Goal: Information Seeking & Learning: Learn about a topic

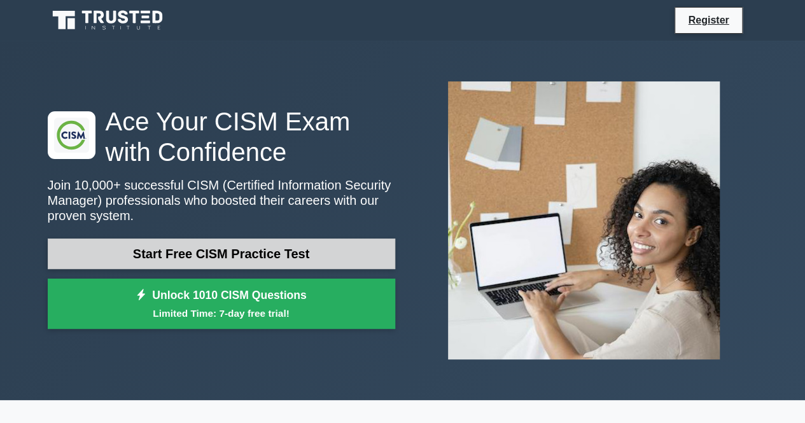
click at [229, 246] on link "Start Free CISM Practice Test" at bounding box center [222, 254] width 348 height 31
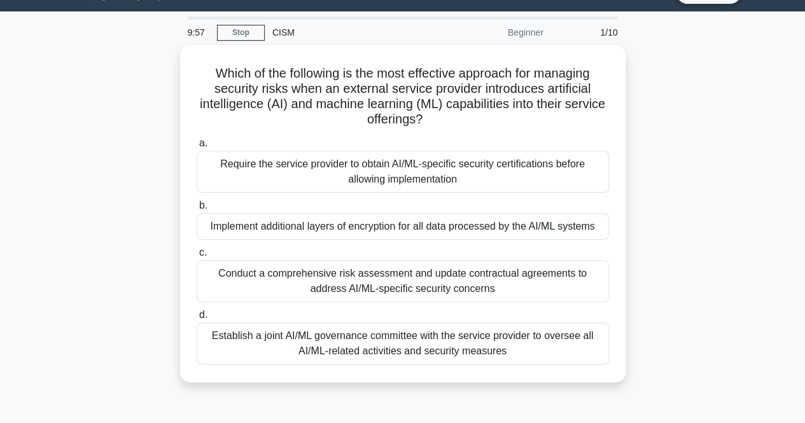
scroll to position [30, 0]
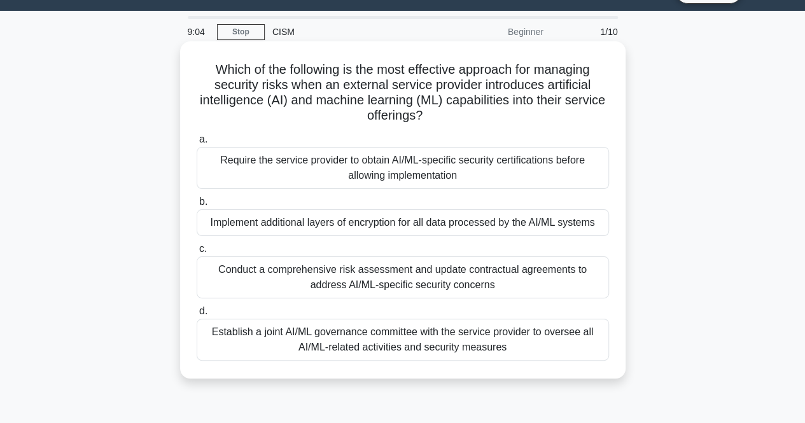
click at [425, 271] on div "Conduct a comprehensive risk assessment and update contractual agreements to ad…" at bounding box center [403, 278] width 413 height 42
click at [197, 253] on input "c. Conduct a comprehensive risk assessment and update contractual agreements to…" at bounding box center [197, 249] width 0 height 8
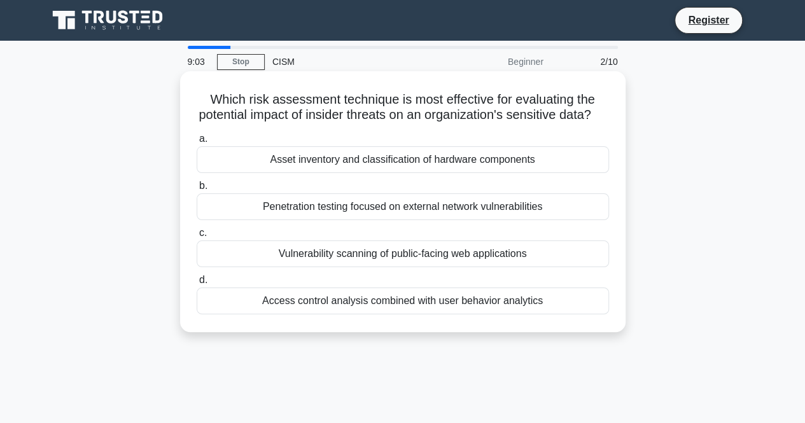
scroll to position [0, 0]
click at [476, 317] on div "a. Asset inventory and classification of hardware components b. Penetration tes…" at bounding box center [403, 223] width 428 height 188
click at [472, 314] on div "Access control analysis combined with user behavior analytics" at bounding box center [403, 301] width 413 height 27
click at [197, 285] on input "d. Access control analysis combined with user behavior analytics" at bounding box center [197, 280] width 0 height 8
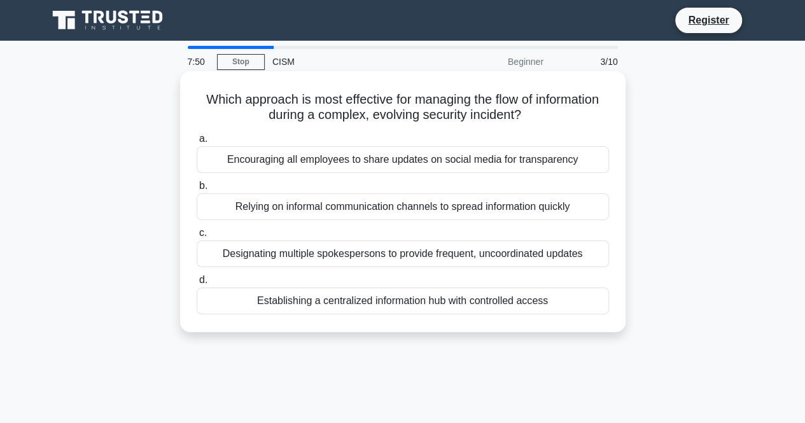
click at [433, 300] on div "Establishing a centralized information hub with controlled access" at bounding box center [403, 301] width 413 height 27
click at [197, 285] on input "d. Establishing a centralized information hub with controlled access" at bounding box center [197, 280] width 0 height 8
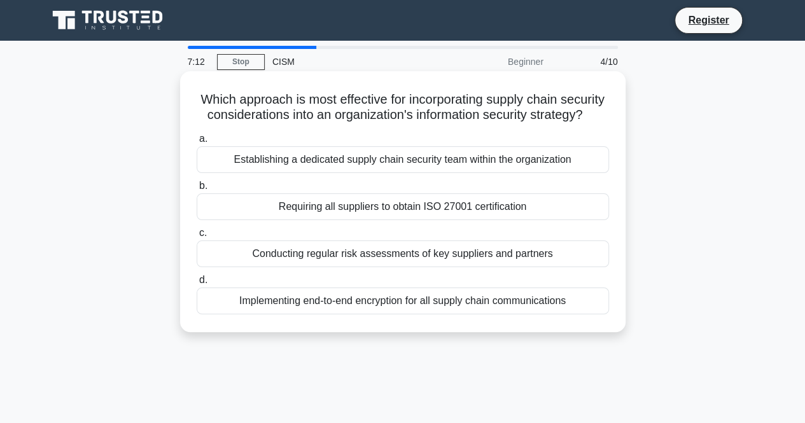
click at [401, 267] on div "Conducting regular risk assessments of key suppliers and partners" at bounding box center [403, 254] width 413 height 27
click at [197, 237] on input "c. Conducting regular risk assessments of key suppliers and partners" at bounding box center [197, 233] width 0 height 8
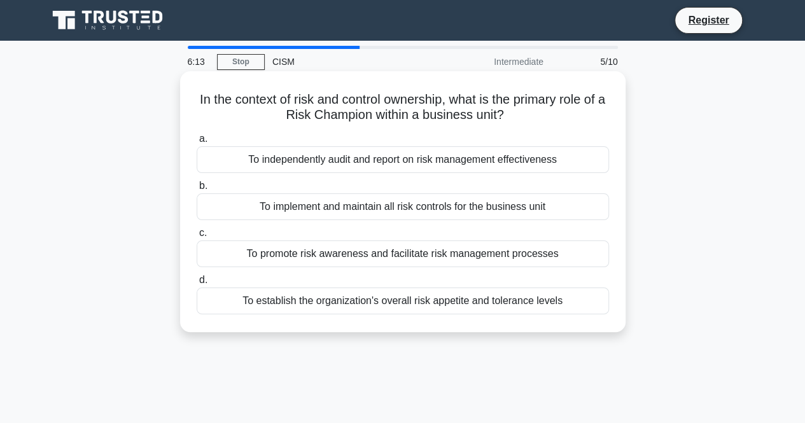
click at [508, 208] on div "To implement and maintain all risk controls for the business unit" at bounding box center [403, 207] width 413 height 27
click at [197, 190] on input "b. To implement and maintain all risk controls for the business unit" at bounding box center [197, 186] width 0 height 8
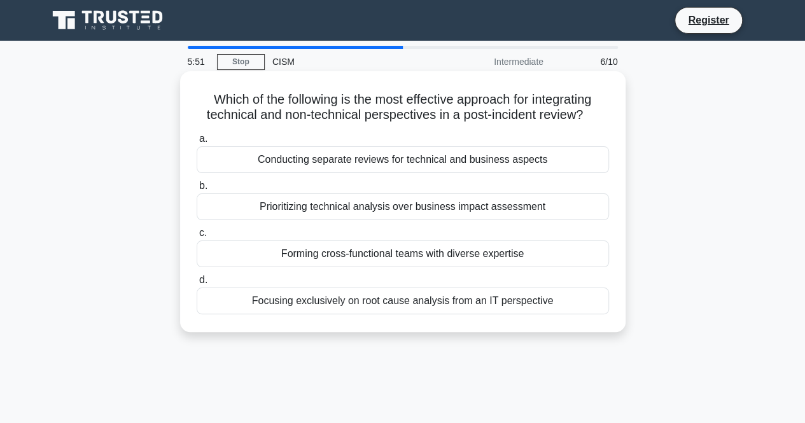
click at [415, 254] on div "Forming cross-functional teams with diverse expertise" at bounding box center [403, 254] width 413 height 27
click at [197, 237] on input "c. Forming cross-functional teams with diverse expertise" at bounding box center [197, 233] width 0 height 8
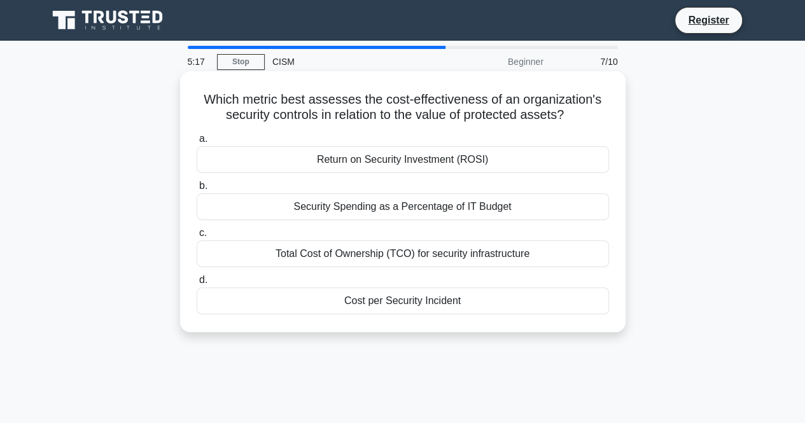
click at [365, 163] on div "Return on Security Investment (ROSI)" at bounding box center [403, 159] width 413 height 27
click at [197, 143] on input "a. Return on Security Investment (ROSI)" at bounding box center [197, 139] width 0 height 8
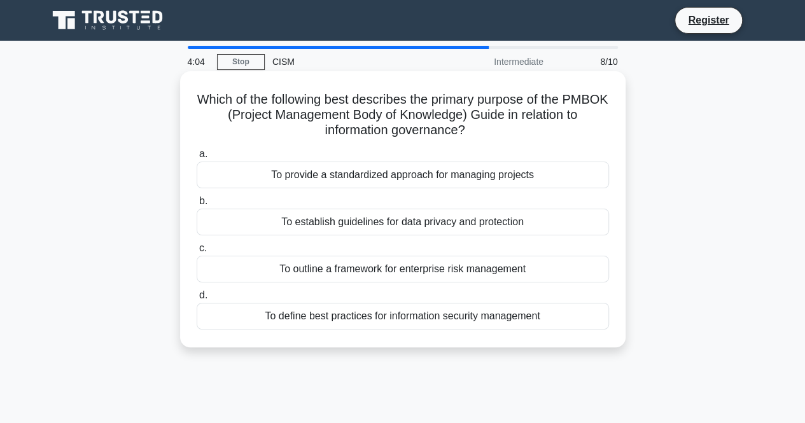
click at [359, 181] on div "To provide a standardized approach for managing projects" at bounding box center [403, 175] width 413 height 27
click at [197, 159] on input "a. To provide a standardized approach for managing projects" at bounding box center [197, 154] width 0 height 8
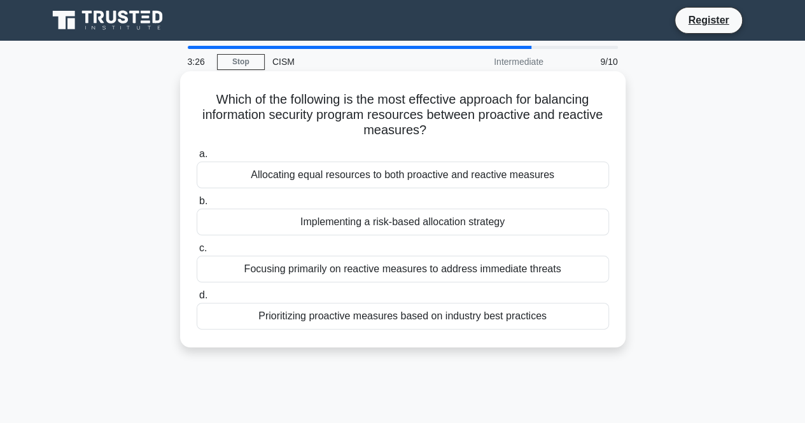
click at [346, 226] on div "Implementing a risk-based allocation strategy" at bounding box center [403, 222] width 413 height 27
click at [197, 206] on input "b. Implementing a risk-based allocation strategy" at bounding box center [197, 201] width 0 height 8
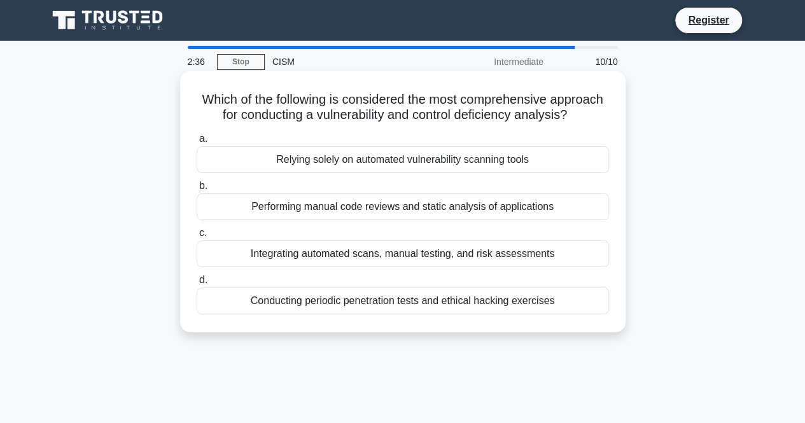
click at [345, 250] on div "Integrating automated scans, manual testing, and risk assessments" at bounding box center [403, 254] width 413 height 27
click at [197, 237] on input "c. Integrating automated scans, manual testing, and risk assessments" at bounding box center [197, 233] width 0 height 8
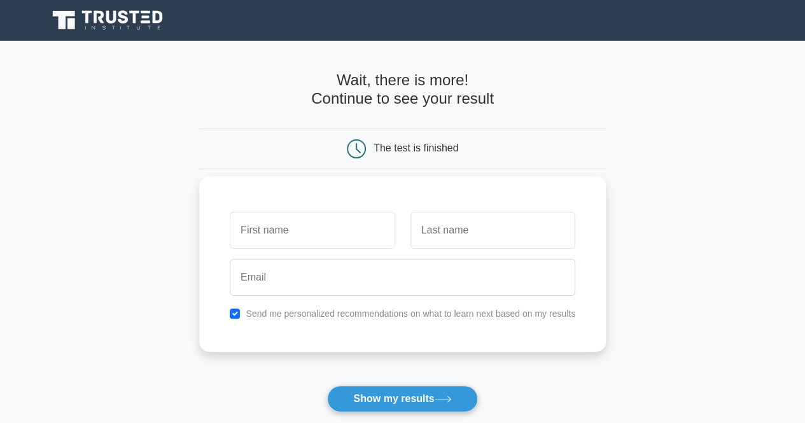
click at [311, 227] on input "text" at bounding box center [312, 230] width 165 height 37
type input "[PERSON_NAME]"
click at [404, 239] on div at bounding box center [493, 230] width 180 height 47
click at [420, 237] on input "text" at bounding box center [493, 230] width 165 height 37
type input "Iqbal"
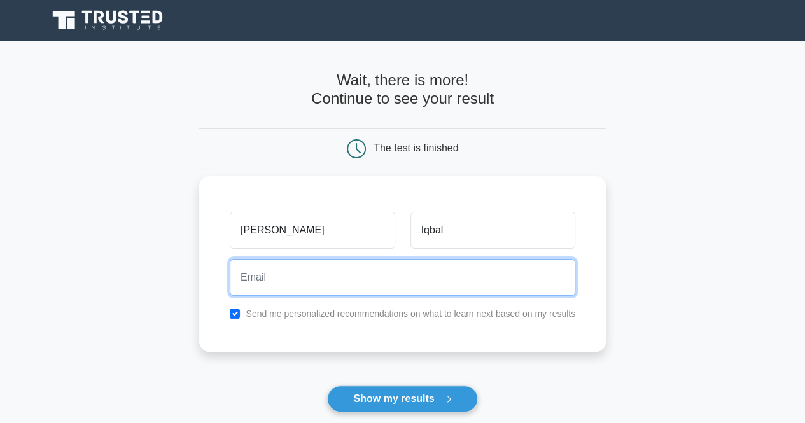
click at [460, 292] on input "email" at bounding box center [403, 277] width 346 height 37
type input "zeezeesingapore@gmail.com"
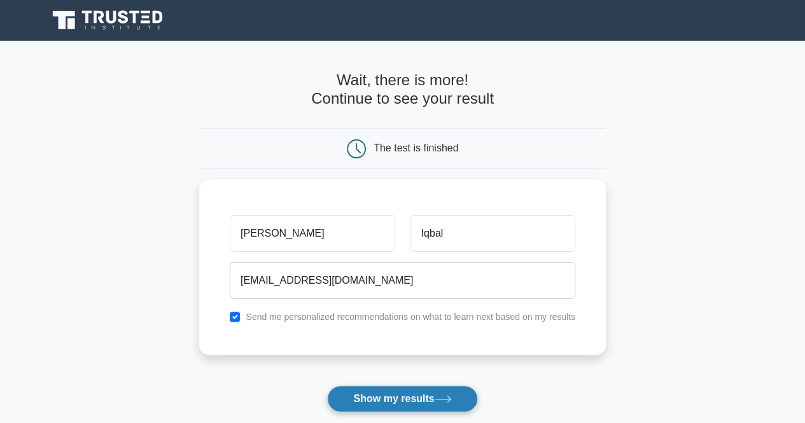
click at [382, 404] on button "Show my results" at bounding box center [402, 399] width 150 height 27
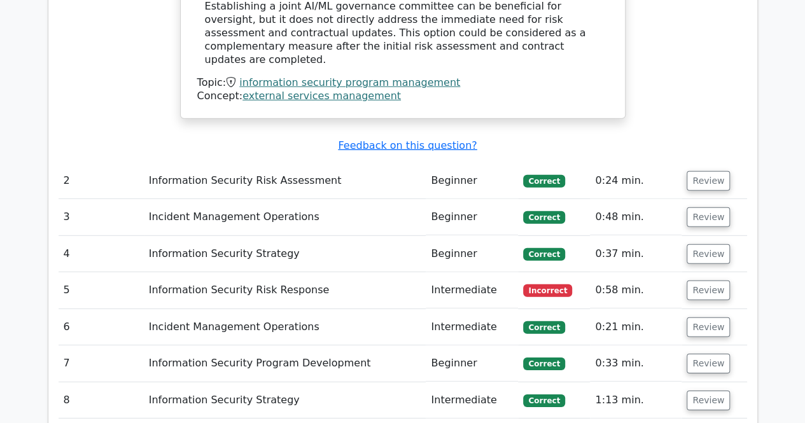
scroll to position [1765, 0]
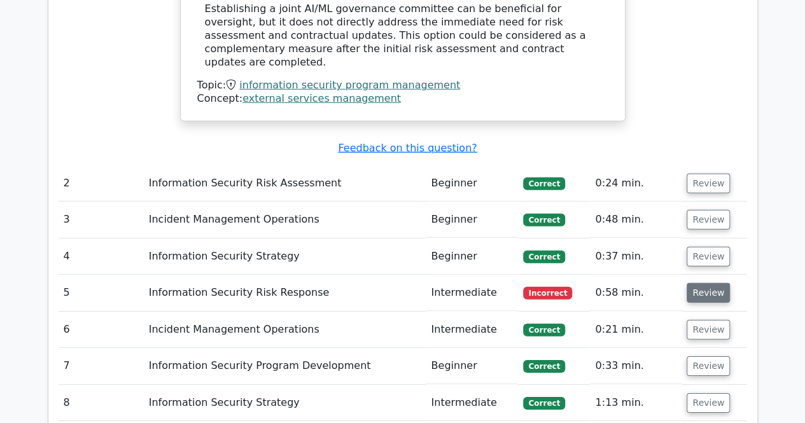
click at [708, 283] on button "Review" at bounding box center [708, 293] width 43 height 20
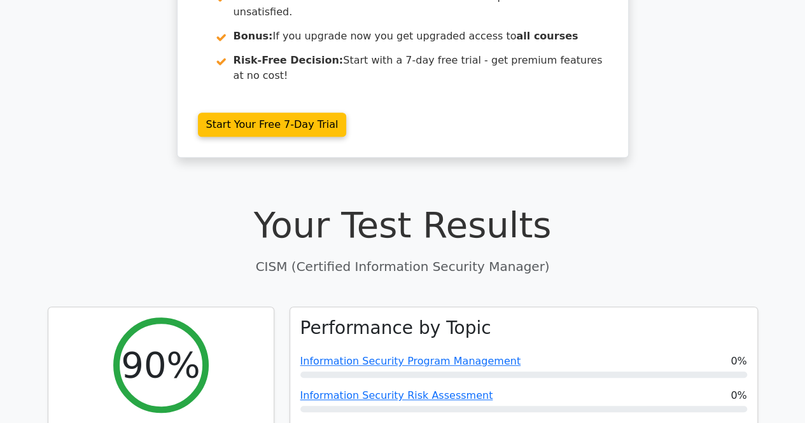
scroll to position [247, 0]
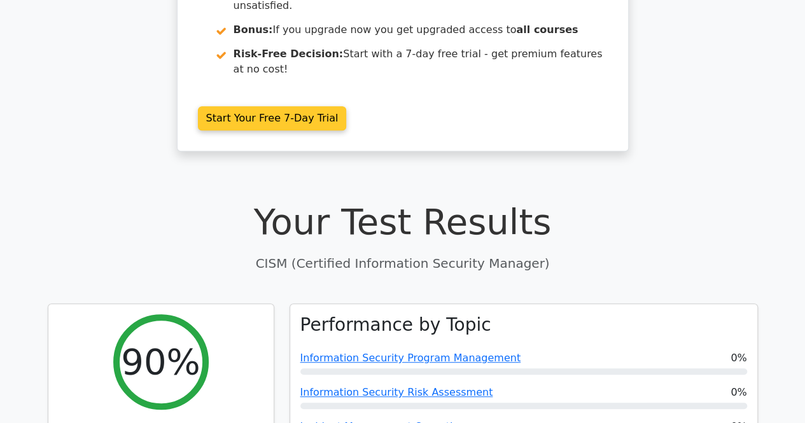
click at [230, 106] on link "Start Your Free 7-Day Trial" at bounding box center [272, 118] width 149 height 24
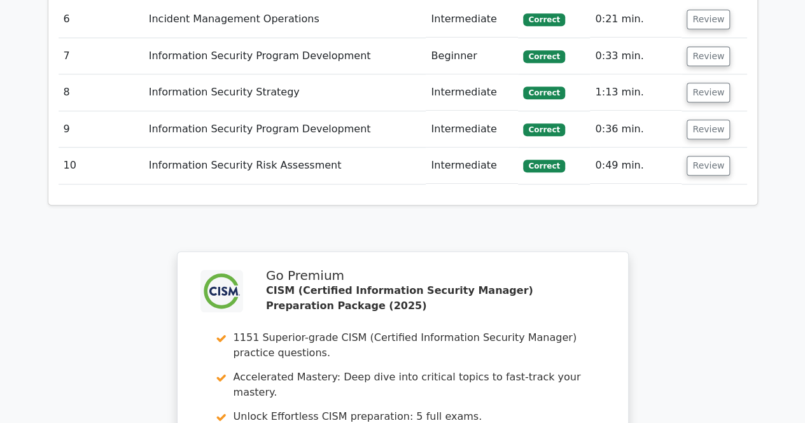
scroll to position [2783, 0]
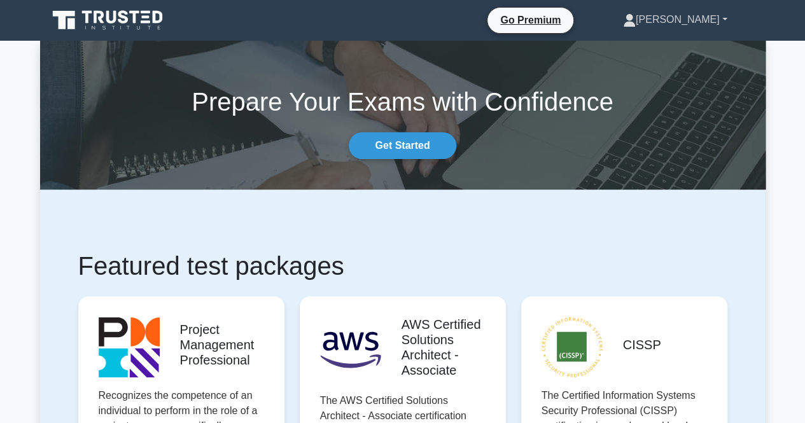
click at [703, 17] on link "[PERSON_NAME]" at bounding box center [676, 19] width 166 height 25
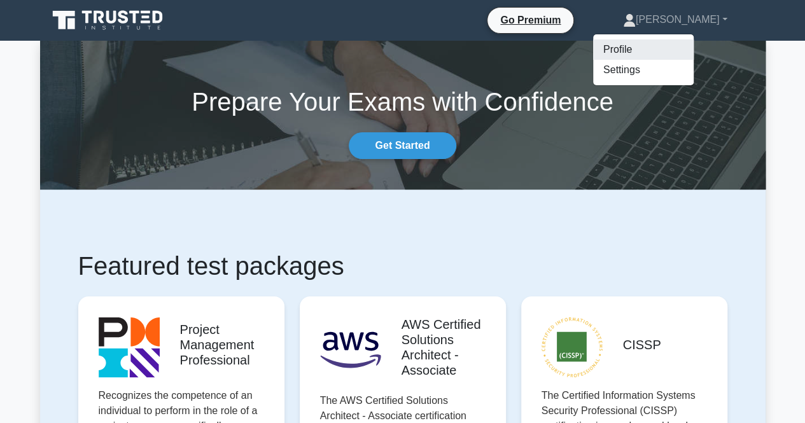
click at [673, 50] on link "Profile" at bounding box center [643, 49] width 101 height 20
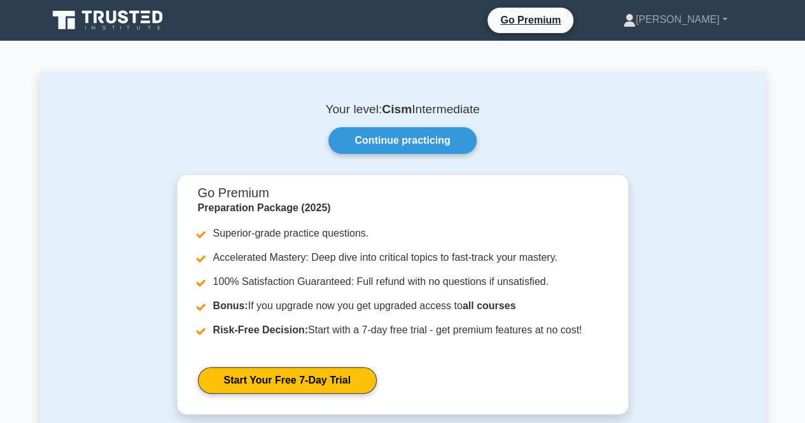
click at [113, 15] on icon at bounding box center [109, 20] width 122 height 24
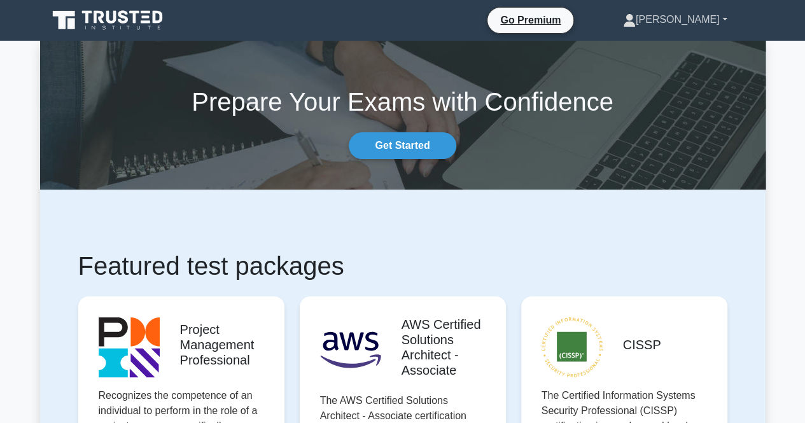
click at [719, 15] on link "[PERSON_NAME]" at bounding box center [676, 19] width 166 height 25
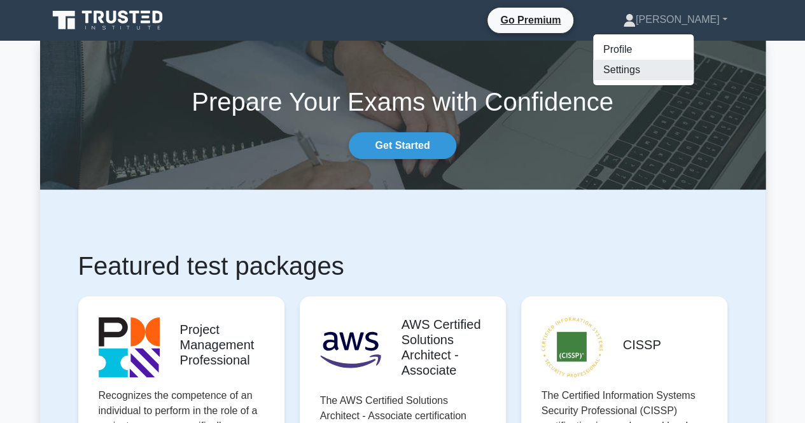
click at [656, 69] on link "Settings" at bounding box center [643, 70] width 101 height 20
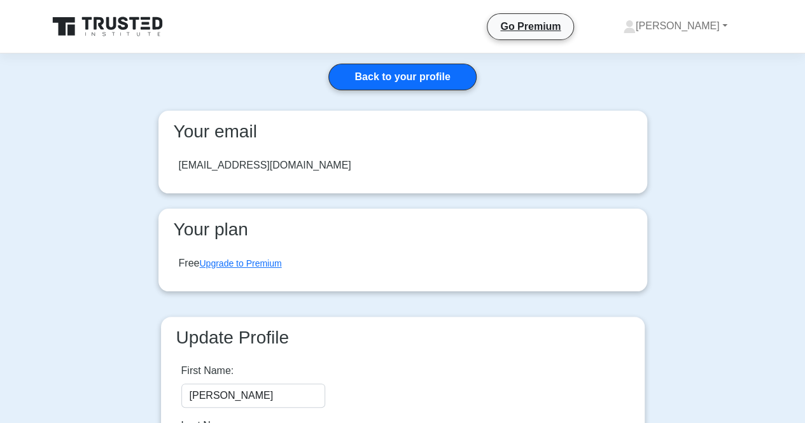
click at [102, 18] on icon at bounding box center [99, 23] width 10 height 13
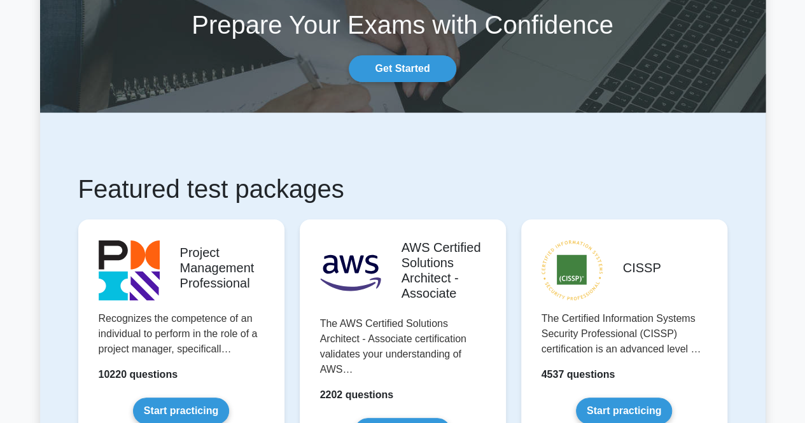
scroll to position [1758, 0]
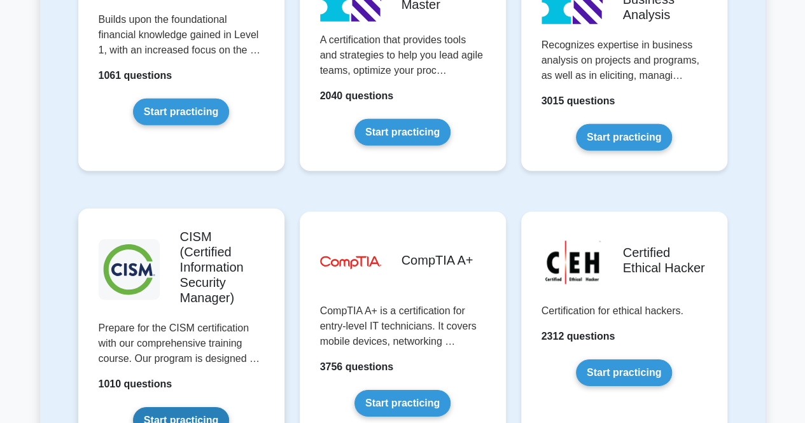
click at [188, 407] on link "Start practicing" at bounding box center [181, 420] width 96 height 27
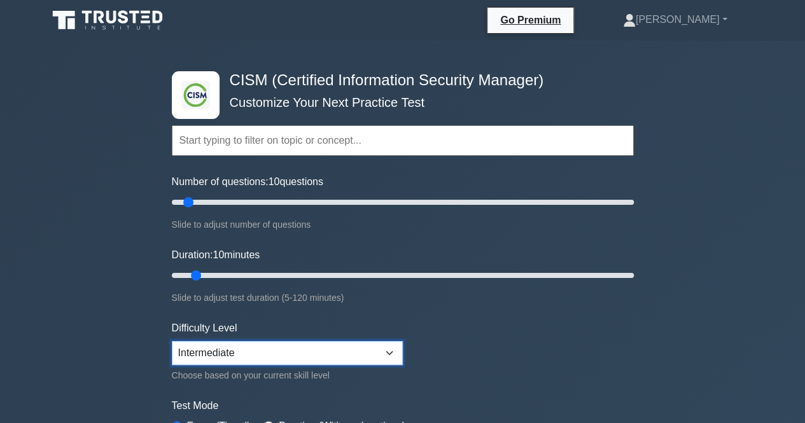
click at [361, 350] on select "Beginner Intermediate Expert" at bounding box center [287, 353] width 231 height 24
select select "beginner"
click at [172, 341] on select "Beginner Intermediate Expert" at bounding box center [287, 353] width 231 height 24
drag, startPoint x: 507, startPoint y: 334, endPoint x: 528, endPoint y: 323, distance: 24.2
click at [513, 330] on form "Topics Enterprise Governance Information Security Strategy Information Security…" at bounding box center [403, 283] width 462 height 393
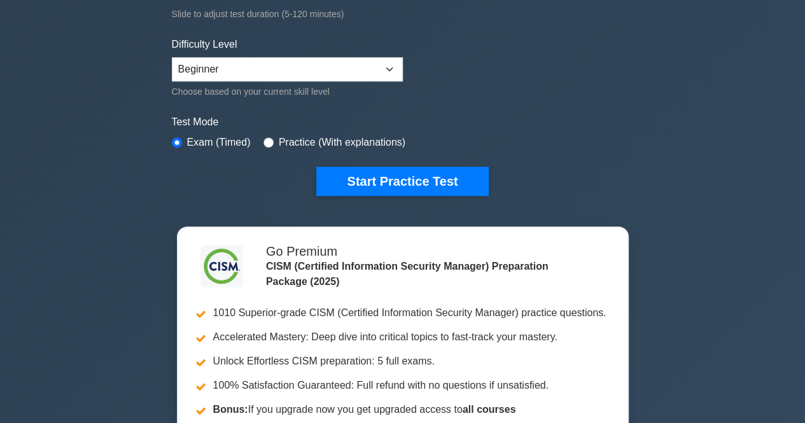
scroll to position [277, 0]
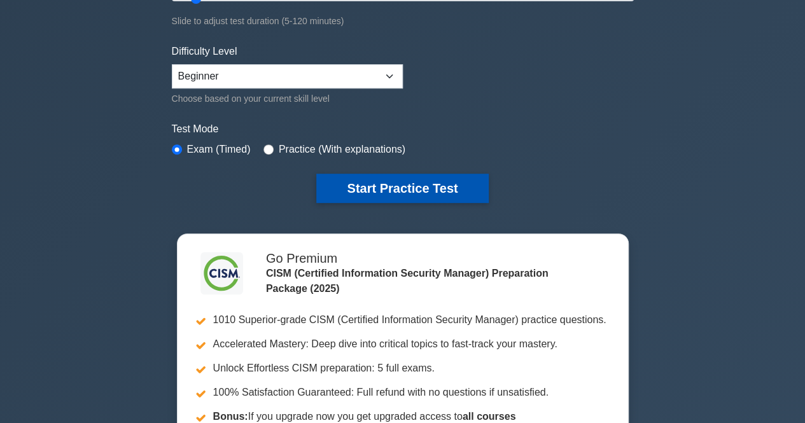
click at [376, 188] on button "Start Practice Test" at bounding box center [402, 188] width 172 height 29
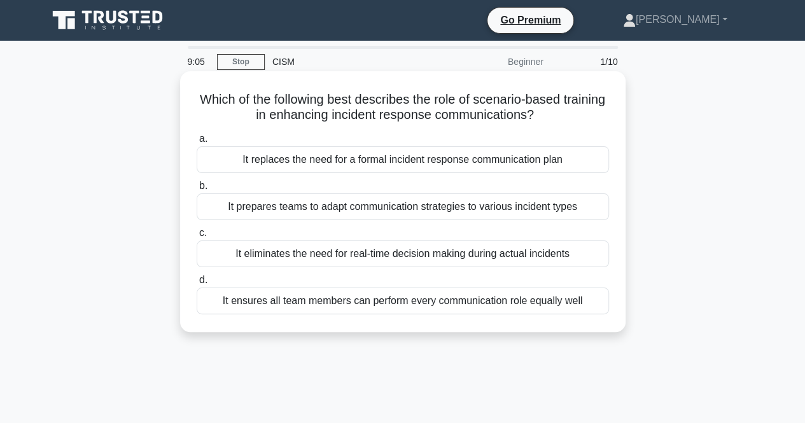
click at [558, 208] on div "It prepares teams to adapt communication strategies to various incident types" at bounding box center [403, 207] width 413 height 27
click at [197, 190] on input "b. It prepares teams to adapt communication strategies to various incident types" at bounding box center [197, 186] width 0 height 8
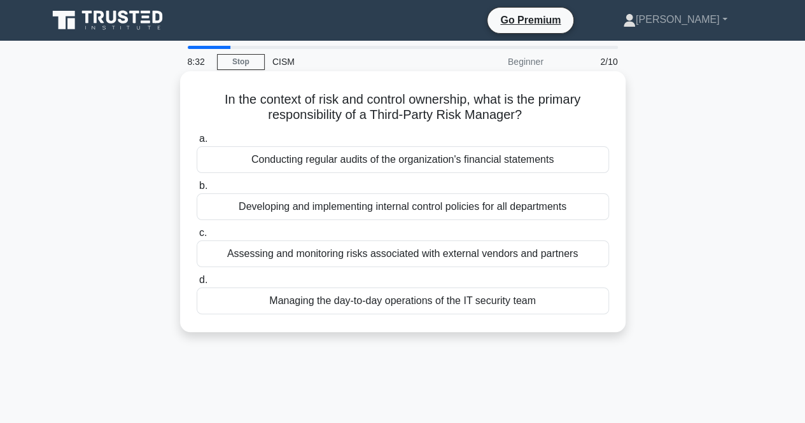
click at [569, 254] on div "Assessing and monitoring risks associated with external vendors and partners" at bounding box center [403, 254] width 413 height 27
click at [197, 237] on input "c. Assessing and monitoring risks associated with external vendors and partners" at bounding box center [197, 233] width 0 height 8
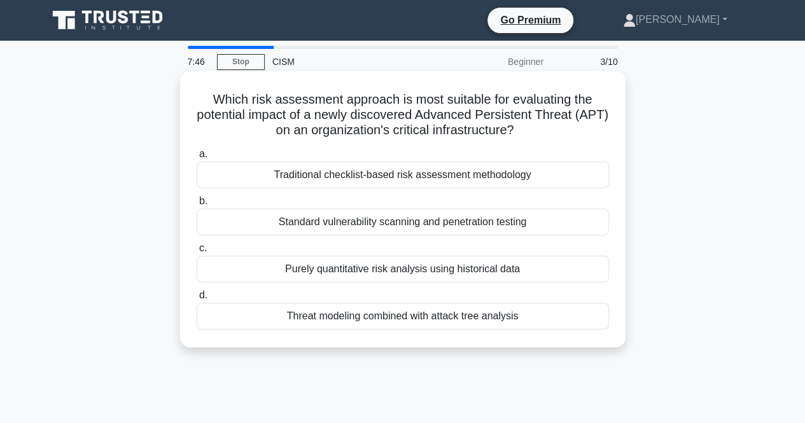
click at [359, 321] on div "Threat modeling combined with attack tree analysis" at bounding box center [403, 316] width 413 height 27
click at [197, 300] on input "d. Threat modeling combined with attack tree analysis" at bounding box center [197, 296] width 0 height 8
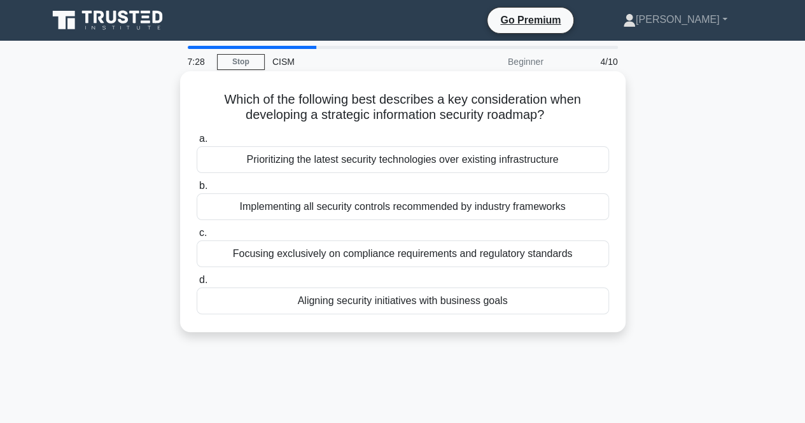
click at [507, 297] on div "Aligning security initiatives with business goals" at bounding box center [403, 301] width 413 height 27
click at [197, 285] on input "d. Aligning security initiatives with business goals" at bounding box center [197, 280] width 0 height 8
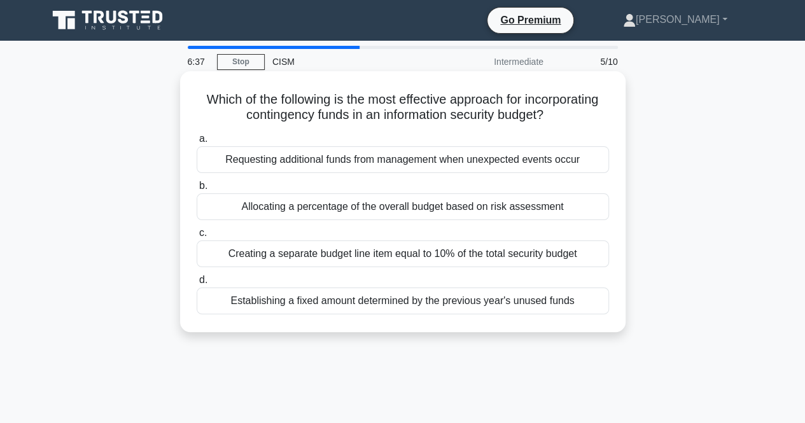
click at [371, 206] on div "Allocating a percentage of the overall budget based on risk assessment" at bounding box center [403, 207] width 413 height 27
click at [197, 190] on input "b. Allocating a percentage of the overall budget based on risk assessment" at bounding box center [197, 186] width 0 height 8
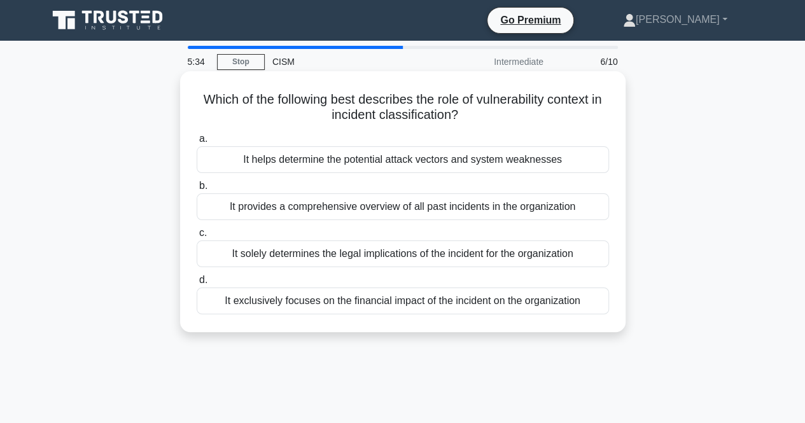
click at [349, 162] on div "It helps determine the potential attack vectors and system weaknesses" at bounding box center [403, 159] width 413 height 27
click at [197, 143] on input "a. It helps determine the potential attack vectors and system weaknesses" at bounding box center [197, 139] width 0 height 8
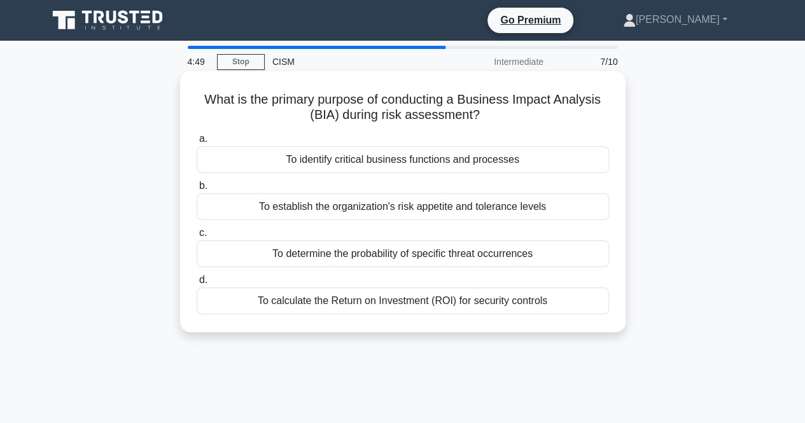
click at [349, 210] on div "To establish the organization's risk appetite and tolerance levels" at bounding box center [403, 207] width 413 height 27
click at [197, 190] on input "b. To establish the organization's risk appetite and tolerance levels" at bounding box center [197, 186] width 0 height 8
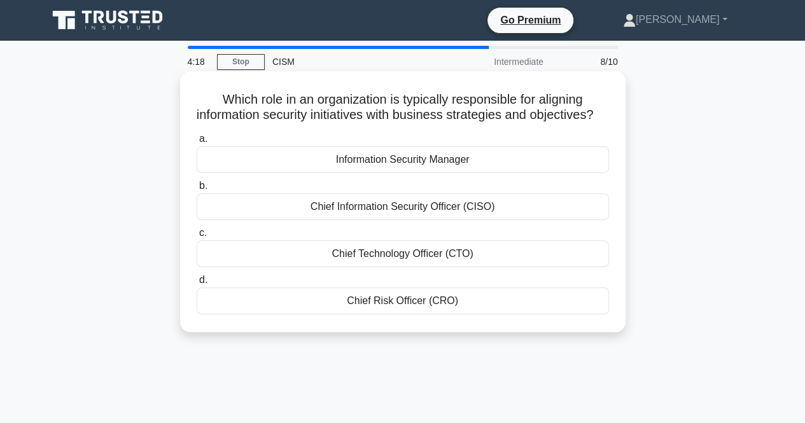
click at [366, 220] on div "Chief Information Security Officer (CISO)" at bounding box center [403, 207] width 413 height 27
click at [197, 190] on input "b. Chief Information Security Officer (CISO)" at bounding box center [197, 186] width 0 height 8
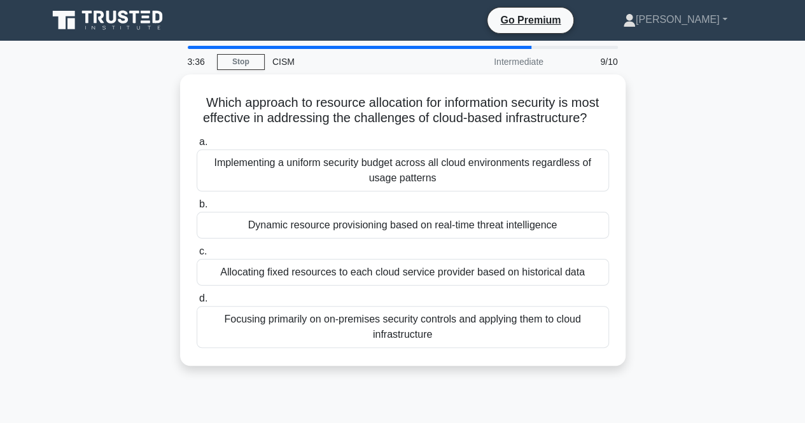
click at [366, 225] on div "Dynamic resource provisioning based on real-time threat intelligence" at bounding box center [403, 225] width 413 height 27
click at [197, 209] on input "b. Dynamic resource provisioning based on real-time threat intelligence" at bounding box center [197, 205] width 0 height 8
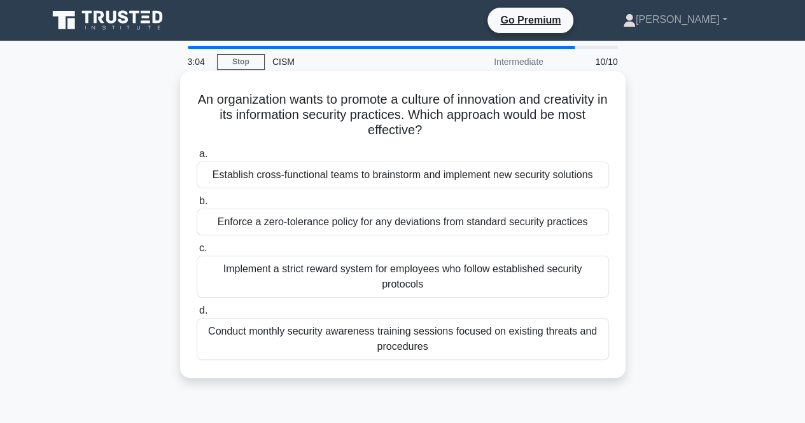
click at [360, 175] on div "Establish cross-functional teams to brainstorm and implement new security solut…" at bounding box center [403, 175] width 413 height 27
click at [197, 159] on input "a. Establish cross-functional teams to brainstorm and implement new security so…" at bounding box center [197, 154] width 0 height 8
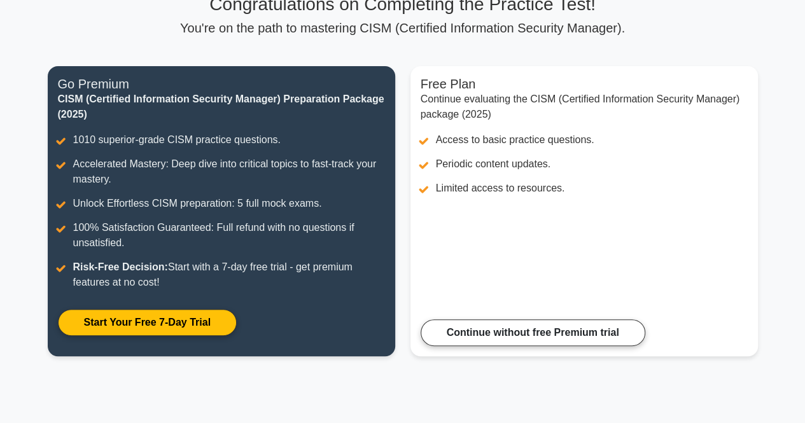
scroll to position [108, 0]
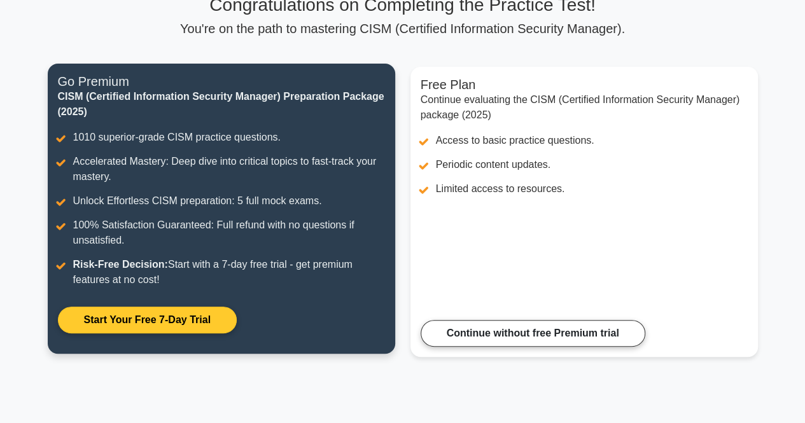
click at [189, 323] on link "Start Your Free 7-Day Trial" at bounding box center [147, 320] width 179 height 27
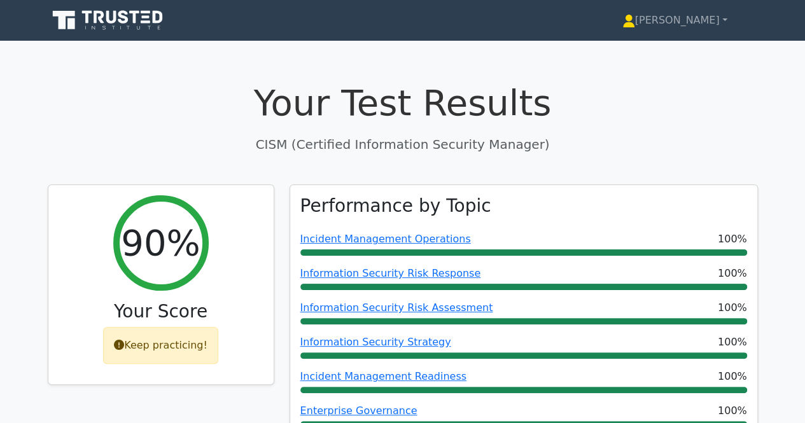
click at [132, 16] on icon at bounding box center [109, 20] width 122 height 24
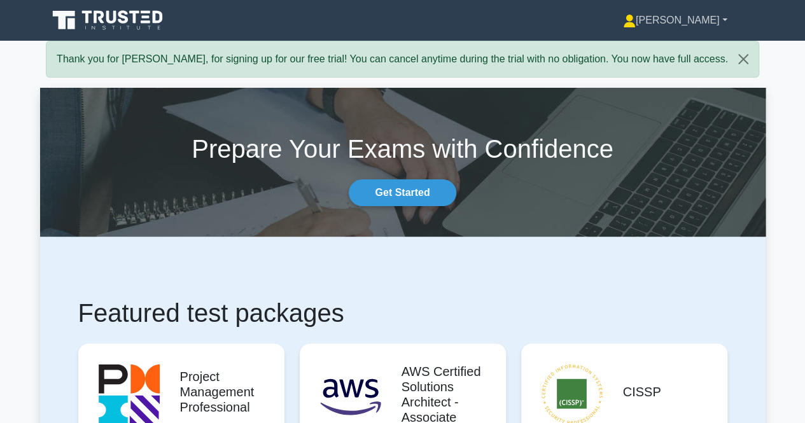
click at [722, 14] on link "[PERSON_NAME]" at bounding box center [676, 20] width 166 height 25
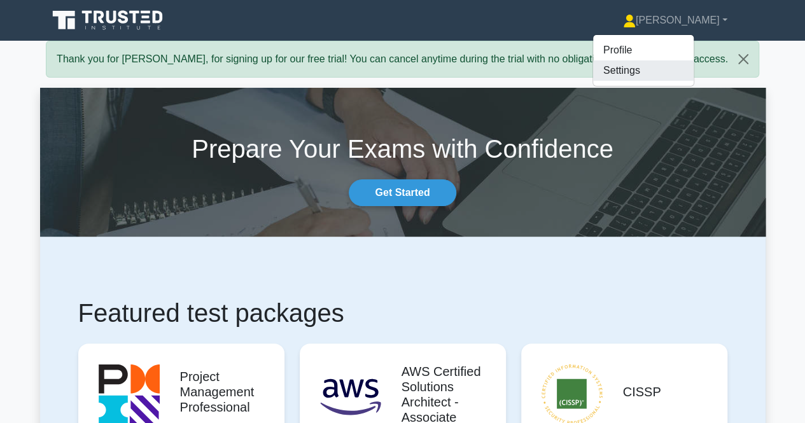
click at [653, 67] on link "Settings" at bounding box center [643, 70] width 101 height 20
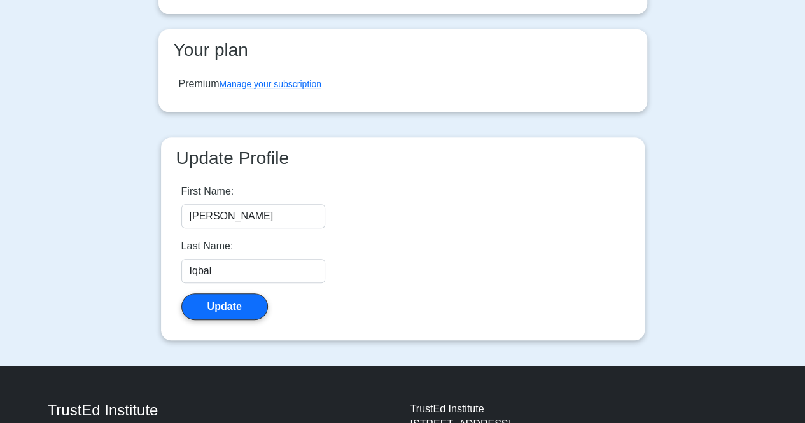
scroll to position [185, 0]
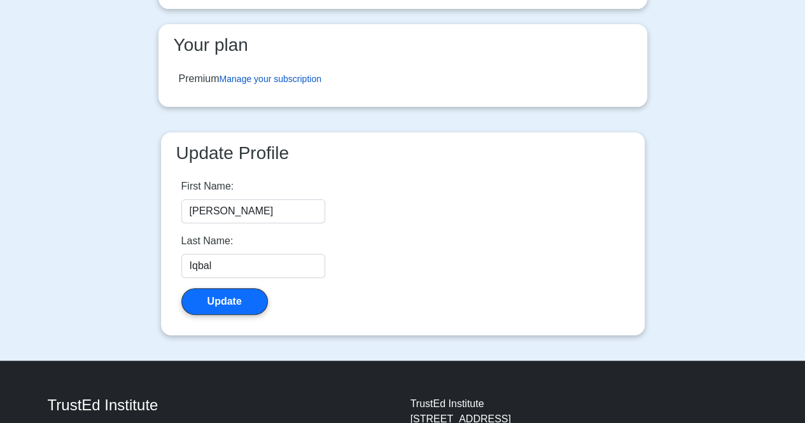
drag, startPoint x: 295, startPoint y: 78, endPoint x: 331, endPoint y: 92, distance: 39.1
click at [295, 78] on link "Manage your subscription" at bounding box center [271, 79] width 102 height 10
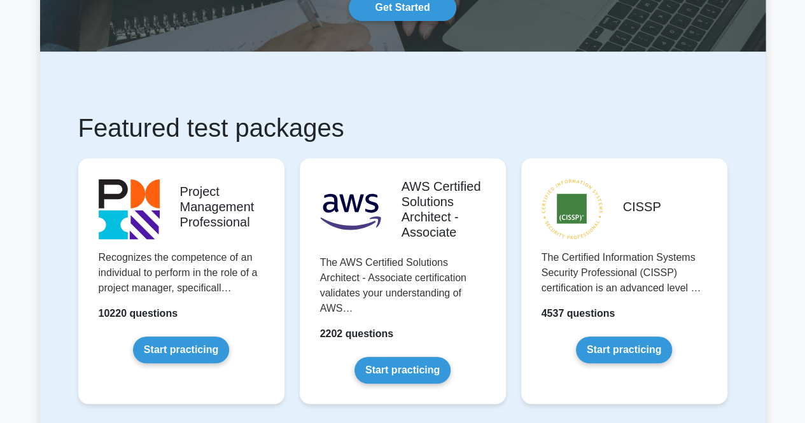
scroll to position [1758, 0]
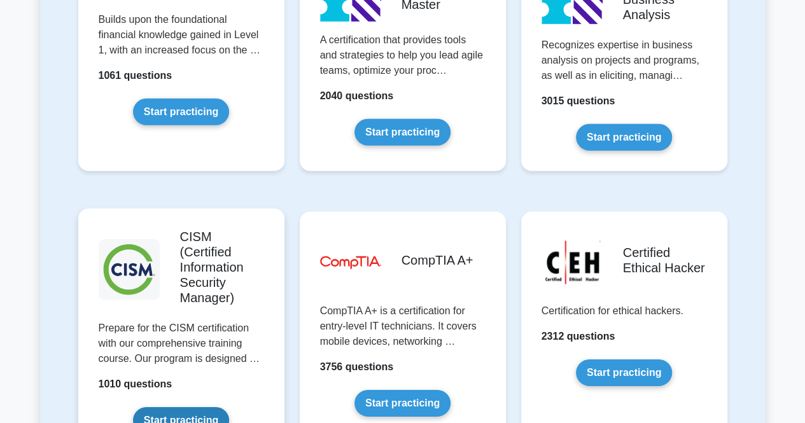
click at [213, 407] on link "Start practicing" at bounding box center [181, 420] width 96 height 27
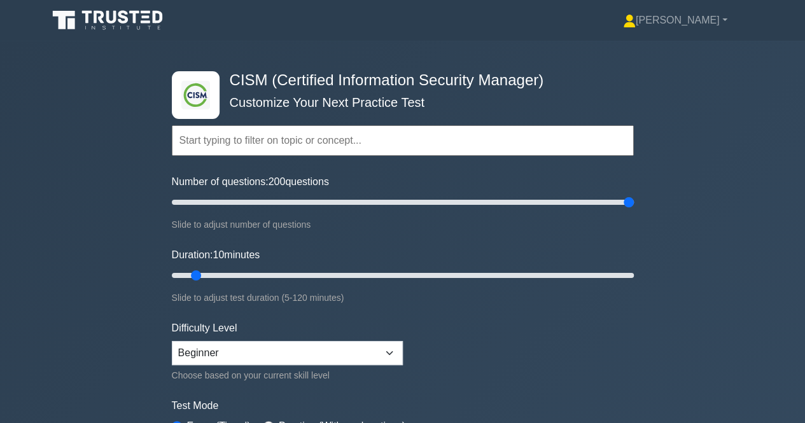
drag, startPoint x: 187, startPoint y: 207, endPoint x: 685, endPoint y: 178, distance: 498.7
type input "200"
click at [634, 195] on input "Number of questions: 200 questions" at bounding box center [403, 202] width 462 height 15
drag, startPoint x: 196, startPoint y: 272, endPoint x: 726, endPoint y: 251, distance: 530.1
type input "120"
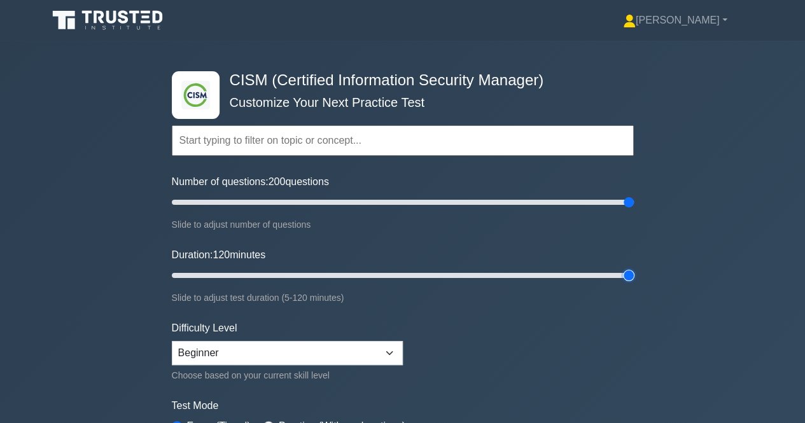
click at [634, 272] on input "Duration: 120 minutes" at bounding box center [403, 275] width 462 height 15
click at [733, 226] on div ".clsa-1{fill:#f6f7f8;}.clsa-2{fill:#6bb345;}.clsa-3{fill:#1d2e5c;} CISM (Certif…" at bounding box center [402, 276] width 805 height 470
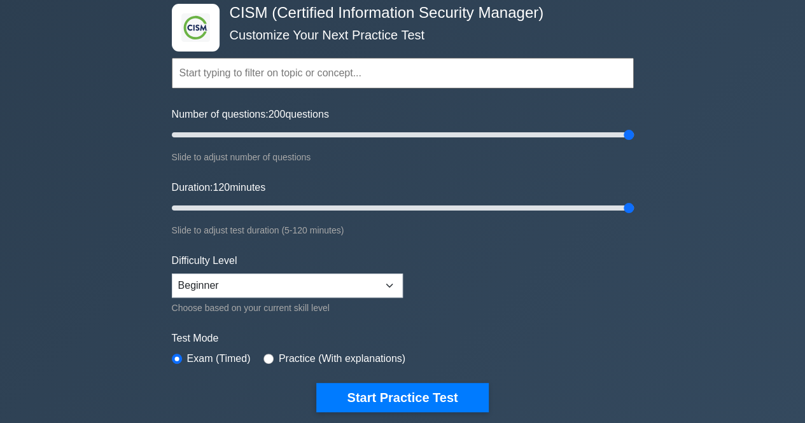
scroll to position [65, 0]
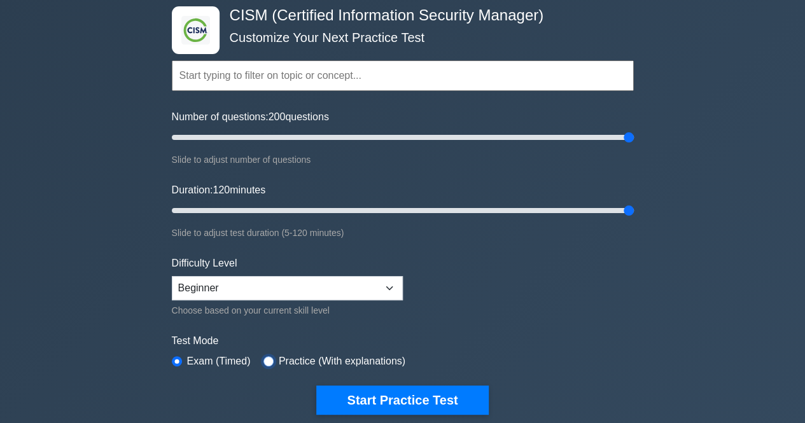
click at [264, 360] on input "radio" at bounding box center [269, 362] width 10 height 10
radio input "true"
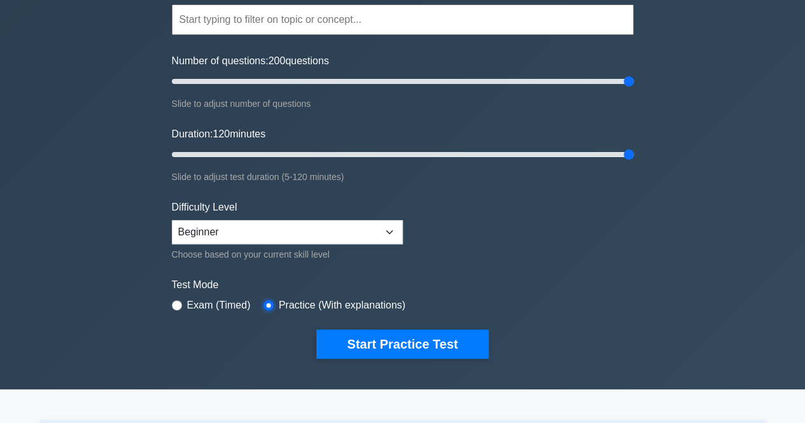
scroll to position [126, 0]
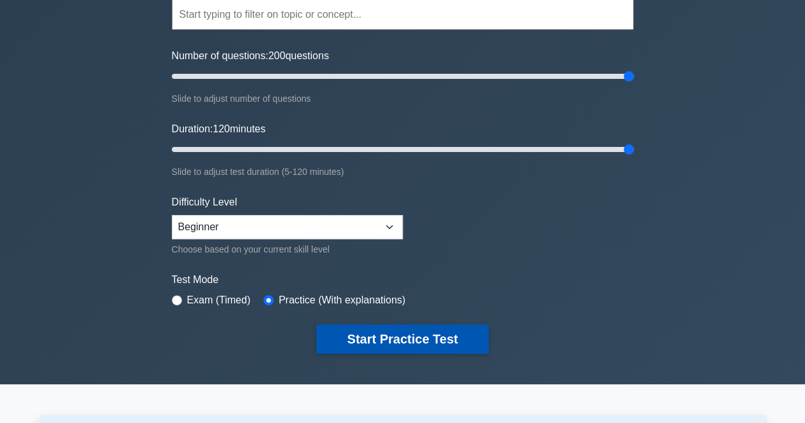
click at [399, 345] on button "Start Practice Test" at bounding box center [402, 339] width 172 height 29
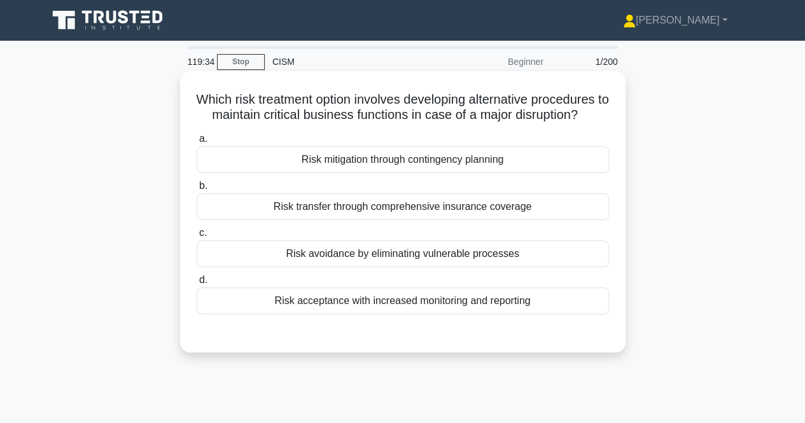
click at [466, 167] on div "Risk mitigation through contingency planning" at bounding box center [403, 159] width 413 height 27
click at [197, 143] on input "a. Risk mitigation through contingency planning" at bounding box center [197, 139] width 0 height 8
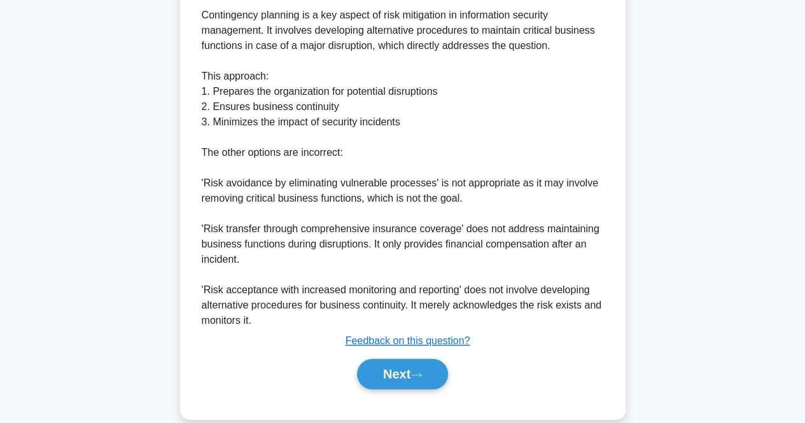
scroll to position [406, 0]
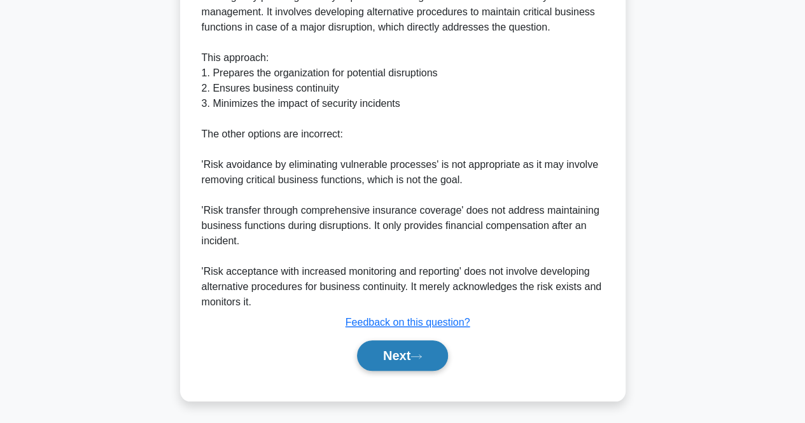
click at [378, 357] on button "Next" at bounding box center [402, 356] width 91 height 31
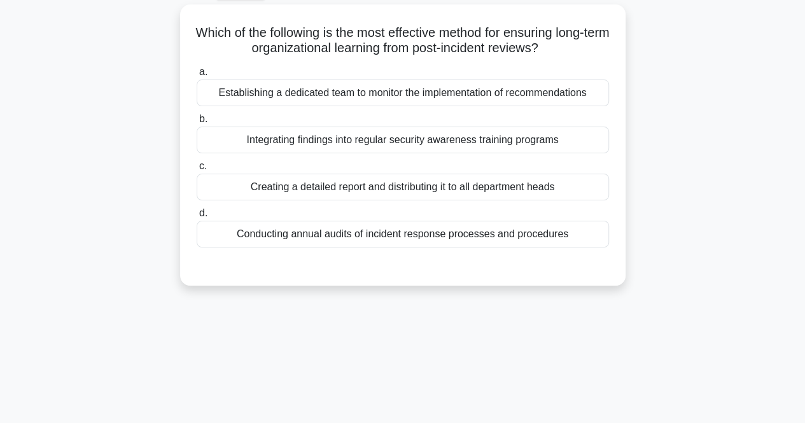
scroll to position [0, 0]
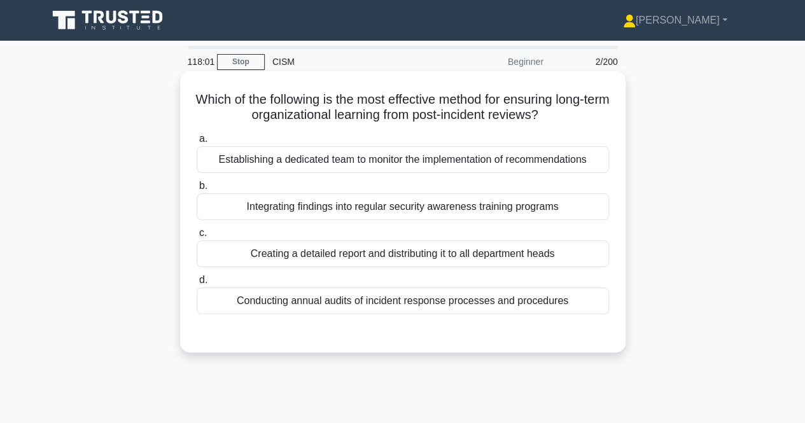
click at [511, 162] on div "Establishing a dedicated team to monitor the implementation of recommendations" at bounding box center [403, 159] width 413 height 27
click at [197, 143] on input "a. Establishing a dedicated team to monitor the implementation of recommendatio…" at bounding box center [197, 139] width 0 height 8
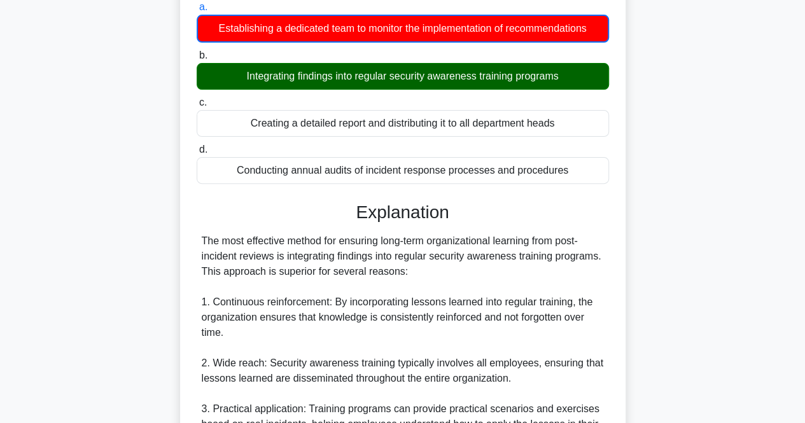
scroll to position [137, 0]
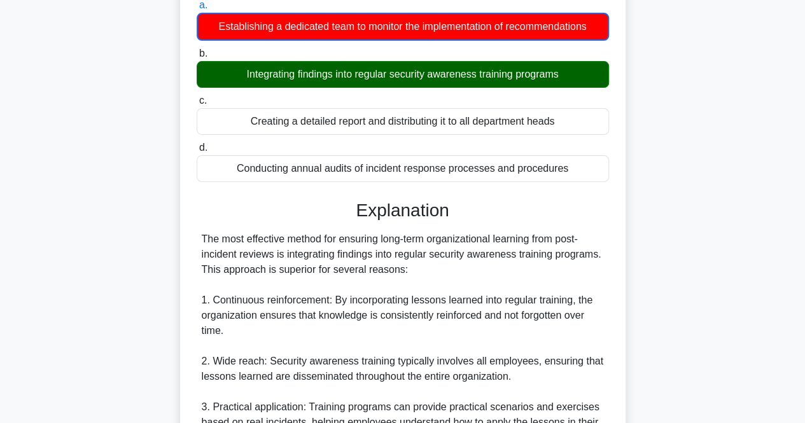
click at [197, 50] on input "b. Integrating findings into regular security awareness training programs" at bounding box center [197, 54] width 0 height 8
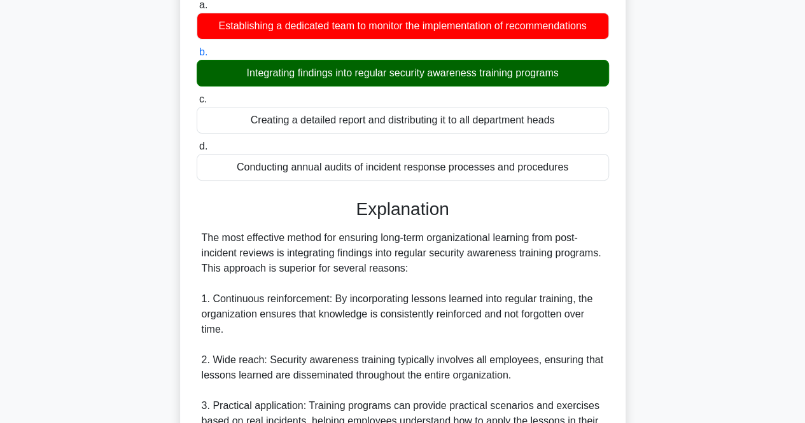
click at [197, 95] on input "c. Creating a detailed report and distributing it to all department heads" at bounding box center [197, 99] width 0 height 8
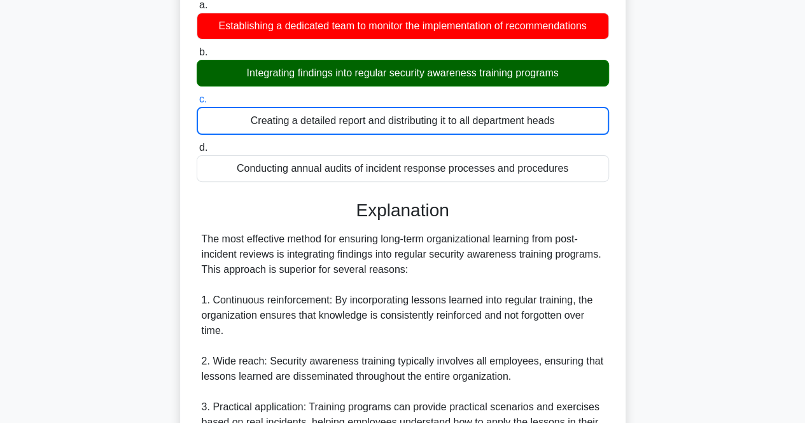
click at [197, 144] on input "d. Conducting annual audits of incident response processes and procedures" at bounding box center [197, 148] width 0 height 8
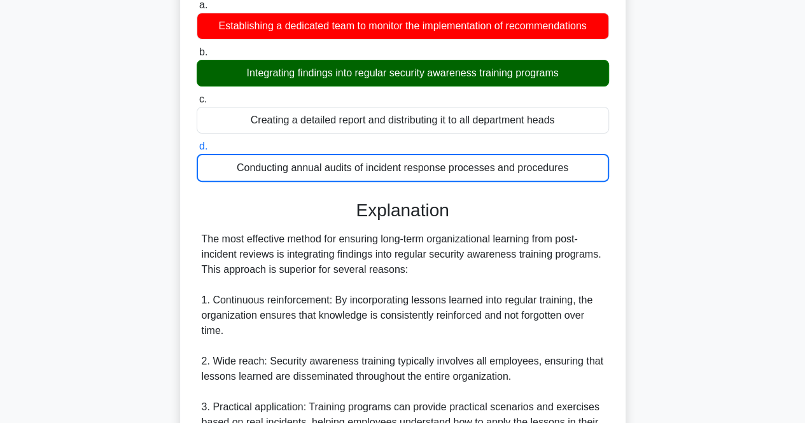
click at [197, 1] on input "a. Establishing a dedicated team to monitor the implementation of recommendatio…" at bounding box center [197, 5] width 0 height 8
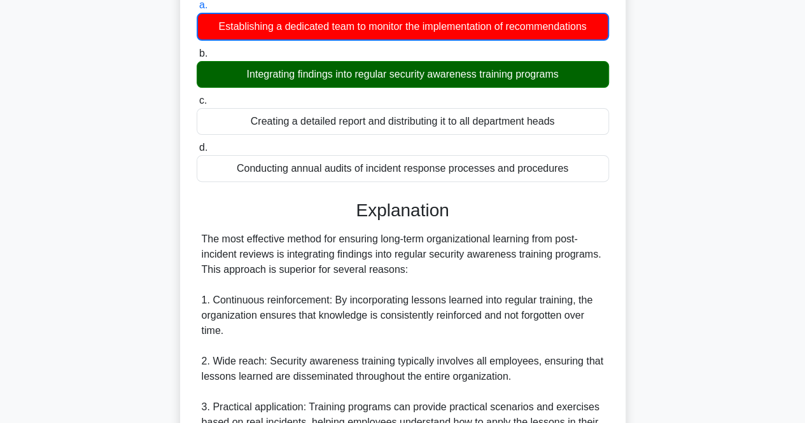
click at [197, 50] on input "b. Integrating findings into regular security awareness training programs" at bounding box center [197, 54] width 0 height 8
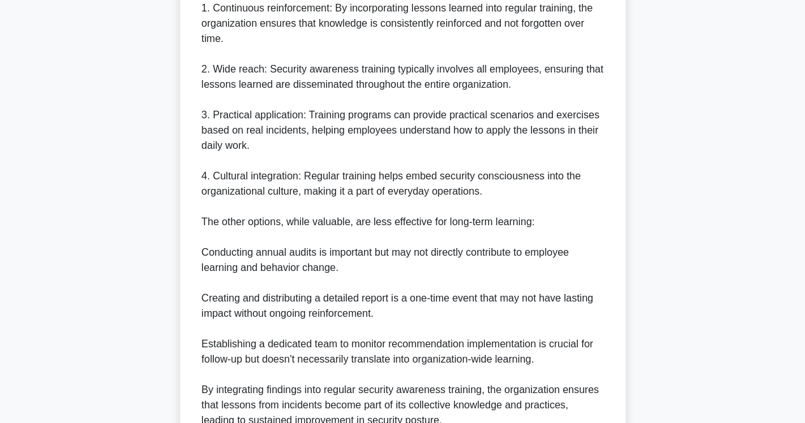
scroll to position [543, 0]
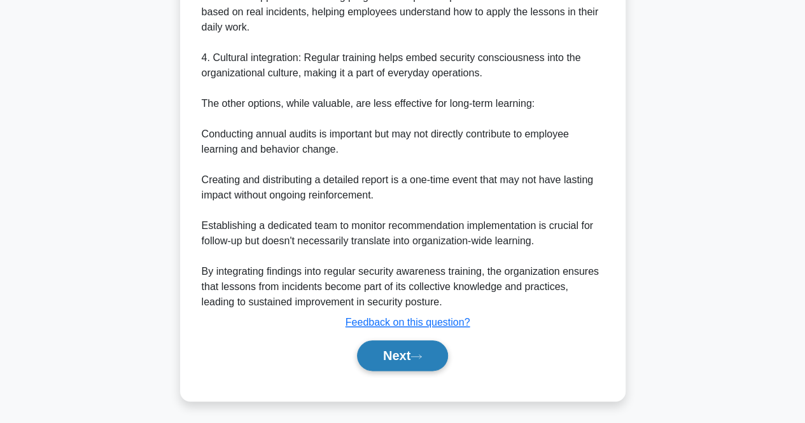
click at [401, 353] on button "Next" at bounding box center [402, 356] width 91 height 31
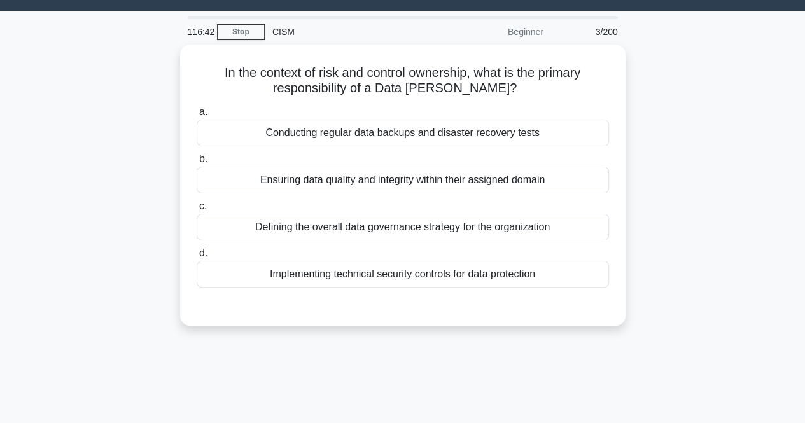
scroll to position [0, 0]
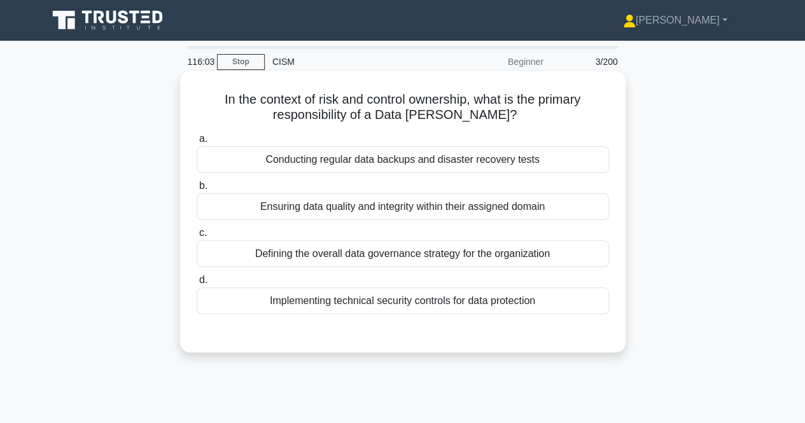
click at [487, 204] on div "Ensuring data quality and integrity within their assigned domain" at bounding box center [403, 207] width 413 height 27
click at [197, 190] on input "b. Ensuring data quality and integrity within their assigned domain" at bounding box center [197, 186] width 0 height 8
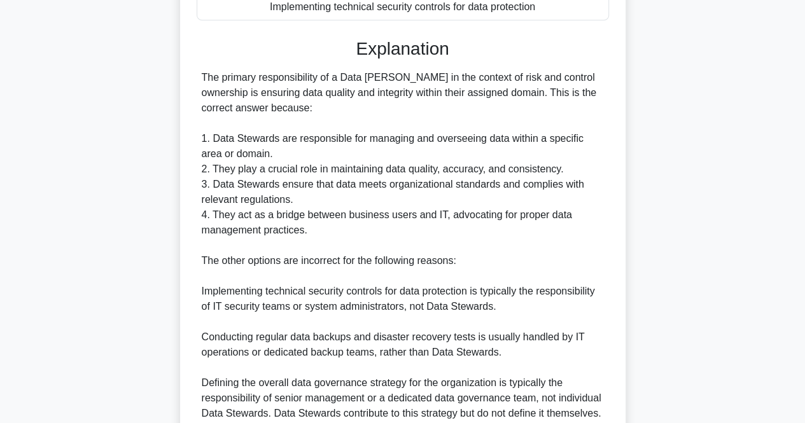
scroll to position [308, 0]
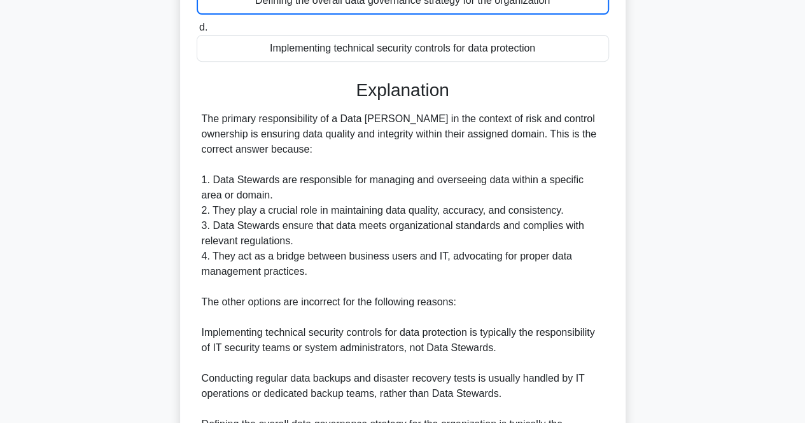
click at [197, 24] on input "d. Implementing technical security controls for data protection" at bounding box center [197, 28] width 0 height 8
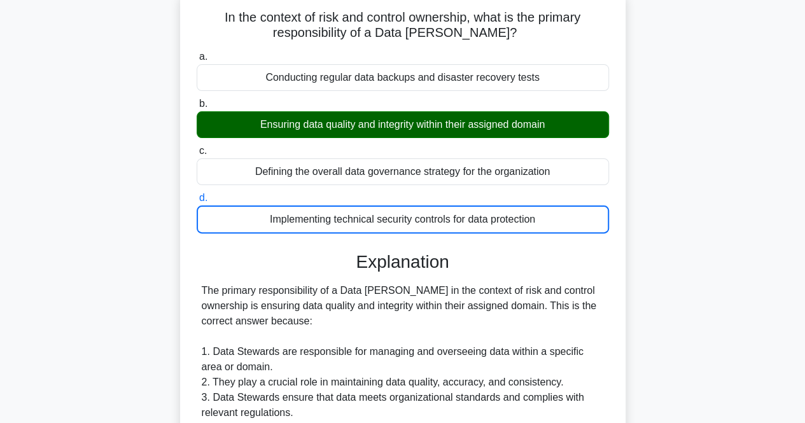
click at [197, 53] on input "a. Conducting regular data backups and disaster recovery tests" at bounding box center [197, 57] width 0 height 8
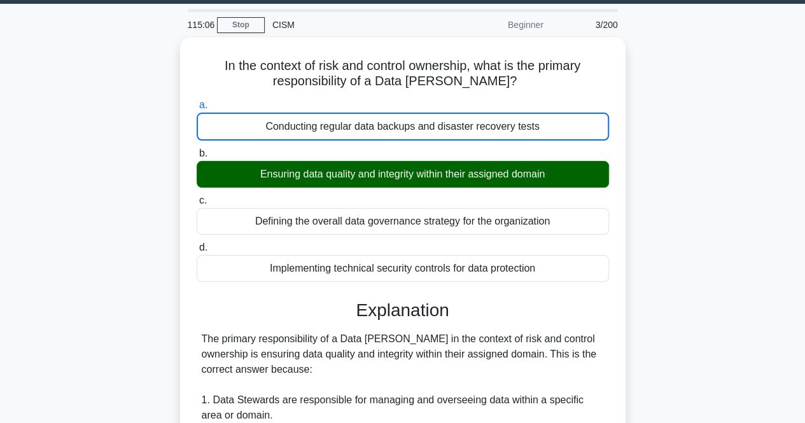
scroll to position [26, 0]
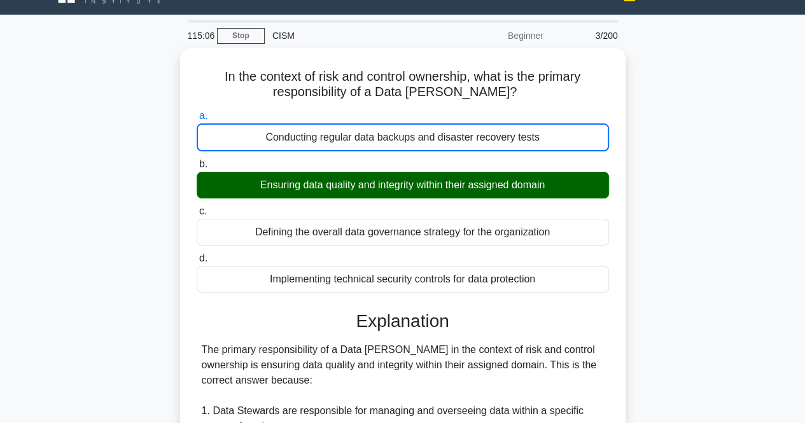
click at [197, 160] on input "b. Ensuring data quality and integrity within their assigned domain" at bounding box center [197, 164] width 0 height 8
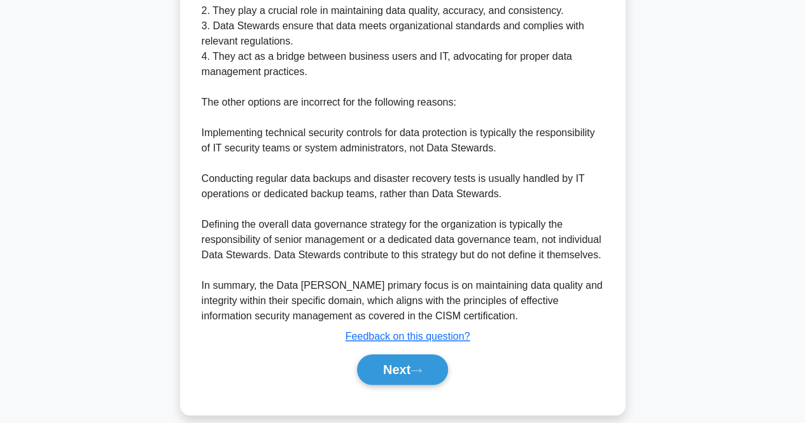
scroll to position [467, 0]
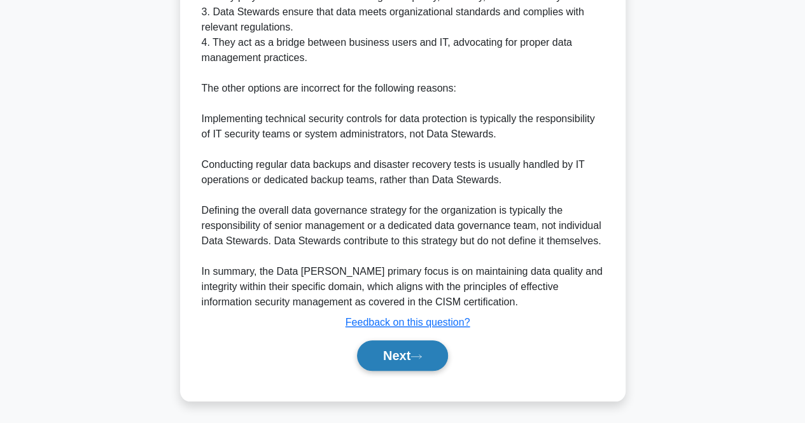
click at [363, 352] on button "Next" at bounding box center [402, 356] width 91 height 31
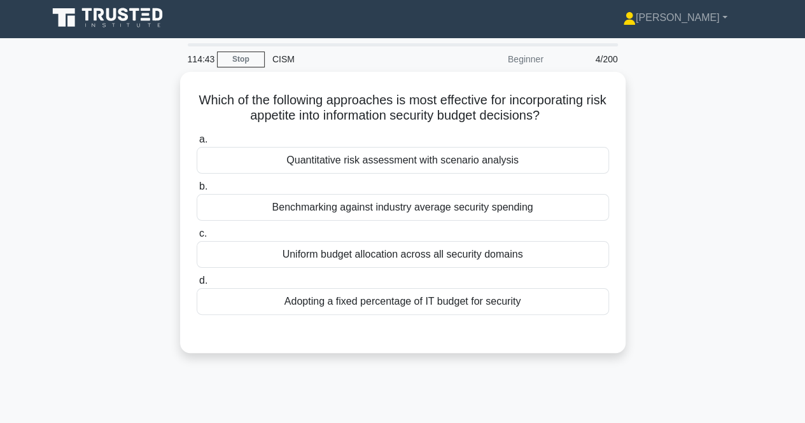
scroll to position [0, 0]
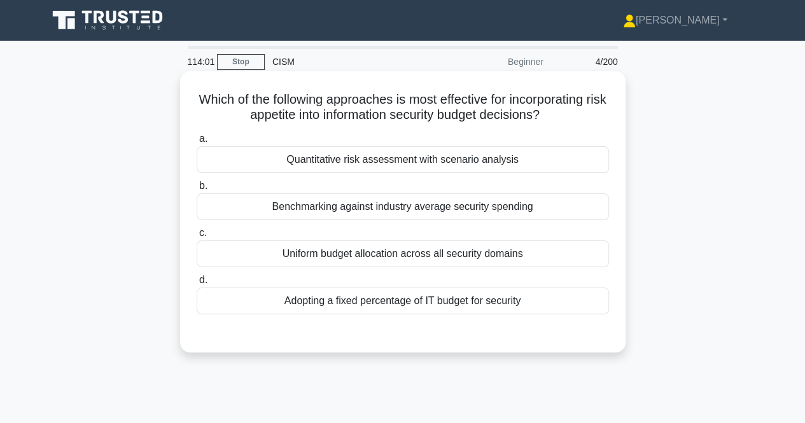
click at [459, 166] on div "Quantitative risk assessment with scenario analysis" at bounding box center [403, 159] width 413 height 27
click at [197, 143] on input "a. Quantitative risk assessment with scenario analysis" at bounding box center [197, 139] width 0 height 8
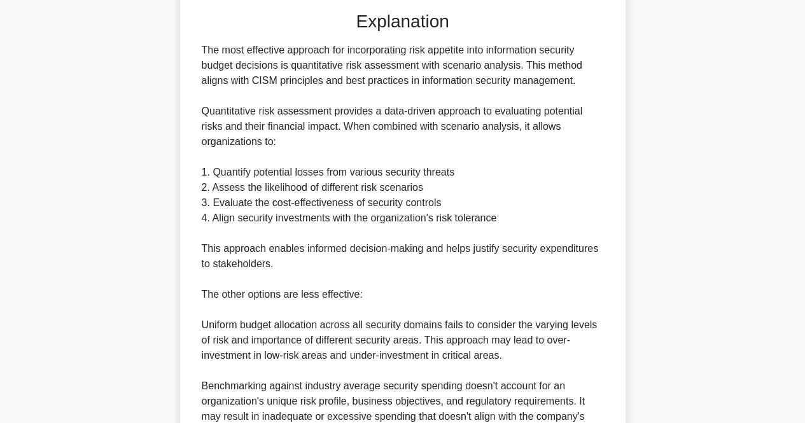
scroll to position [322, 0]
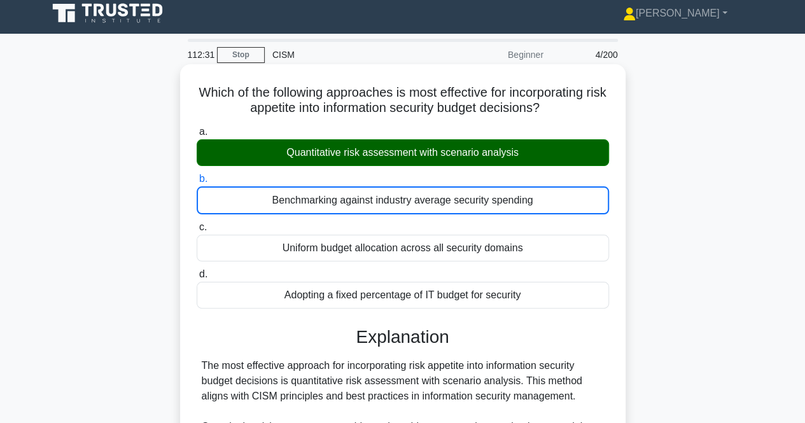
scroll to position [0, 0]
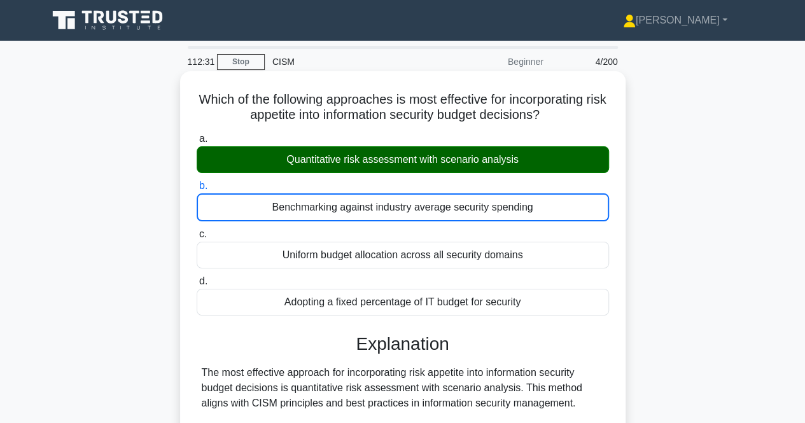
click at [197, 230] on input "c. Uniform budget allocation across all security domains" at bounding box center [197, 234] width 0 height 8
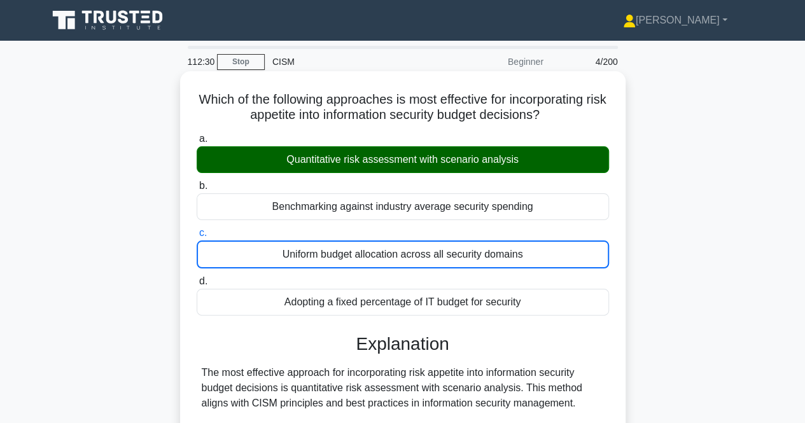
click at [197, 278] on input "d. Adopting a fixed percentage of IT budget for security" at bounding box center [197, 282] width 0 height 8
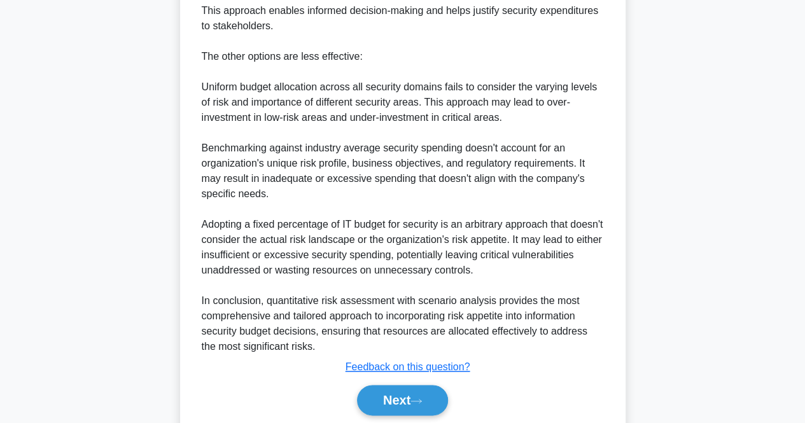
scroll to position [570, 0]
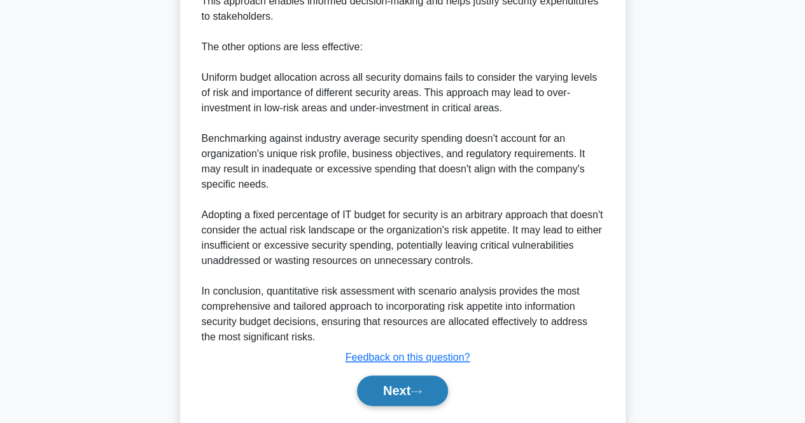
click at [388, 381] on button "Next" at bounding box center [402, 391] width 91 height 31
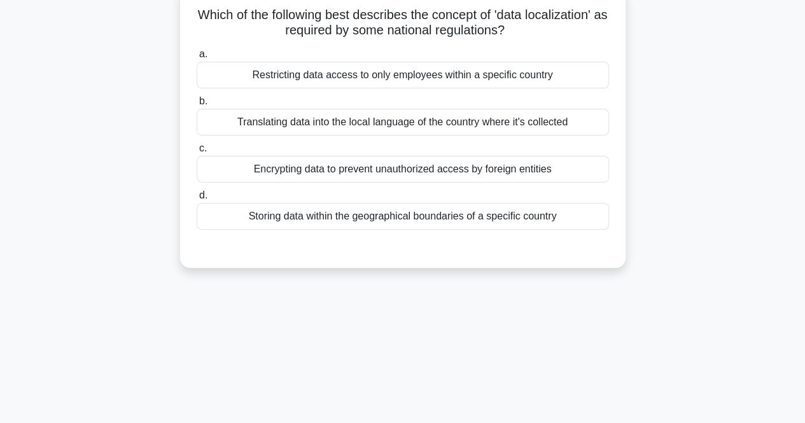
scroll to position [0, 0]
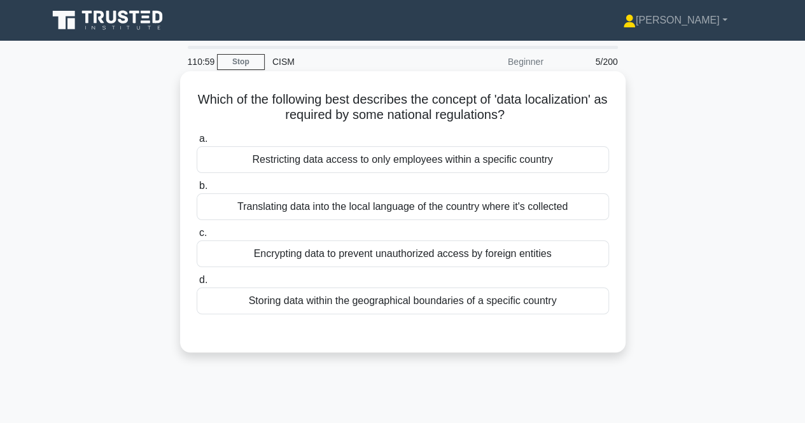
click at [297, 306] on div "Storing data within the geographical boundaries of a specific country" at bounding box center [403, 301] width 413 height 27
click at [197, 285] on input "d. Storing data within the geographical boundaries of a specific country" at bounding box center [197, 280] width 0 height 8
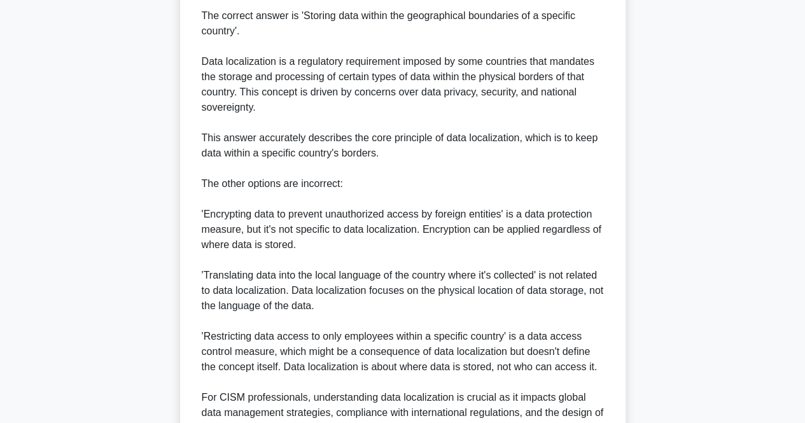
scroll to position [354, 0]
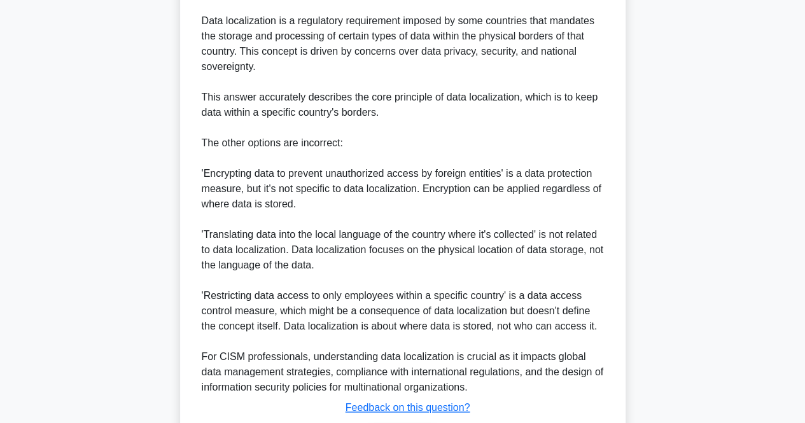
scroll to position [484, 0]
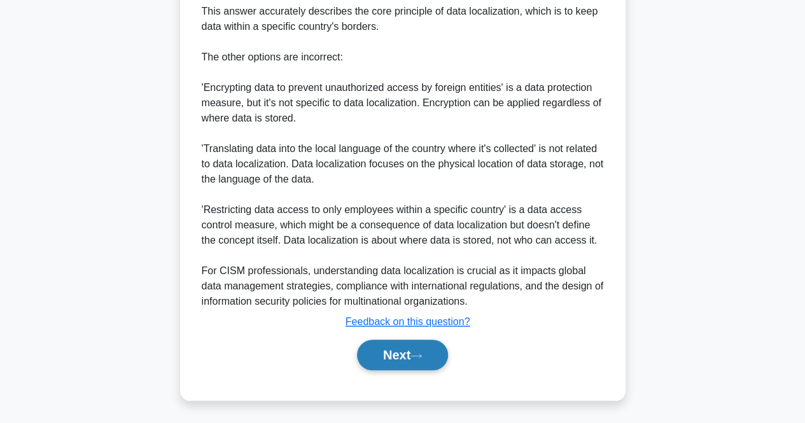
click at [404, 362] on button "Next" at bounding box center [402, 355] width 91 height 31
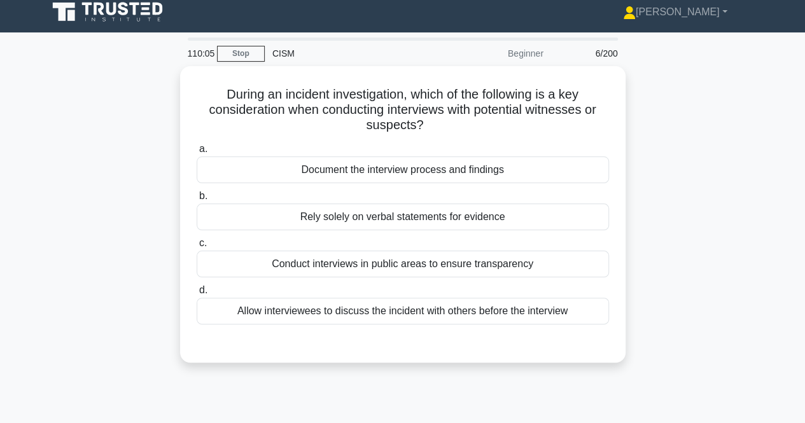
scroll to position [0, 0]
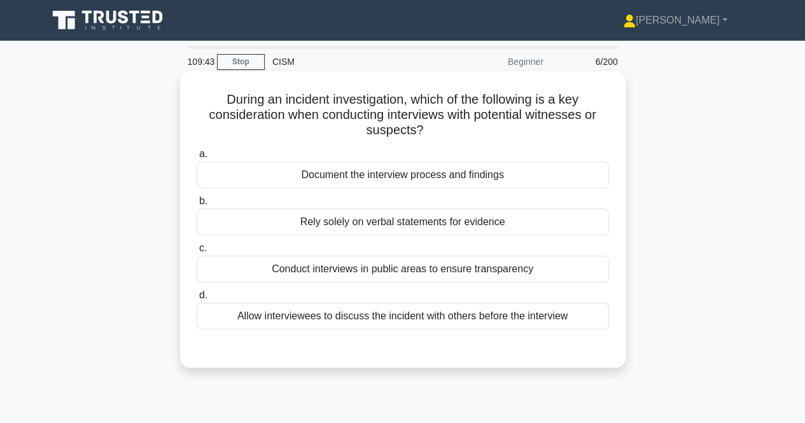
click at [437, 178] on div "Document the interview process and findings" at bounding box center [403, 175] width 413 height 27
click at [197, 159] on input "a. Document the interview process and findings" at bounding box center [197, 154] width 0 height 8
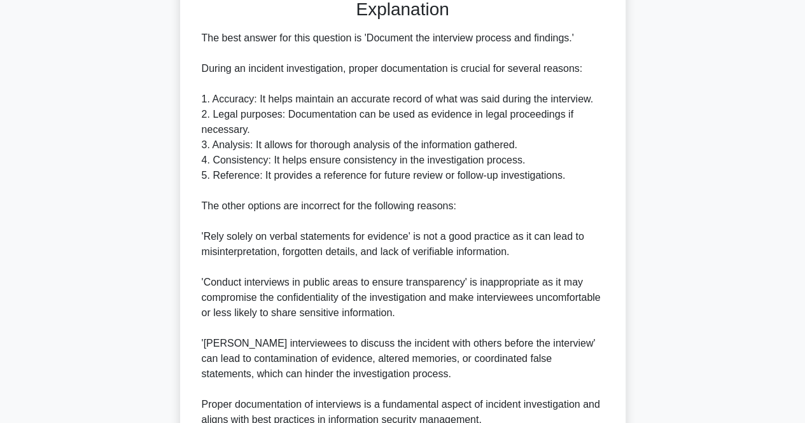
scroll to position [353, 0]
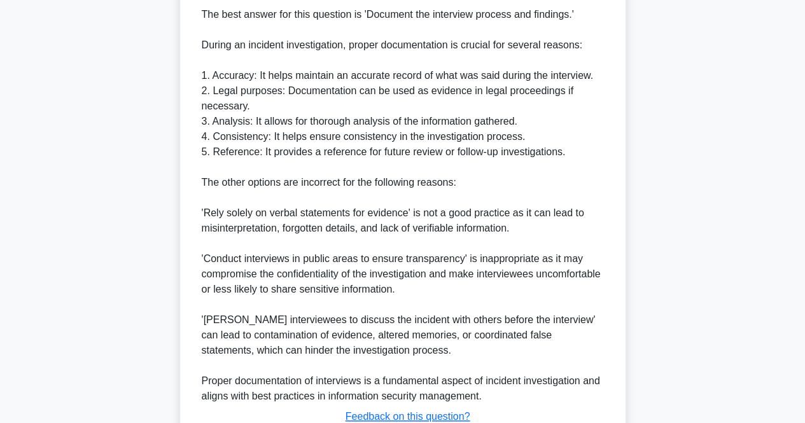
scroll to position [469, 0]
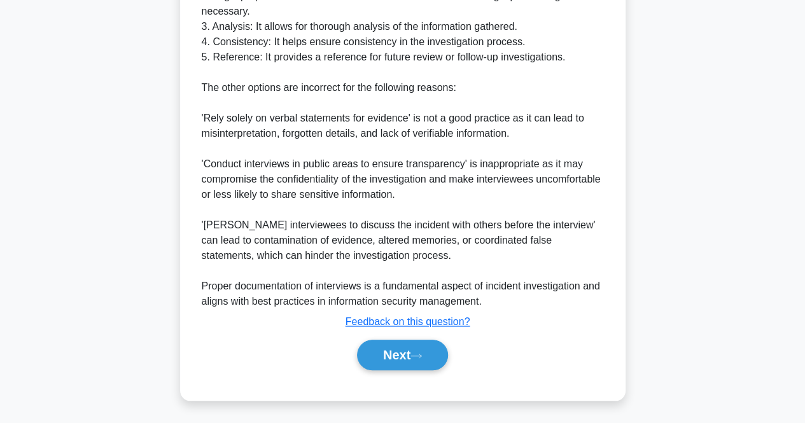
click at [241, 124] on div "The best answer for this question is 'Document the interview process and findin…" at bounding box center [403, 110] width 402 height 397
click at [383, 366] on button "Next" at bounding box center [402, 355] width 91 height 31
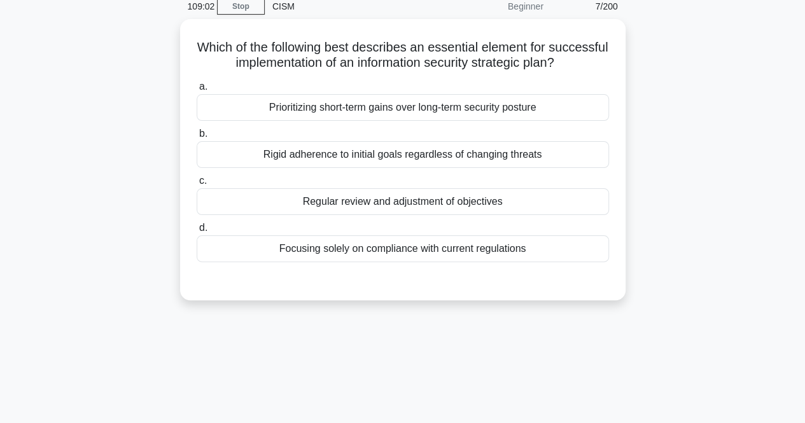
scroll to position [0, 0]
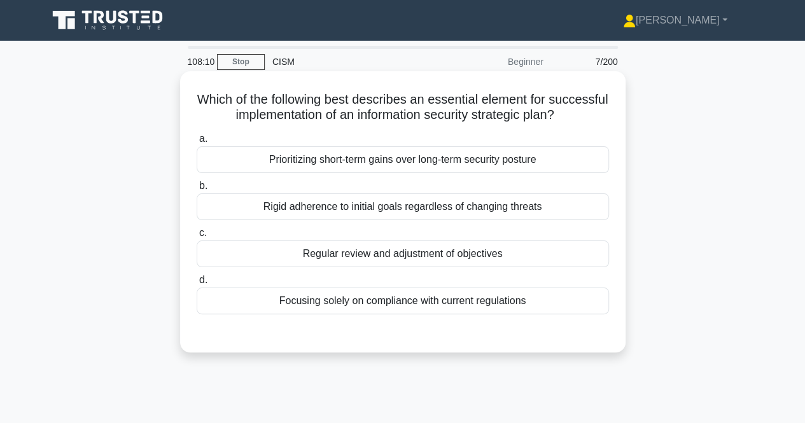
click at [432, 258] on div "Regular review and adjustment of objectives" at bounding box center [403, 254] width 413 height 27
click at [197, 237] on input "c. Regular review and adjustment of objectives" at bounding box center [197, 233] width 0 height 8
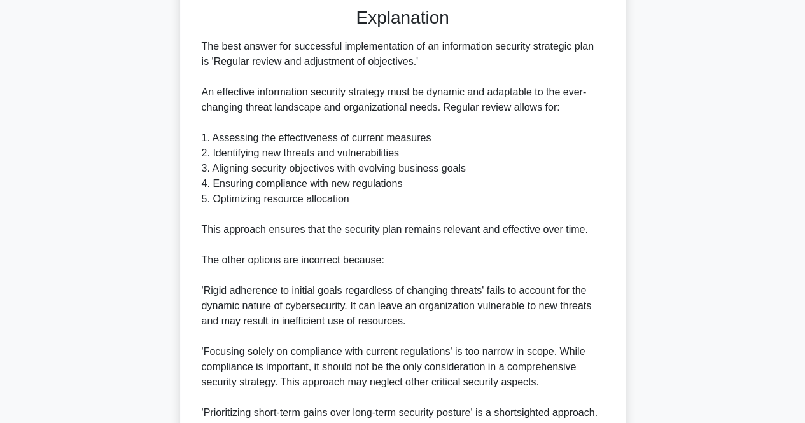
scroll to position [333, 0]
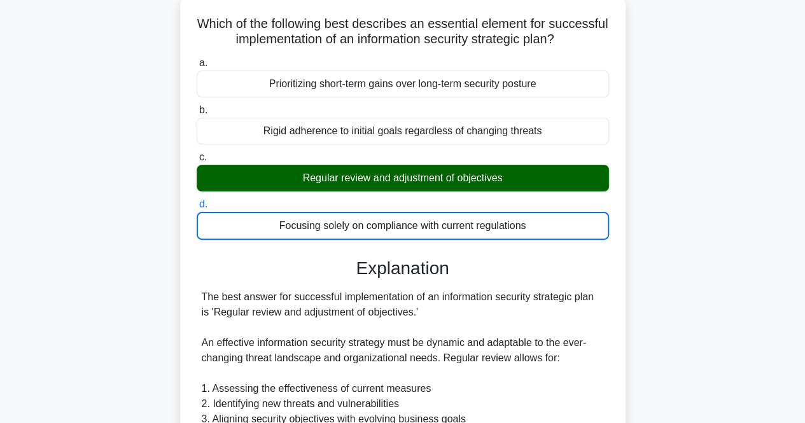
scroll to position [73, 0]
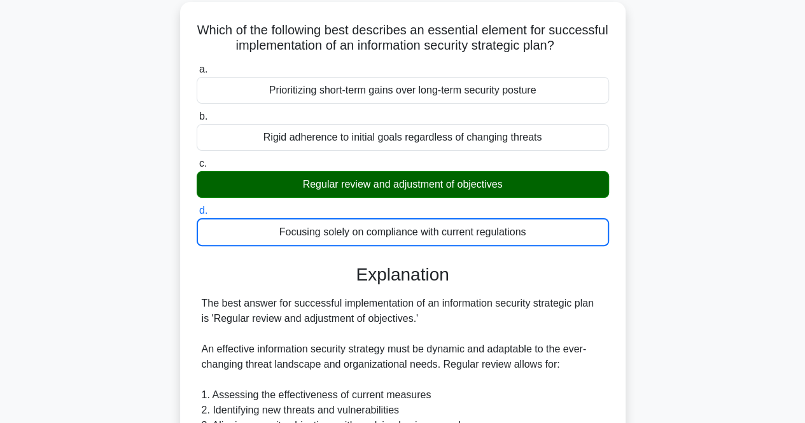
click at [197, 66] on input "a. Prioritizing short-term gains over long-term security posture" at bounding box center [197, 70] width 0 height 8
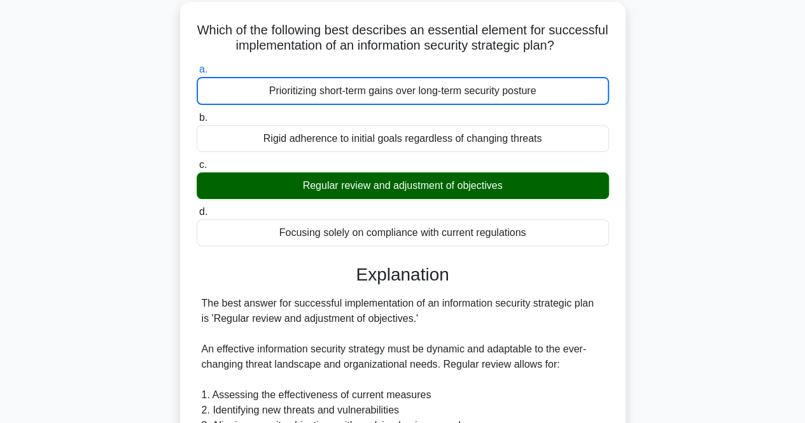
click at [197, 114] on input "b. Rigid adherence to initial goals regardless of changing threats" at bounding box center [197, 118] width 0 height 8
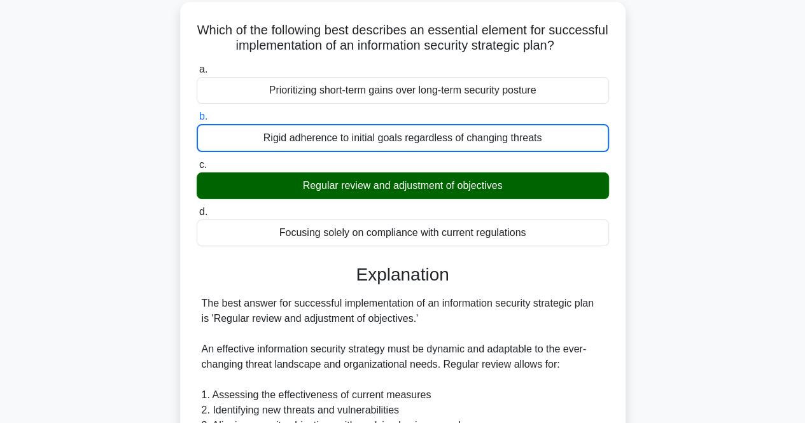
click at [197, 161] on input "c. Regular review and adjustment of objectives" at bounding box center [197, 165] width 0 height 8
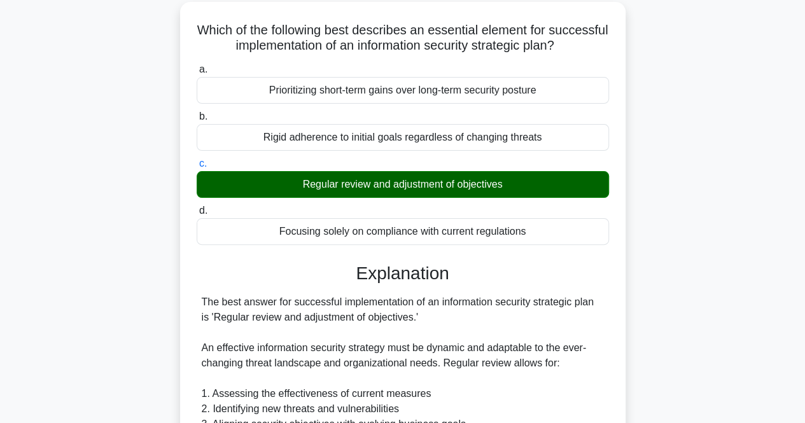
click at [197, 207] on input "d. Focusing solely on compliance with current regulations" at bounding box center [197, 211] width 0 height 8
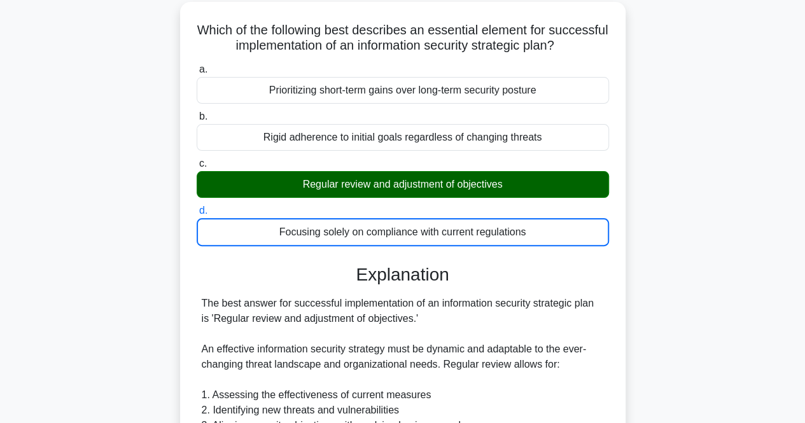
click at [197, 66] on input "a. Prioritizing short-term gains over long-term security posture" at bounding box center [197, 70] width 0 height 8
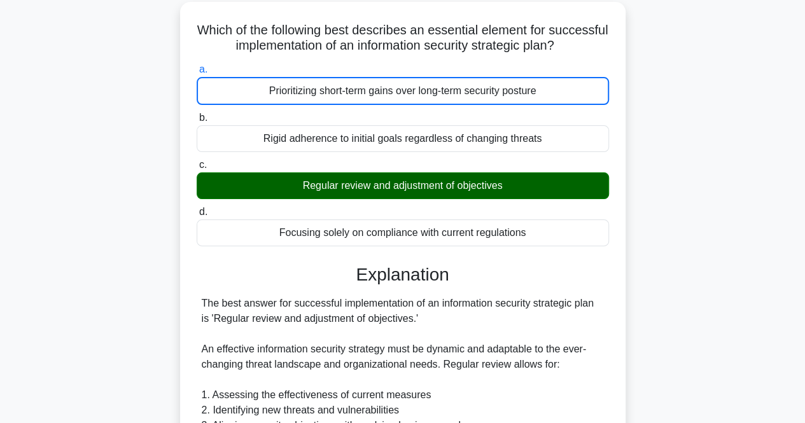
click at [197, 114] on input "b. Rigid adherence to initial goals regardless of changing threats" at bounding box center [197, 118] width 0 height 8
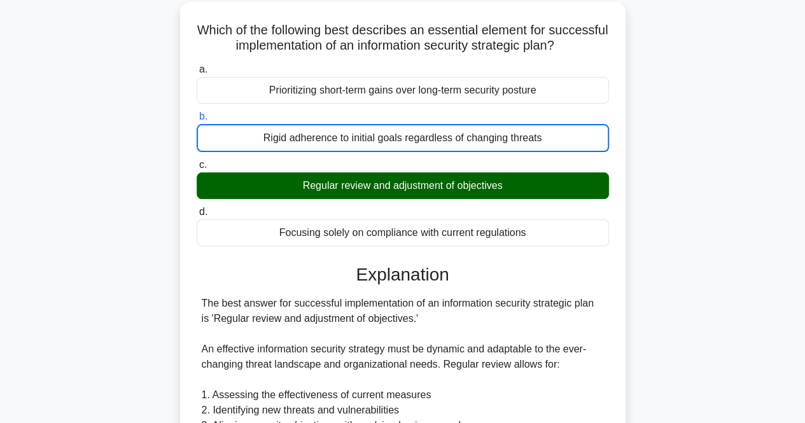
click at [197, 161] on input "c. Regular review and adjustment of objectives" at bounding box center [197, 165] width 0 height 8
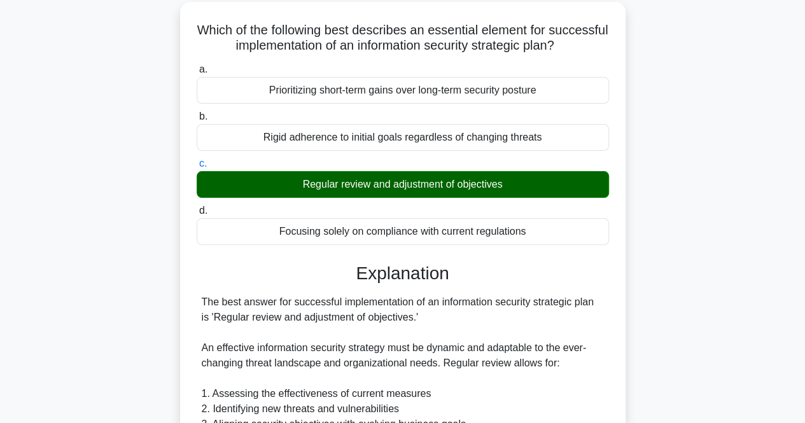
click at [197, 207] on input "d. Focusing solely on compliance with current regulations" at bounding box center [197, 211] width 0 height 8
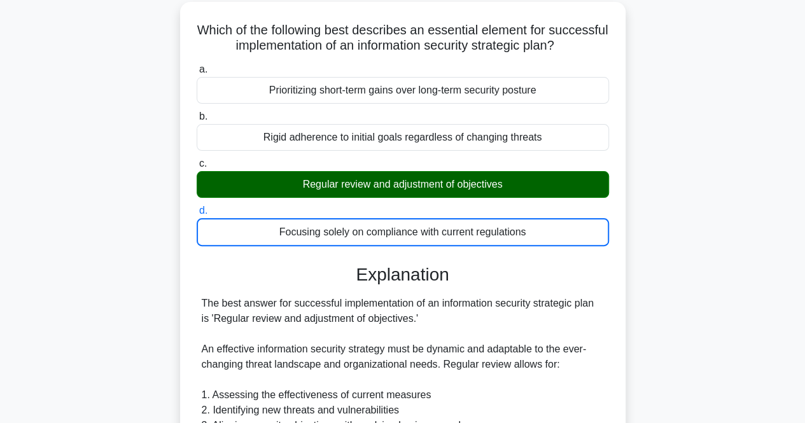
click at [197, 66] on input "a. Prioritizing short-term gains over long-term security posture" at bounding box center [197, 70] width 0 height 8
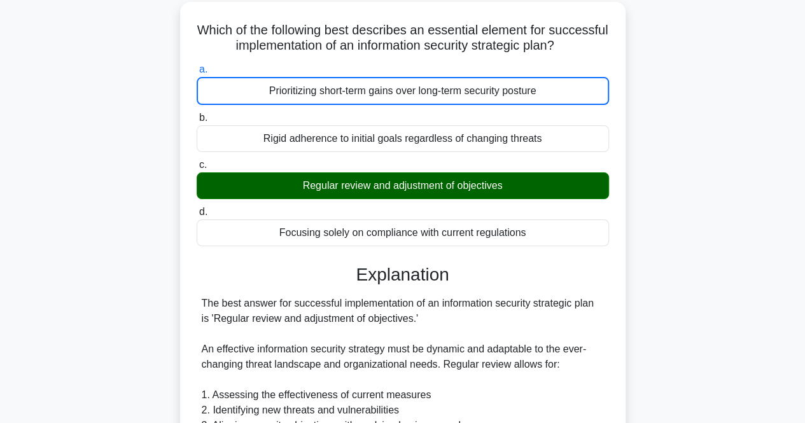
click at [197, 114] on input "b. Rigid adherence to initial goals regardless of changing threats" at bounding box center [197, 118] width 0 height 8
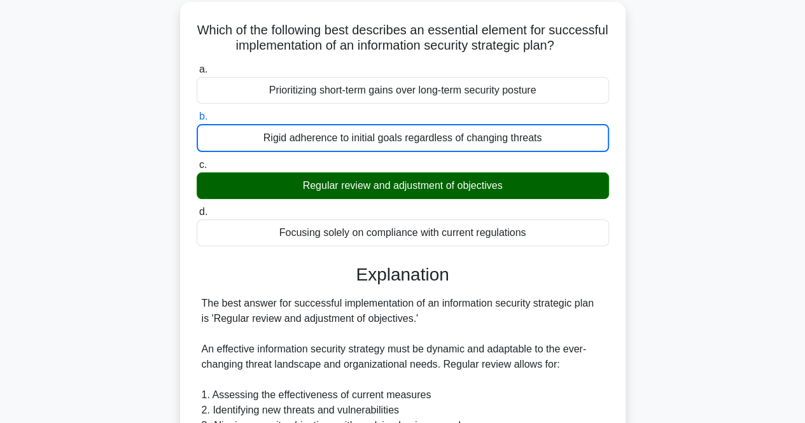
click at [197, 161] on input "c. Regular review and adjustment of objectives" at bounding box center [197, 165] width 0 height 8
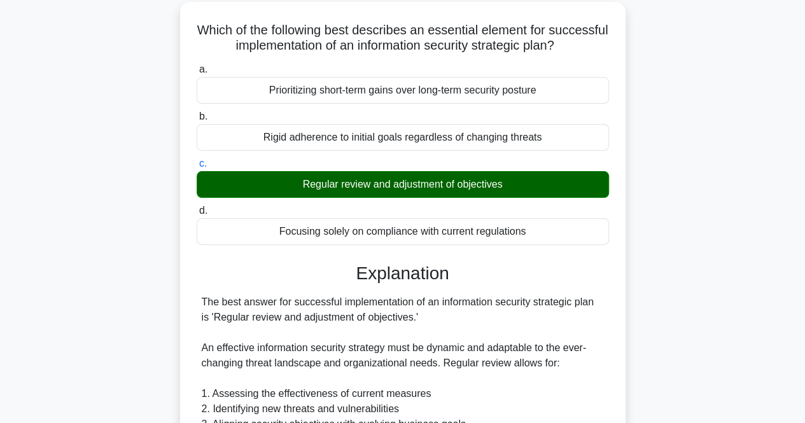
click at [197, 207] on input "d. Focusing solely on compliance with current regulations" at bounding box center [197, 211] width 0 height 8
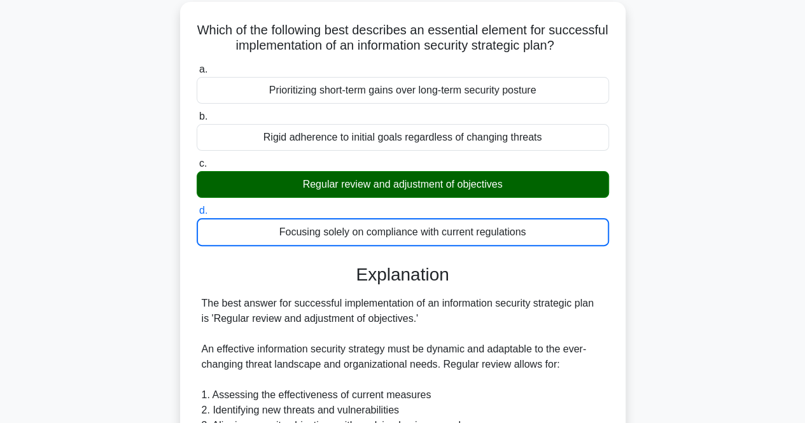
click at [197, 66] on input "a. Prioritizing short-term gains over long-term security posture" at bounding box center [197, 70] width 0 height 8
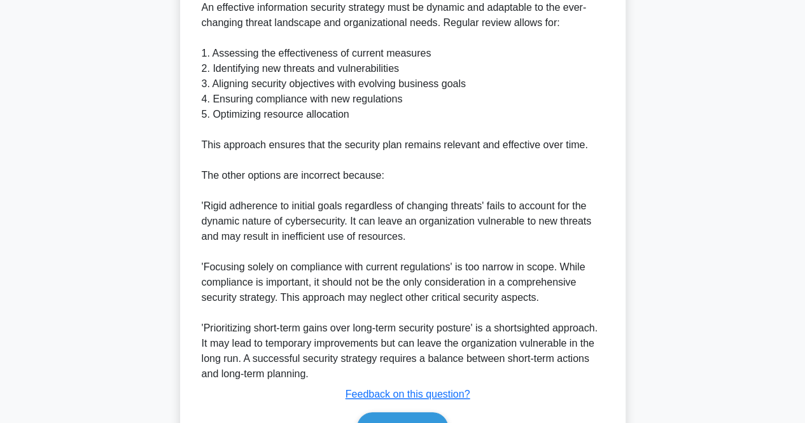
scroll to position [484, 0]
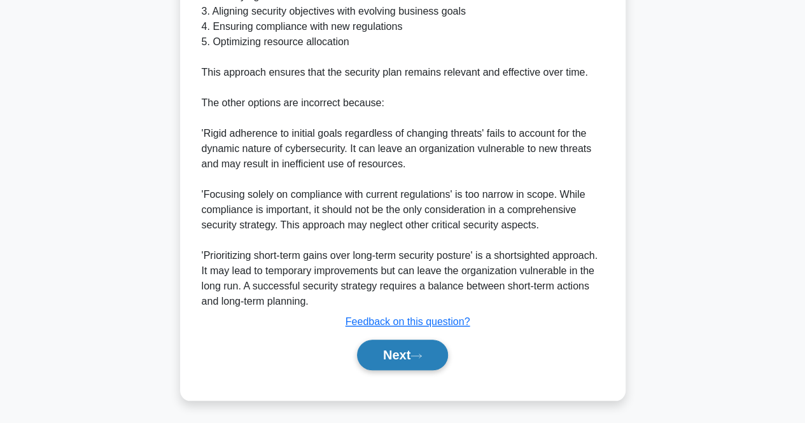
click at [403, 354] on button "Next" at bounding box center [402, 355] width 91 height 31
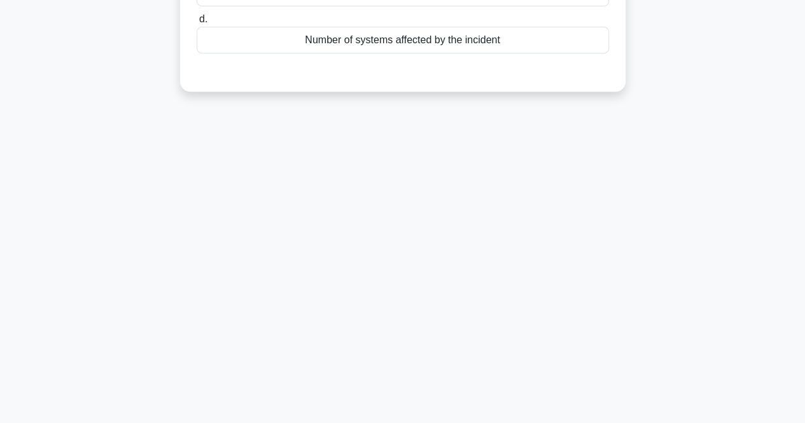
scroll to position [0, 0]
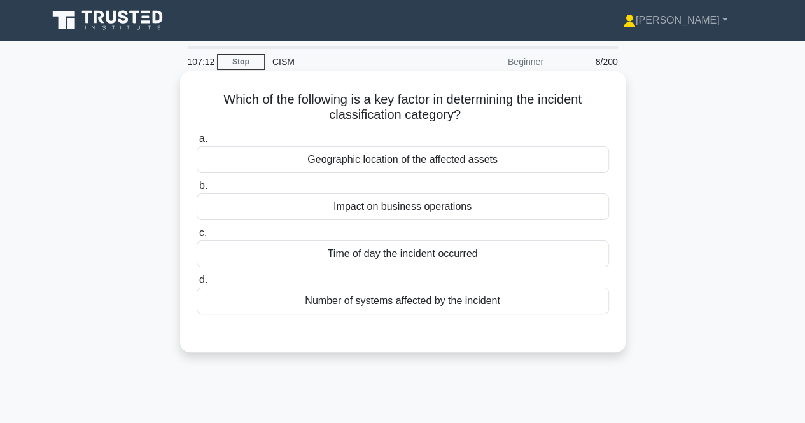
click at [387, 209] on div "Impact on business operations" at bounding box center [403, 207] width 413 height 27
click at [197, 190] on input "b. Impact on business operations" at bounding box center [197, 186] width 0 height 8
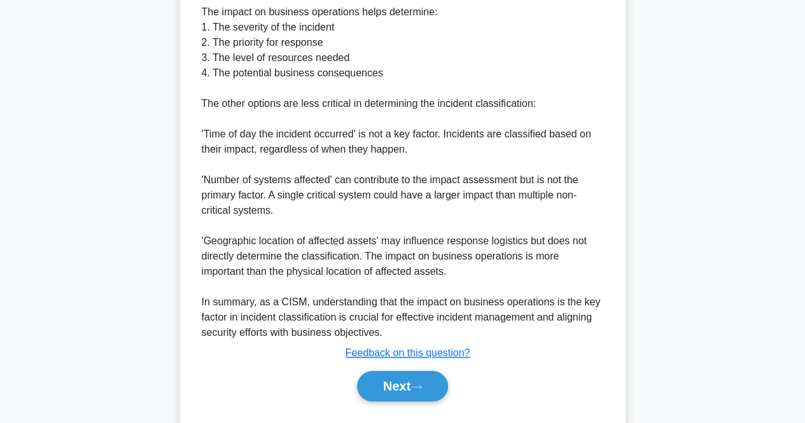
scroll to position [497, 0]
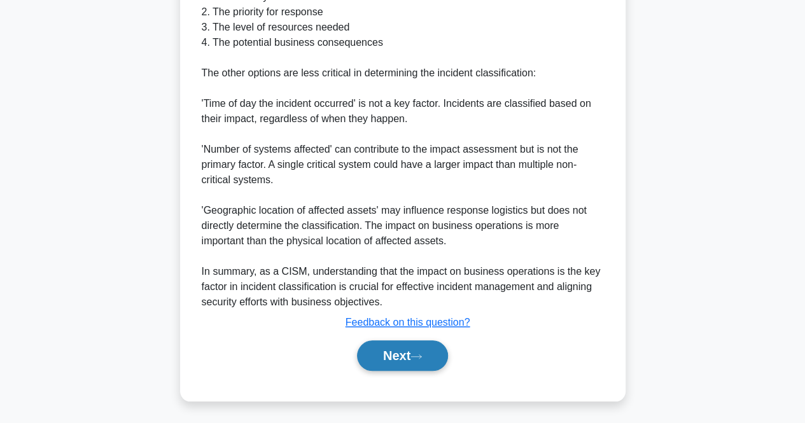
click at [409, 353] on button "Next" at bounding box center [402, 356] width 91 height 31
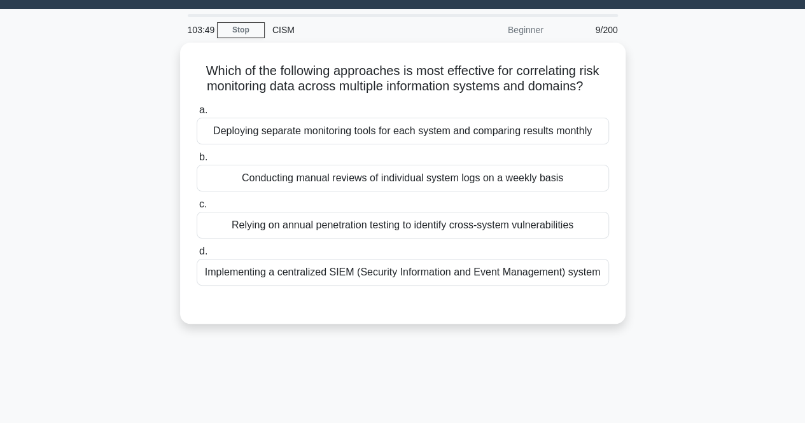
scroll to position [0, 0]
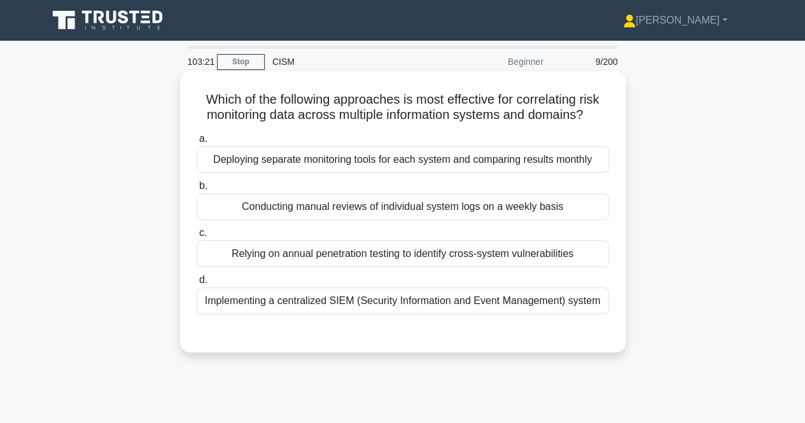
click at [498, 298] on div "Implementing a centralized SIEM (Security Information and Event Management) sys…" at bounding box center [403, 301] width 413 height 27
click at [197, 285] on input "d. Implementing a centralized SIEM (Security Information and Event Management) …" at bounding box center [197, 280] width 0 height 8
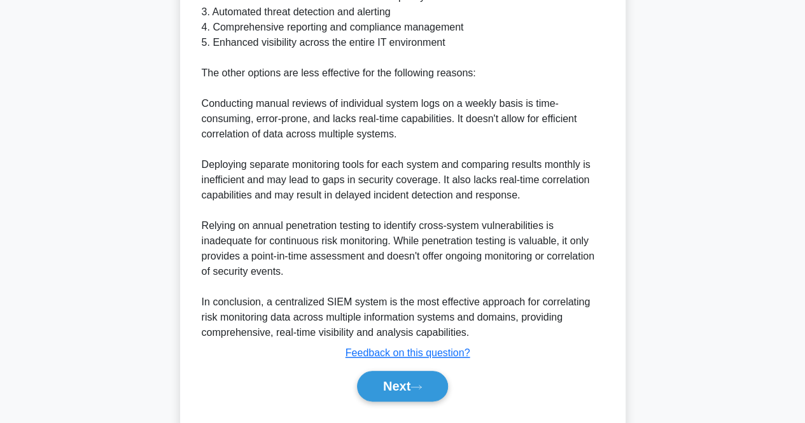
scroll to position [574, 0]
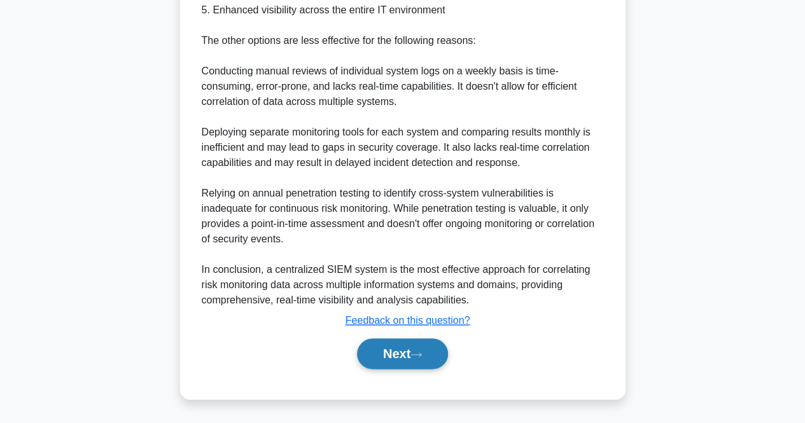
click at [420, 362] on button "Next" at bounding box center [402, 354] width 91 height 31
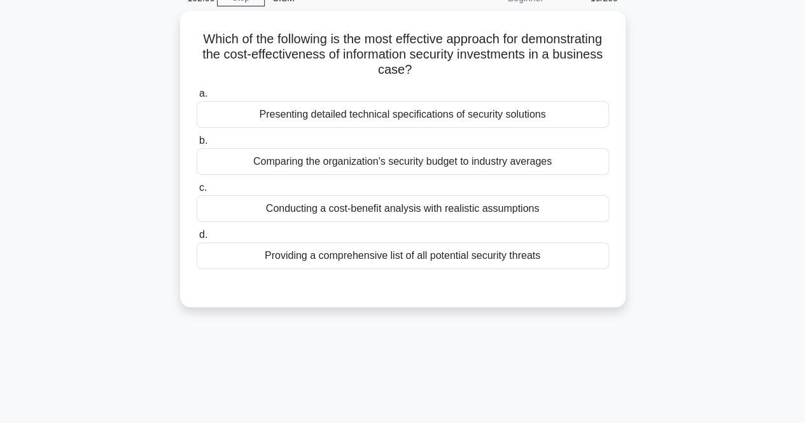
scroll to position [0, 0]
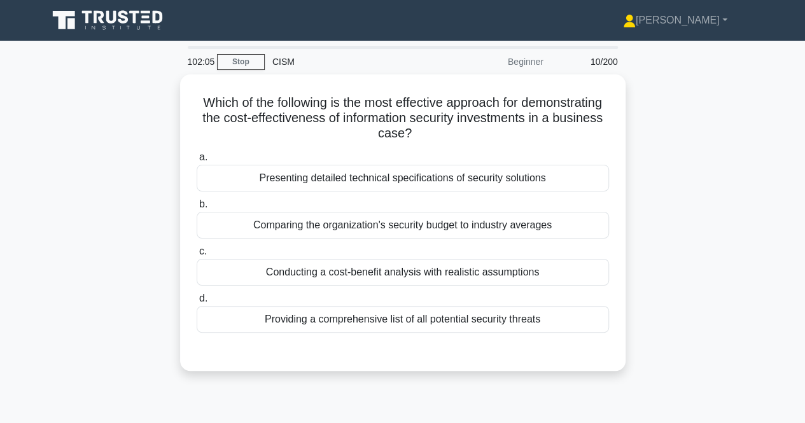
click at [700, 225] on div "Which of the following is the most effective approach for demonstrating the cos…" at bounding box center [403, 230] width 726 height 312
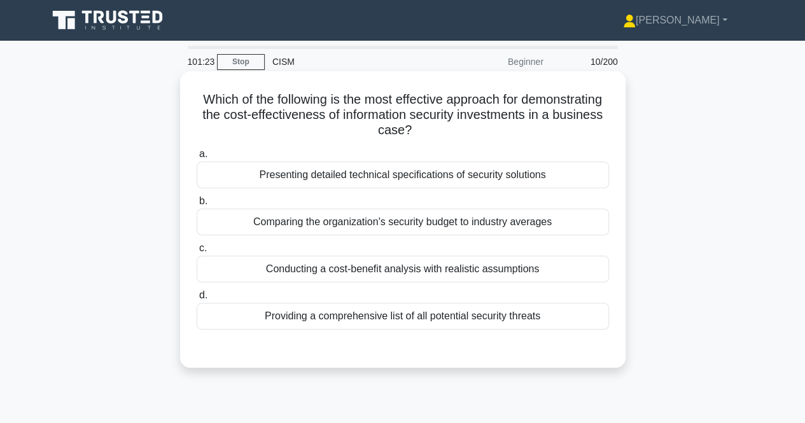
click at [447, 278] on div "Conducting a cost-benefit analysis with realistic assumptions" at bounding box center [403, 269] width 413 height 27
click at [197, 253] on input "c. Conducting a cost-benefit analysis with realistic assumptions" at bounding box center [197, 248] width 0 height 8
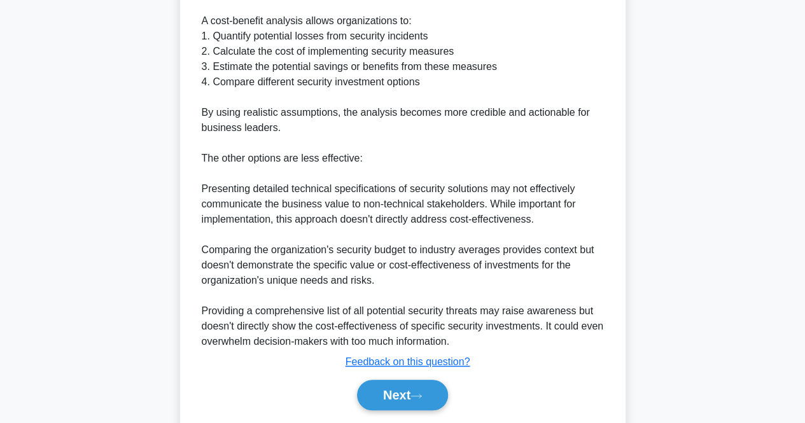
scroll to position [444, 0]
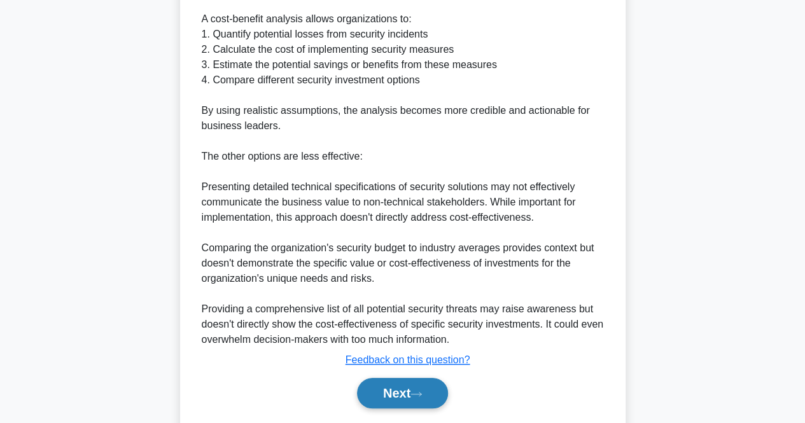
click at [384, 393] on button "Next" at bounding box center [402, 393] width 91 height 31
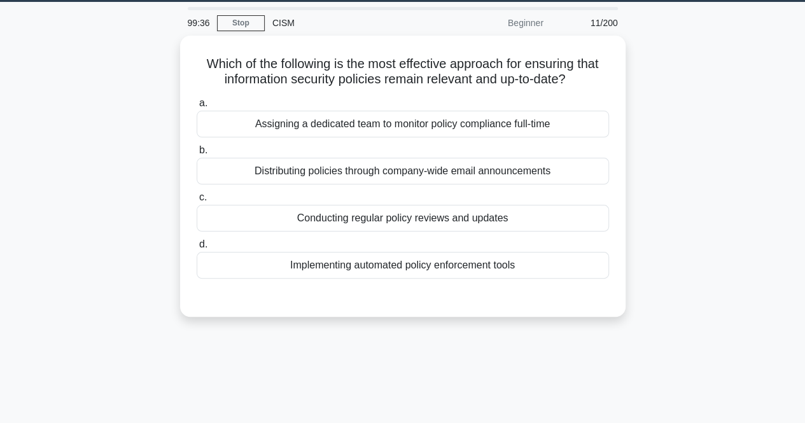
scroll to position [0, 0]
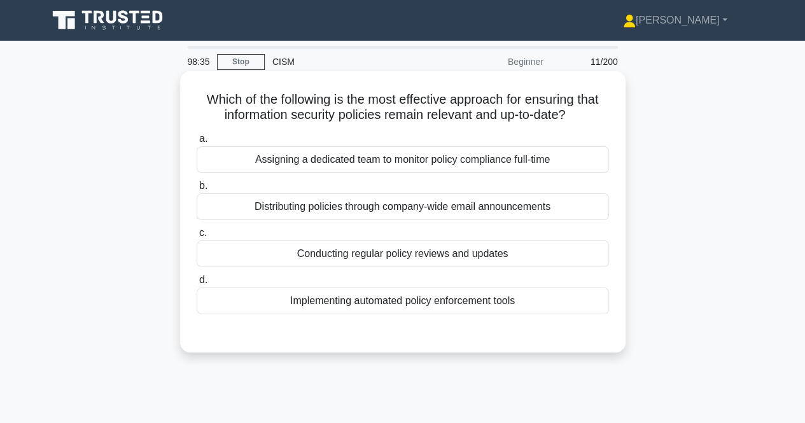
click at [488, 249] on div "Conducting regular policy reviews and updates" at bounding box center [403, 254] width 413 height 27
click at [197, 237] on input "c. Conducting regular policy reviews and updates" at bounding box center [197, 233] width 0 height 8
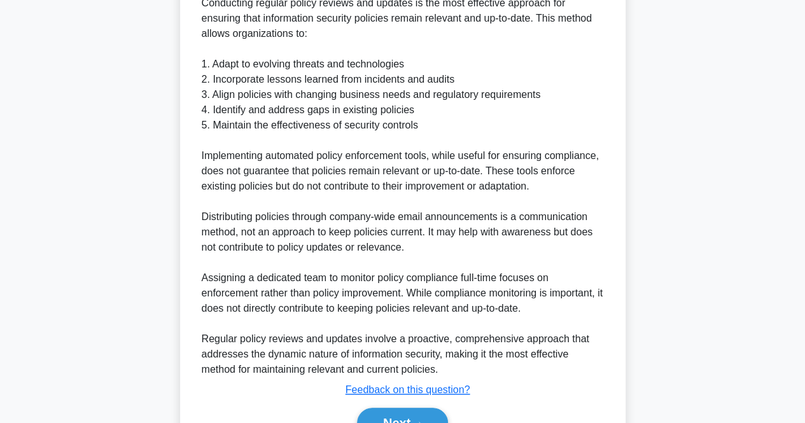
scroll to position [436, 0]
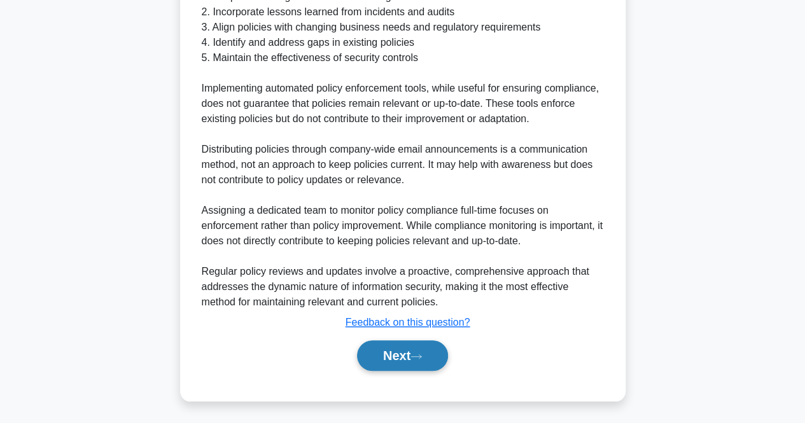
click at [378, 353] on button "Next" at bounding box center [402, 356] width 91 height 31
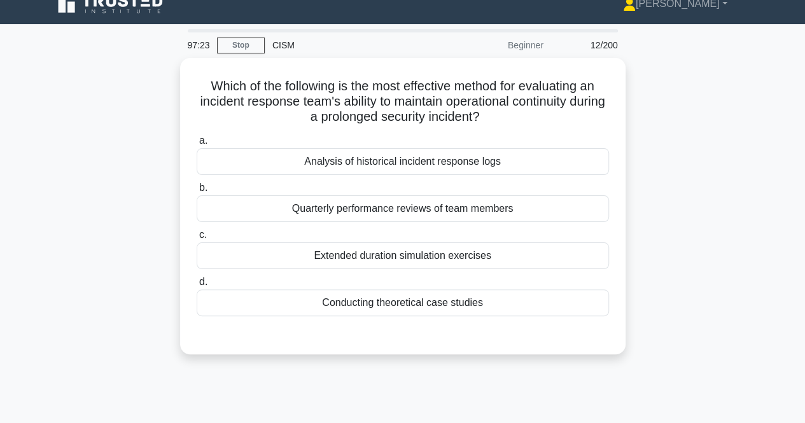
scroll to position [0, 0]
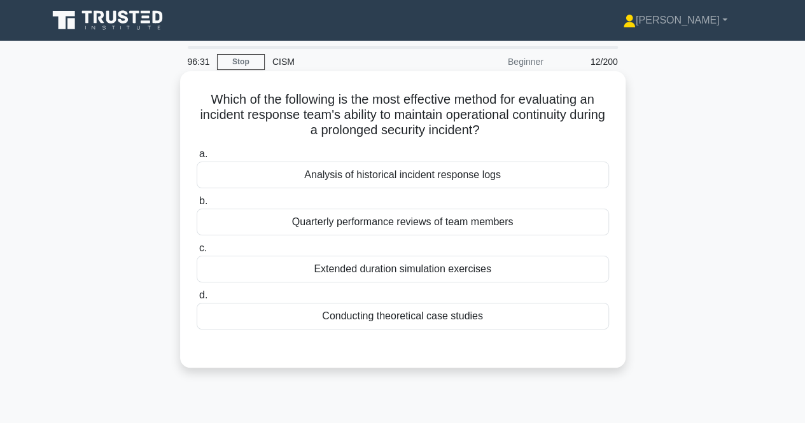
click at [418, 176] on div "Analysis of historical incident response logs" at bounding box center [403, 175] width 413 height 27
click at [197, 159] on input "a. Analysis of historical incident response logs" at bounding box center [197, 154] width 0 height 8
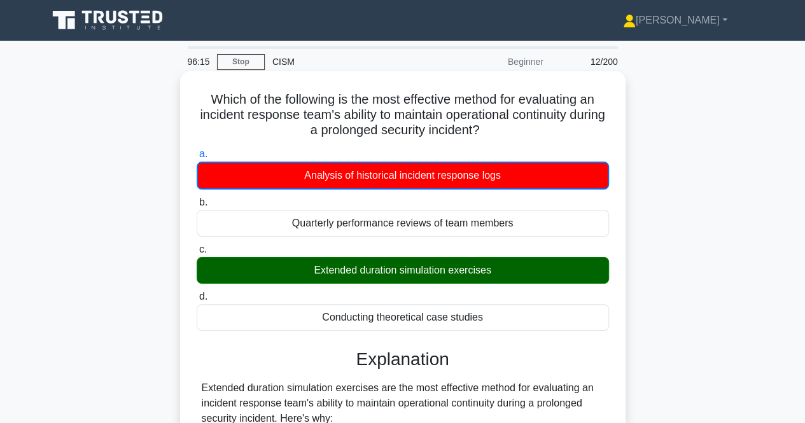
click at [197, 199] on input "b. Quarterly performance reviews of team members" at bounding box center [197, 203] width 0 height 8
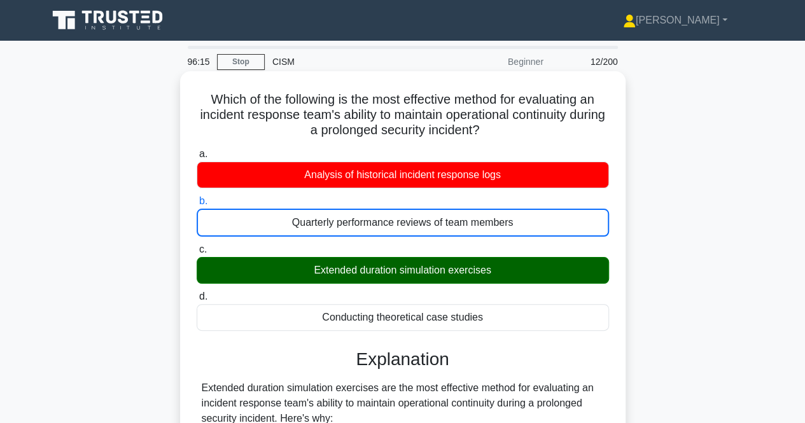
click at [197, 246] on input "c. Extended duration simulation exercises" at bounding box center [197, 250] width 0 height 8
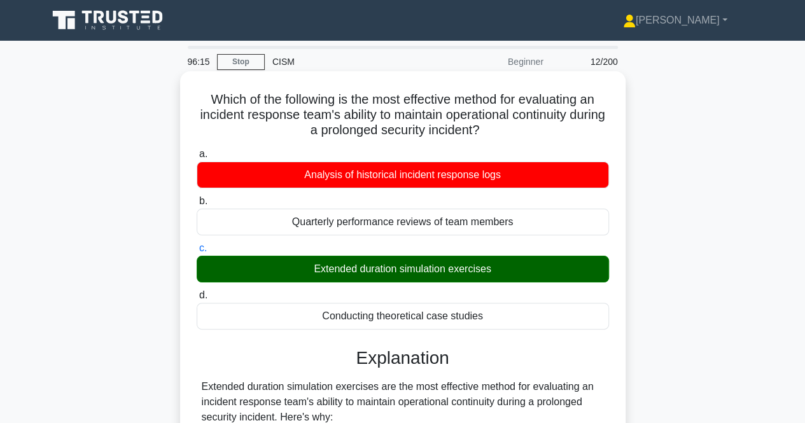
click at [197, 292] on input "d. Conducting theoretical case studies" at bounding box center [197, 296] width 0 height 8
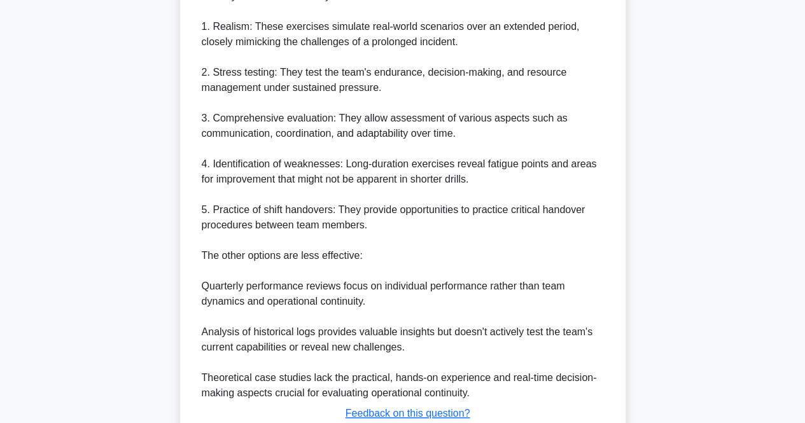
scroll to position [514, 0]
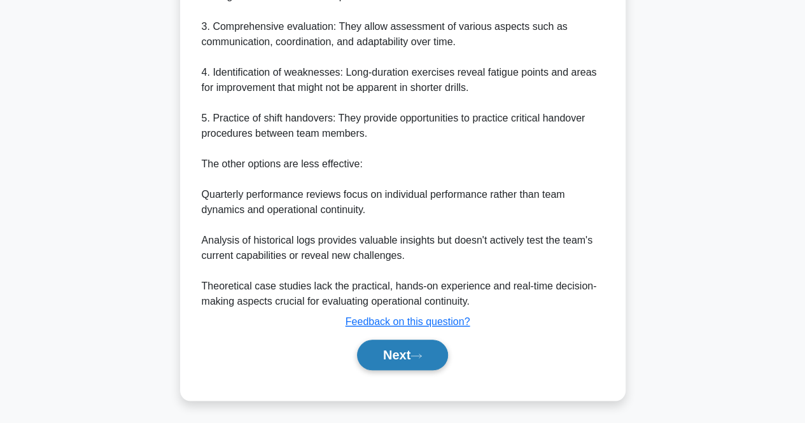
click at [378, 352] on button "Next" at bounding box center [402, 355] width 91 height 31
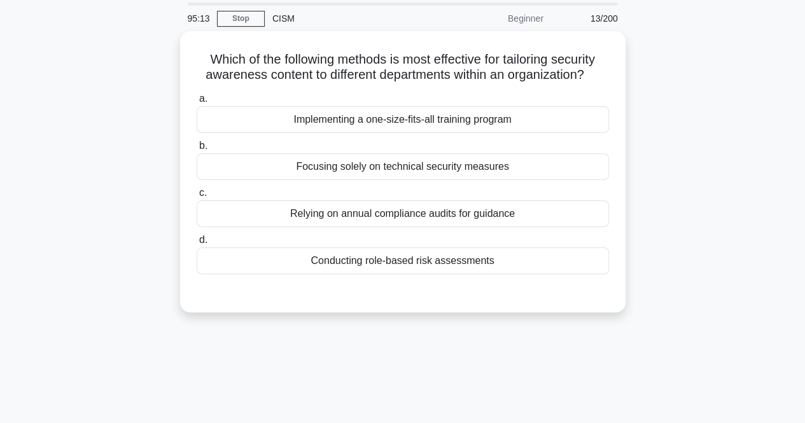
scroll to position [0, 0]
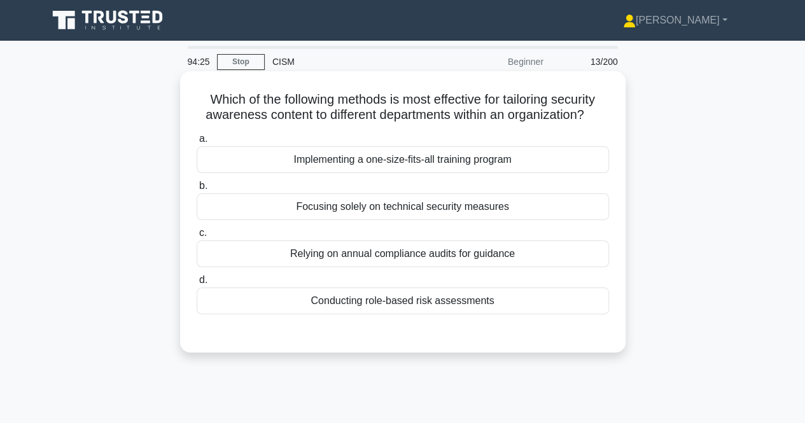
click at [503, 299] on div "Conducting role-based risk assessments" at bounding box center [403, 301] width 413 height 27
click at [197, 285] on input "d. Conducting role-based risk assessments" at bounding box center [197, 280] width 0 height 8
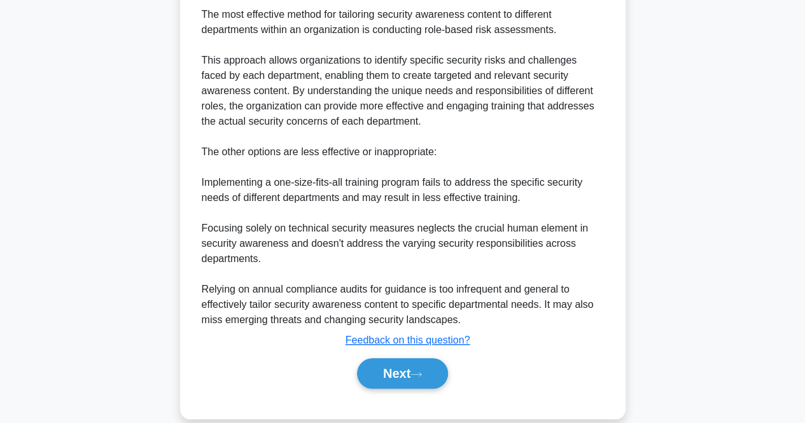
scroll to position [354, 0]
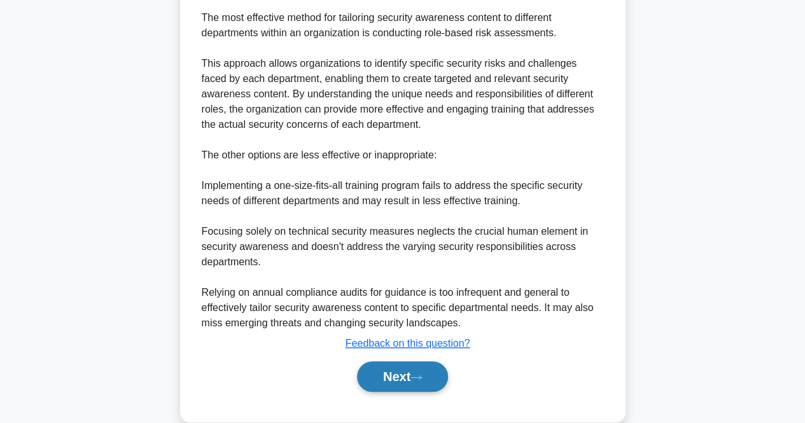
click at [374, 371] on button "Next" at bounding box center [402, 377] width 91 height 31
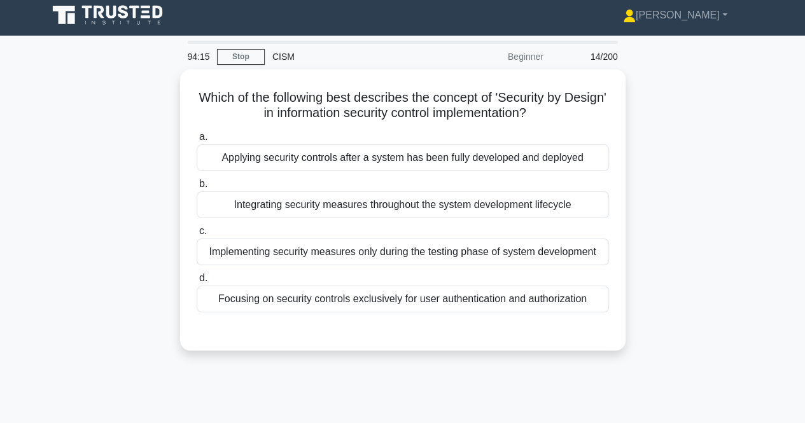
scroll to position [0, 0]
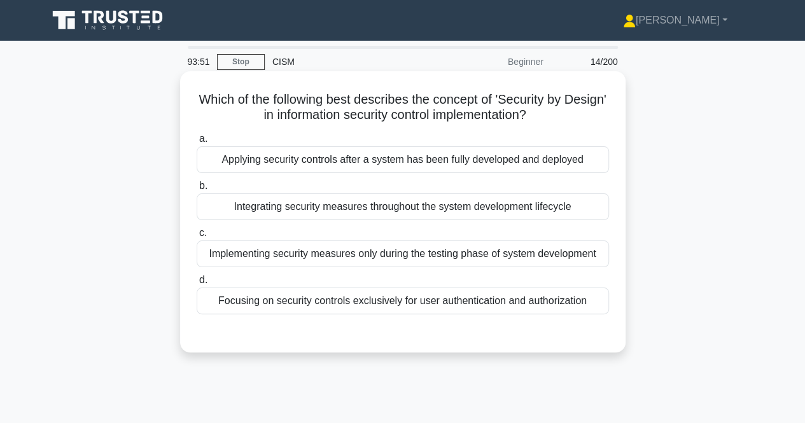
click at [546, 209] on div "Integrating security measures throughout the system development lifecycle" at bounding box center [403, 207] width 413 height 27
click at [197, 190] on input "b. Integrating security measures throughout the system development lifecycle" at bounding box center [197, 186] width 0 height 8
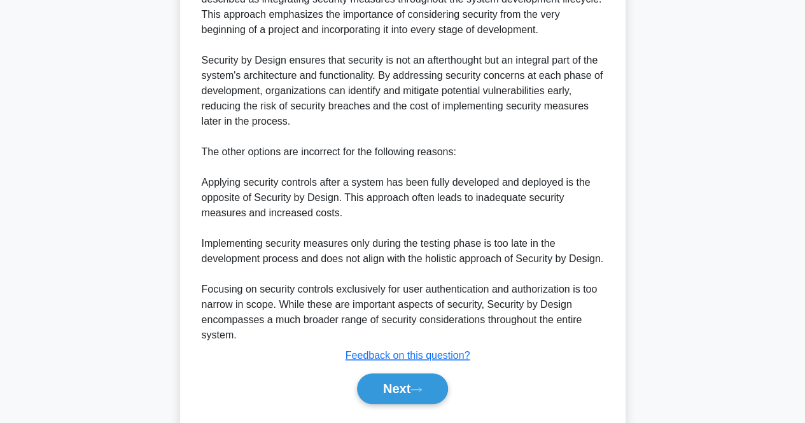
scroll to position [421, 0]
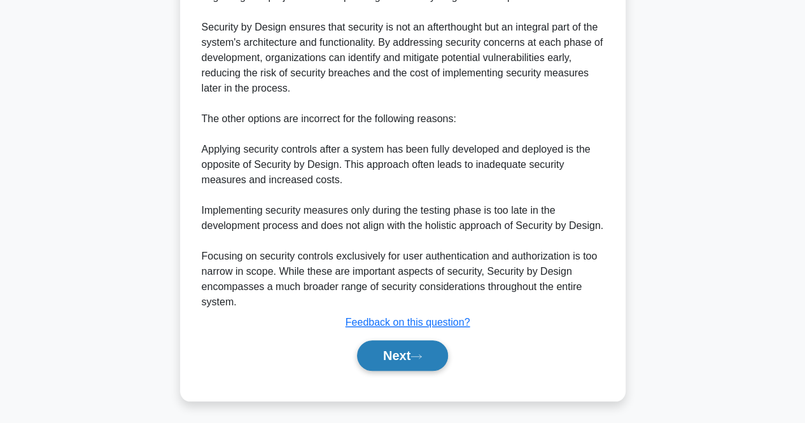
click at [382, 355] on button "Next" at bounding box center [402, 356] width 91 height 31
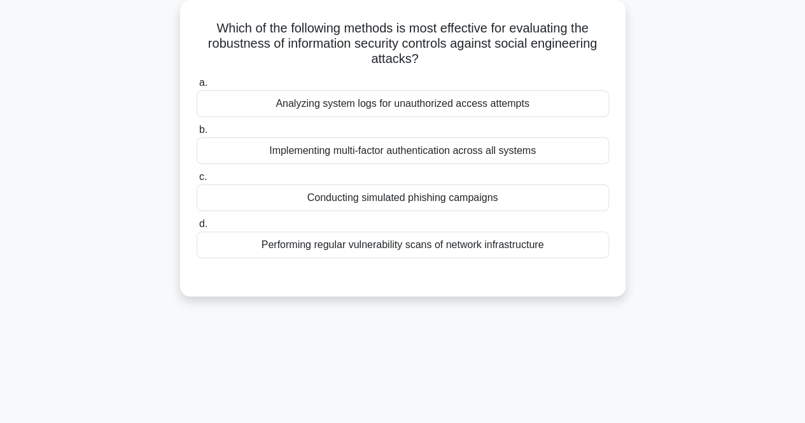
scroll to position [0, 0]
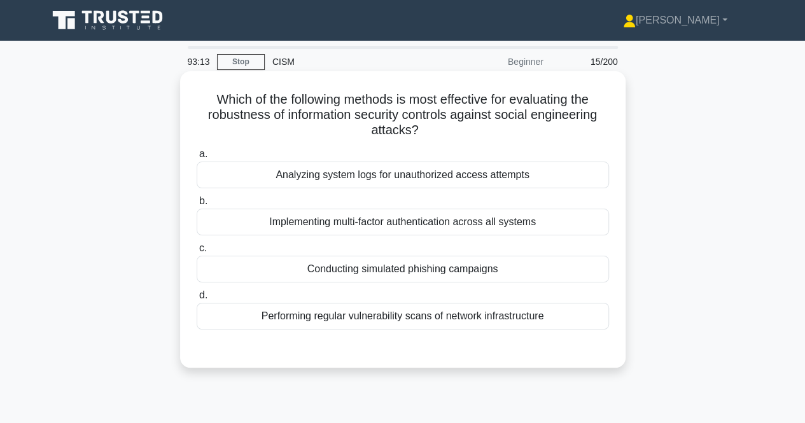
click at [404, 272] on div "Conducting simulated phishing campaigns" at bounding box center [403, 269] width 413 height 27
click at [197, 253] on input "c. Conducting simulated phishing campaigns" at bounding box center [197, 248] width 0 height 8
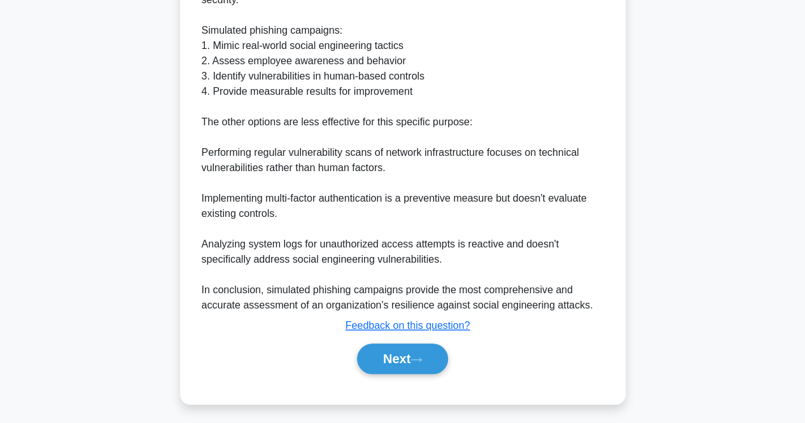
scroll to position [435, 0]
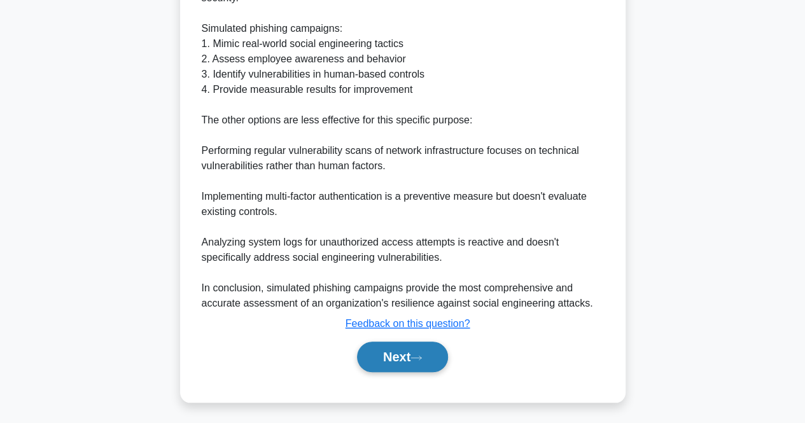
click at [362, 355] on button "Next" at bounding box center [402, 357] width 91 height 31
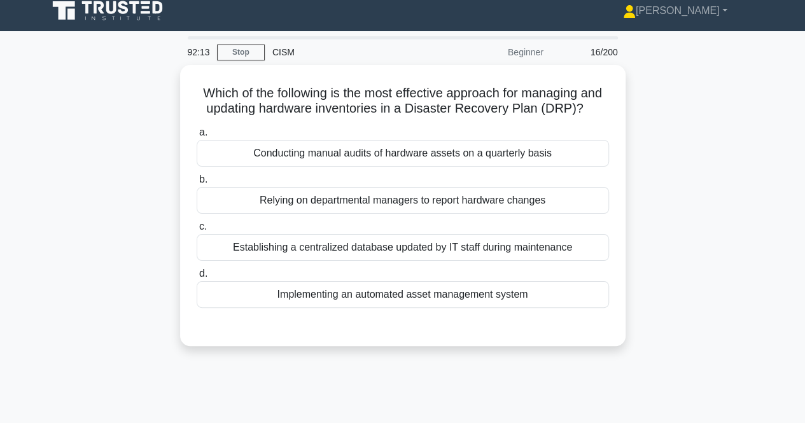
scroll to position [6, 0]
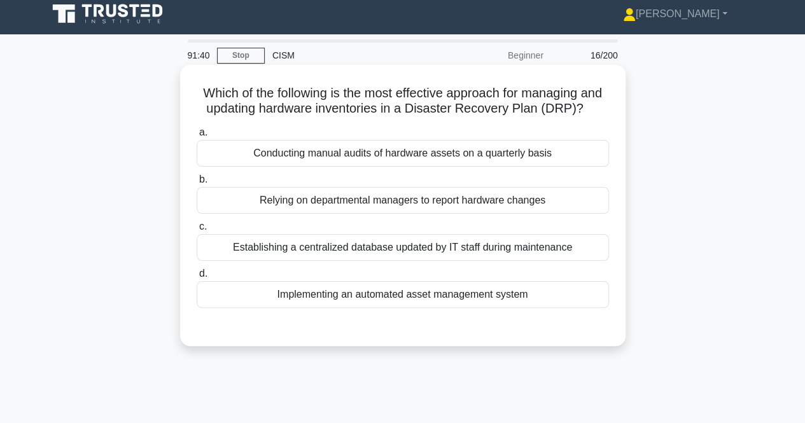
click at [513, 261] on div "Establishing a centralized database updated by IT staff during maintenance" at bounding box center [403, 247] width 413 height 27
click at [197, 231] on input "c. Establishing a centralized database updated by IT staff during maintenance" at bounding box center [197, 227] width 0 height 8
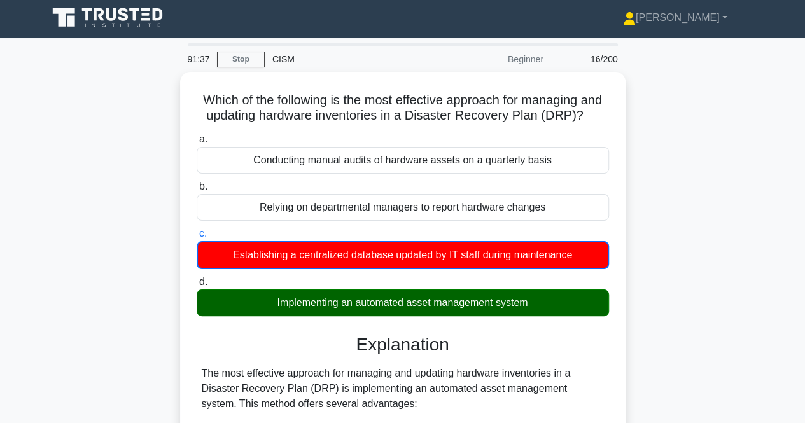
scroll to position [0, 0]
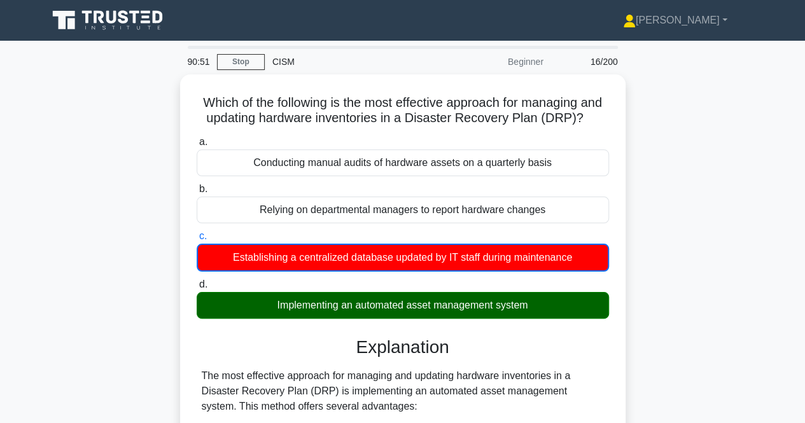
click at [197, 281] on input "d. Implementing an automated asset management system" at bounding box center [197, 285] width 0 height 8
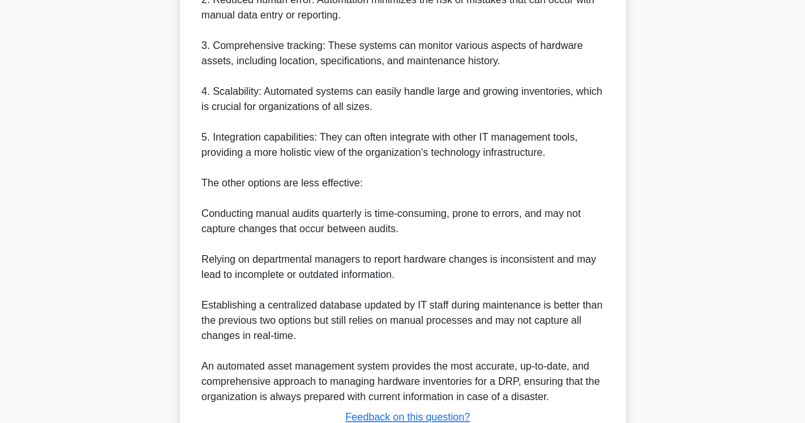
scroll to position [589, 0]
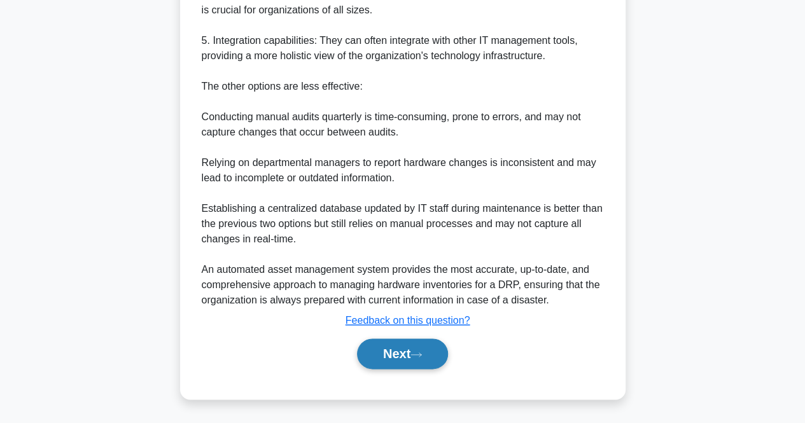
click at [407, 360] on button "Next" at bounding box center [402, 354] width 91 height 31
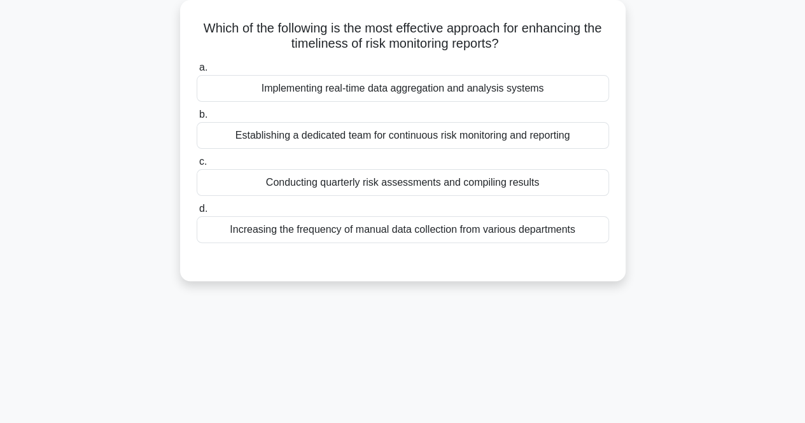
scroll to position [0, 0]
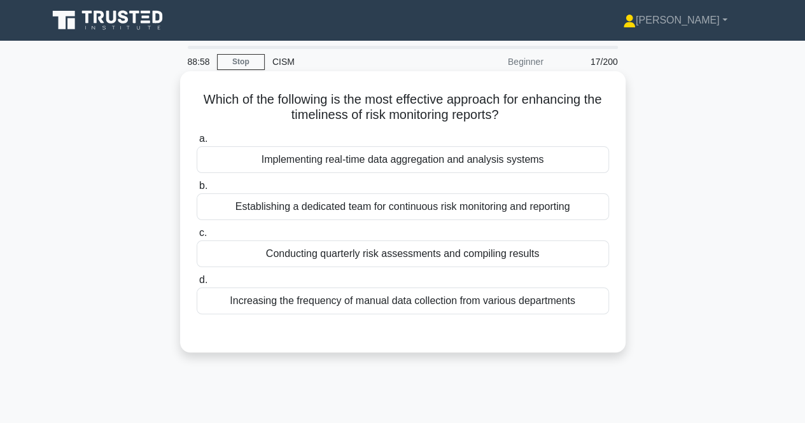
click at [459, 167] on div "Implementing real-time data aggregation and analysis systems" at bounding box center [403, 159] width 413 height 27
click at [197, 143] on input "a. Implementing real-time data aggregation and analysis systems" at bounding box center [197, 139] width 0 height 8
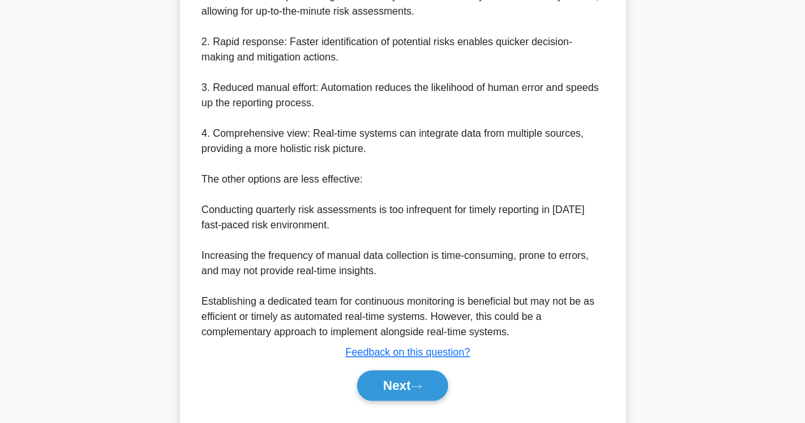
scroll to position [441, 0]
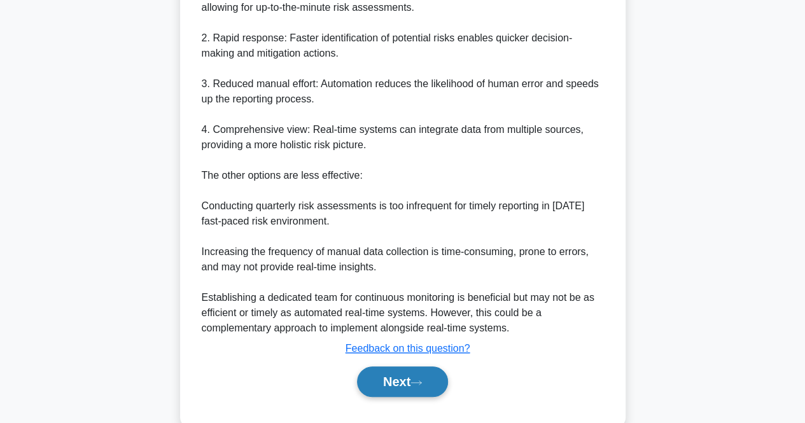
click at [400, 380] on button "Next" at bounding box center [402, 382] width 91 height 31
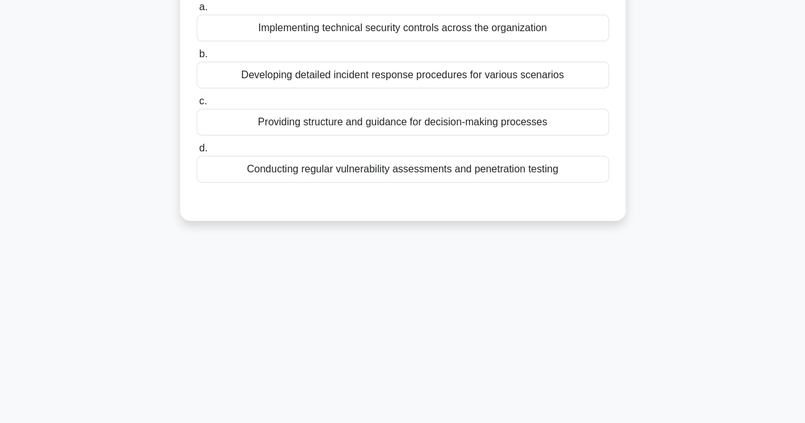
scroll to position [0, 0]
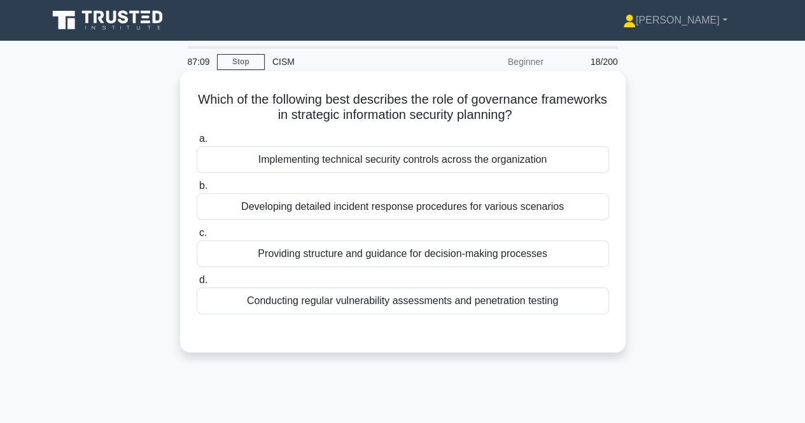
click at [540, 255] on div "Providing structure and guidance for decision-making processes" at bounding box center [403, 254] width 413 height 27
click at [197, 237] on input "c. Providing structure and guidance for decision-making processes" at bounding box center [197, 233] width 0 height 8
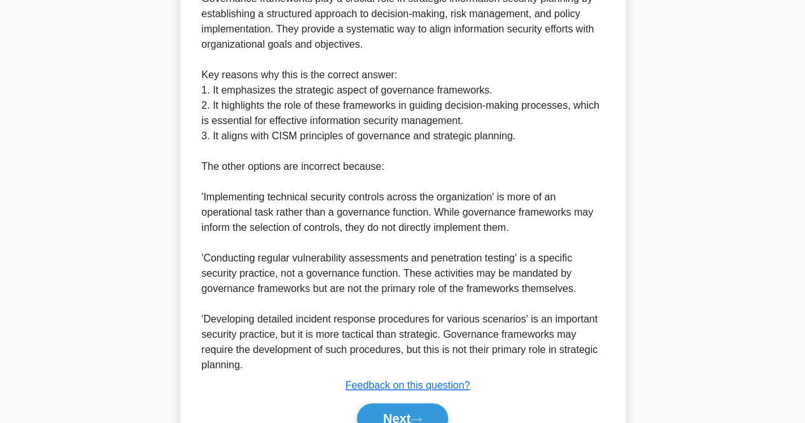
scroll to position [467, 0]
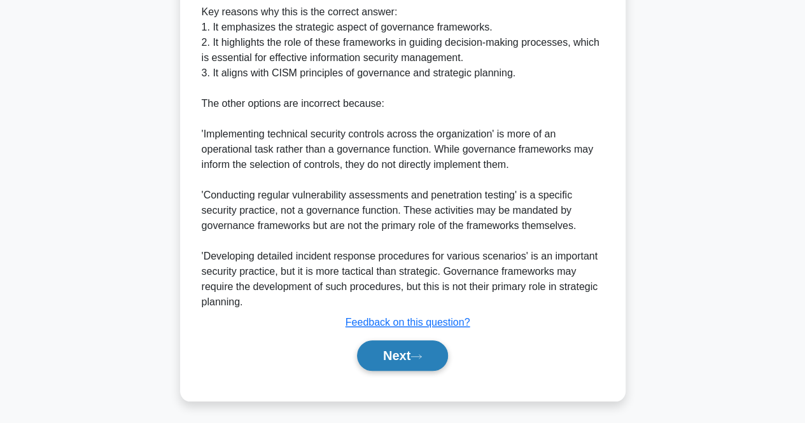
click at [401, 347] on button "Next" at bounding box center [402, 356] width 91 height 31
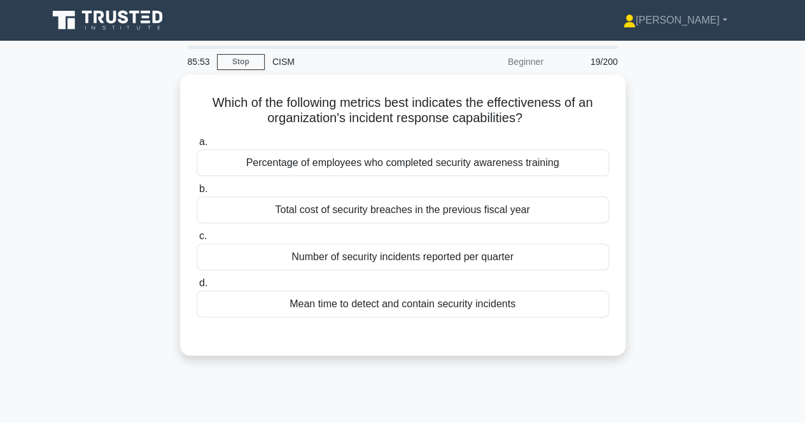
scroll to position [0, 0]
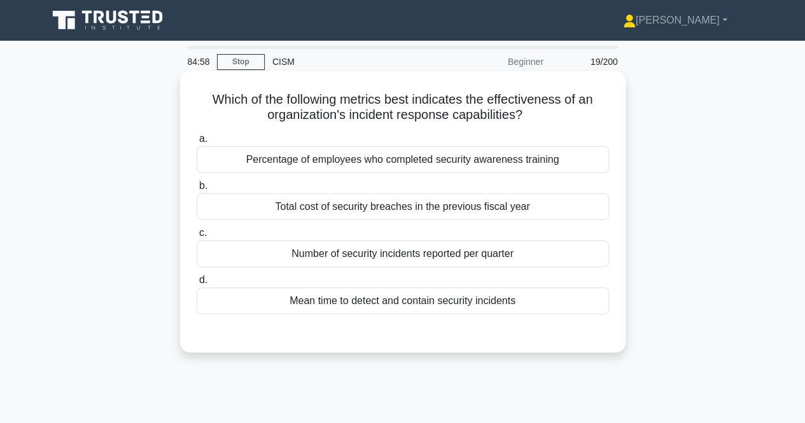
click at [538, 297] on div "Mean time to detect and contain security incidents" at bounding box center [403, 301] width 413 height 27
click at [197, 285] on input "d. Mean time to detect and contain security incidents" at bounding box center [197, 280] width 0 height 8
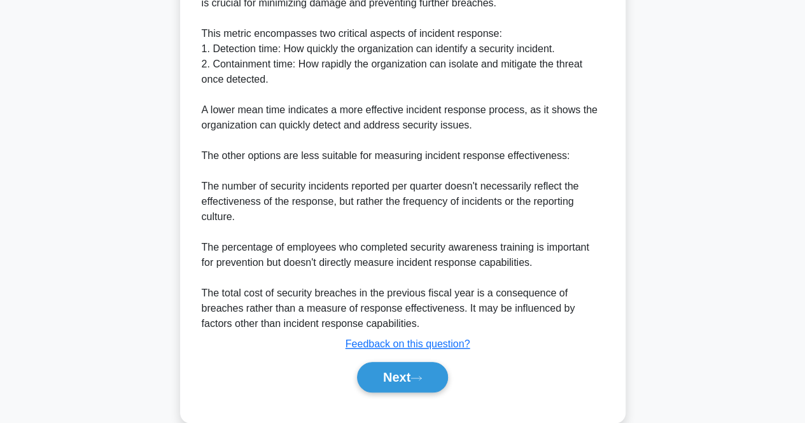
scroll to position [421, 0]
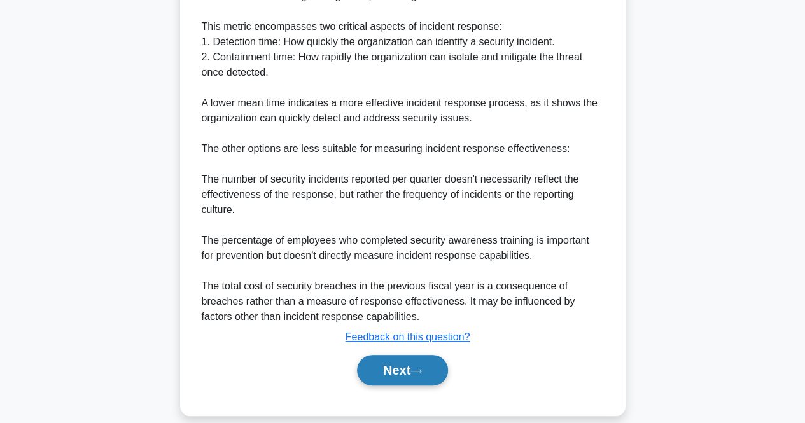
click at [428, 371] on button "Next" at bounding box center [402, 370] width 91 height 31
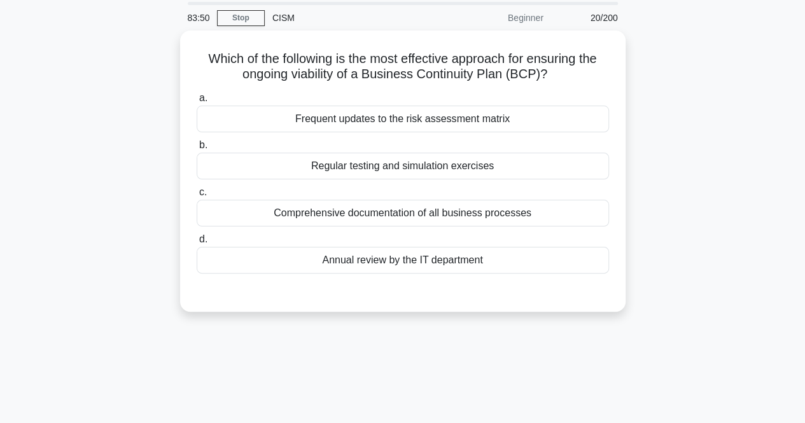
scroll to position [0, 0]
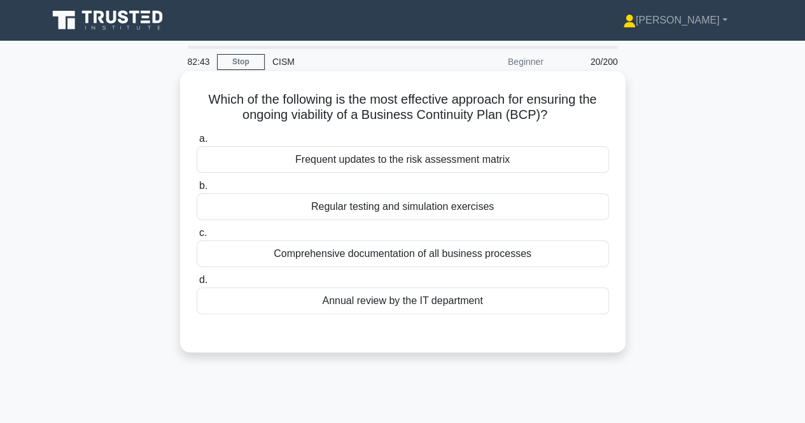
click at [362, 211] on div "Regular testing and simulation exercises" at bounding box center [403, 207] width 413 height 27
click at [197, 190] on input "b. Regular testing and simulation exercises" at bounding box center [197, 186] width 0 height 8
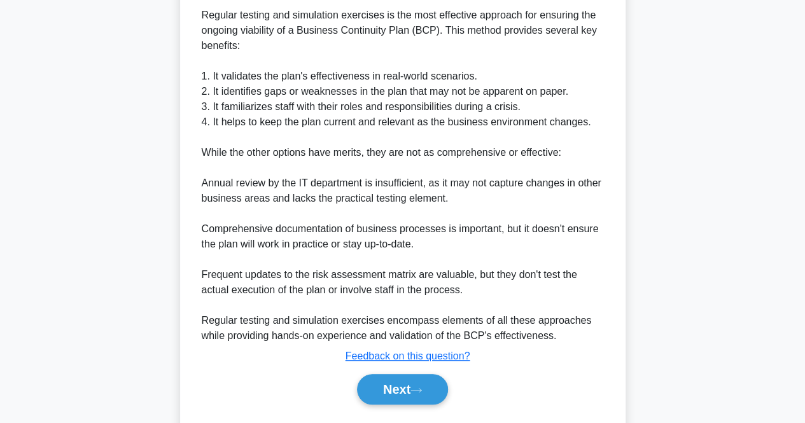
scroll to position [362, 0]
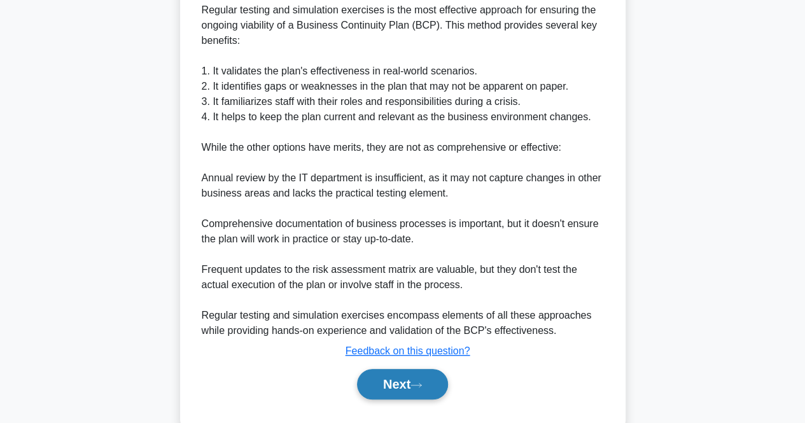
click at [378, 388] on button "Next" at bounding box center [402, 384] width 91 height 31
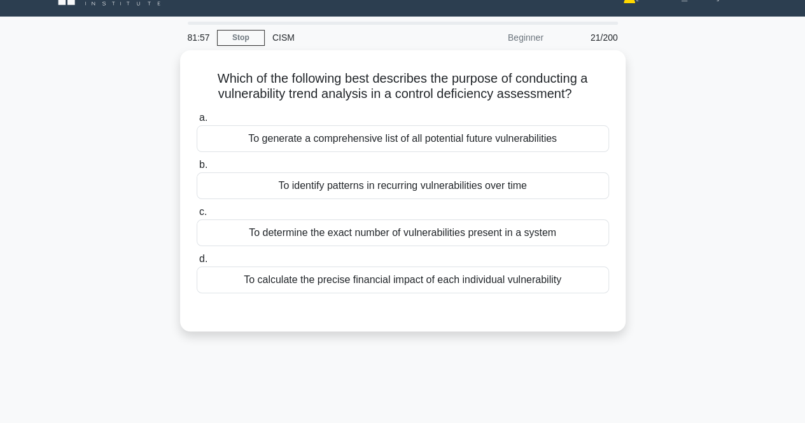
scroll to position [0, 0]
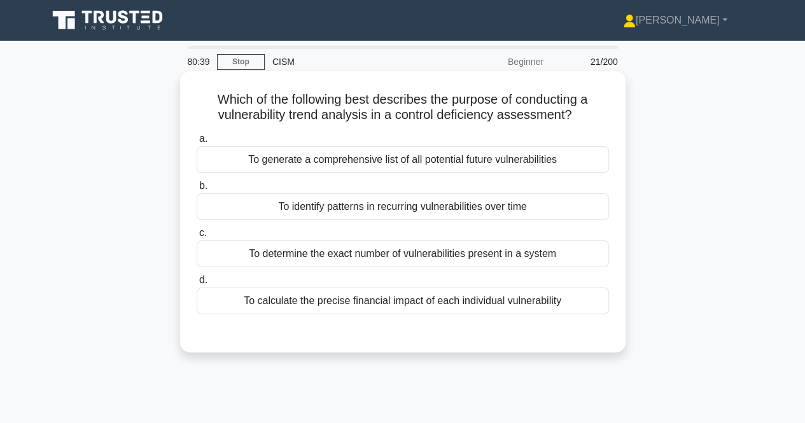
click at [359, 210] on div "To identify patterns in recurring vulnerabilities over time" at bounding box center [403, 207] width 413 height 27
click at [197, 190] on input "b. To identify patterns in recurring vulnerabilities over time" at bounding box center [197, 186] width 0 height 8
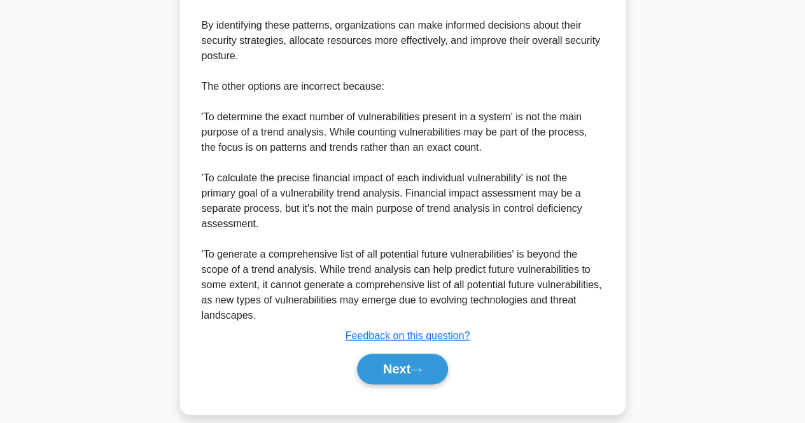
scroll to position [543, 0]
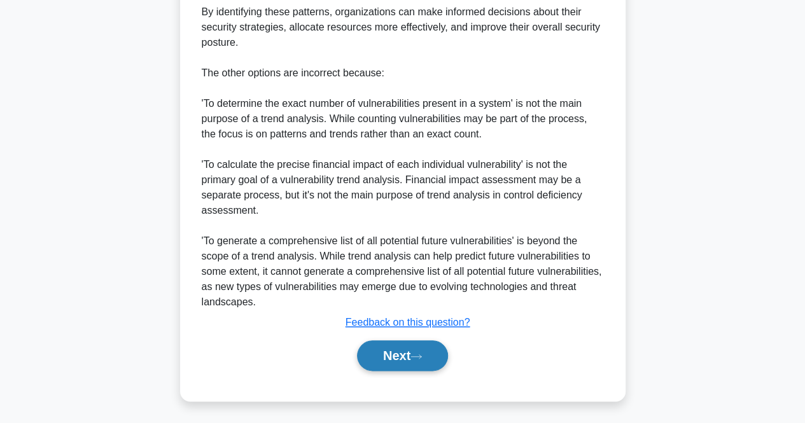
click at [390, 352] on button "Next" at bounding box center [402, 356] width 91 height 31
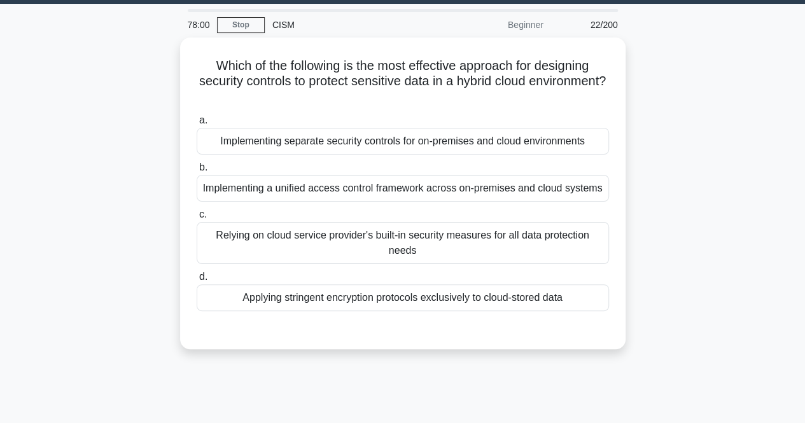
scroll to position [4, 0]
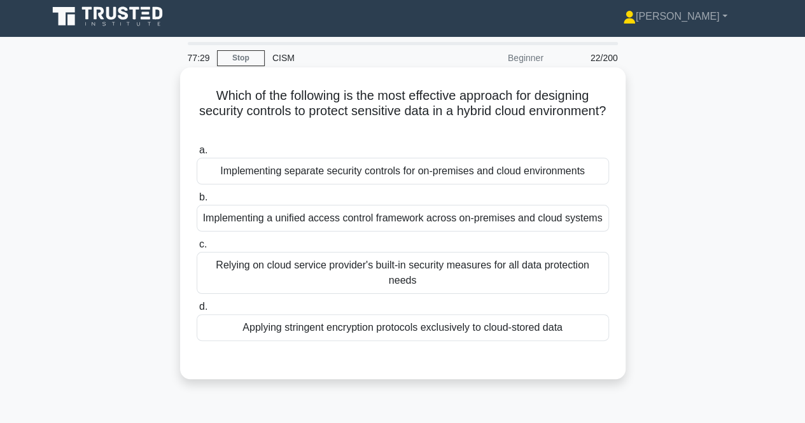
click at [543, 221] on div "Implementing a unified access control framework across on-premises and cloud sy…" at bounding box center [403, 218] width 413 height 27
click at [197, 202] on input "b. Implementing a unified access control framework across on-premises and cloud…" at bounding box center [197, 198] width 0 height 8
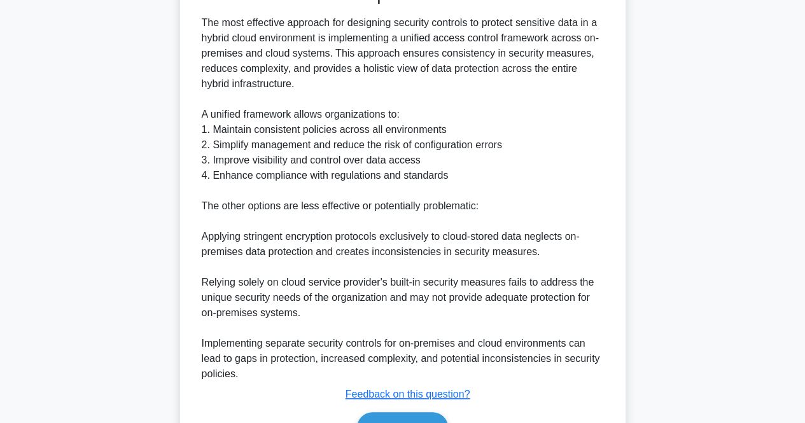
scroll to position [387, 0]
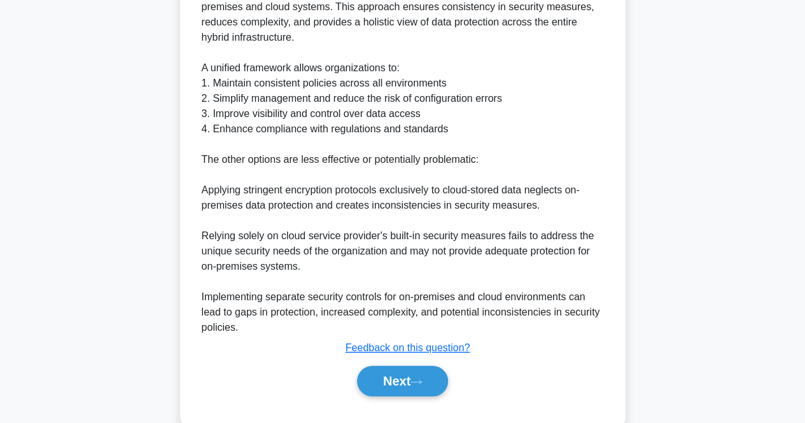
scroll to position [469, 0]
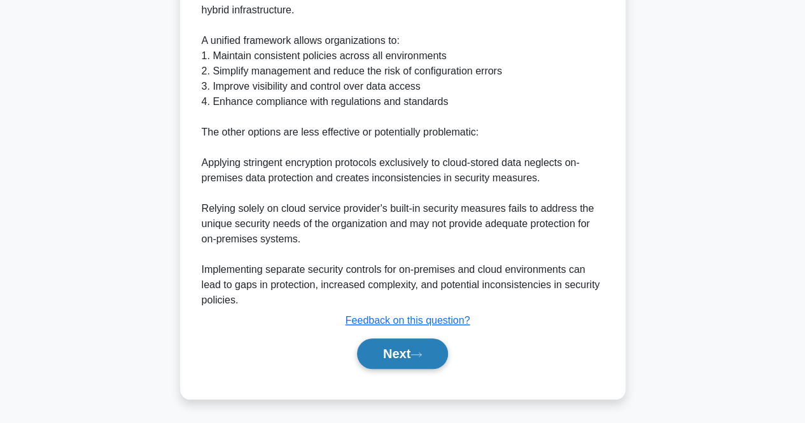
click at [413, 362] on button "Next" at bounding box center [402, 354] width 91 height 31
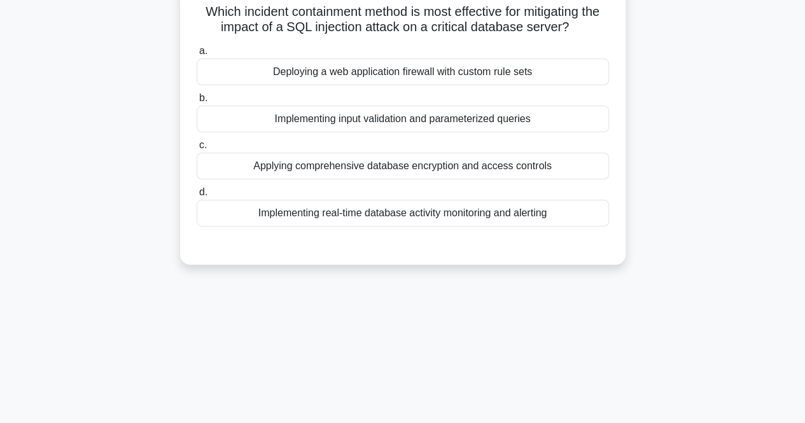
scroll to position [0, 0]
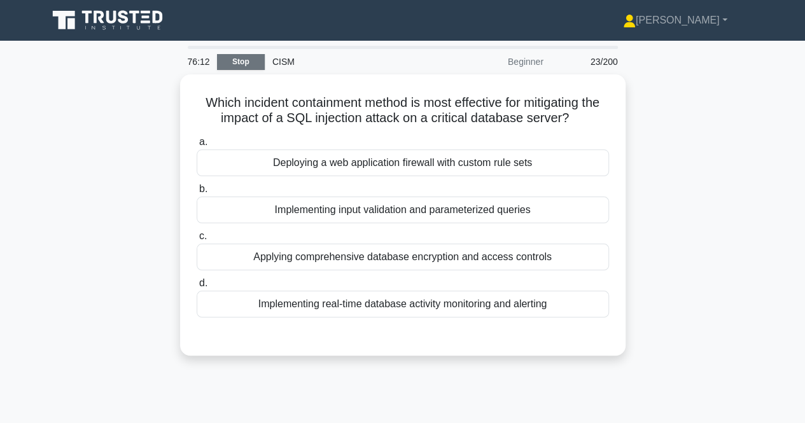
click at [238, 64] on link "Stop" at bounding box center [241, 62] width 48 height 16
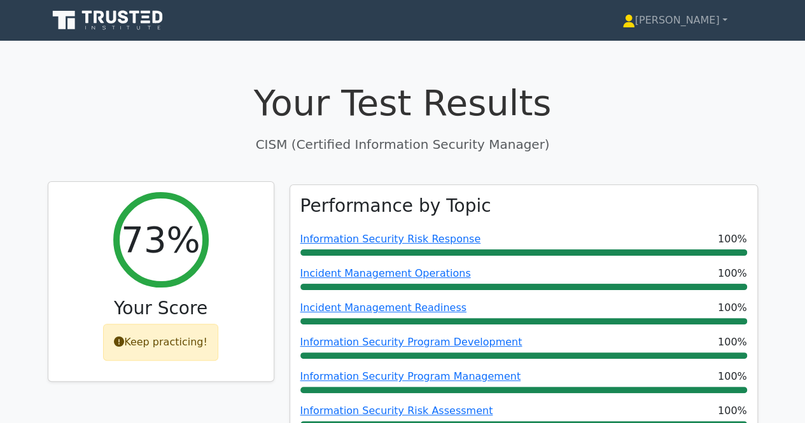
click at [139, 329] on div "Keep practicing!" at bounding box center [160, 342] width 115 height 37
click at [150, 257] on h2 "73%" at bounding box center [160, 239] width 79 height 43
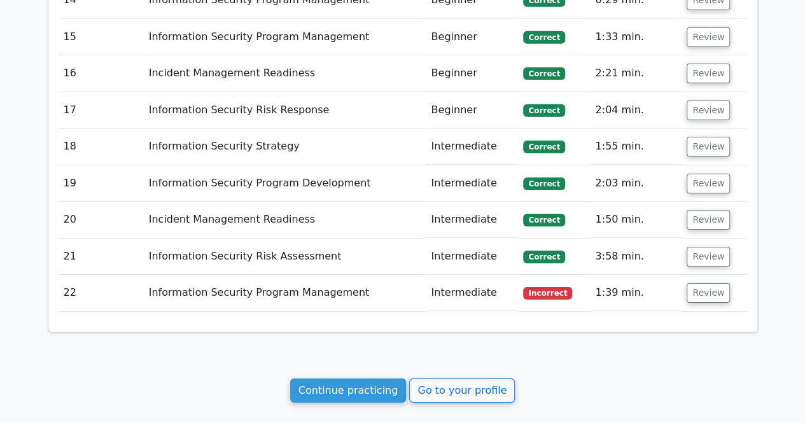
scroll to position [2115, 0]
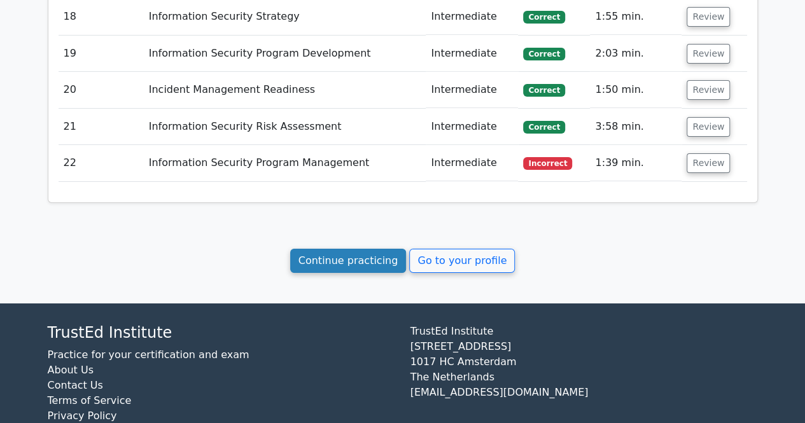
click at [339, 249] on link "Continue practicing" at bounding box center [348, 261] width 116 height 24
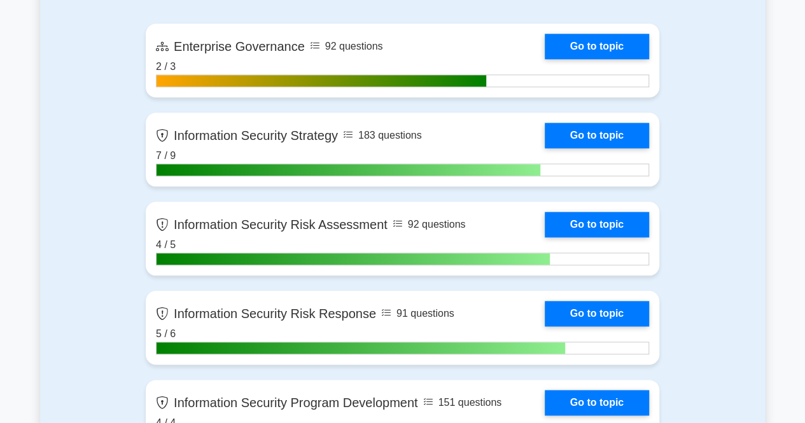
scroll to position [593, 0]
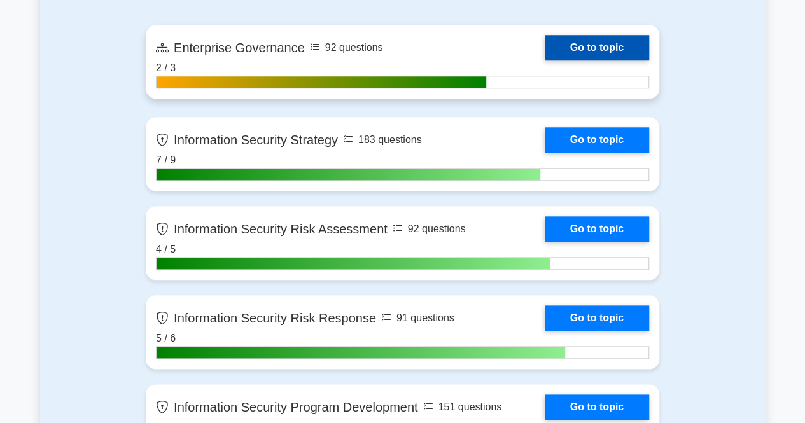
click at [607, 45] on link "Go to topic" at bounding box center [597, 47] width 104 height 25
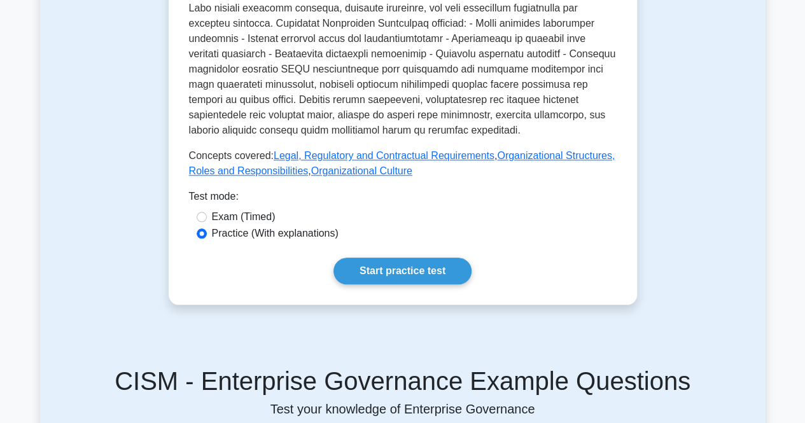
scroll to position [582, 0]
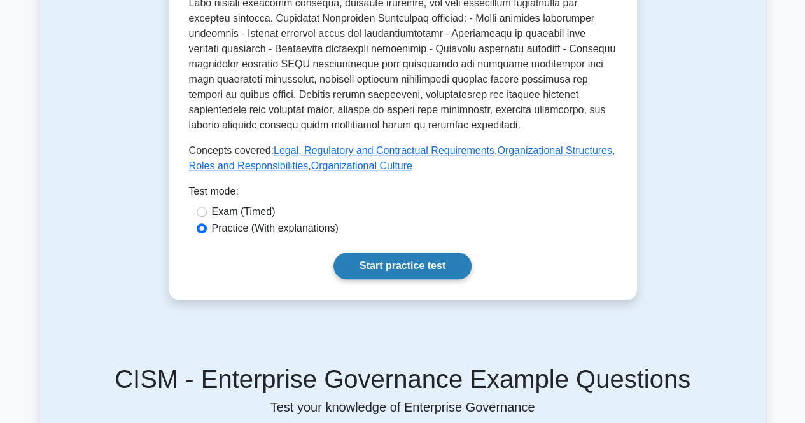
click at [413, 267] on link "Start practice test" at bounding box center [403, 266] width 138 height 27
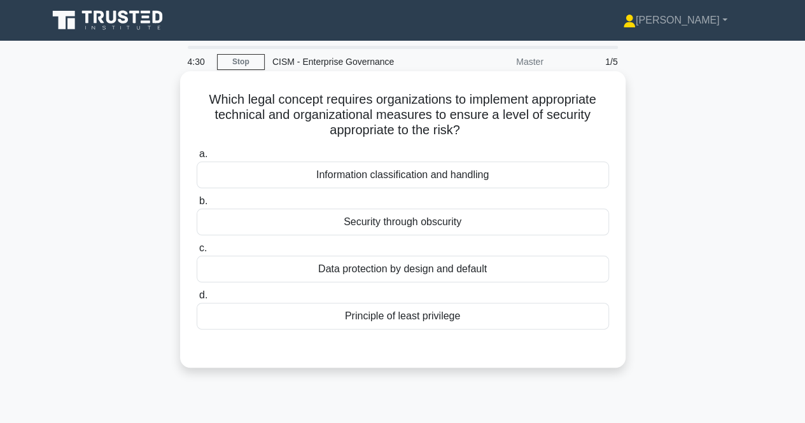
click at [432, 321] on div "Principle of least privilege" at bounding box center [403, 316] width 413 height 27
click at [197, 300] on input "d. Principle of least privilege" at bounding box center [197, 296] width 0 height 8
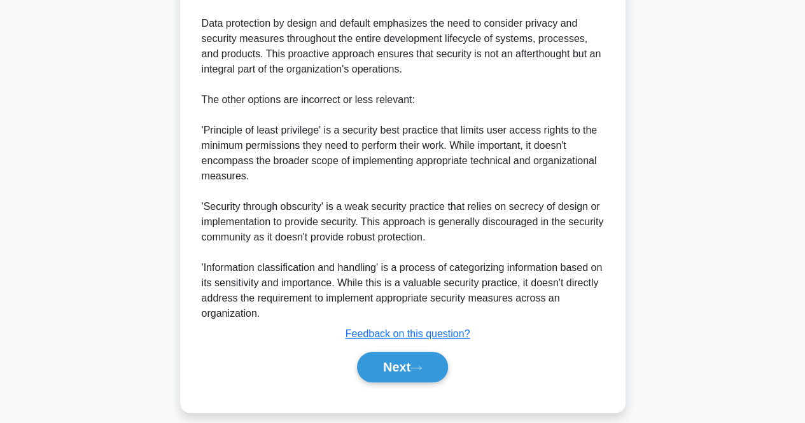
scroll to position [469, 0]
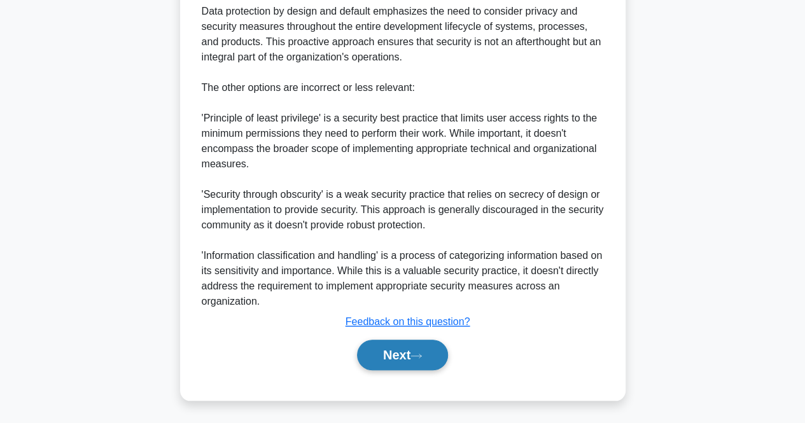
click at [397, 357] on button "Next" at bounding box center [402, 355] width 91 height 31
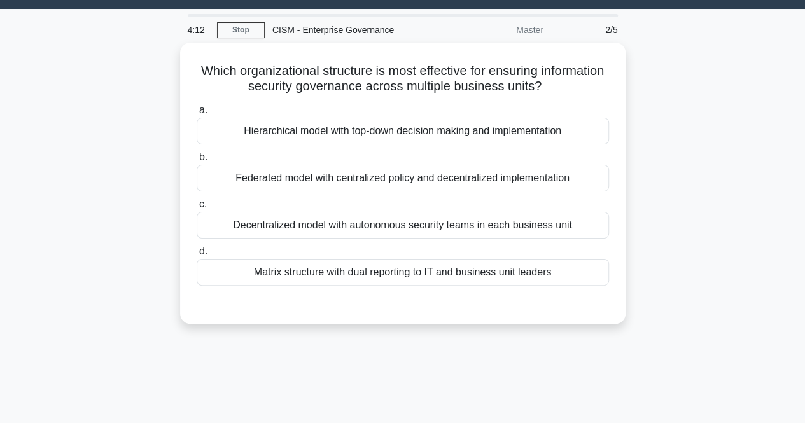
scroll to position [0, 0]
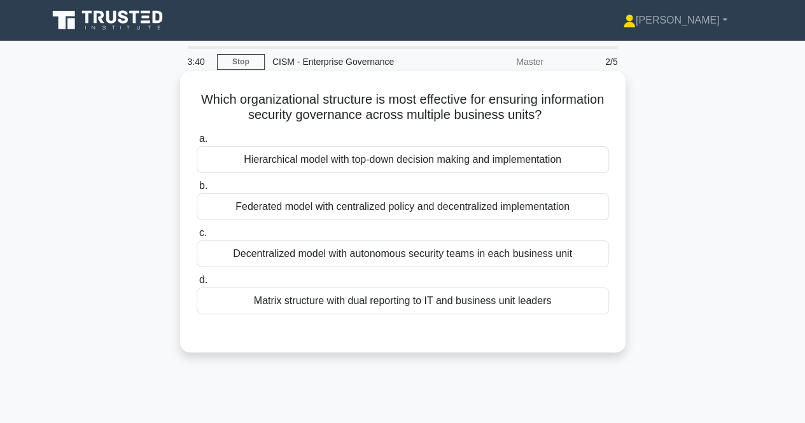
click at [507, 163] on div "Hierarchical model with top-down decision making and implementation" at bounding box center [403, 159] width 413 height 27
click at [197, 143] on input "a. Hierarchical model with top-down decision making and implementation" at bounding box center [197, 139] width 0 height 8
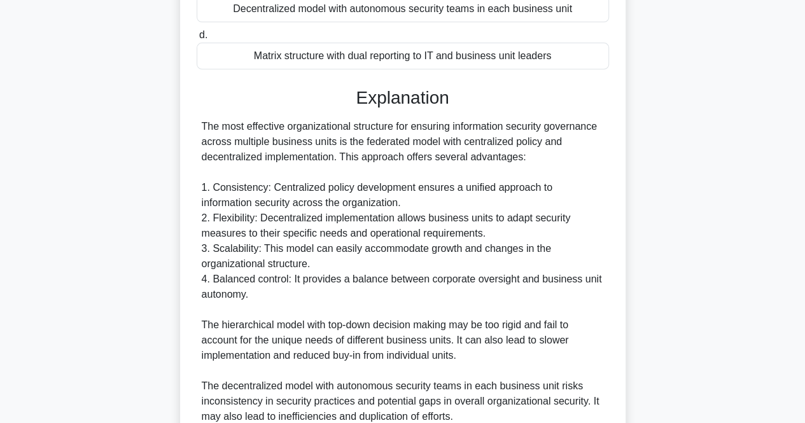
scroll to position [484, 0]
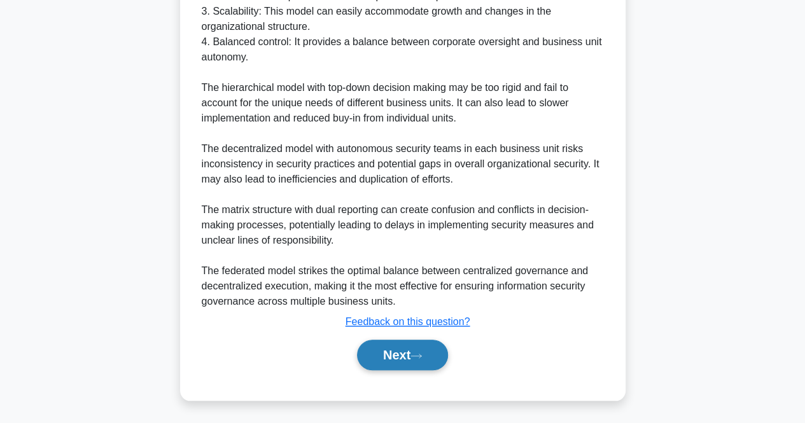
click at [382, 360] on button "Next" at bounding box center [402, 355] width 91 height 31
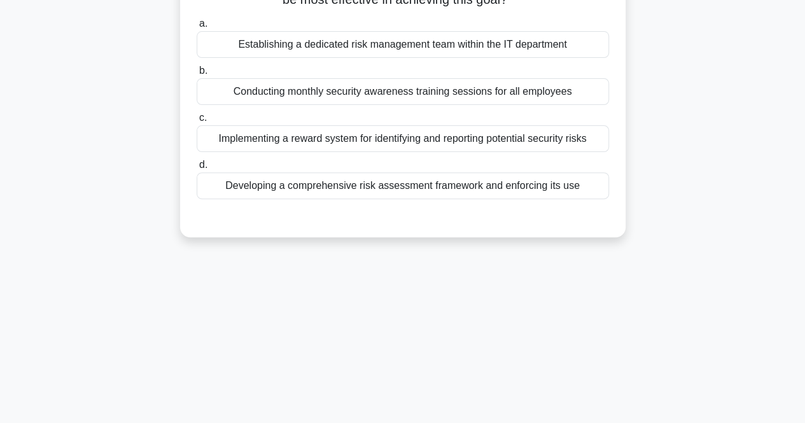
scroll to position [0, 0]
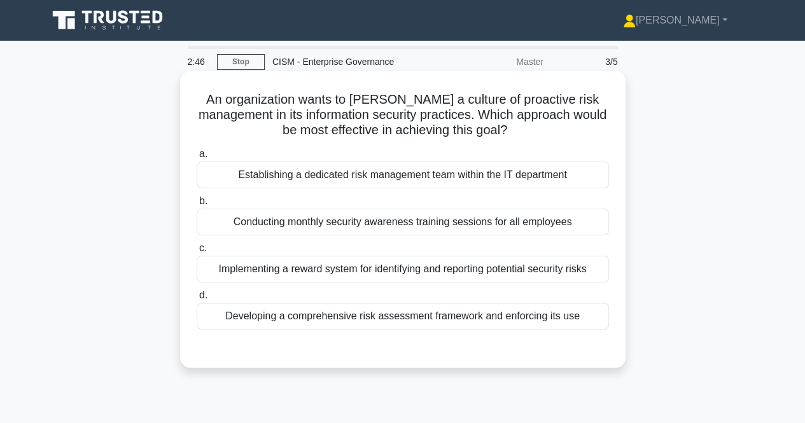
click at [389, 272] on div "Implementing a reward system for identifying and reporting potential security r…" at bounding box center [403, 269] width 413 height 27
click at [197, 253] on input "c. Implementing a reward system for identifying and reporting potential securit…" at bounding box center [197, 248] width 0 height 8
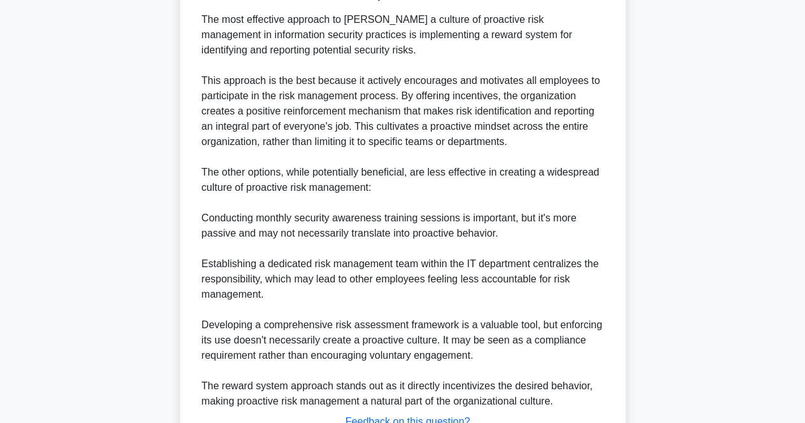
scroll to position [467, 0]
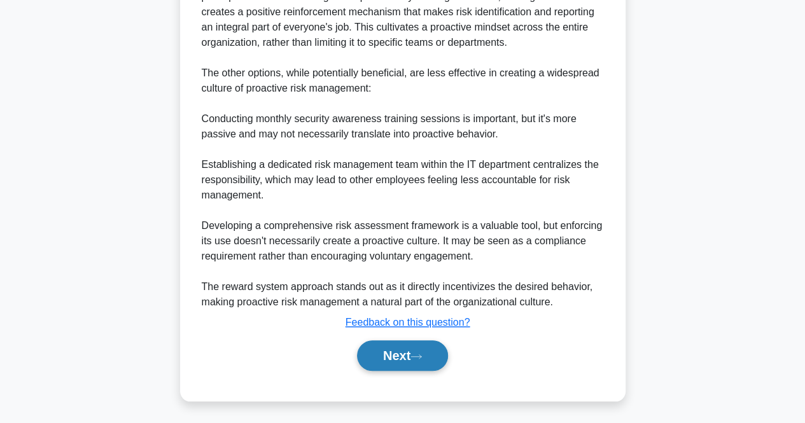
click at [409, 351] on button "Next" at bounding box center [402, 356] width 91 height 31
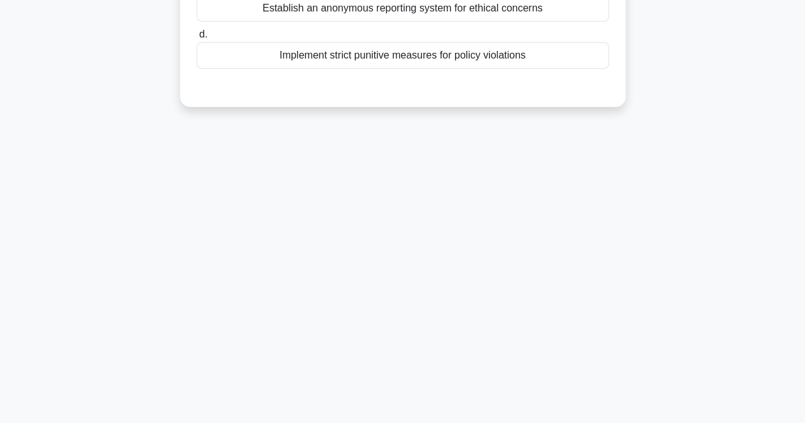
scroll to position [264, 0]
drag, startPoint x: 783, startPoint y: 168, endPoint x: 796, endPoint y: 154, distance: 18.9
click at [787, 166] on main "2:41 Stop CISM - Enterprise Governance Master 4/5 An organization wants to fost…" at bounding box center [402, 100] width 805 height 647
click at [805, 138] on html "Zeeshan Profile Settings Profile" at bounding box center [402, 80] width 805 height 688
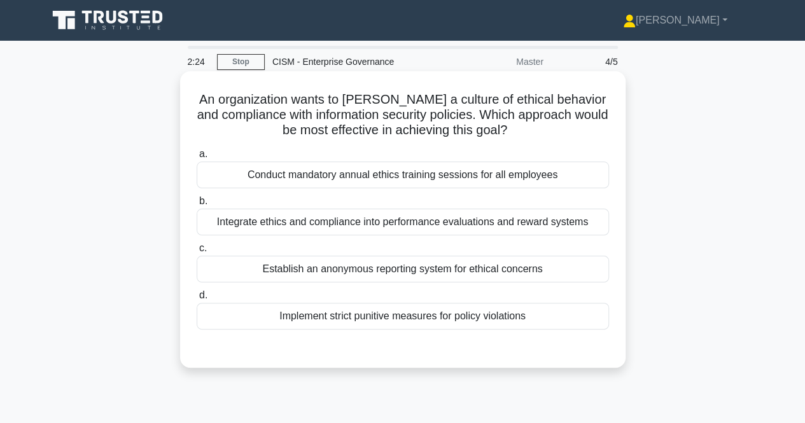
click at [565, 220] on div "Integrate ethics and compliance into performance evaluations and reward systems" at bounding box center [403, 222] width 413 height 27
click at [197, 206] on input "b. Integrate ethics and compliance into performance evaluations and reward syst…" at bounding box center [197, 201] width 0 height 8
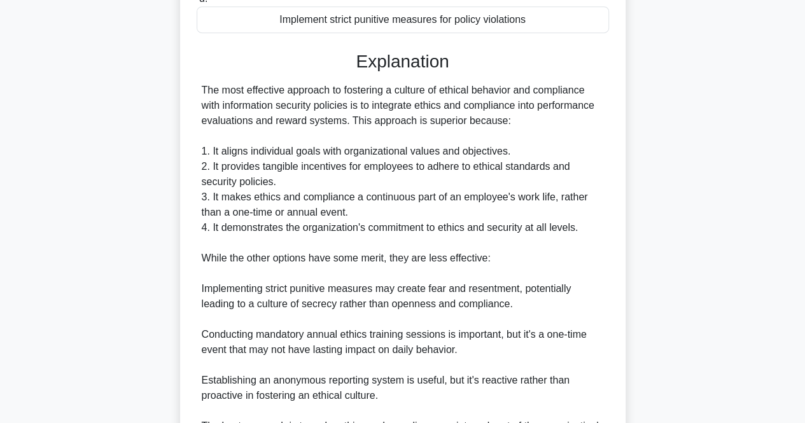
scroll to position [404, 0]
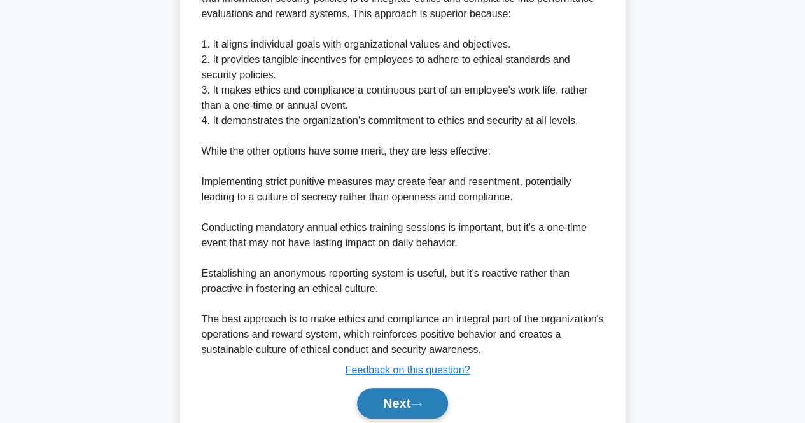
click at [381, 406] on button "Next" at bounding box center [402, 403] width 91 height 31
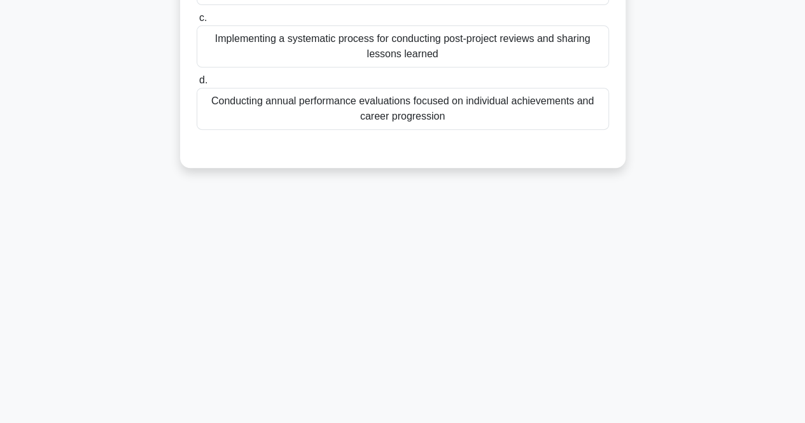
scroll to position [0, 0]
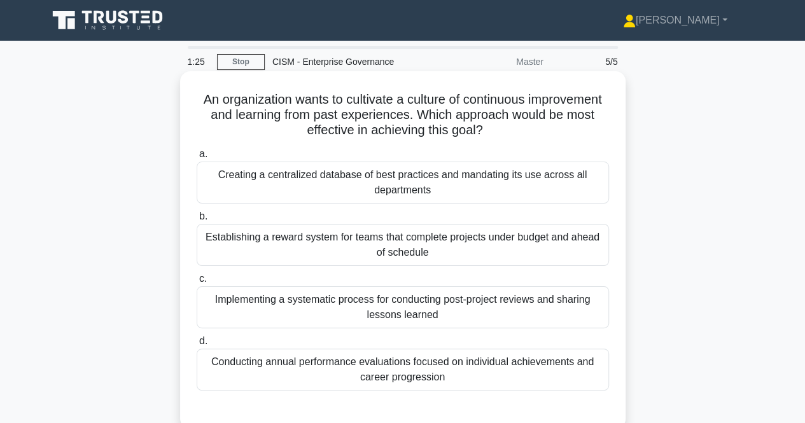
click at [537, 296] on div "Implementing a systematic process for conducting post-project reviews and shari…" at bounding box center [403, 307] width 413 height 42
click at [197, 283] on input "c. Implementing a systematic process for conducting post-project reviews and sh…" at bounding box center [197, 279] width 0 height 8
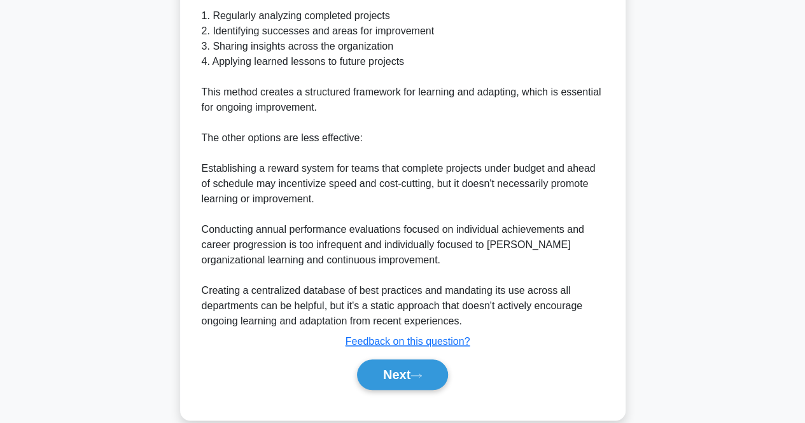
scroll to position [528, 0]
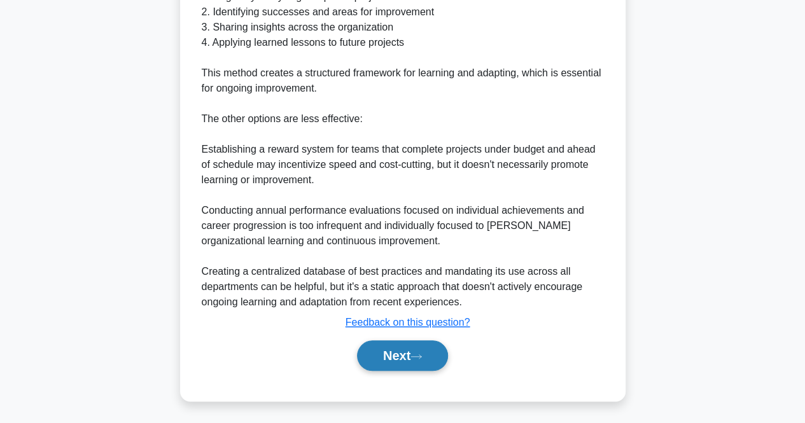
click at [399, 357] on button "Next" at bounding box center [402, 356] width 91 height 31
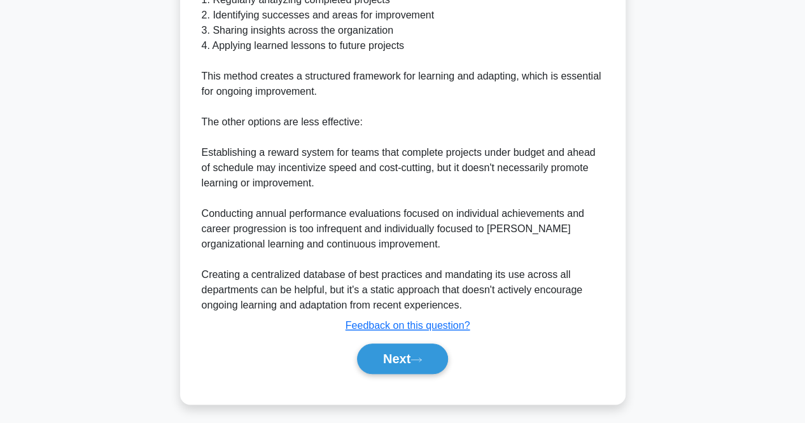
scroll to position [157, 0]
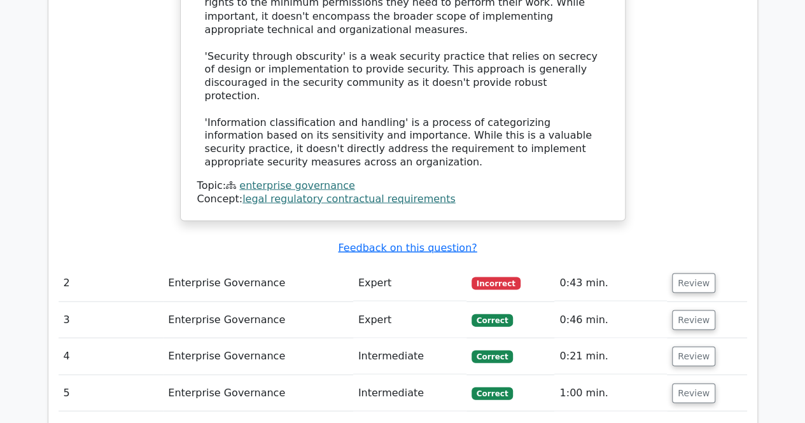
scroll to position [1230, 0]
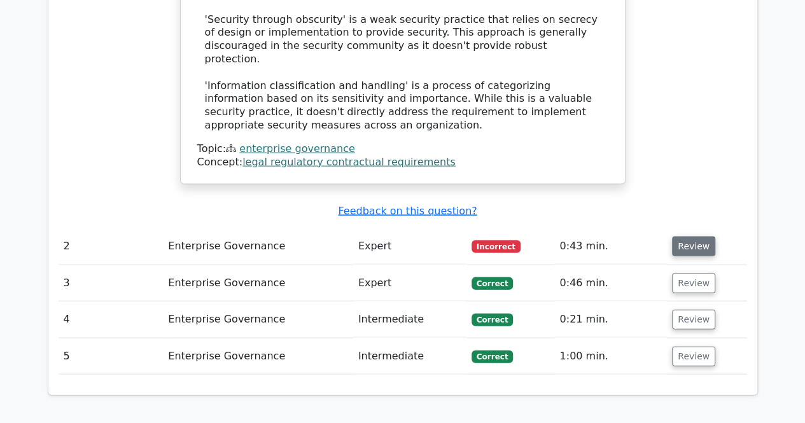
click at [684, 237] on button "Review" at bounding box center [693, 247] width 43 height 20
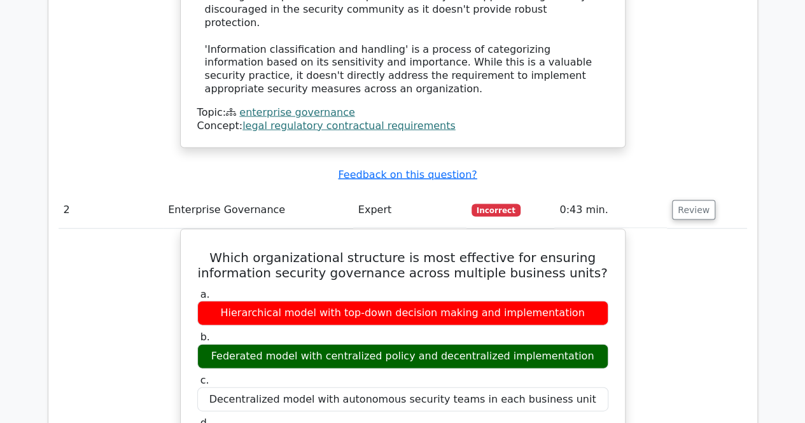
scroll to position [2161, 0]
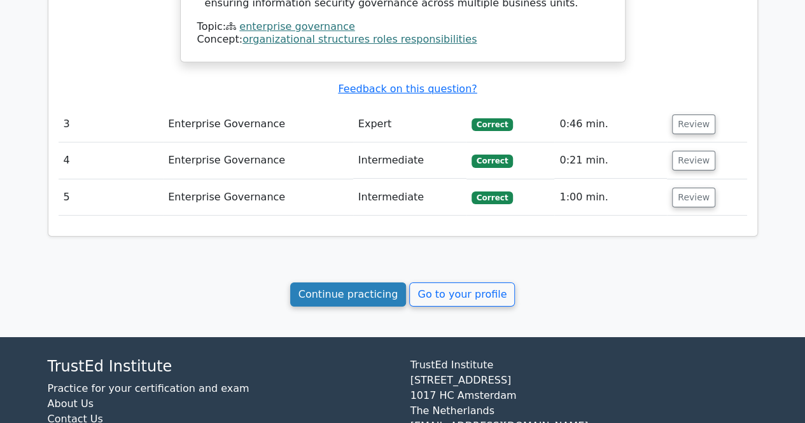
click at [378, 283] on link "Continue practicing" at bounding box center [348, 295] width 116 height 24
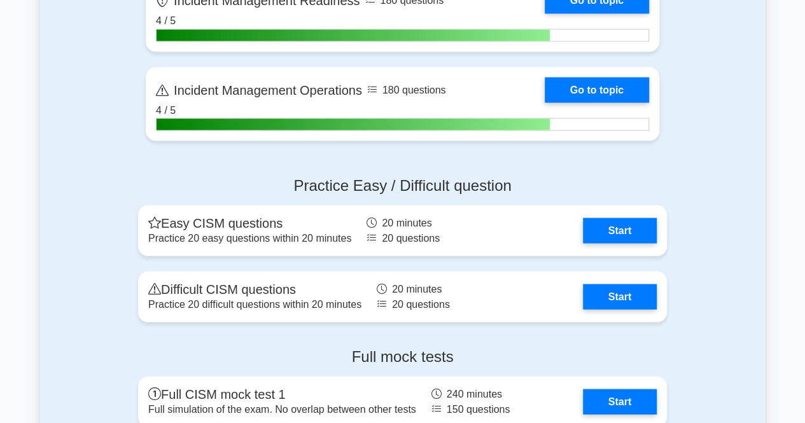
scroll to position [1173, 0]
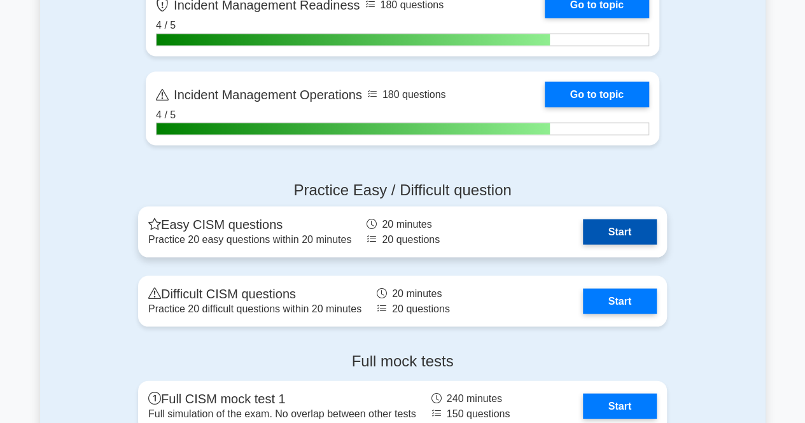
click at [625, 230] on link "Start" at bounding box center [620, 231] width 74 height 25
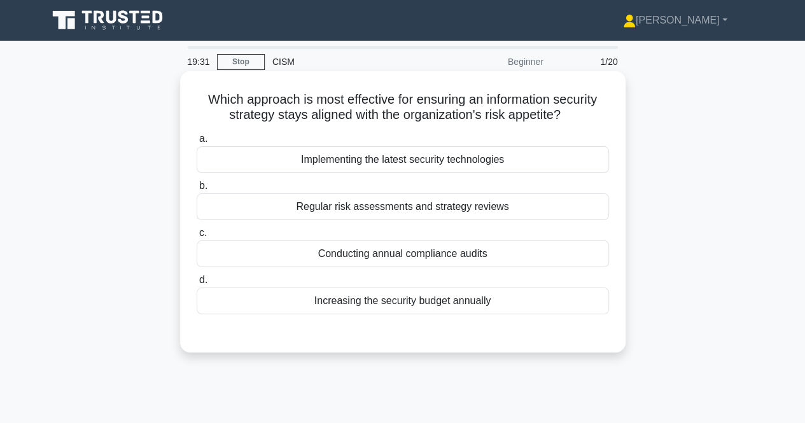
click at [485, 215] on div "Regular risk assessments and strategy reviews" at bounding box center [403, 207] width 413 height 27
click at [197, 190] on input "b. Regular risk assessments and strategy reviews" at bounding box center [197, 186] width 0 height 8
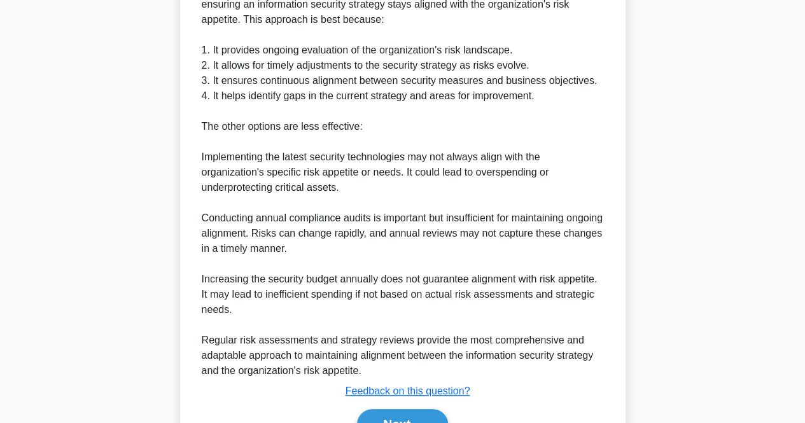
scroll to position [451, 0]
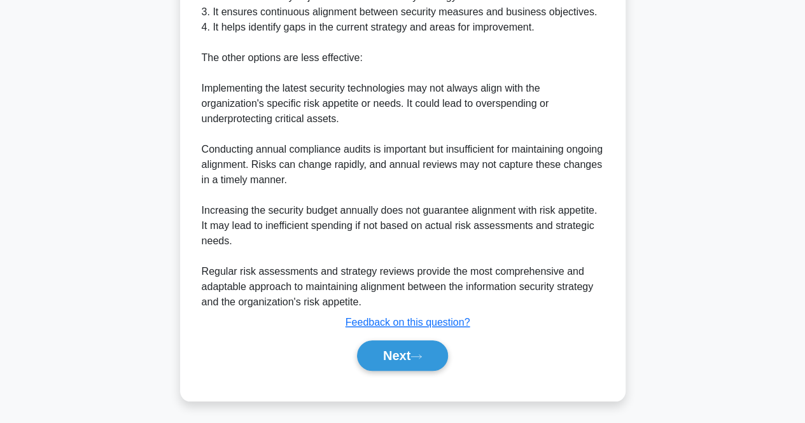
click at [368, 339] on div "Next" at bounding box center [403, 355] width 413 height 41
click at [376, 348] on button "Next" at bounding box center [402, 356] width 91 height 31
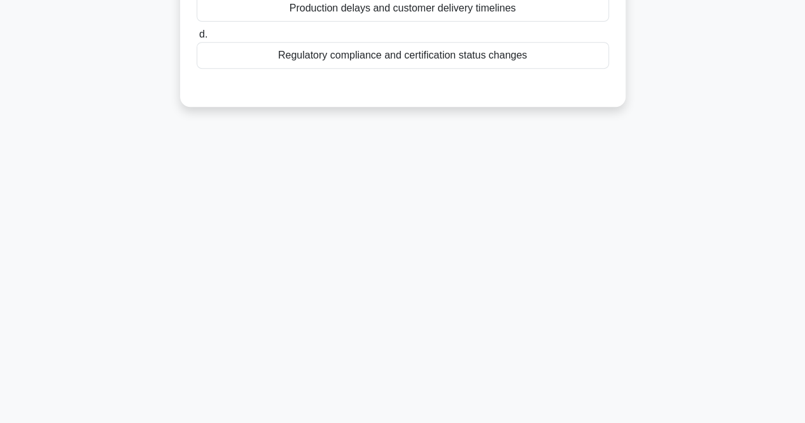
scroll to position [0, 0]
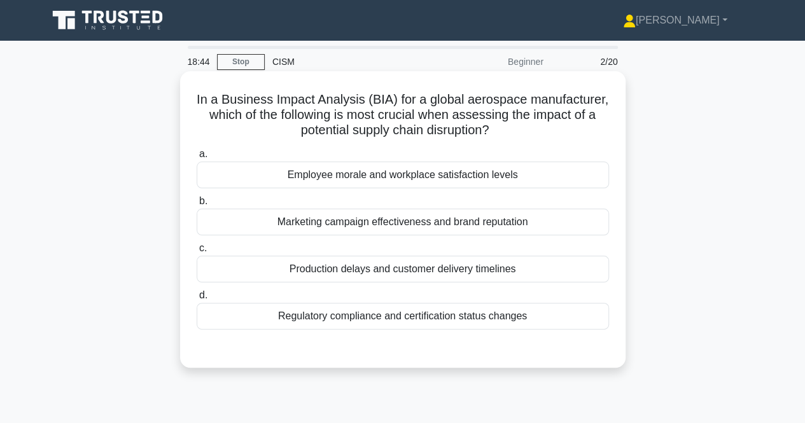
click at [467, 269] on div "Production delays and customer delivery timelines" at bounding box center [403, 269] width 413 height 27
click at [197, 253] on input "c. Production delays and customer delivery timelines" at bounding box center [197, 248] width 0 height 8
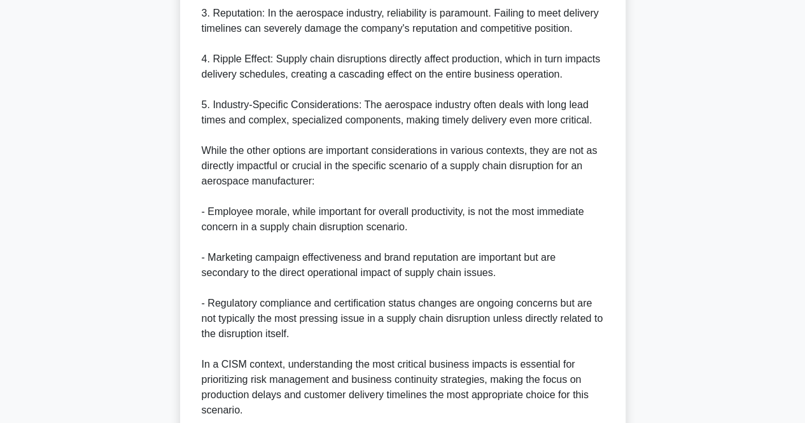
scroll to position [650, 0]
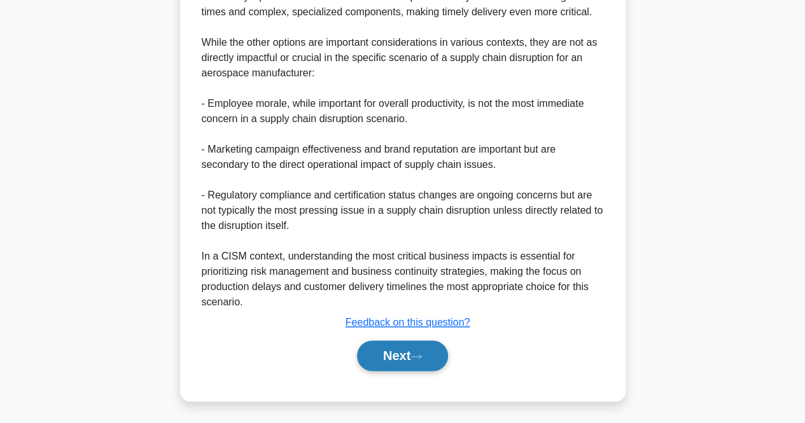
click at [397, 353] on button "Next" at bounding box center [402, 356] width 91 height 31
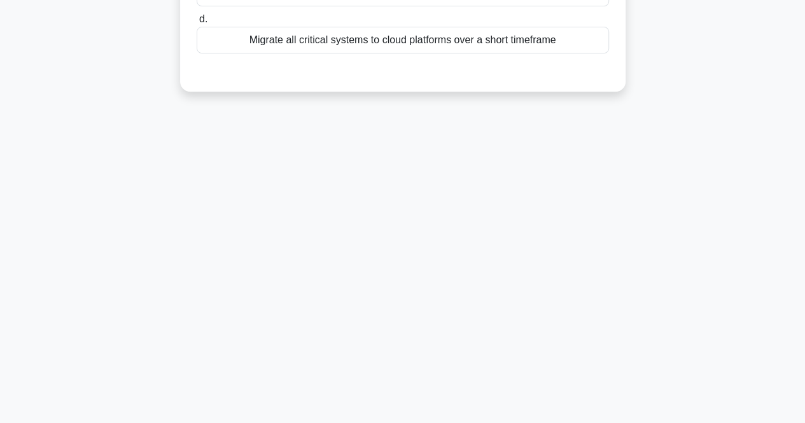
scroll to position [0, 0]
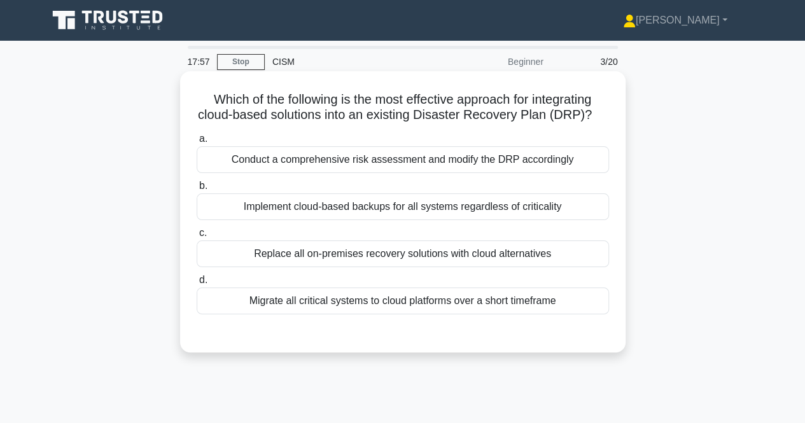
click at [395, 166] on div "Conduct a comprehensive risk assessment and modify the DRP accordingly" at bounding box center [403, 159] width 413 height 27
click at [197, 143] on input "a. Conduct a comprehensive risk assessment and modify the DRP accordingly" at bounding box center [197, 139] width 0 height 8
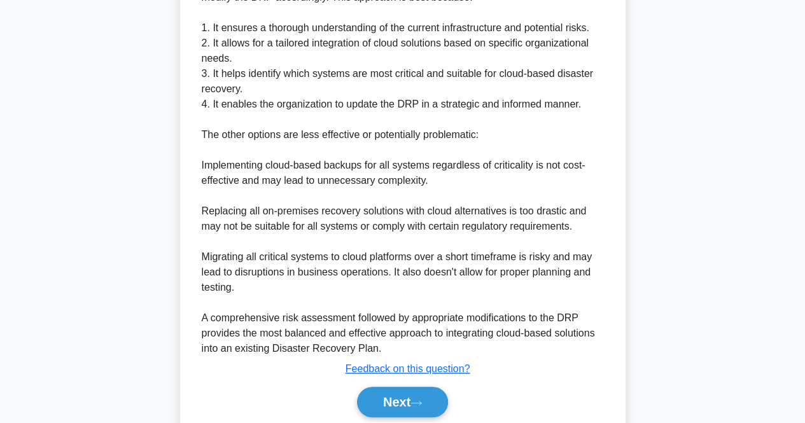
scroll to position [451, 0]
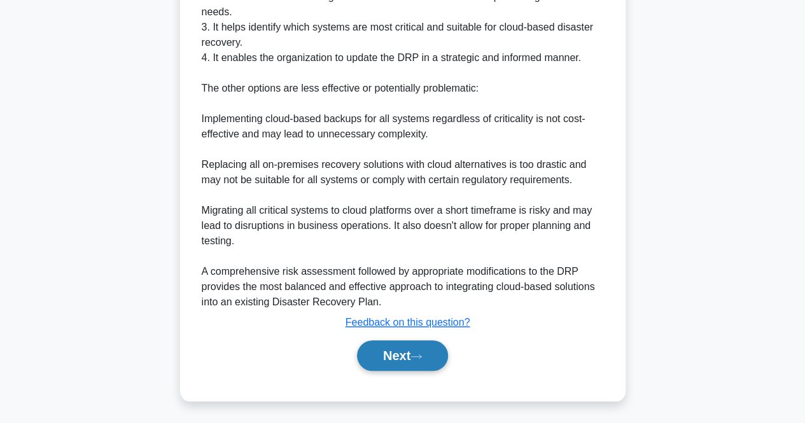
click at [375, 349] on button "Next" at bounding box center [402, 356] width 91 height 31
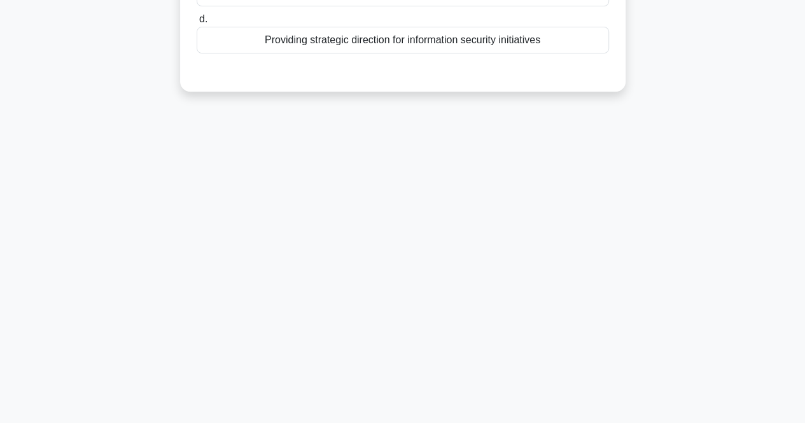
scroll to position [0, 0]
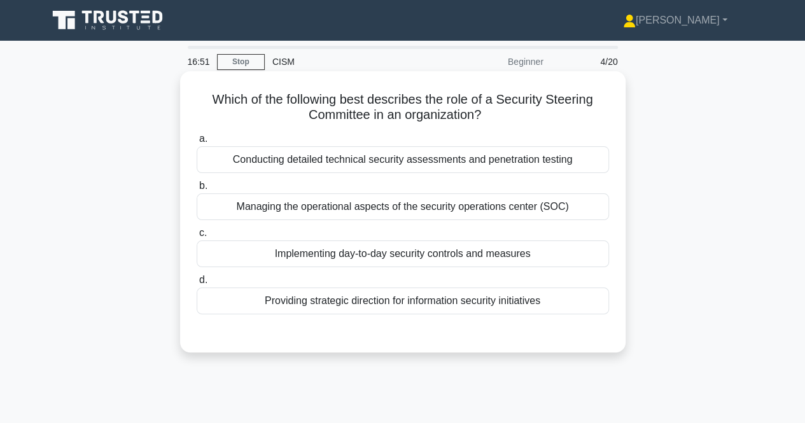
click at [490, 299] on div "Providing strategic direction for information security initiatives" at bounding box center [403, 301] width 413 height 27
click at [197, 285] on input "d. Providing strategic direction for information security initiatives" at bounding box center [197, 280] width 0 height 8
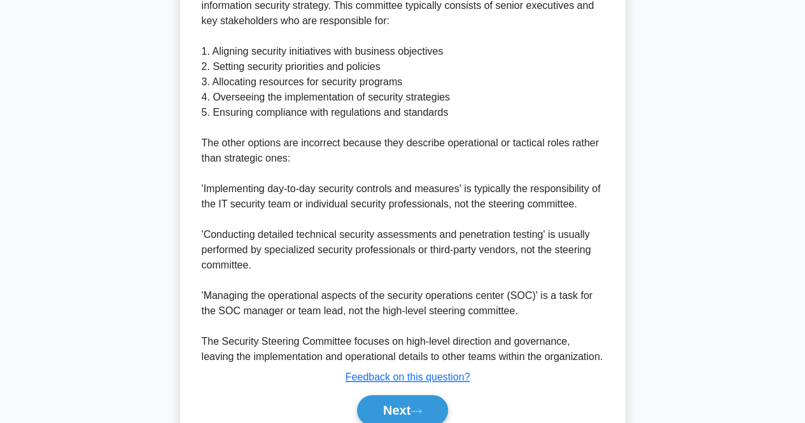
scroll to position [444, 0]
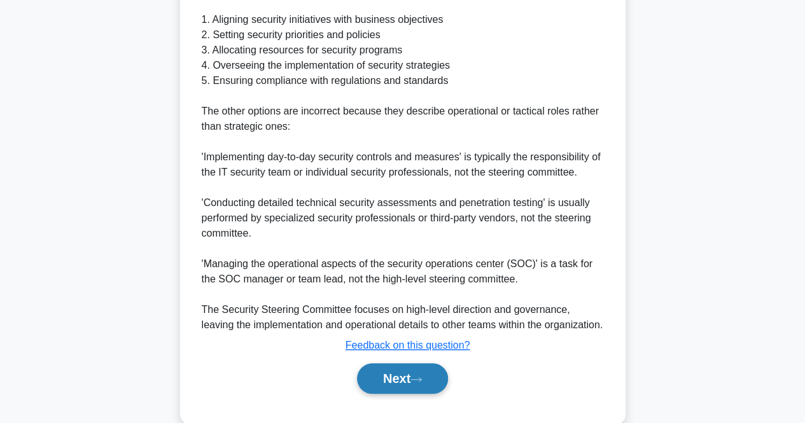
click at [411, 374] on button "Next" at bounding box center [402, 379] width 91 height 31
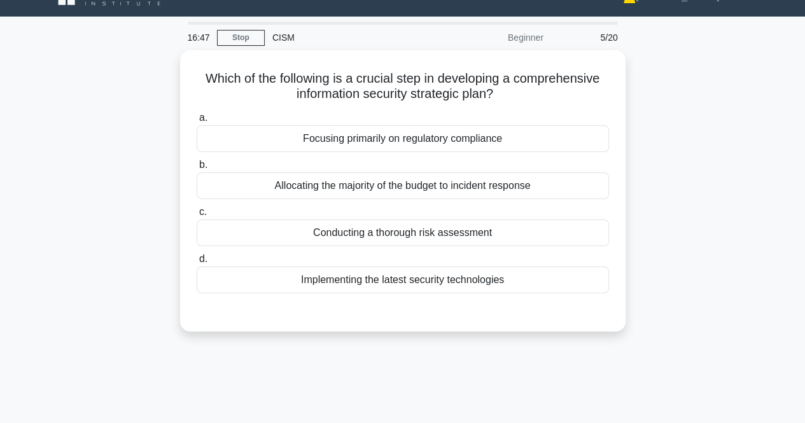
scroll to position [19, 0]
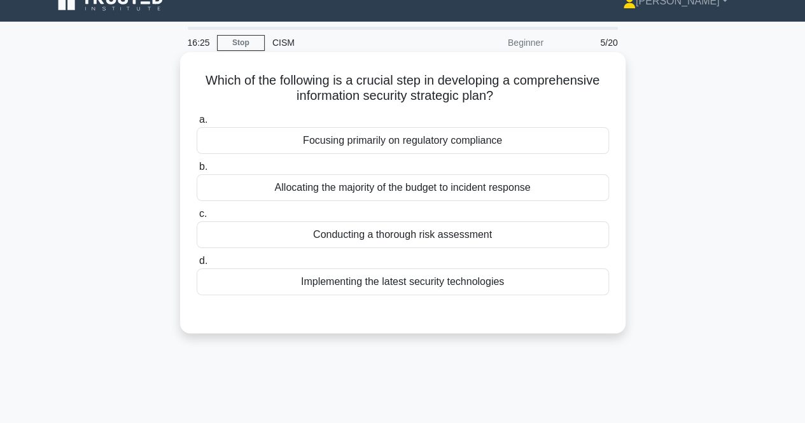
click at [449, 232] on div "Conducting a thorough risk assessment" at bounding box center [403, 235] width 413 height 27
click at [197, 218] on input "c. Conducting a thorough risk assessment" at bounding box center [197, 214] width 0 height 8
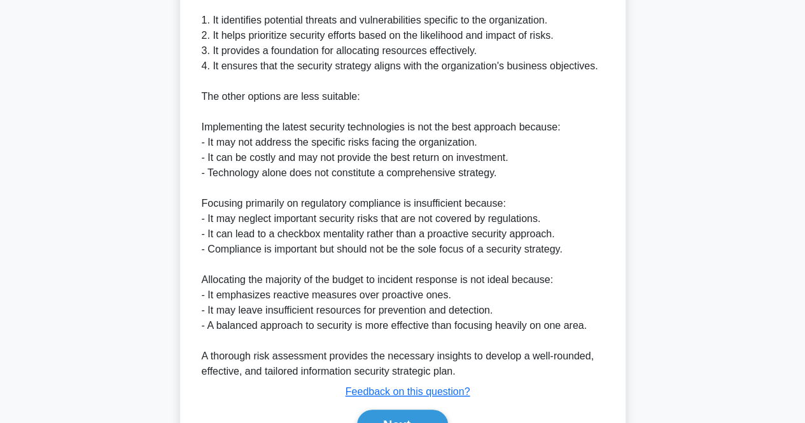
scroll to position [467, 0]
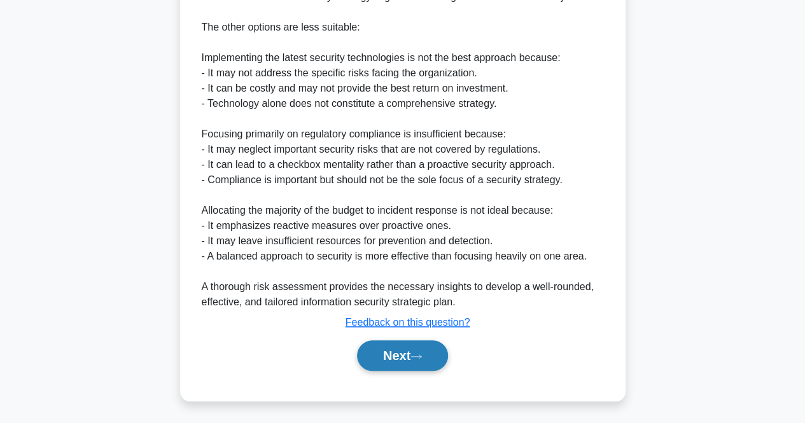
drag, startPoint x: 405, startPoint y: 349, endPoint x: 428, endPoint y: 349, distance: 23.6
click at [406, 349] on button "Next" at bounding box center [402, 356] width 91 height 31
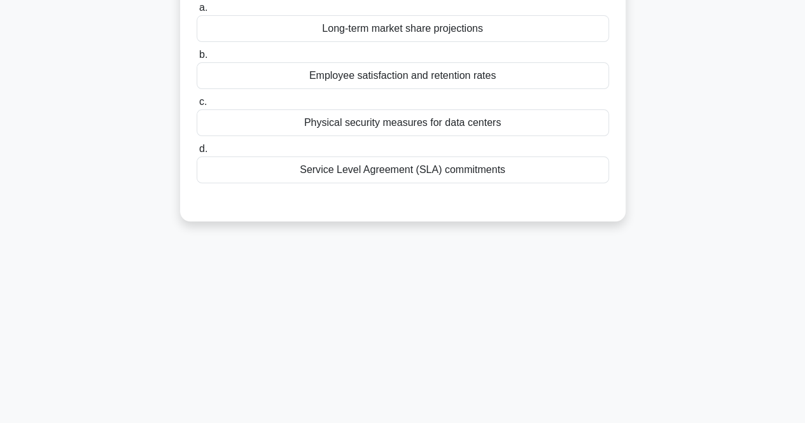
scroll to position [0, 0]
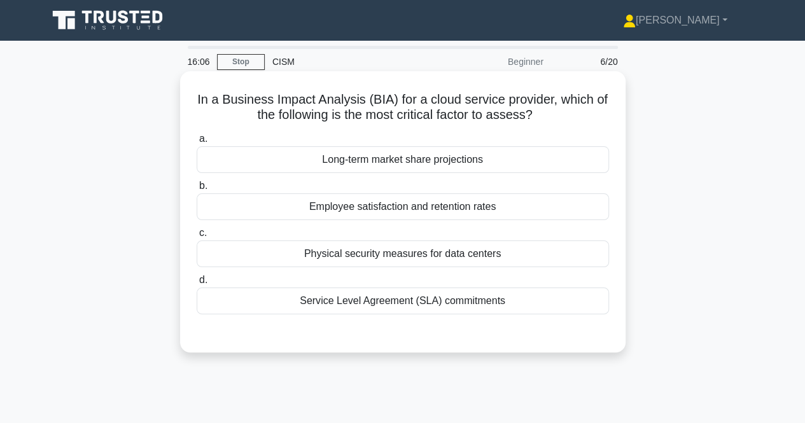
click at [386, 307] on div "Service Level Agreement (SLA) commitments" at bounding box center [403, 301] width 413 height 27
click at [197, 285] on input "d. Service Level Agreement (SLA) commitments" at bounding box center [197, 280] width 0 height 8
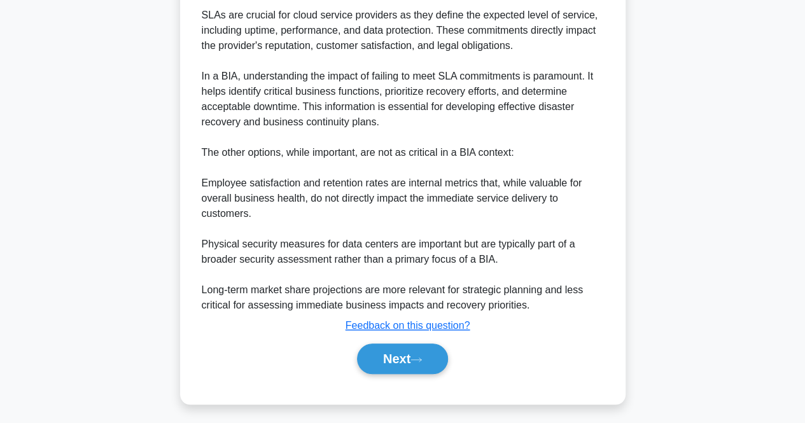
scroll to position [404, 0]
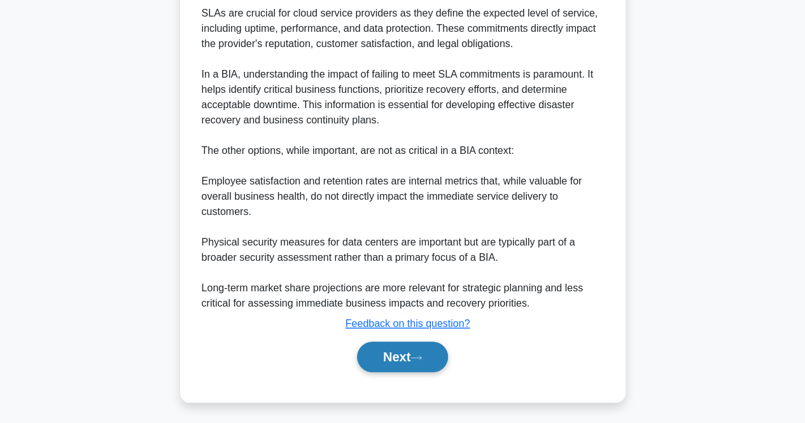
click at [378, 353] on button "Next" at bounding box center [402, 357] width 91 height 31
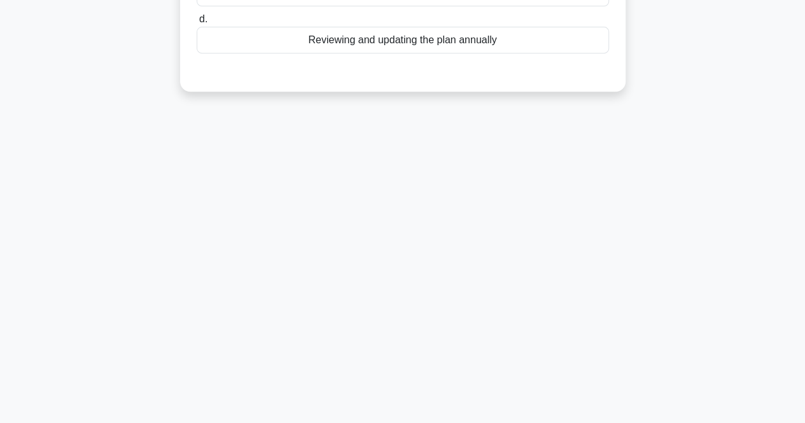
scroll to position [0, 0]
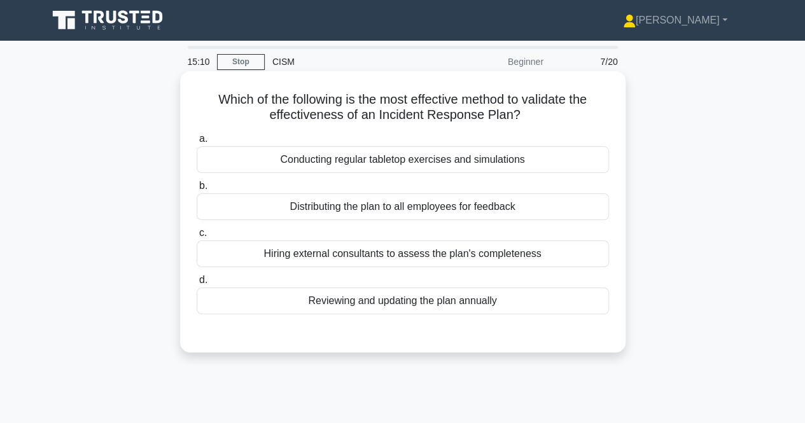
click at [507, 168] on div "Conducting regular tabletop exercises and simulations" at bounding box center [403, 159] width 413 height 27
click at [197, 143] on input "a. Conducting regular tabletop exercises and simulations" at bounding box center [197, 139] width 0 height 8
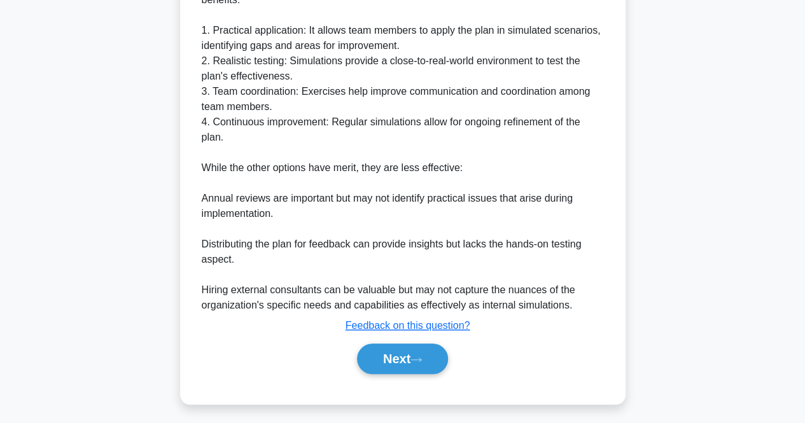
scroll to position [404, 0]
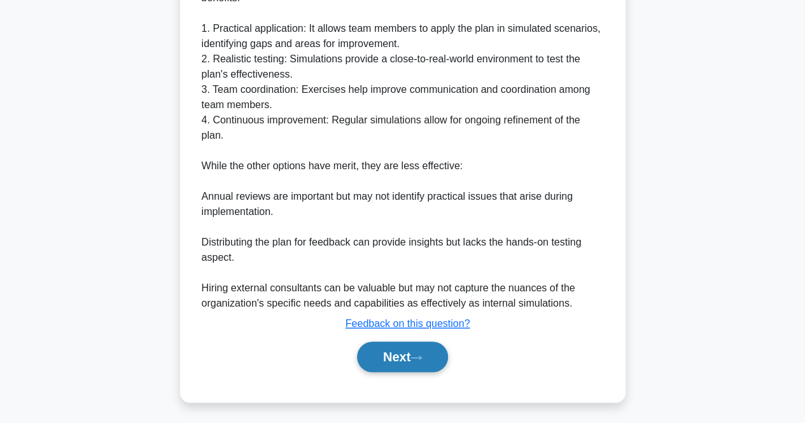
click at [413, 361] on button "Next" at bounding box center [402, 357] width 91 height 31
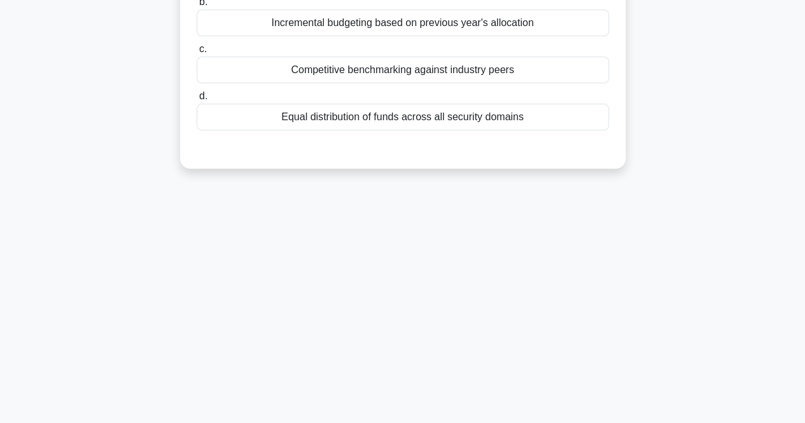
scroll to position [0, 0]
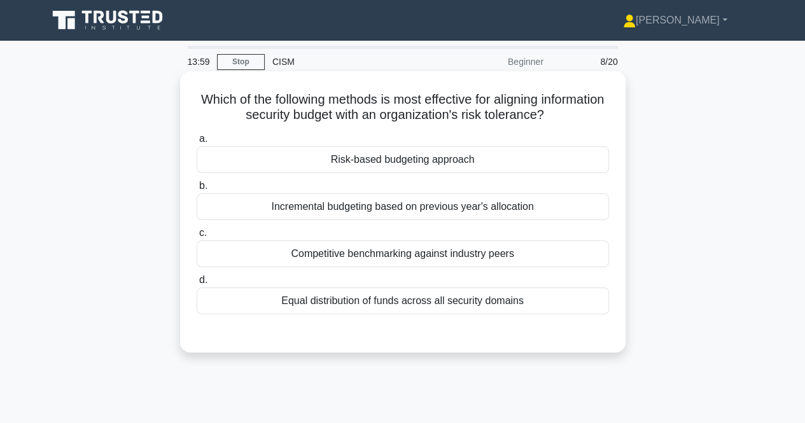
click at [578, 164] on div "Risk-based budgeting approach" at bounding box center [403, 159] width 413 height 27
click at [197, 143] on input "a. Risk-based budgeting approach" at bounding box center [197, 139] width 0 height 8
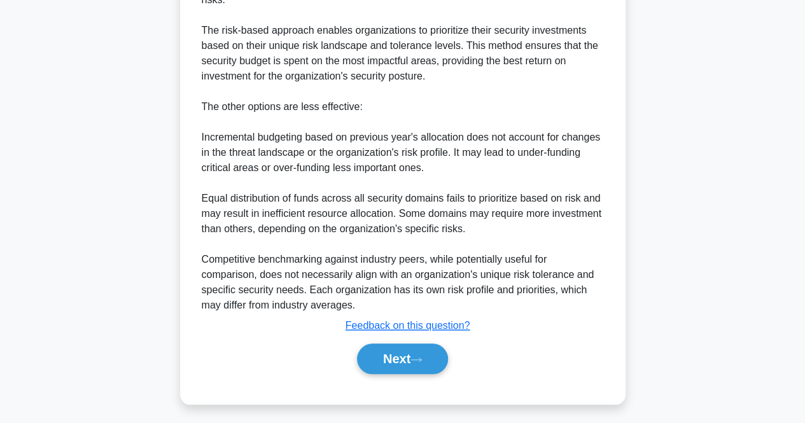
scroll to position [497, 0]
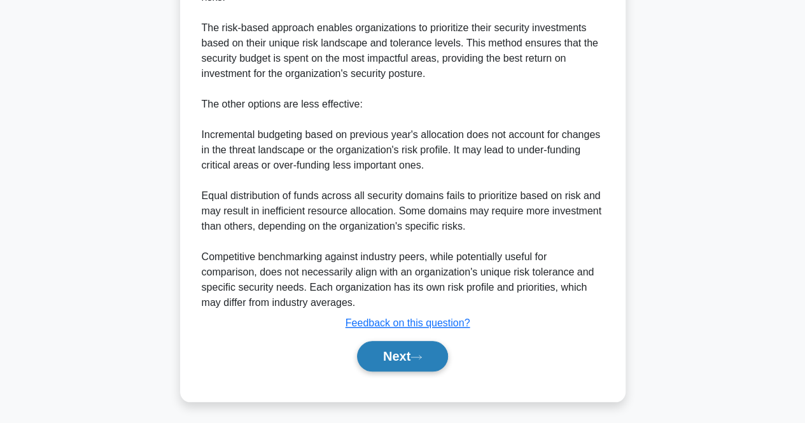
click at [443, 360] on button "Next" at bounding box center [402, 356] width 91 height 31
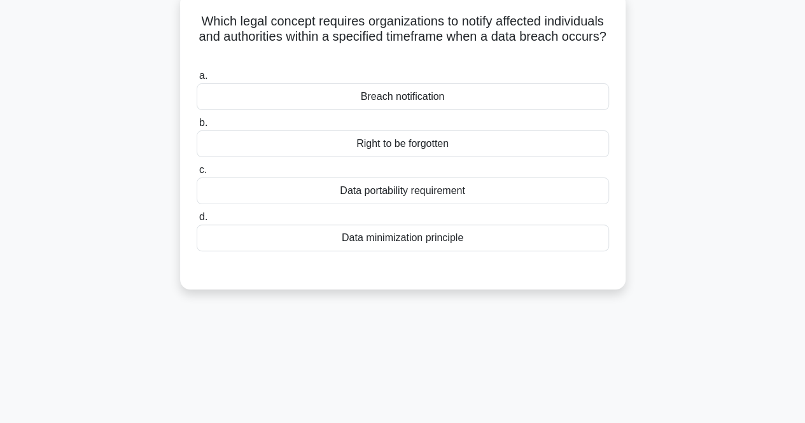
scroll to position [29, 0]
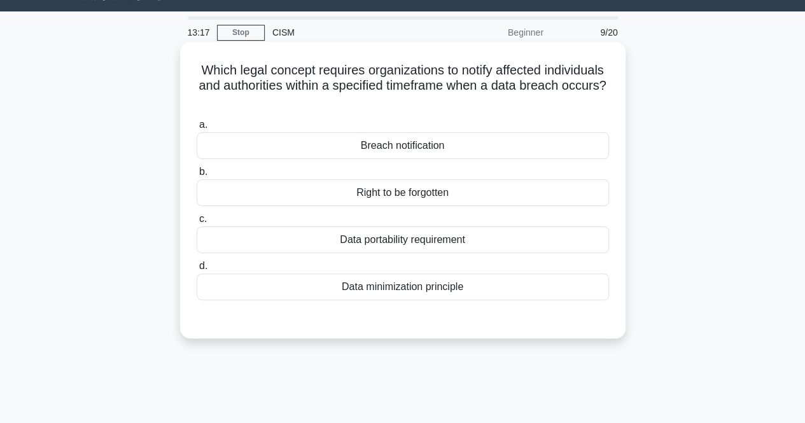
click at [414, 152] on div "Breach notification" at bounding box center [403, 145] width 413 height 27
click at [197, 129] on input "a. Breach notification" at bounding box center [197, 125] width 0 height 8
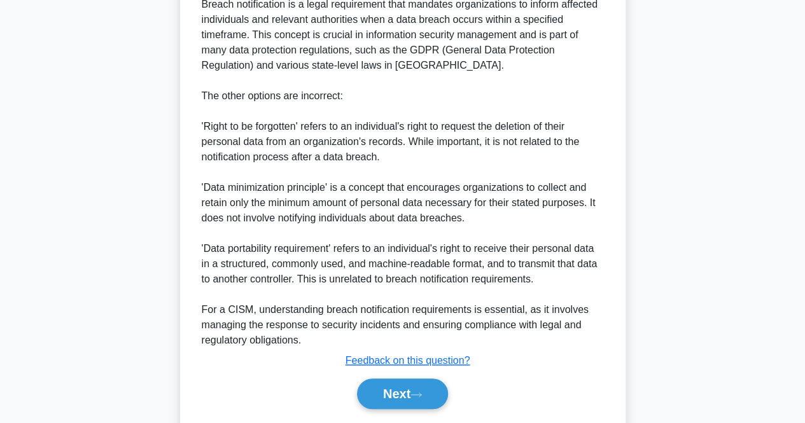
scroll to position [467, 0]
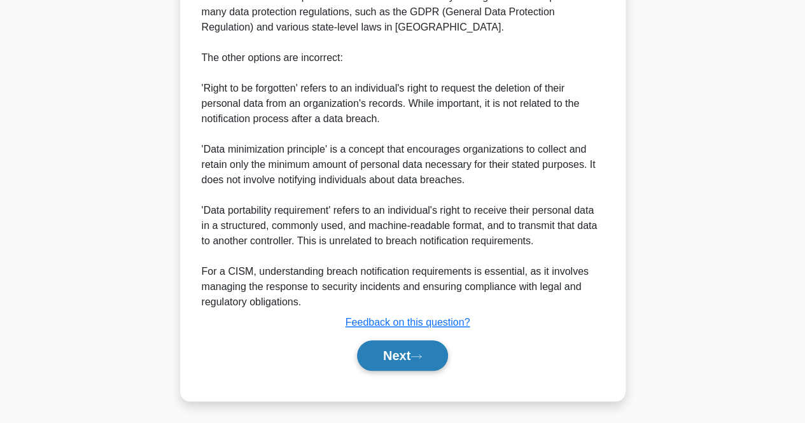
click at [399, 367] on button "Next" at bounding box center [402, 356] width 91 height 31
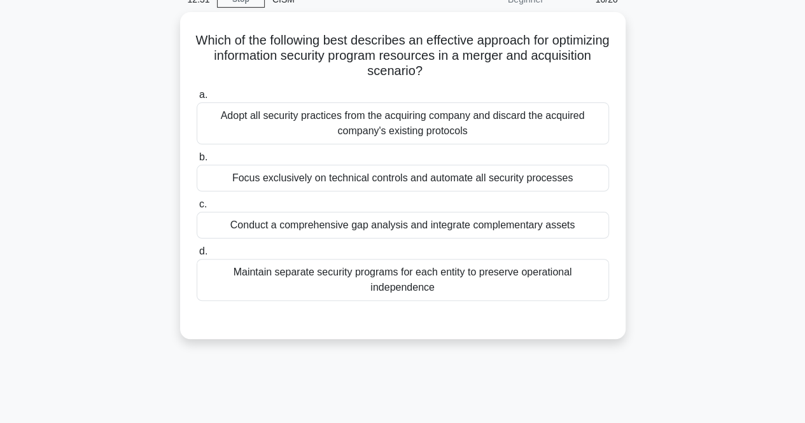
scroll to position [53, 0]
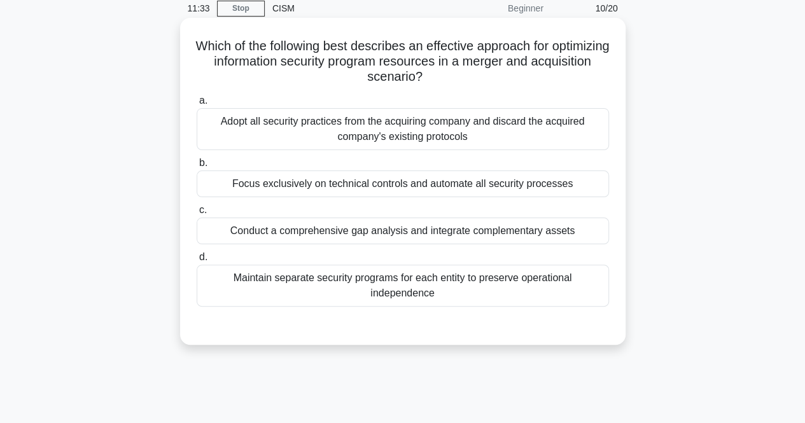
click at [444, 235] on div "Conduct a comprehensive gap analysis and integrate complementary assets" at bounding box center [403, 231] width 413 height 27
click at [197, 215] on input "c. Conduct a comprehensive gap analysis and integrate complementary assets" at bounding box center [197, 210] width 0 height 8
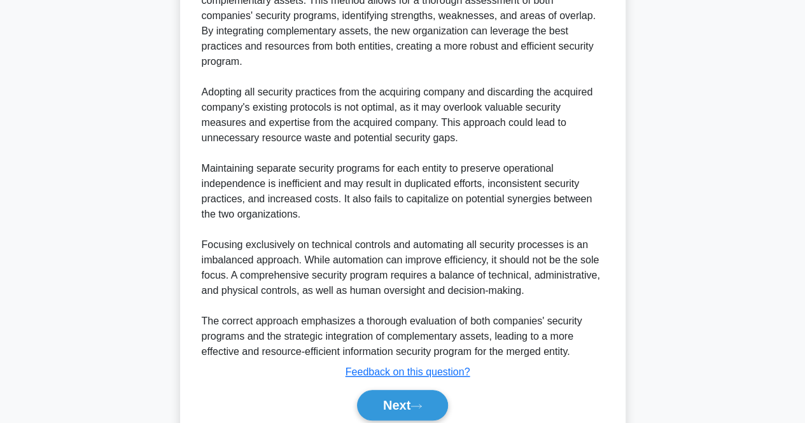
scroll to position [482, 0]
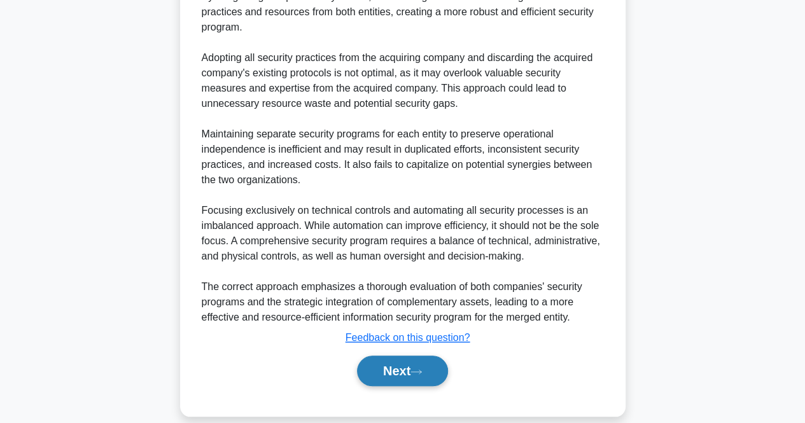
drag, startPoint x: 420, startPoint y: 355, endPoint x: 451, endPoint y: 357, distance: 30.6
click at [420, 369] on icon at bounding box center [416, 372] width 11 height 7
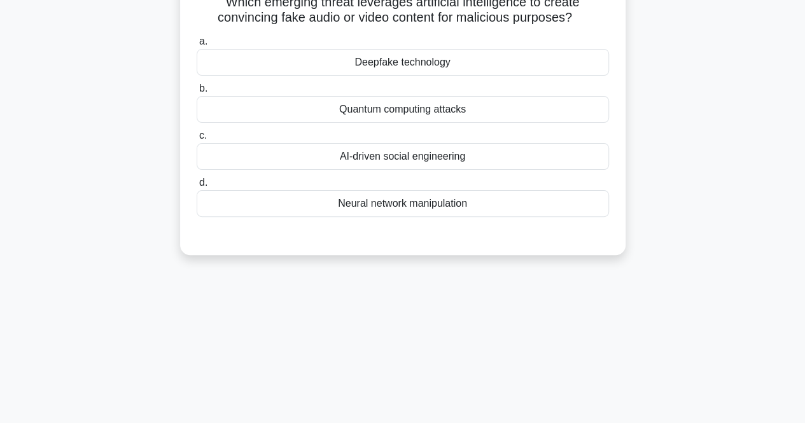
scroll to position [0, 0]
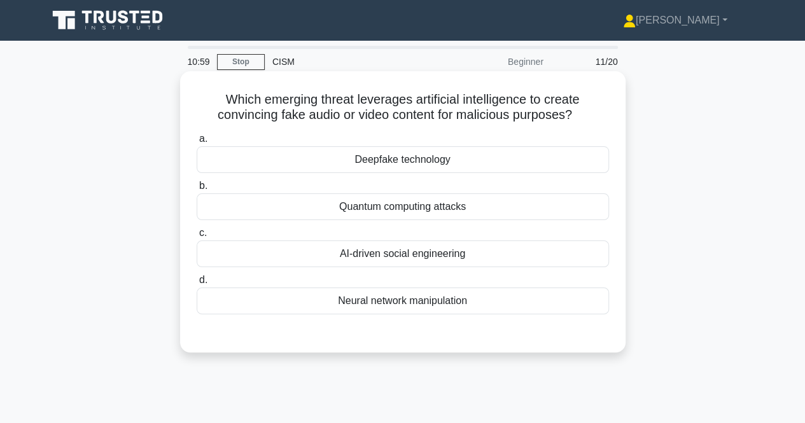
click at [417, 158] on div "Deepfake technology" at bounding box center [403, 159] width 413 height 27
click at [197, 143] on input "a. Deepfake technology" at bounding box center [197, 139] width 0 height 8
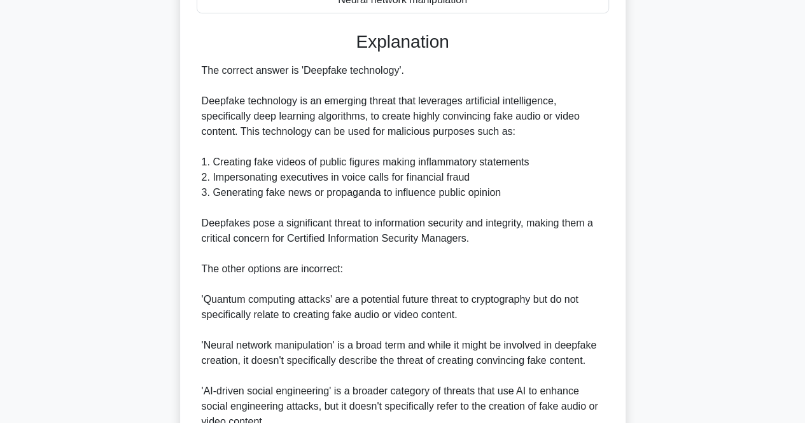
scroll to position [421, 0]
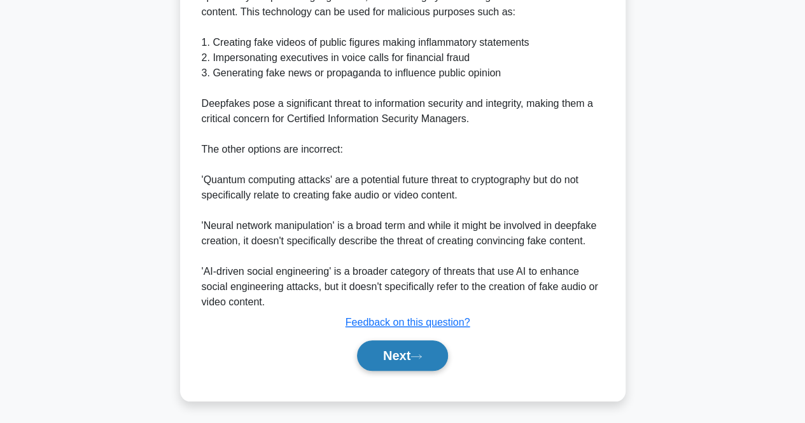
click at [390, 347] on button "Next" at bounding box center [402, 356] width 91 height 31
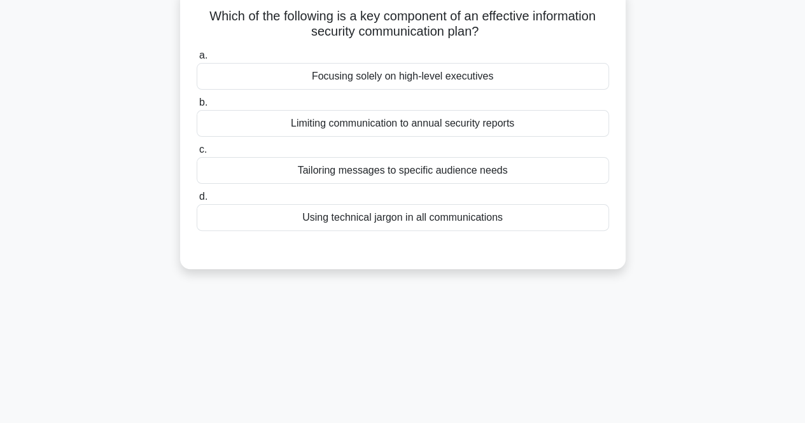
scroll to position [0, 0]
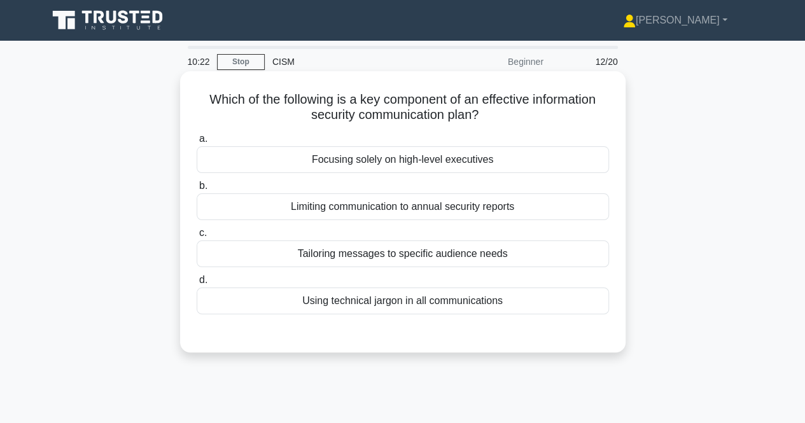
click at [491, 267] on div "a. Focusing solely on high-level executives b. Limiting communication to annual…" at bounding box center [403, 223] width 428 height 188
click at [488, 257] on div "Tailoring messages to specific audience needs" at bounding box center [403, 254] width 413 height 27
click at [197, 237] on input "c. Tailoring messages to specific audience needs" at bounding box center [197, 233] width 0 height 8
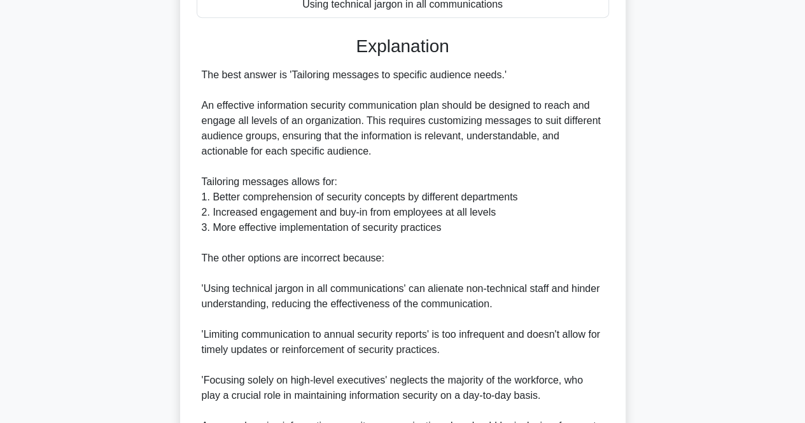
scroll to position [451, 0]
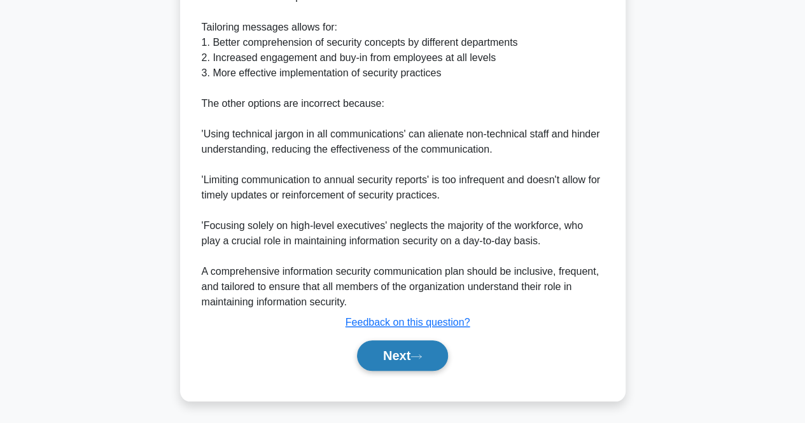
click at [377, 352] on button "Next" at bounding box center [402, 356] width 91 height 31
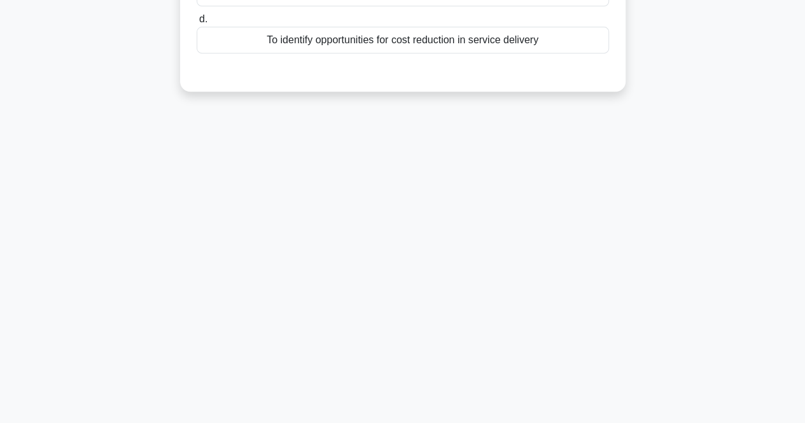
scroll to position [0, 0]
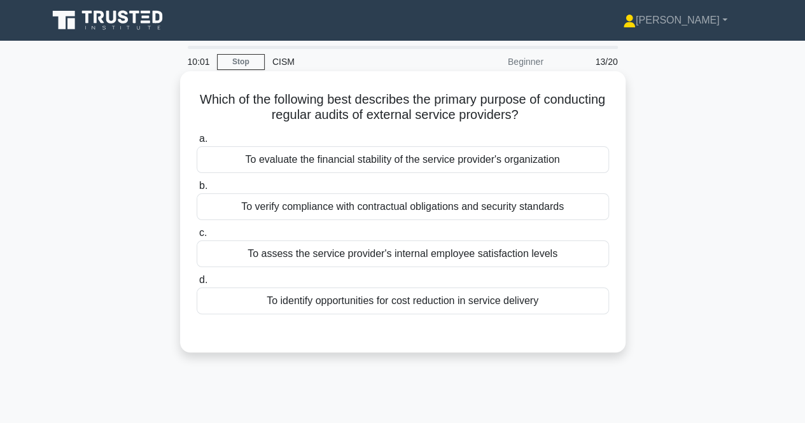
click at [561, 206] on div "To verify compliance with contractual obligations and security standards" at bounding box center [403, 207] width 413 height 27
click at [197, 190] on input "b. To verify compliance with contractual obligations and security standards" at bounding box center [197, 186] width 0 height 8
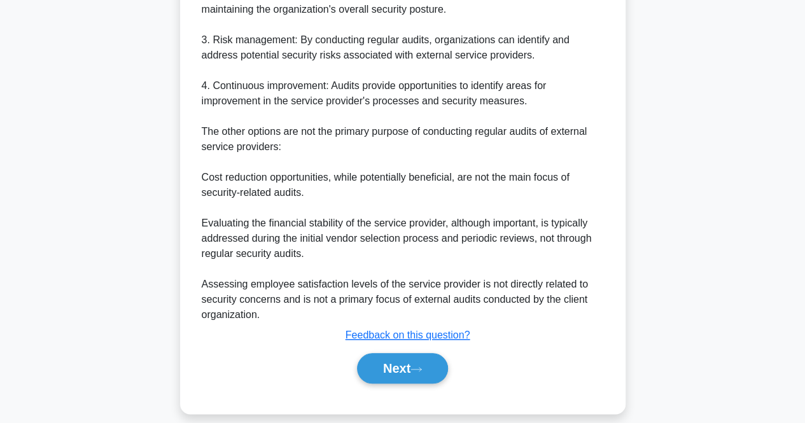
scroll to position [502, 0]
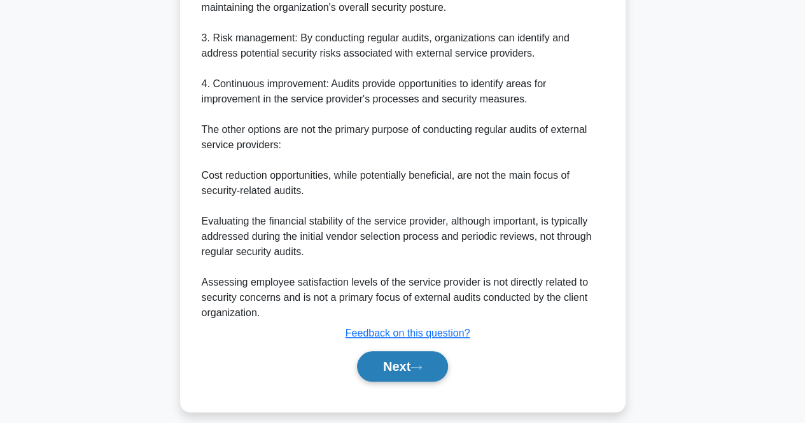
click at [404, 355] on button "Next" at bounding box center [402, 366] width 91 height 31
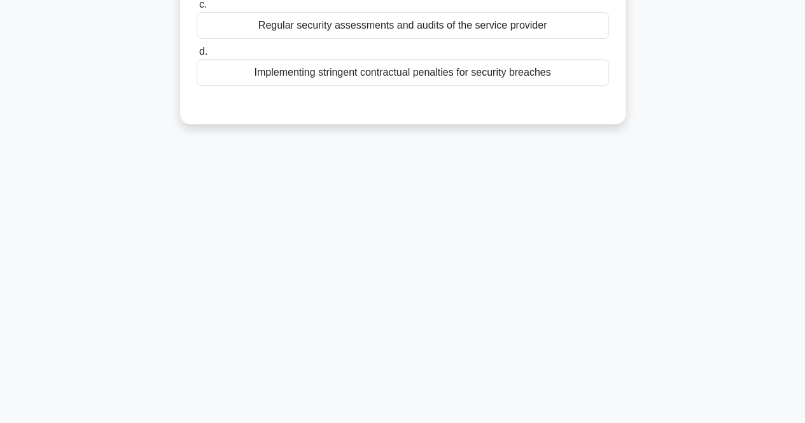
scroll to position [0, 0]
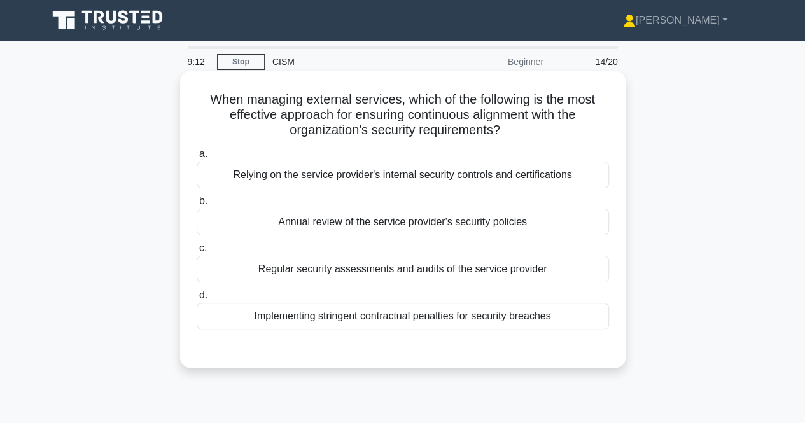
click at [481, 276] on div "Regular security assessments and audits of the service provider" at bounding box center [403, 269] width 413 height 27
click at [197, 253] on input "c. Regular security assessments and audits of the service provider" at bounding box center [197, 248] width 0 height 8
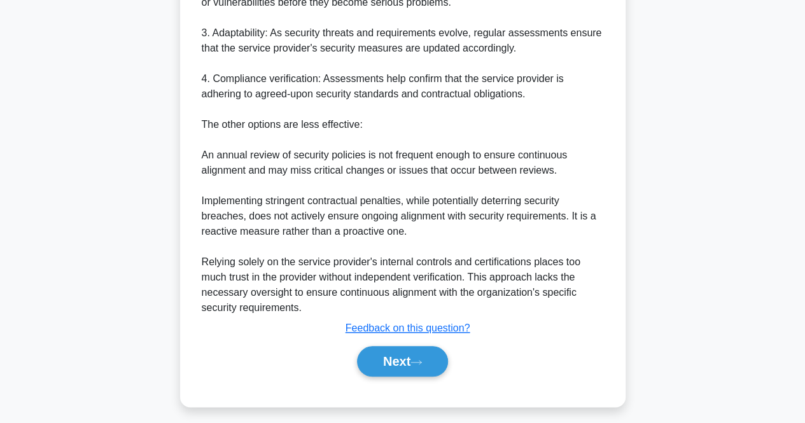
scroll to position [528, 0]
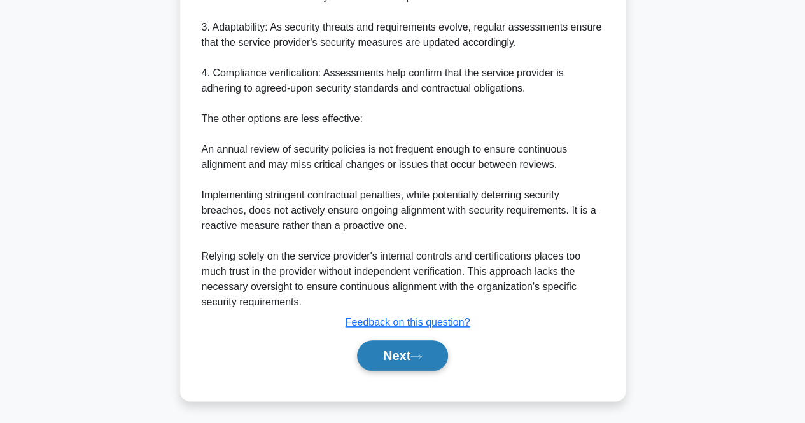
click at [424, 344] on button "Next" at bounding box center [402, 356] width 91 height 31
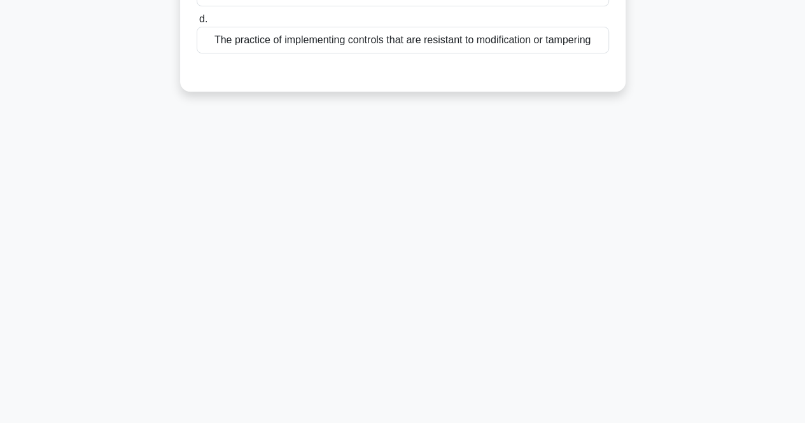
scroll to position [0, 0]
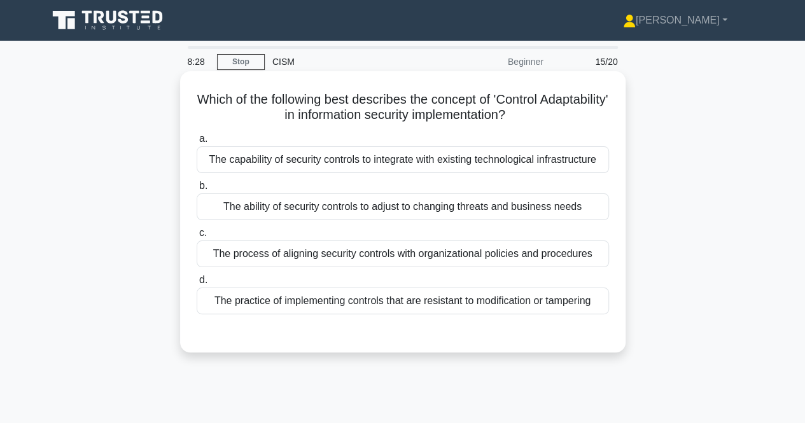
click at [405, 260] on div "The process of aligning security controls with organizational policies and proc…" at bounding box center [403, 254] width 413 height 27
click at [197, 237] on input "c. The process of aligning security controls with organizational policies and p…" at bounding box center [197, 233] width 0 height 8
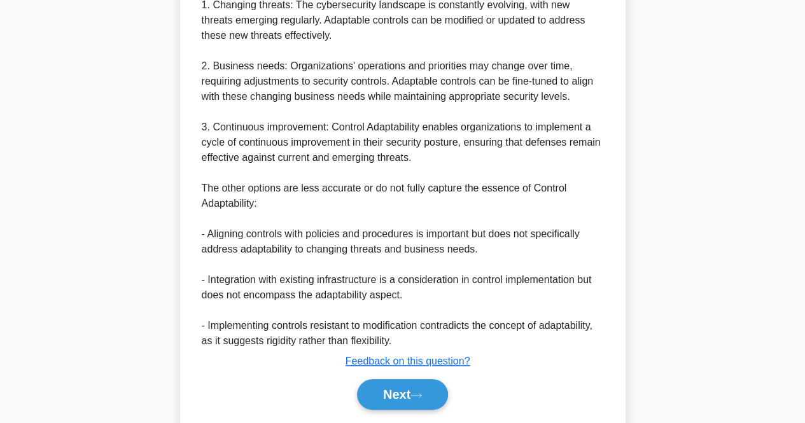
scroll to position [545, 0]
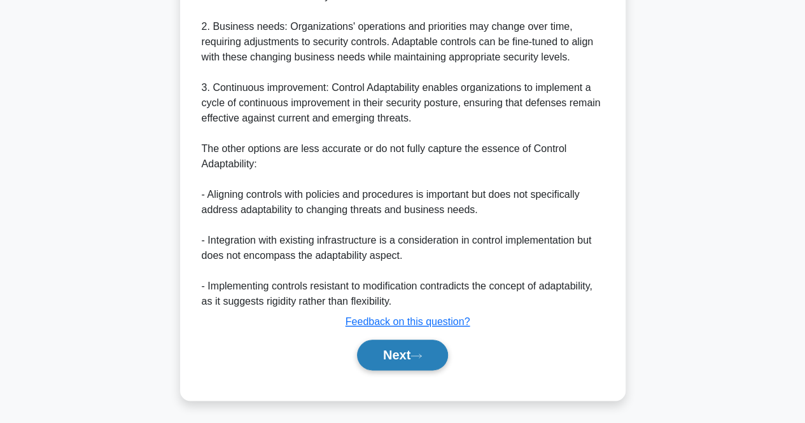
click at [386, 353] on button "Next" at bounding box center [402, 355] width 91 height 31
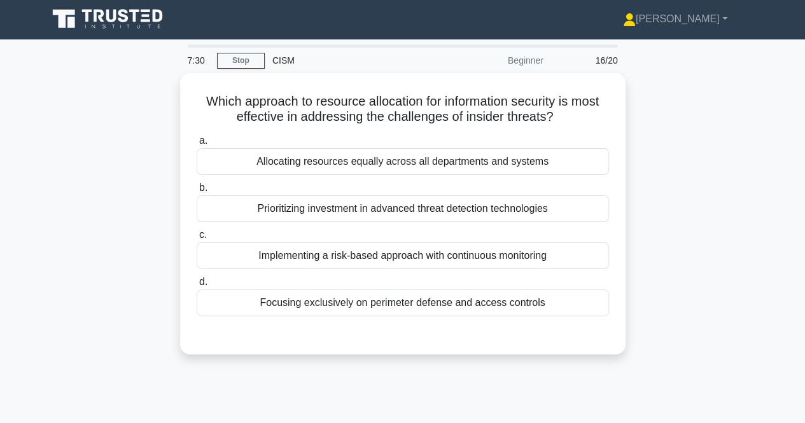
scroll to position [0, 0]
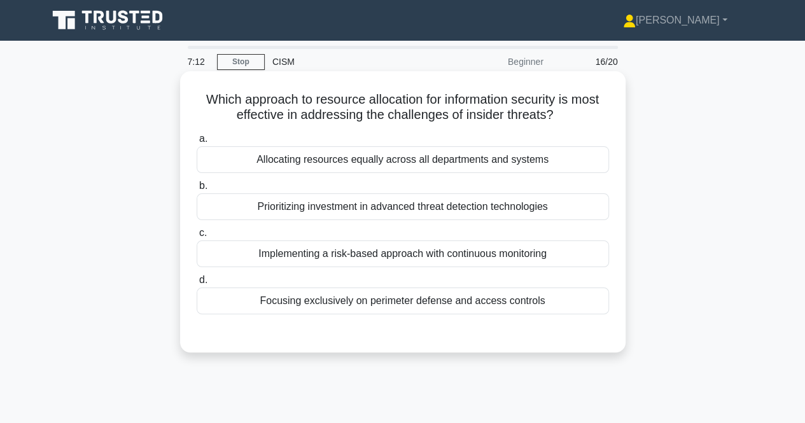
click at [476, 253] on div "Implementing a risk-based approach with continuous monitoring" at bounding box center [403, 254] width 413 height 27
click at [530, 258] on div "Implementing a risk-based approach with continuous monitoring" at bounding box center [403, 254] width 413 height 27
click at [197, 237] on input "c. Implementing a risk-based approach with continuous monitoring" at bounding box center [197, 233] width 0 height 8
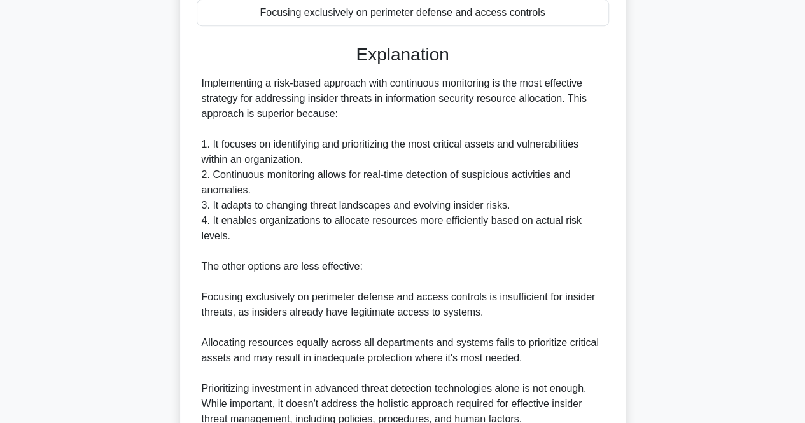
scroll to position [451, 0]
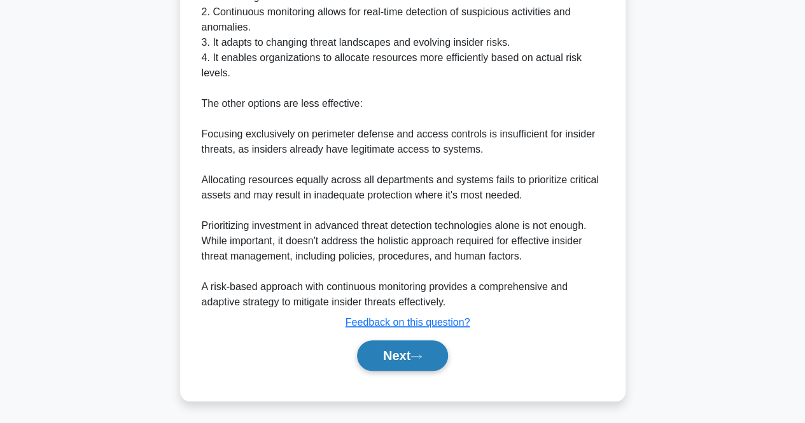
click at [390, 362] on button "Next" at bounding box center [402, 356] width 91 height 31
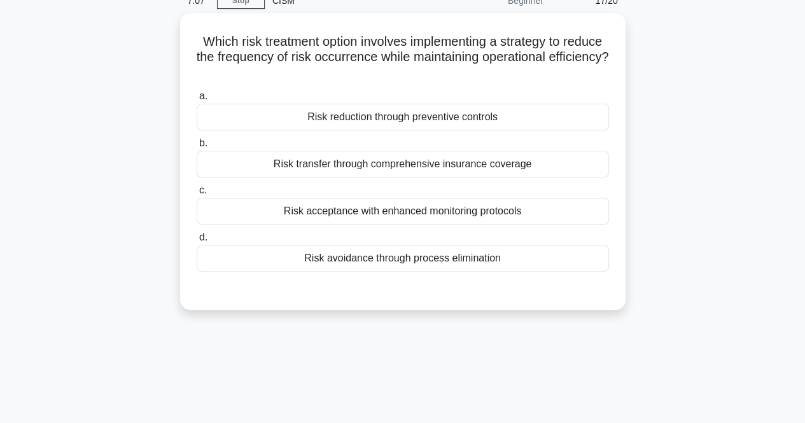
scroll to position [22, 0]
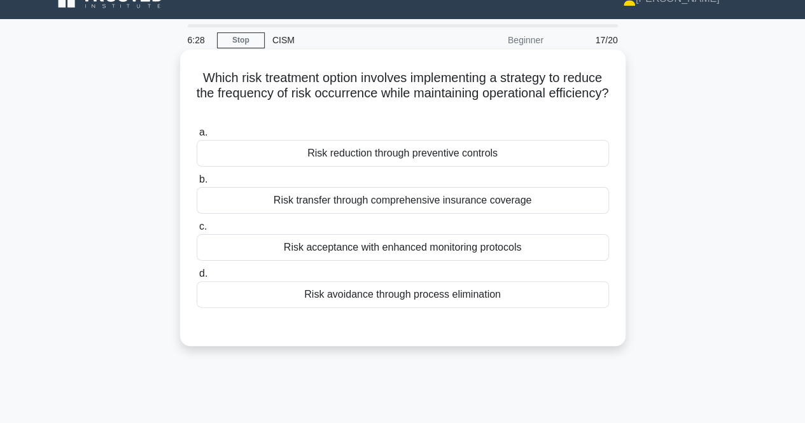
click at [551, 161] on div "Risk reduction through preventive controls" at bounding box center [403, 153] width 413 height 27
click at [197, 137] on input "a. Risk reduction through preventive controls" at bounding box center [197, 133] width 0 height 8
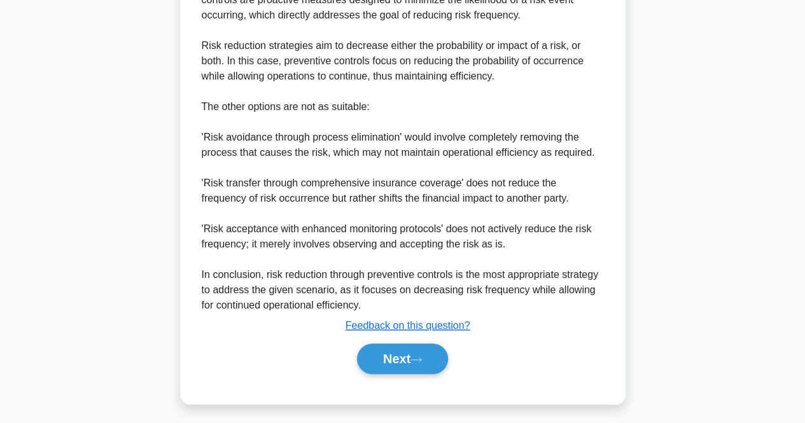
scroll to position [449, 0]
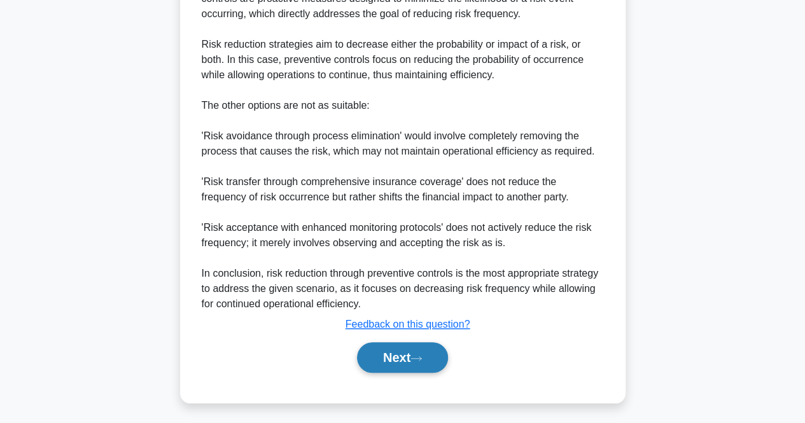
click at [399, 366] on button "Next" at bounding box center [402, 357] width 91 height 31
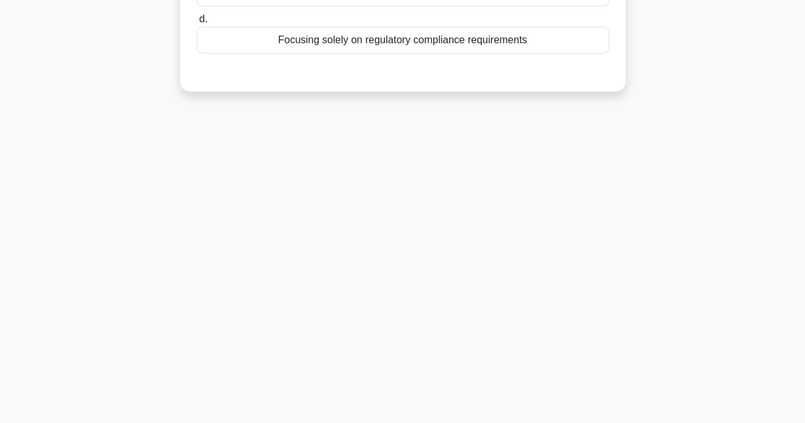
scroll to position [0, 0]
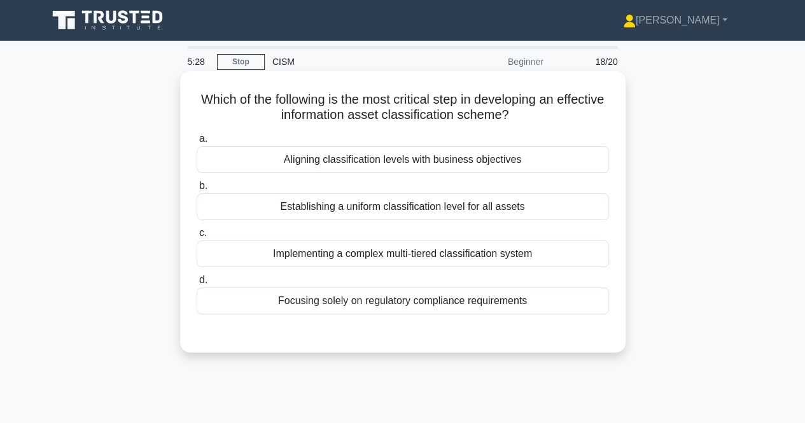
click at [461, 161] on div "Aligning classification levels with business objectives" at bounding box center [403, 159] width 413 height 27
click at [197, 143] on input "a. Aligning classification levels with business objectives" at bounding box center [197, 139] width 0 height 8
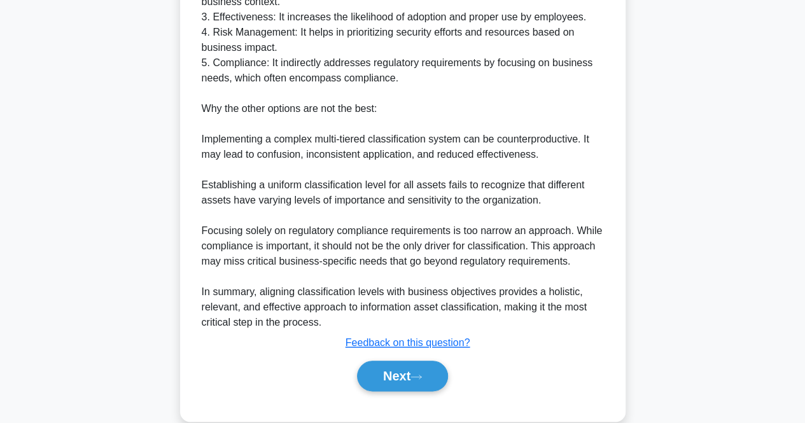
scroll to position [543, 0]
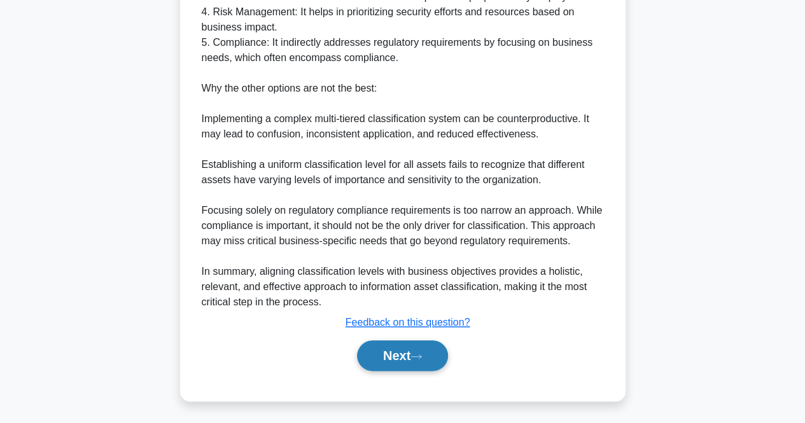
click at [385, 355] on button "Next" at bounding box center [402, 356] width 91 height 31
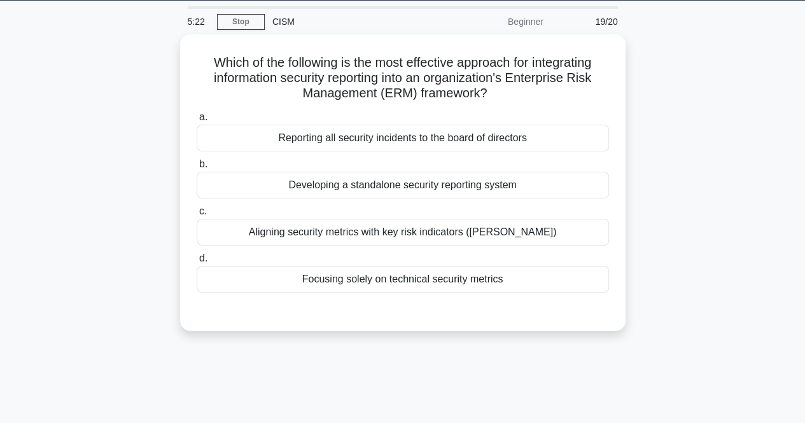
scroll to position [0, 0]
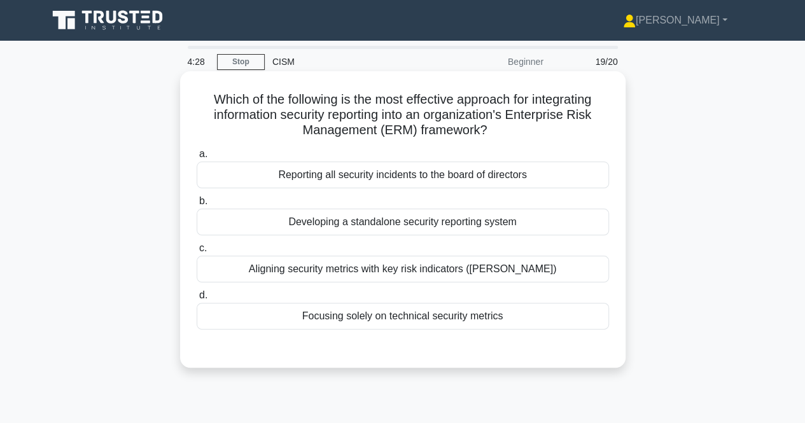
click at [372, 267] on div "Aligning security metrics with key risk indicators (KRIs)" at bounding box center [403, 269] width 413 height 27
click at [197, 253] on input "c. Aligning security metrics with key risk indicators (KRIs)" at bounding box center [197, 248] width 0 height 8
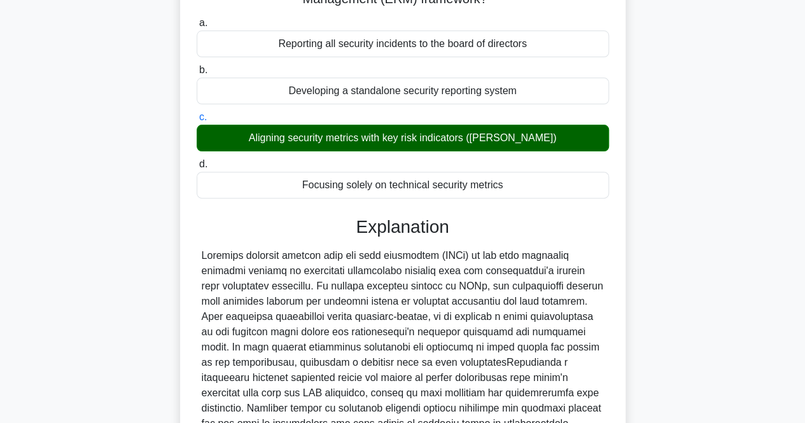
scroll to position [299, 0]
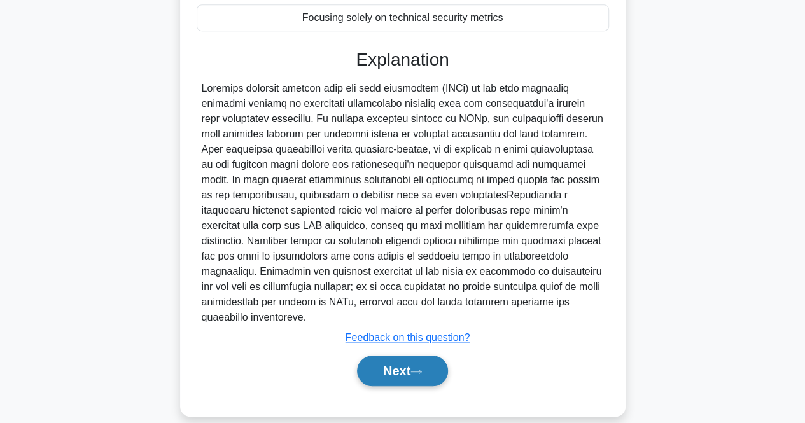
click at [391, 356] on button "Next" at bounding box center [402, 371] width 91 height 31
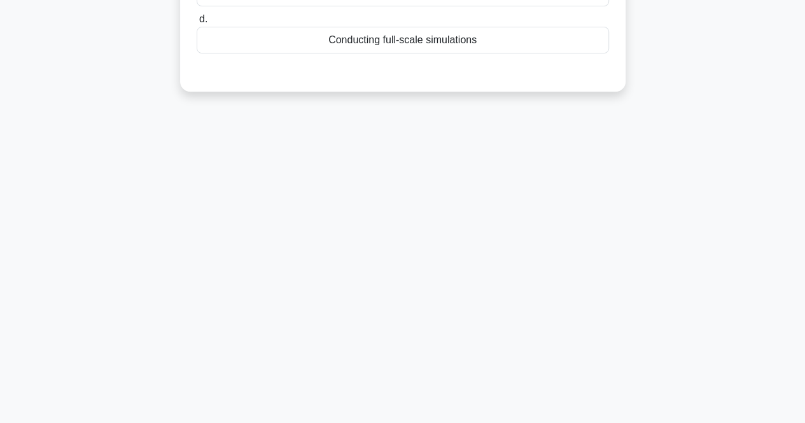
scroll to position [0, 0]
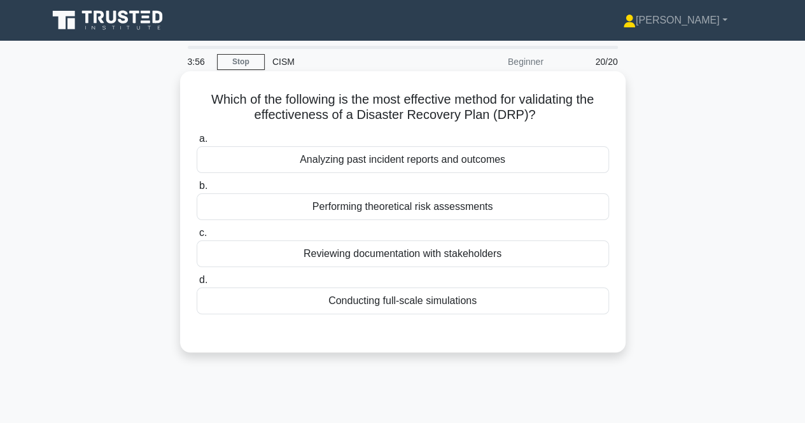
click at [432, 299] on div "Conducting full-scale simulations" at bounding box center [403, 301] width 413 height 27
click at [197, 285] on input "d. Conducting full-scale simulations" at bounding box center [197, 280] width 0 height 8
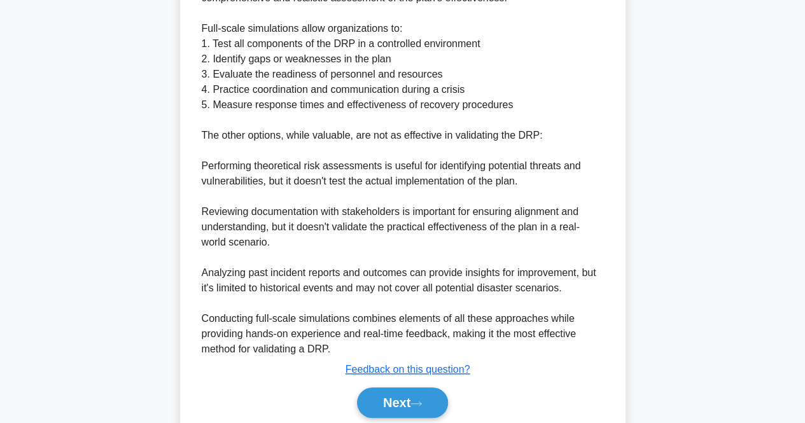
scroll to position [451, 0]
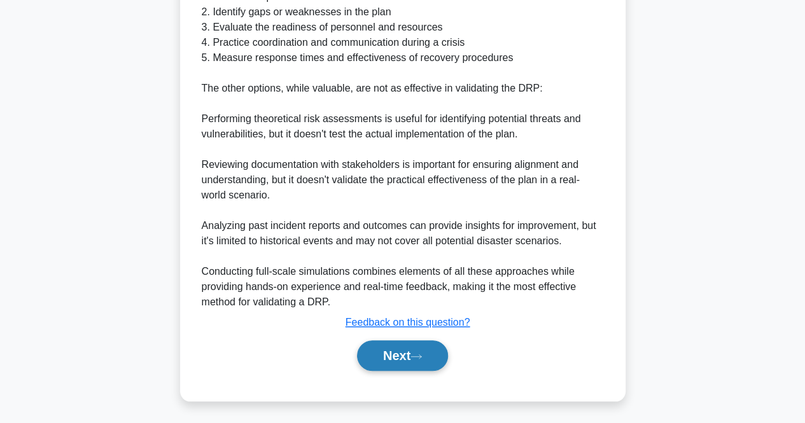
click at [372, 360] on button "Next" at bounding box center [402, 356] width 91 height 31
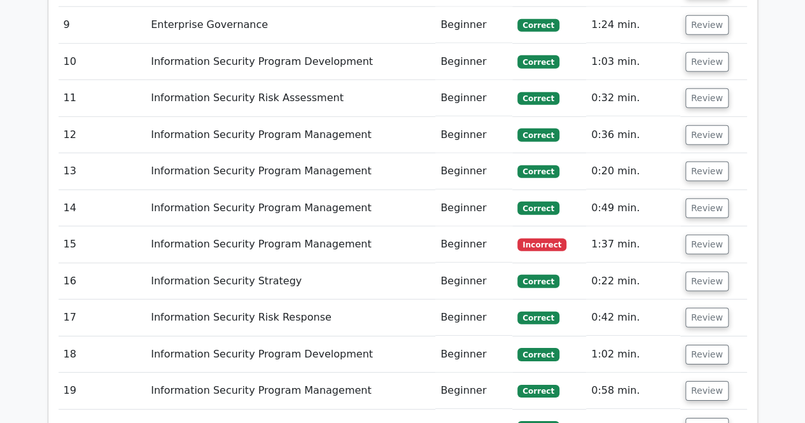
scroll to position [1774, 0]
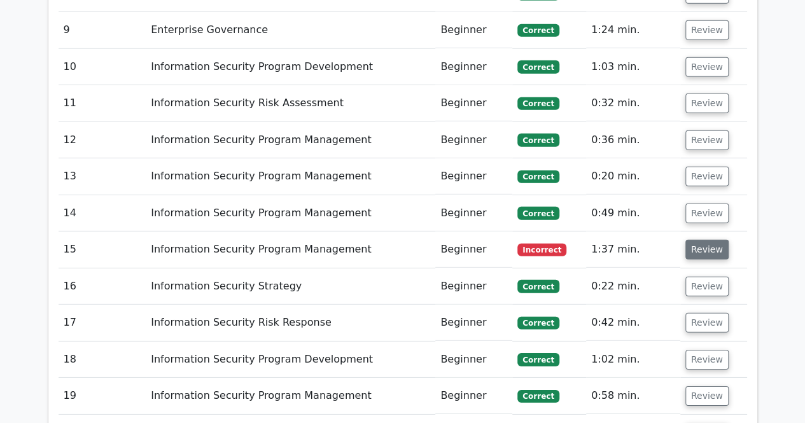
click at [703, 240] on button "Review" at bounding box center [707, 250] width 43 height 20
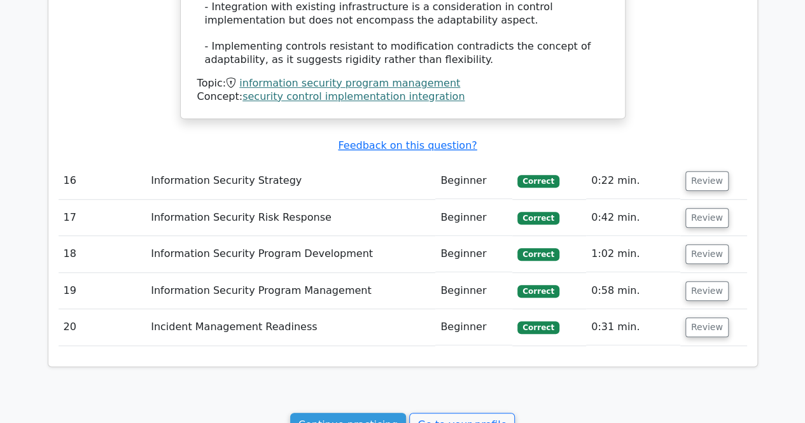
scroll to position [2792, 0]
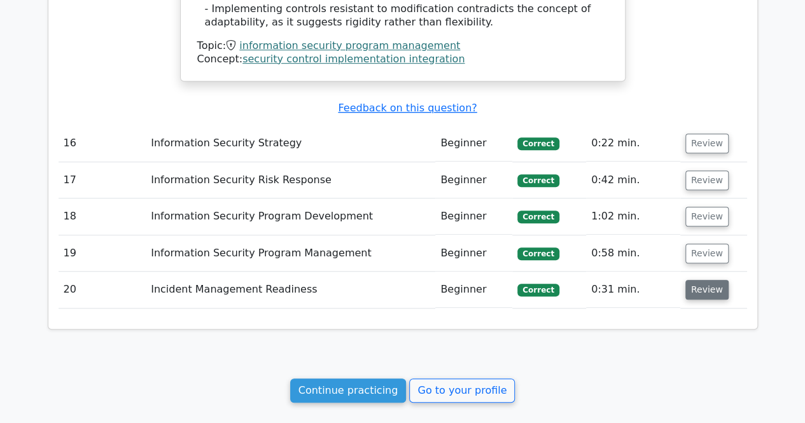
click at [709, 280] on button "Review" at bounding box center [707, 290] width 43 height 20
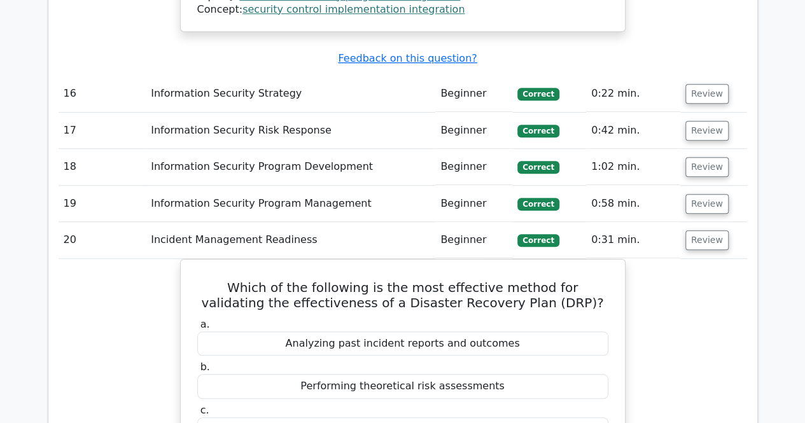
scroll to position [2811, 0]
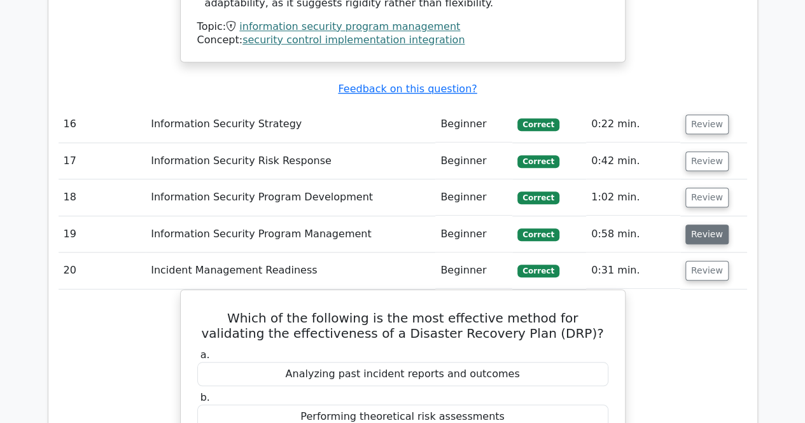
click at [702, 225] on button "Review" at bounding box center [707, 235] width 43 height 20
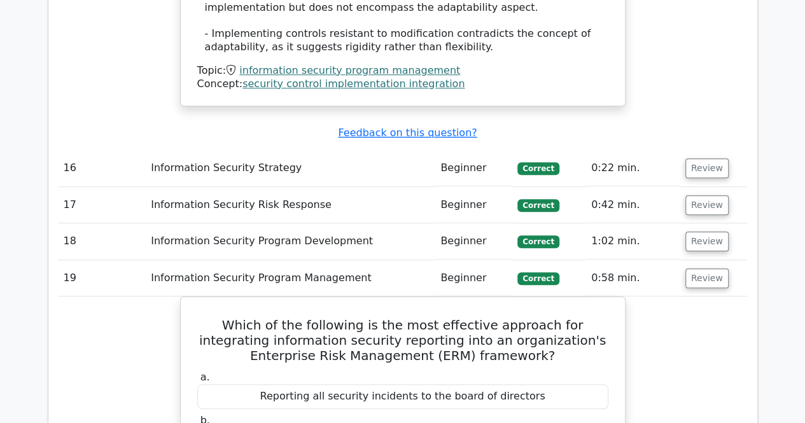
scroll to position [2765, 0]
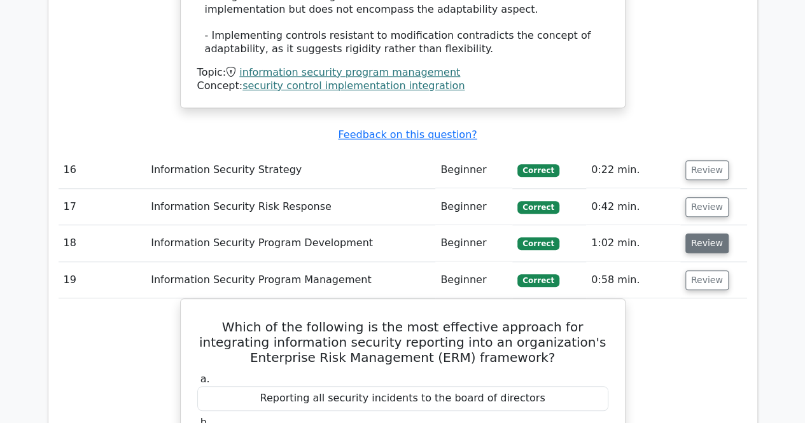
click at [705, 234] on button "Review" at bounding box center [707, 244] width 43 height 20
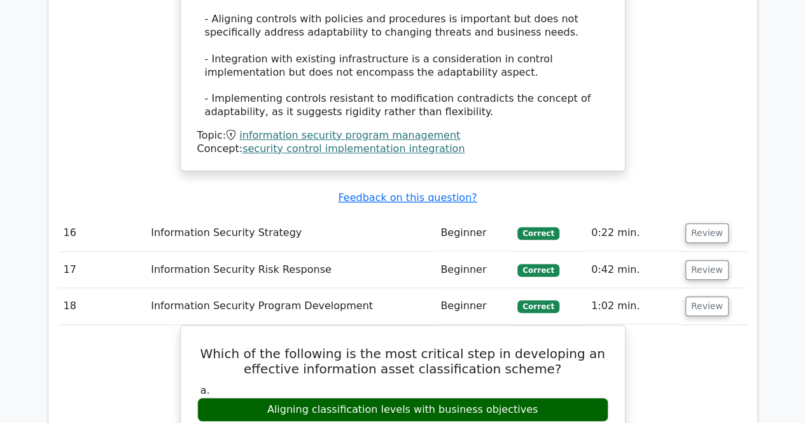
scroll to position [2700, 0]
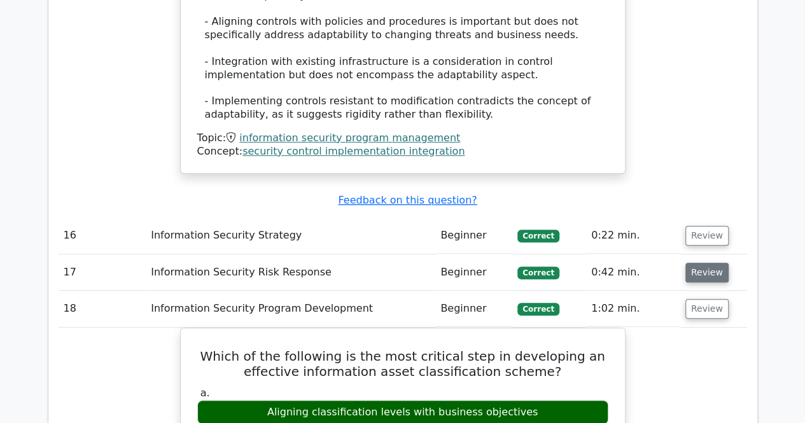
click at [702, 263] on button "Review" at bounding box center [707, 273] width 43 height 20
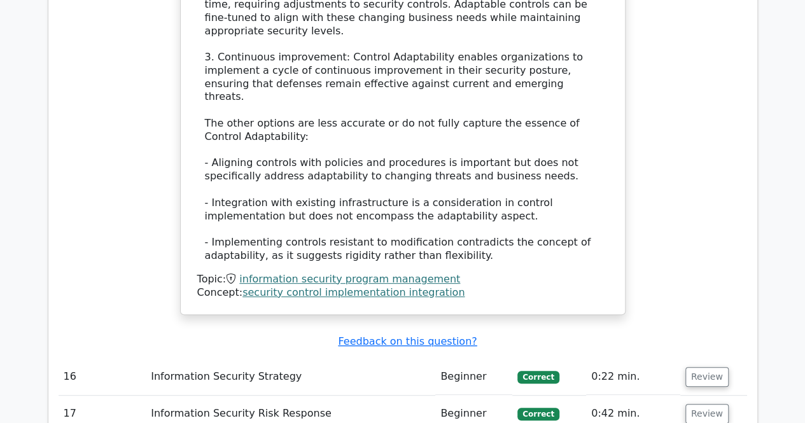
scroll to position [2555, 0]
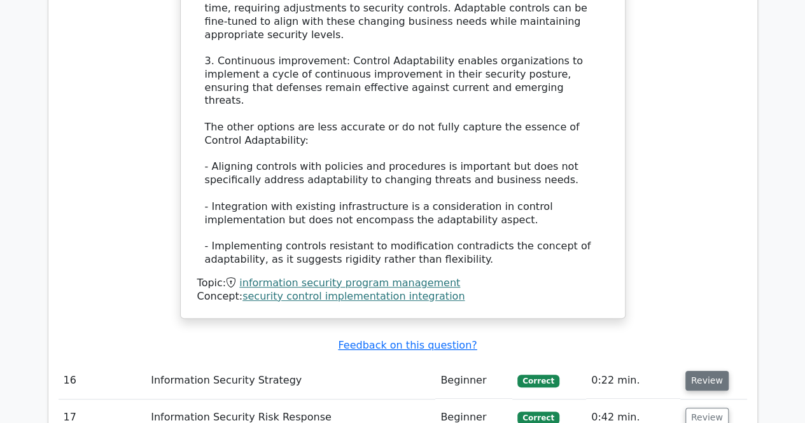
click at [705, 371] on button "Review" at bounding box center [707, 381] width 43 height 20
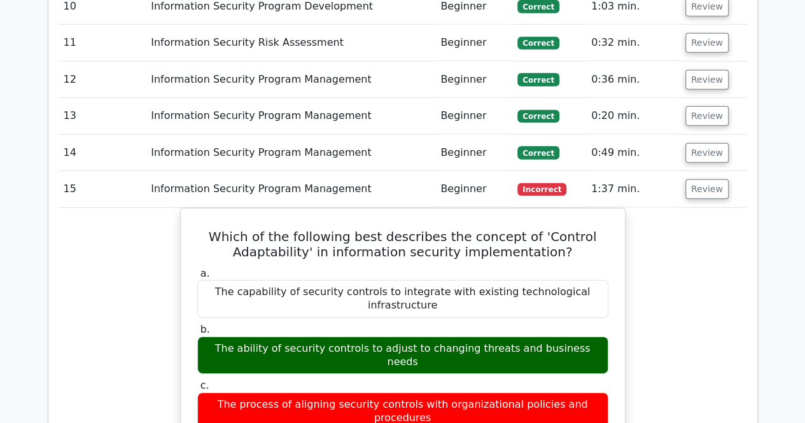
scroll to position [1831, 0]
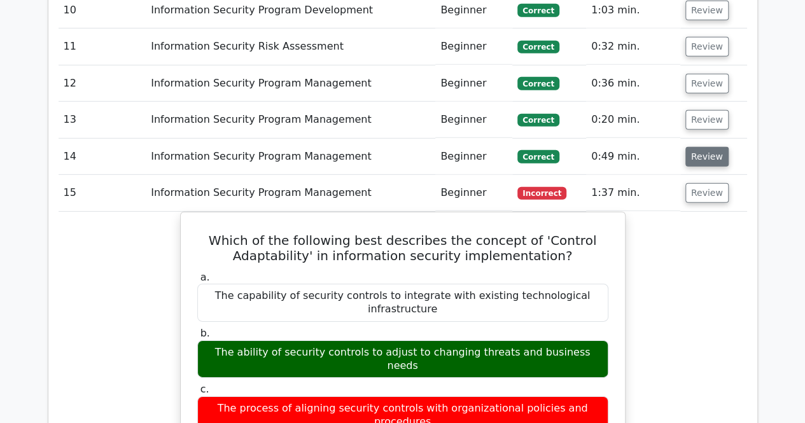
click at [714, 147] on button "Review" at bounding box center [707, 157] width 43 height 20
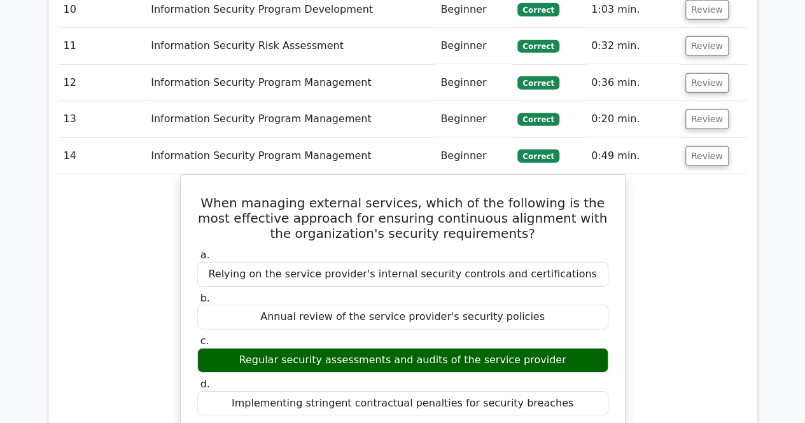
scroll to position [1783, 0]
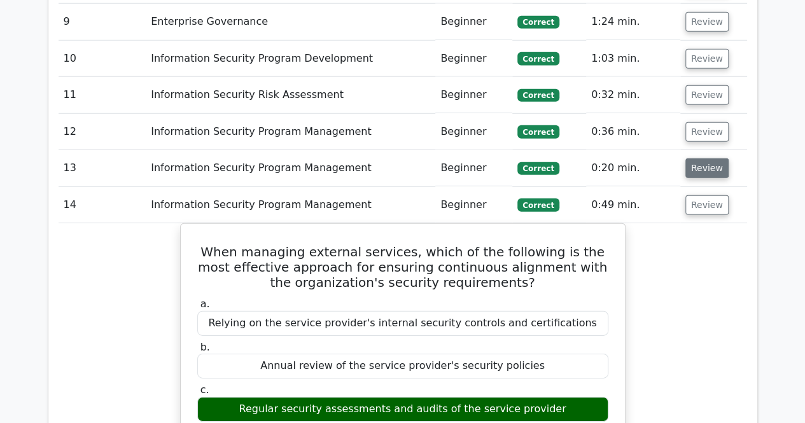
click at [699, 159] on button "Review" at bounding box center [707, 169] width 43 height 20
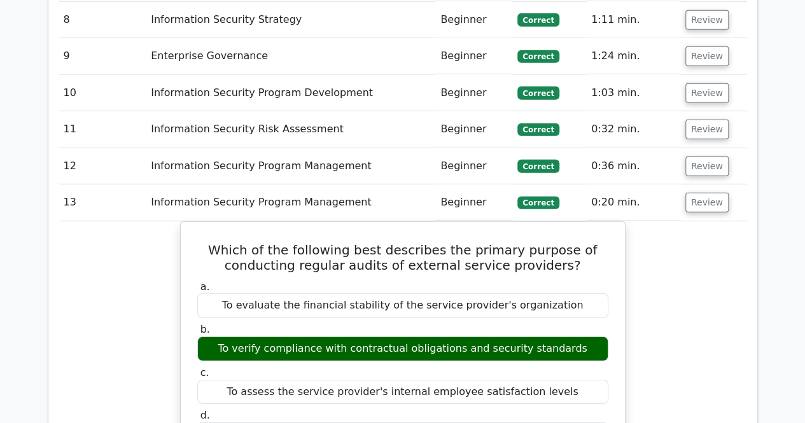
scroll to position [1725, 0]
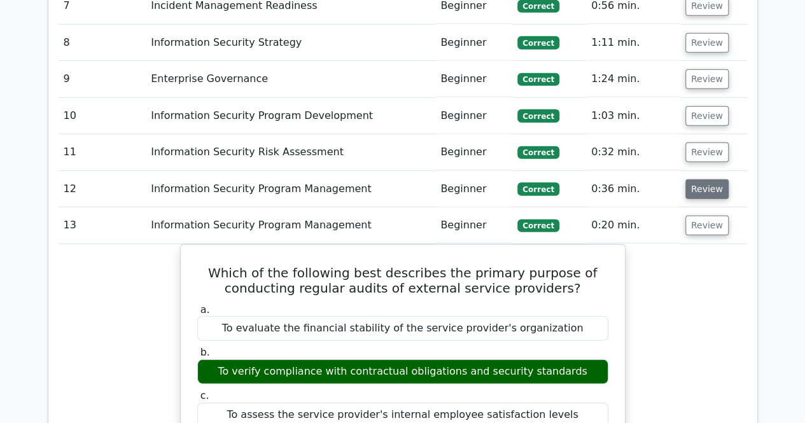
click at [712, 180] on button "Review" at bounding box center [707, 190] width 43 height 20
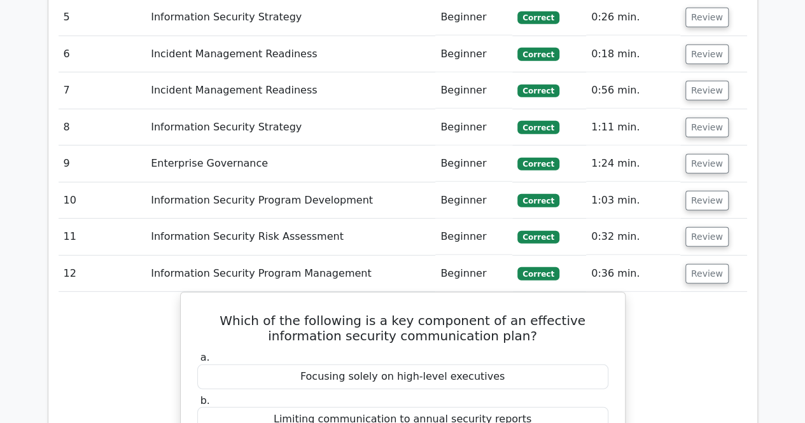
scroll to position [1614, 0]
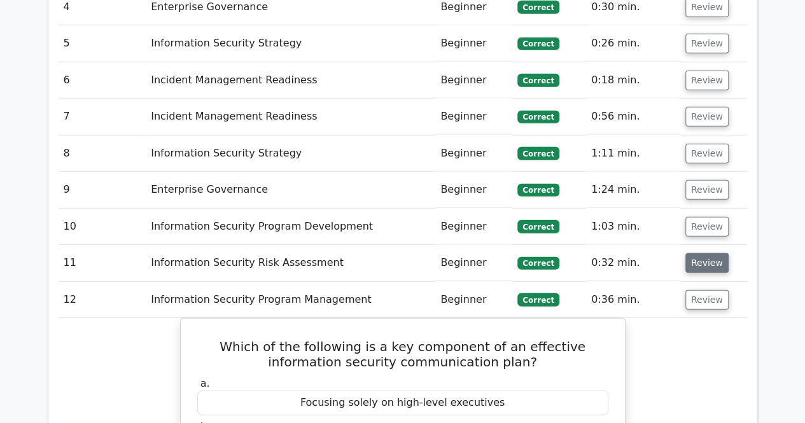
click at [697, 253] on button "Review" at bounding box center [707, 263] width 43 height 20
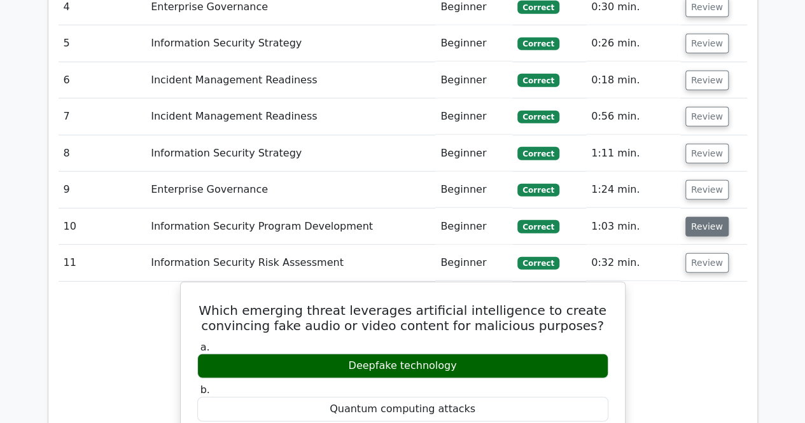
click at [696, 217] on button "Review" at bounding box center [707, 227] width 43 height 20
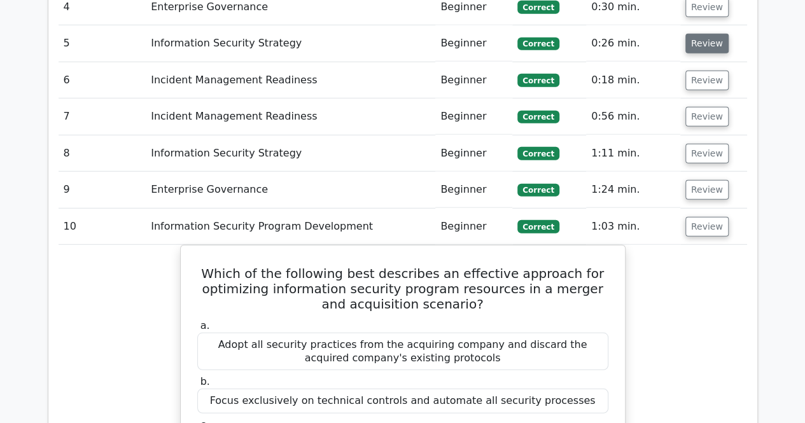
click at [690, 34] on button "Review" at bounding box center [707, 44] width 43 height 20
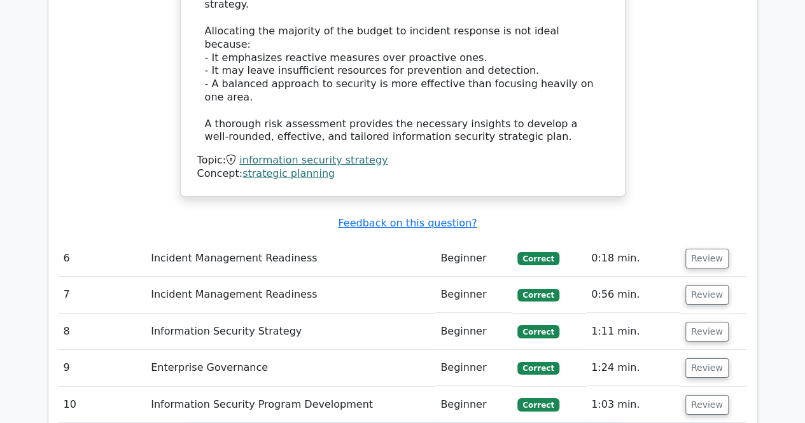
scroll to position [2300, 0]
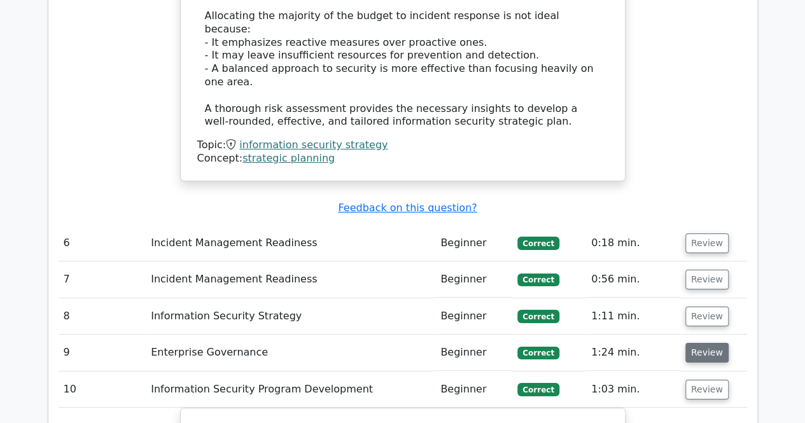
click at [691, 343] on button "Review" at bounding box center [707, 353] width 43 height 20
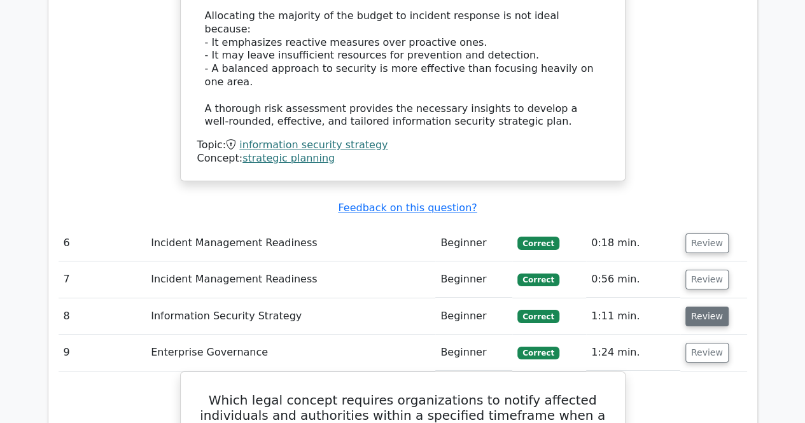
click at [693, 307] on button "Review" at bounding box center [707, 317] width 43 height 20
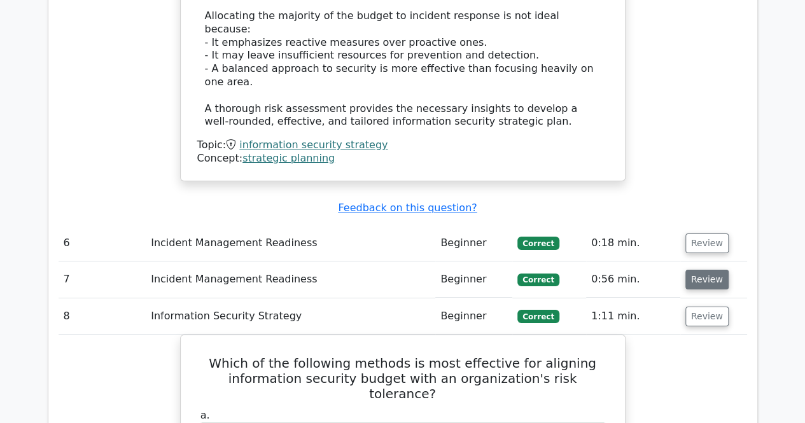
click at [713, 270] on button "Review" at bounding box center [707, 280] width 43 height 20
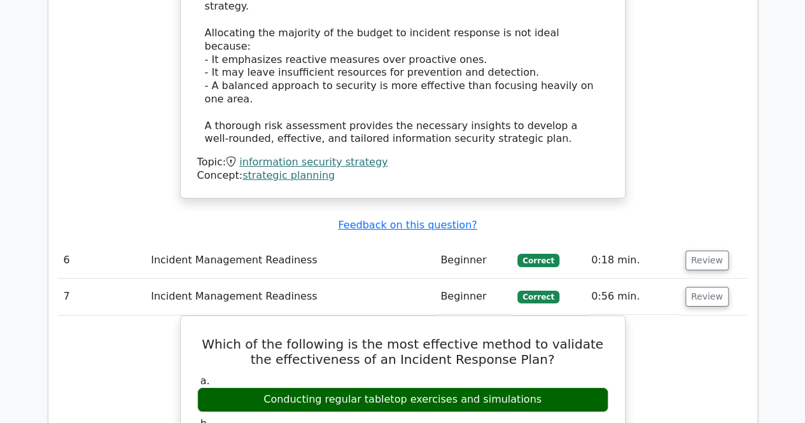
scroll to position [2271, 0]
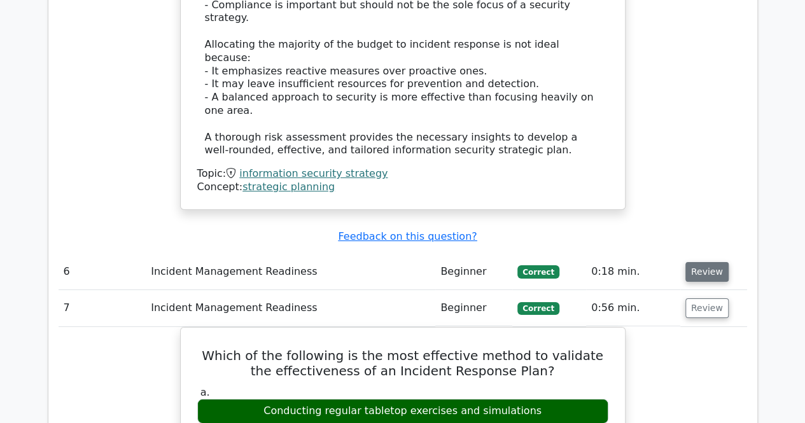
click at [702, 262] on button "Review" at bounding box center [707, 272] width 43 height 20
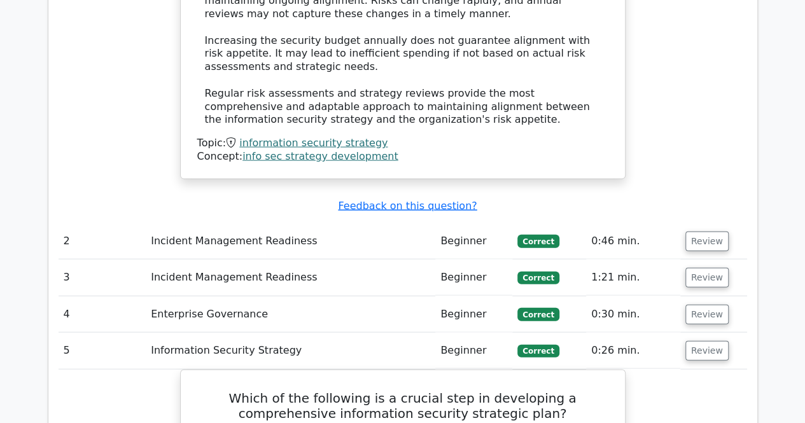
scroll to position [1295, 0]
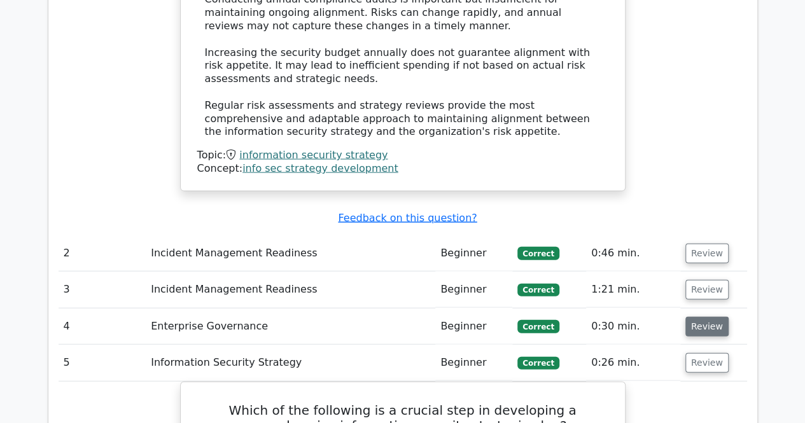
click at [705, 317] on button "Review" at bounding box center [707, 327] width 43 height 20
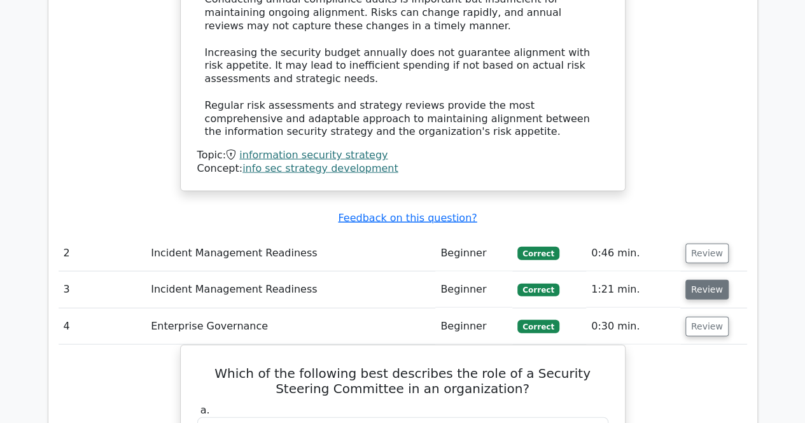
click at [703, 272] on td "Review" at bounding box center [714, 290] width 67 height 36
click at [702, 280] on button "Review" at bounding box center [707, 290] width 43 height 20
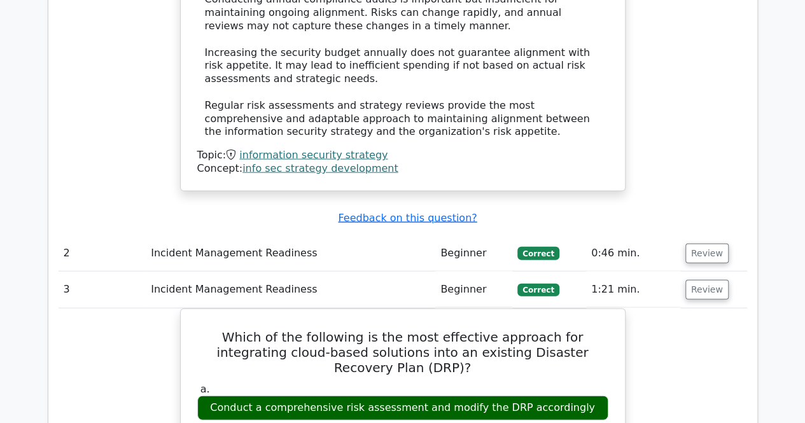
click at [695, 244] on button "Review" at bounding box center [707, 254] width 43 height 20
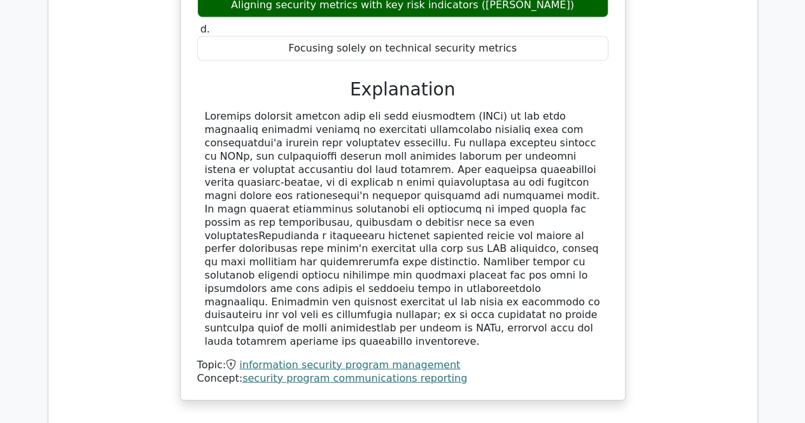
scroll to position [16002, 0]
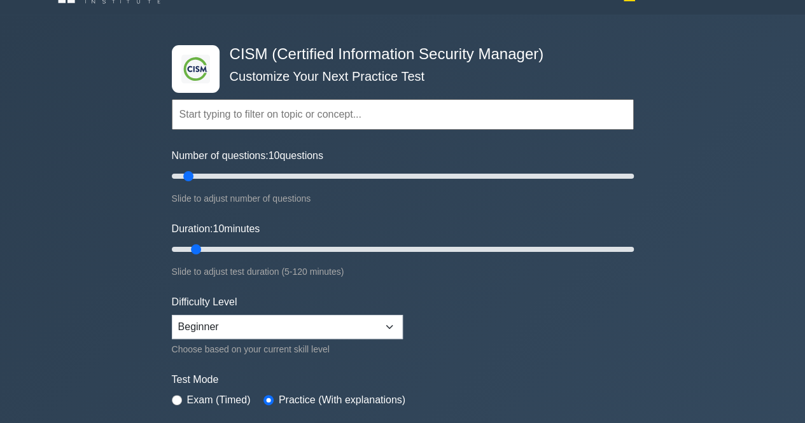
scroll to position [24, 0]
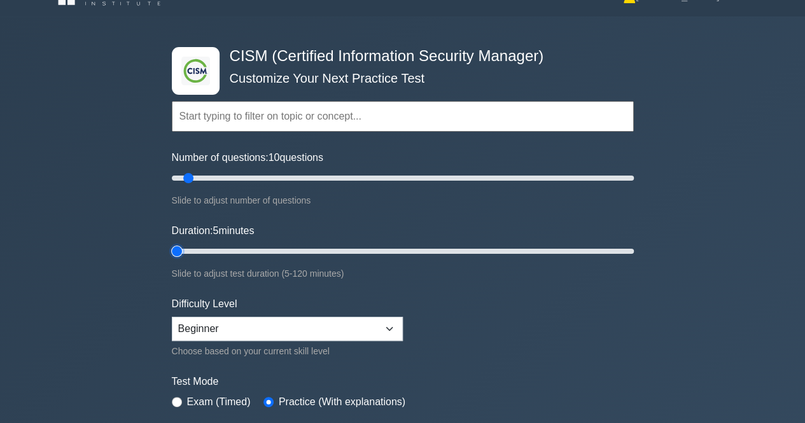
drag, startPoint x: 196, startPoint y: 249, endPoint x: 142, endPoint y: 254, distance: 54.4
click at [172, 254] on input "Duration: 5 minutes" at bounding box center [403, 251] width 462 height 15
drag, startPoint x: 174, startPoint y: 244, endPoint x: 733, endPoint y: 230, distance: 559.1
type input "120"
click at [634, 244] on input "Duration: 120 minutes" at bounding box center [403, 251] width 462 height 15
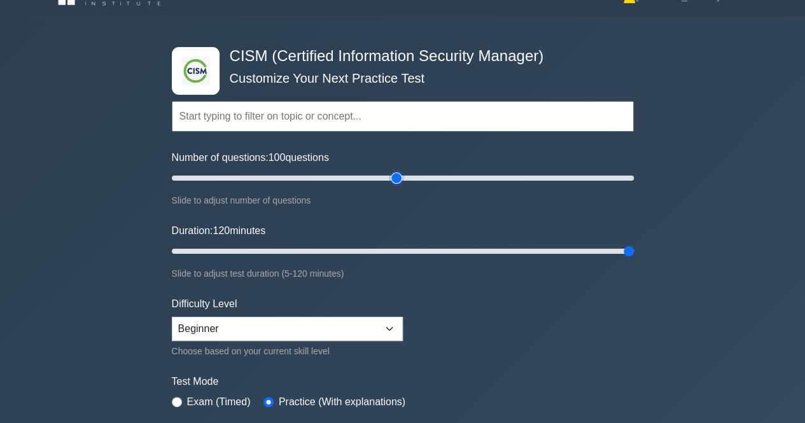
drag, startPoint x: 189, startPoint y: 178, endPoint x: 401, endPoint y: 188, distance: 212.2
type input "100"
click at [401, 186] on input "Number of questions: 100 questions" at bounding box center [403, 178] width 462 height 15
click at [477, 199] on div "Slide to adjust number of questions" at bounding box center [403, 200] width 462 height 15
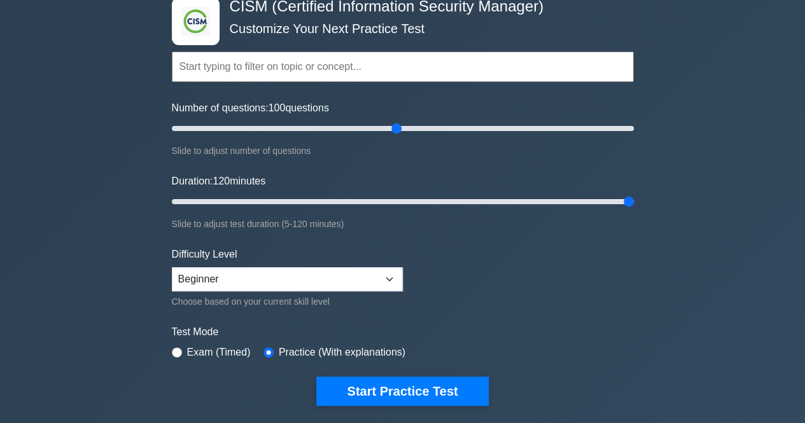
scroll to position [87, 0]
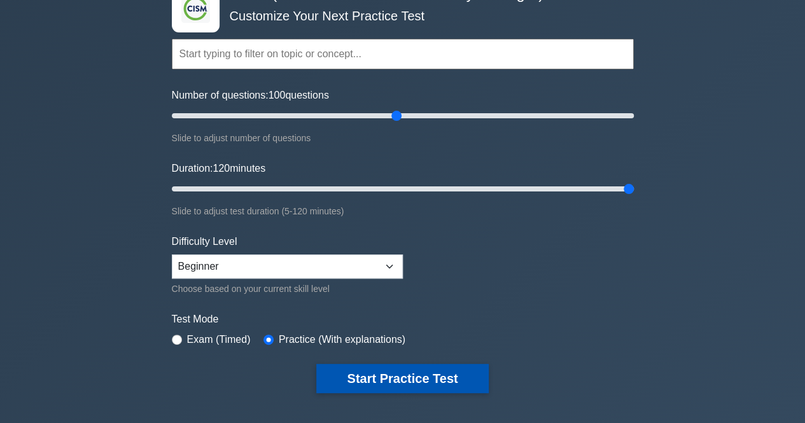
click at [443, 370] on button "Start Practice Test" at bounding box center [402, 378] width 172 height 29
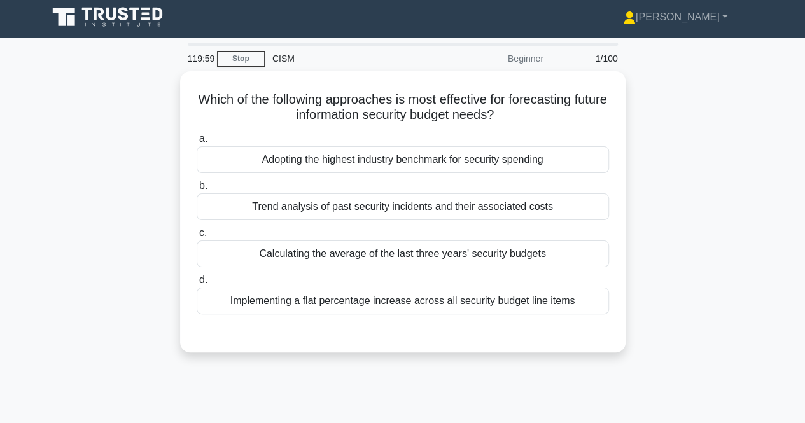
scroll to position [4, 0]
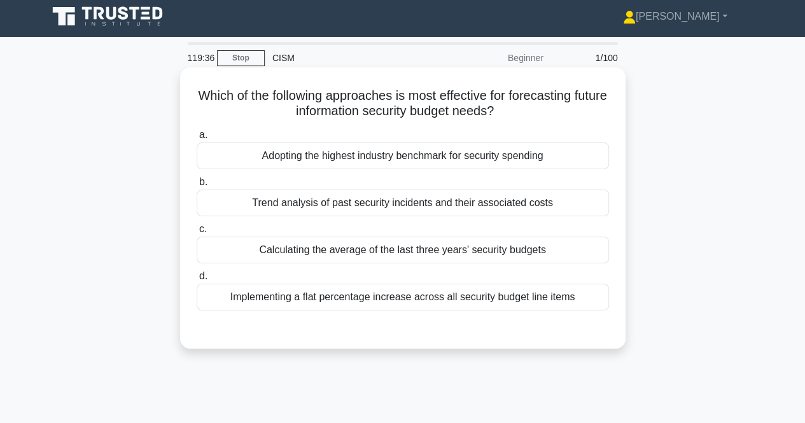
click at [490, 206] on div "Trend analysis of past security incidents and their associated costs" at bounding box center [403, 203] width 413 height 27
click at [197, 187] on input "b. Trend analysis of past security incidents and their associated costs" at bounding box center [197, 182] width 0 height 8
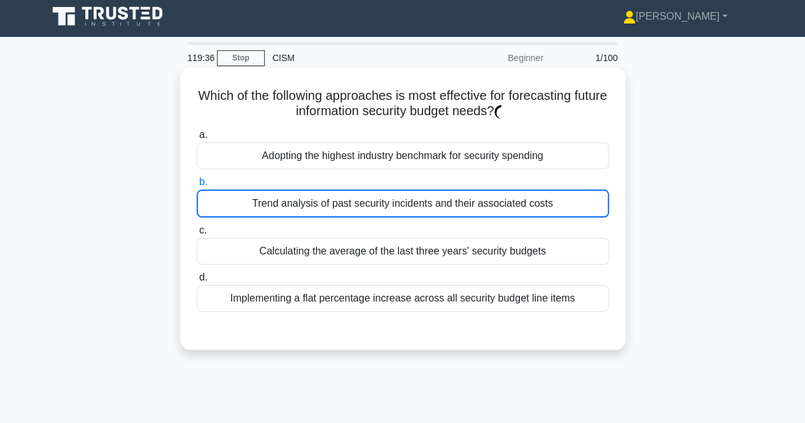
click at [489, 204] on div "Trend analysis of past security incidents and their associated costs" at bounding box center [403, 204] width 413 height 28
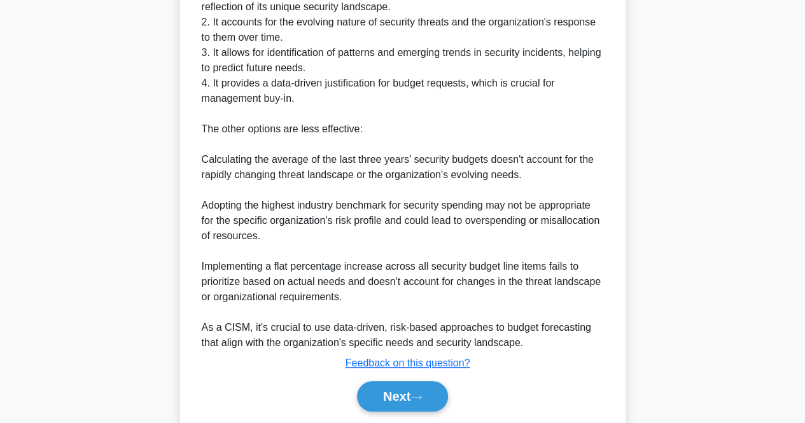
scroll to position [455, 0]
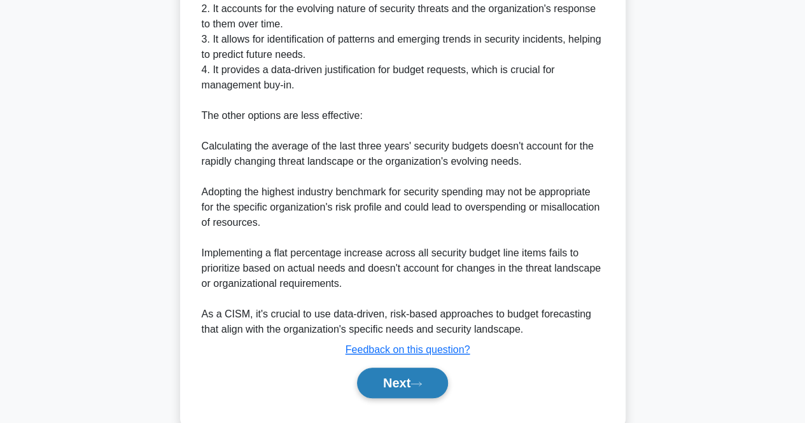
click at [406, 381] on button "Next" at bounding box center [402, 383] width 91 height 31
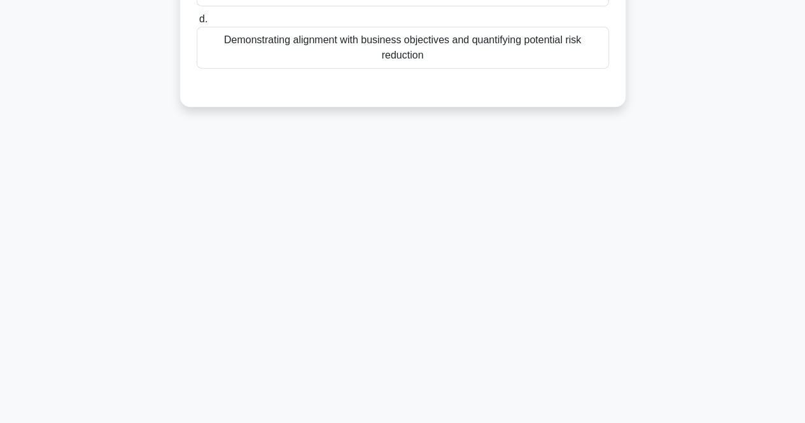
scroll to position [0, 0]
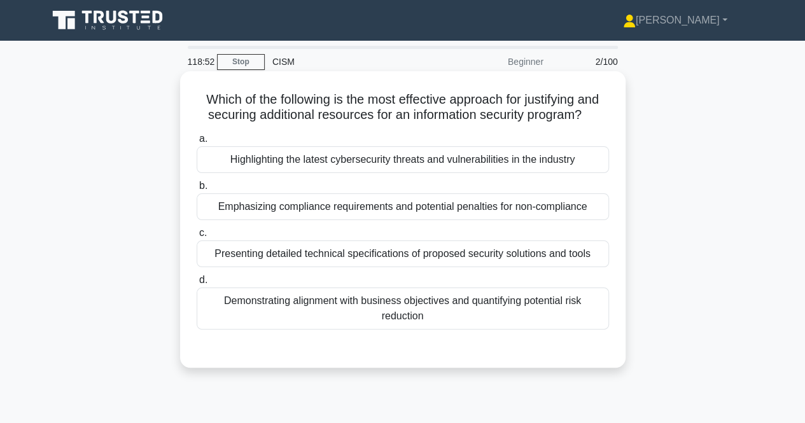
click at [413, 321] on div "Demonstrating alignment with business objectives and quantifying potential risk…" at bounding box center [403, 309] width 413 height 42
click at [197, 285] on input "d. Demonstrating alignment with business objectives and quantifying potential r…" at bounding box center [197, 280] width 0 height 8
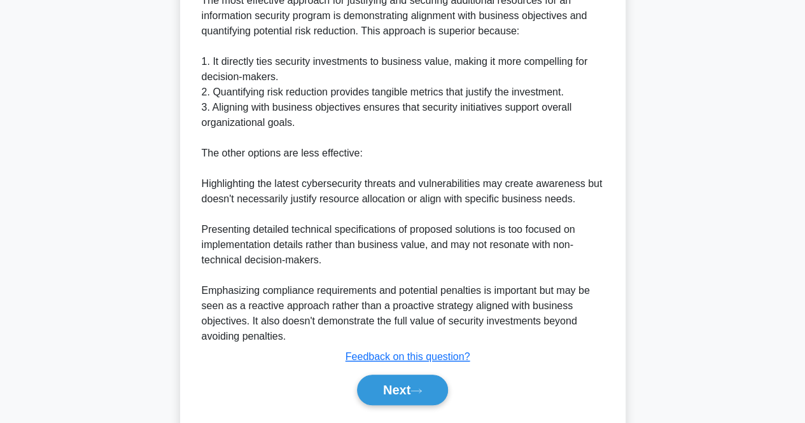
scroll to position [421, 0]
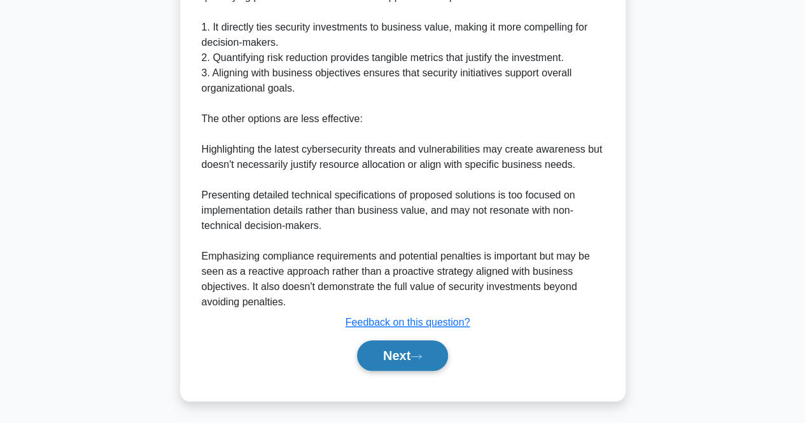
click at [414, 351] on button "Next" at bounding box center [402, 356] width 91 height 31
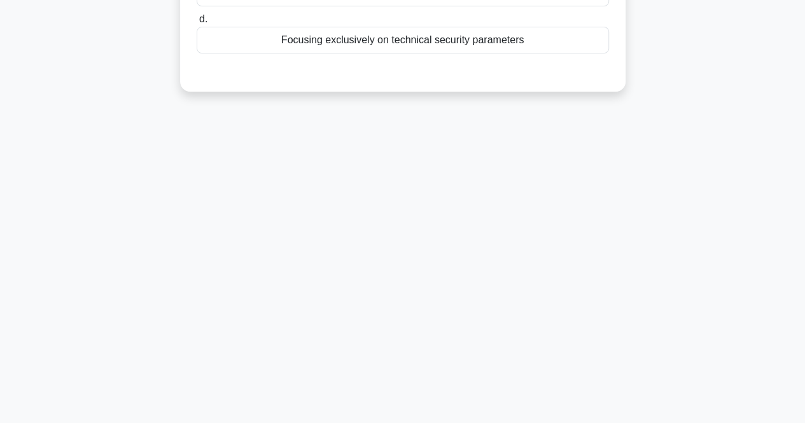
scroll to position [0, 0]
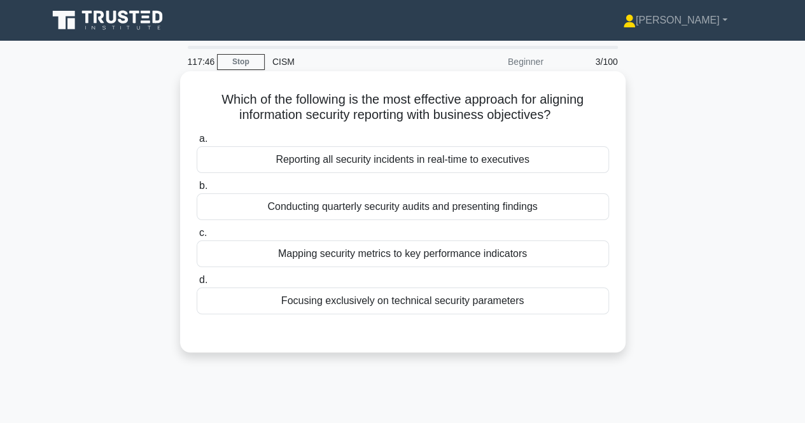
click at [467, 254] on div "Mapping security metrics to key performance indicators" at bounding box center [403, 254] width 413 height 27
click at [197, 237] on input "c. Mapping security metrics to key performance indicators" at bounding box center [197, 233] width 0 height 8
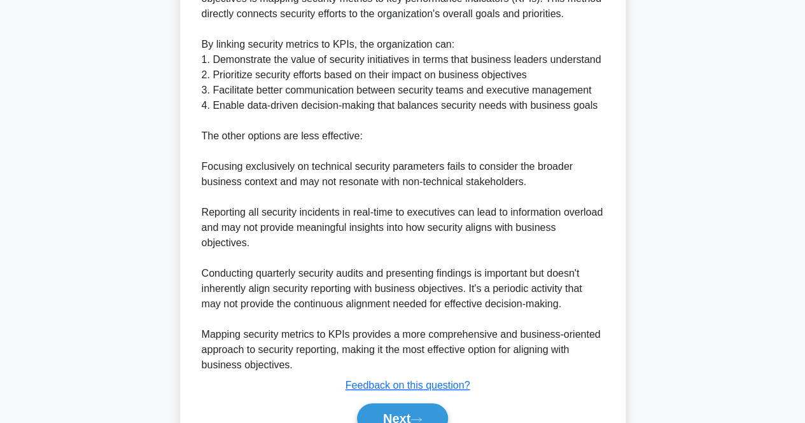
scroll to position [404, 0]
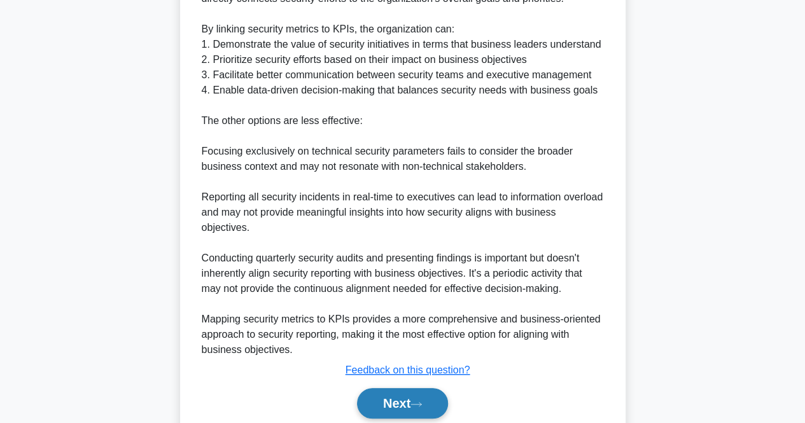
click at [375, 395] on button "Next" at bounding box center [402, 403] width 91 height 31
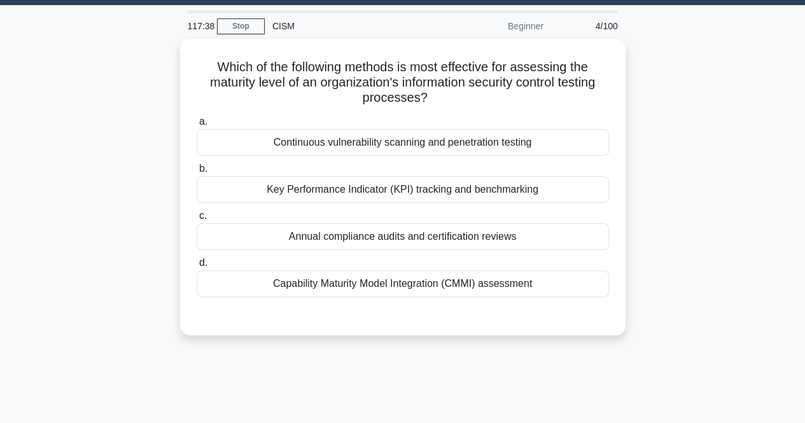
scroll to position [13, 0]
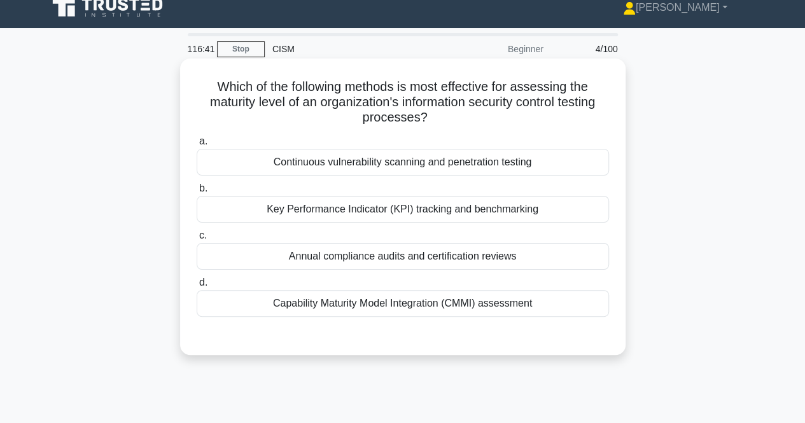
click at [509, 304] on div "Capability Maturity Model Integration (CMMI) assessment" at bounding box center [403, 303] width 413 height 27
click at [197, 287] on input "d. Capability Maturity Model Integration (CMMI) assessment" at bounding box center [197, 283] width 0 height 8
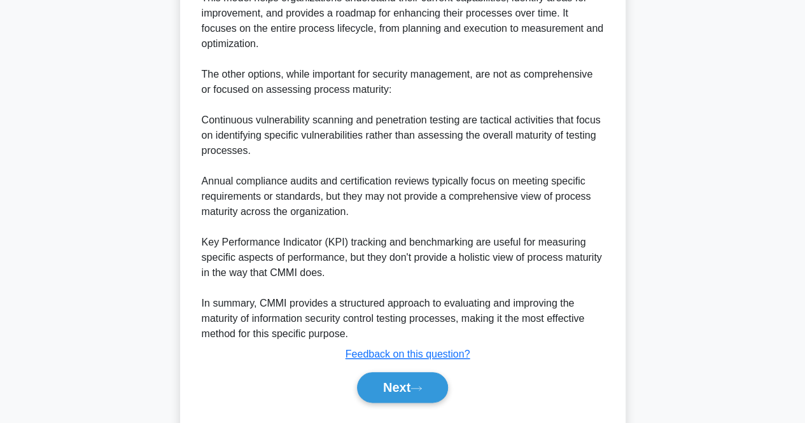
scroll to position [558, 0]
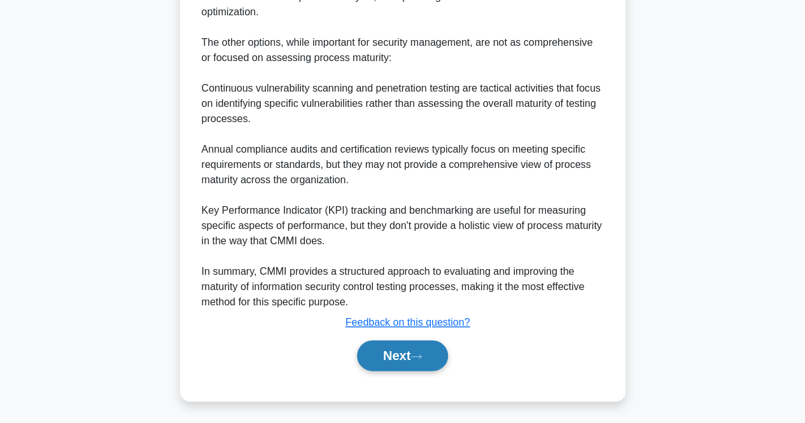
click at [386, 359] on button "Next" at bounding box center [402, 356] width 91 height 31
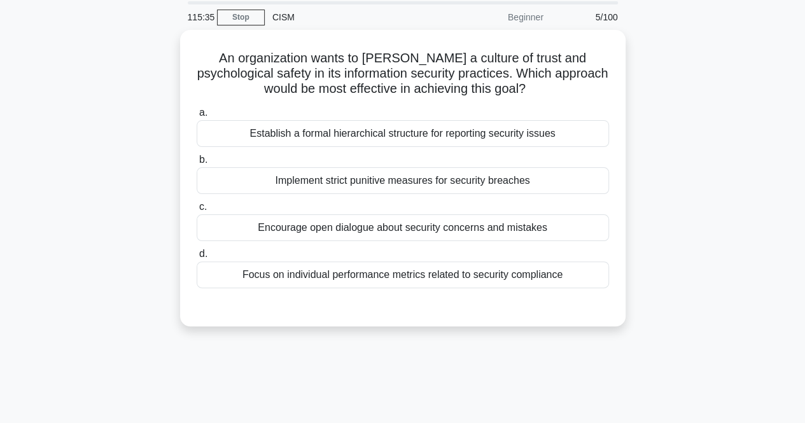
scroll to position [32, 0]
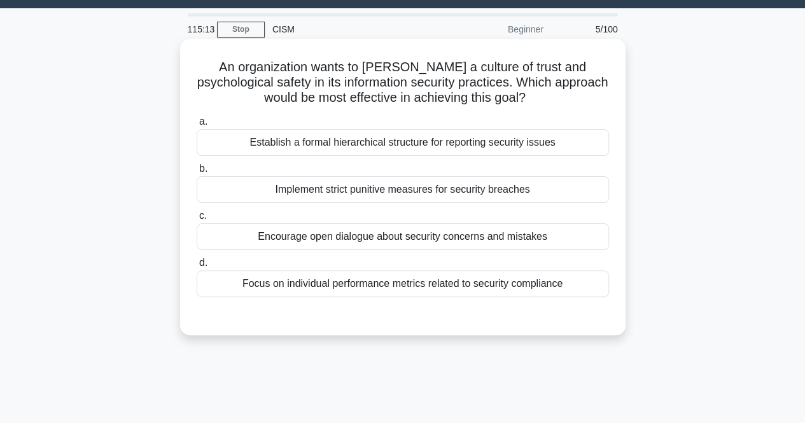
click at [505, 232] on div "Encourage open dialogue about security concerns and mistakes" at bounding box center [403, 236] width 413 height 27
click at [197, 220] on input "c. Encourage open dialogue about security concerns and mistakes" at bounding box center [197, 216] width 0 height 8
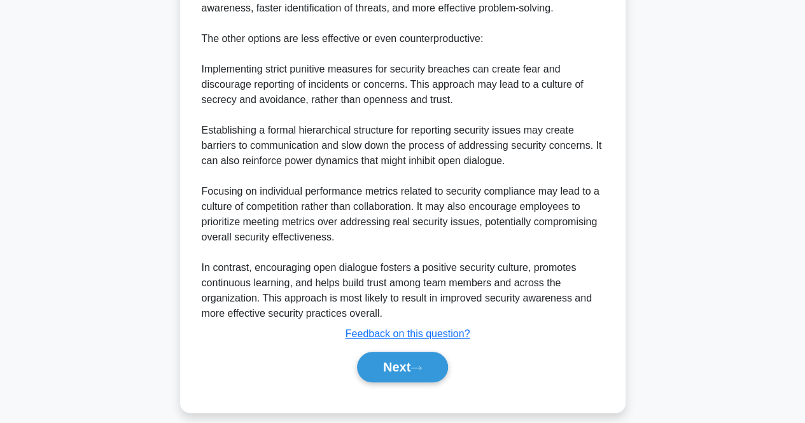
scroll to position [512, 0]
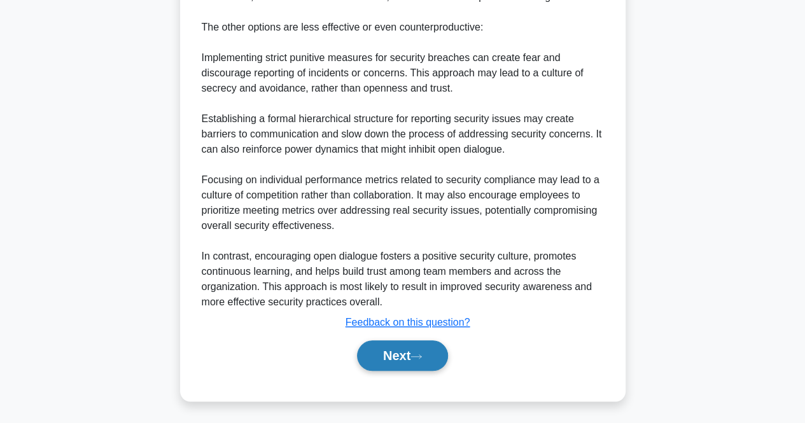
click at [434, 356] on button "Next" at bounding box center [402, 356] width 91 height 31
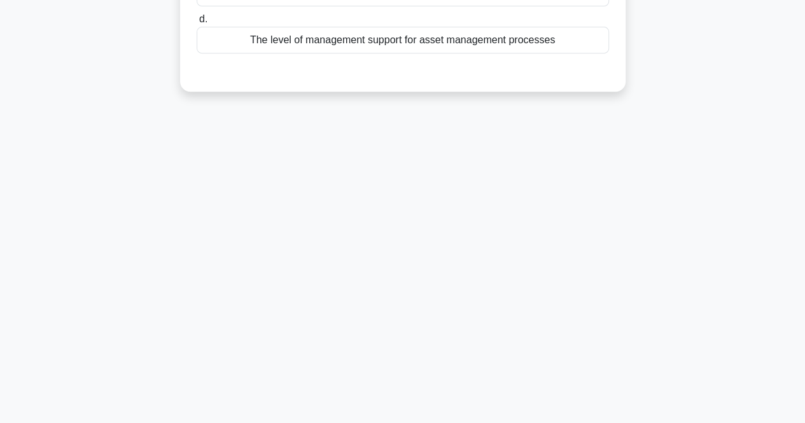
scroll to position [0, 0]
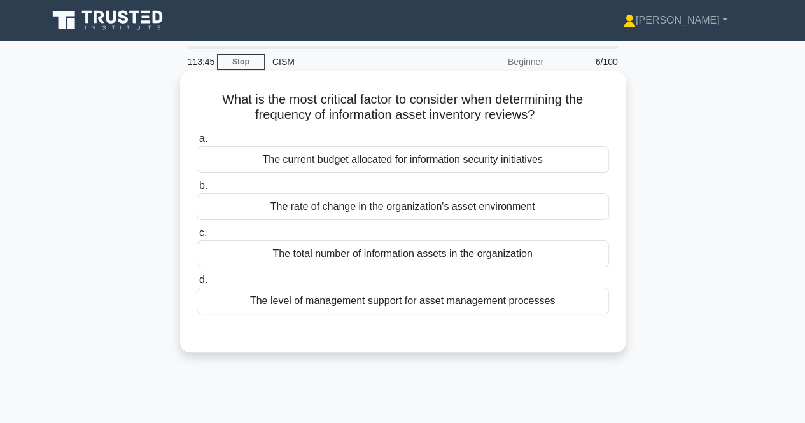
click at [422, 211] on div "The rate of change in the organization's asset environment" at bounding box center [403, 207] width 413 height 27
click at [197, 190] on input "b. The rate of change in the organization's asset environment" at bounding box center [197, 186] width 0 height 8
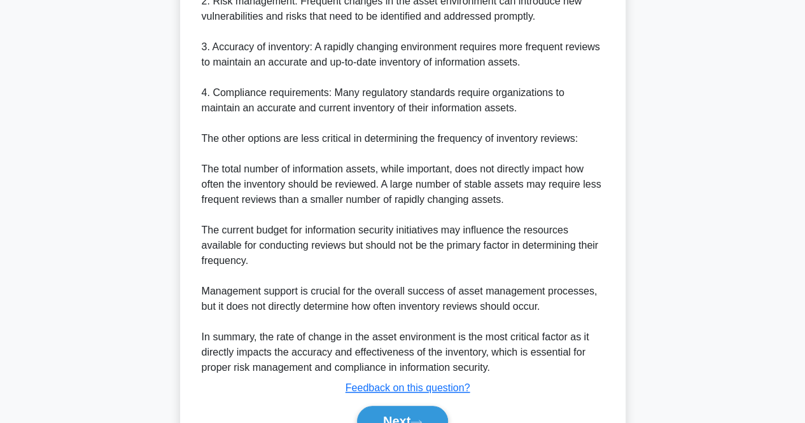
scroll to position [509, 0]
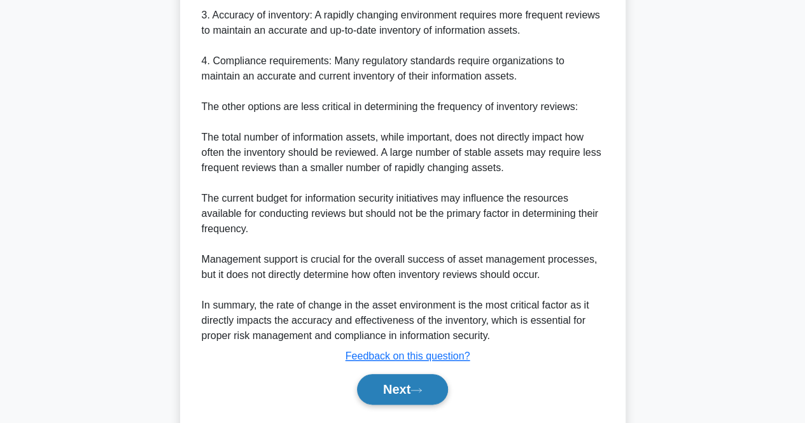
click at [413, 392] on button "Next" at bounding box center [402, 389] width 91 height 31
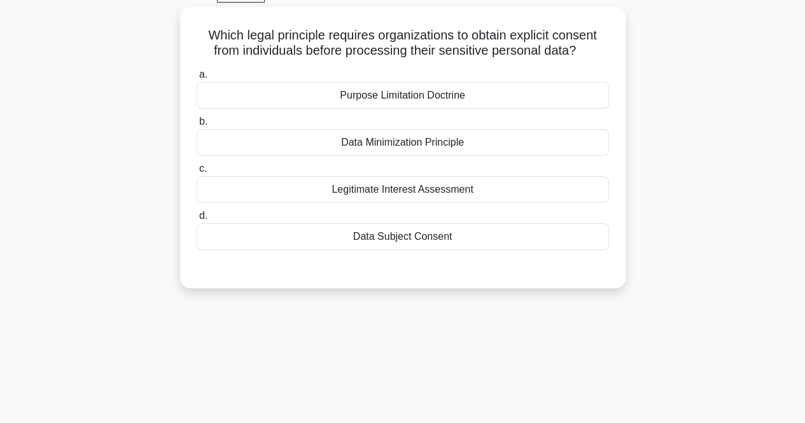
scroll to position [0, 0]
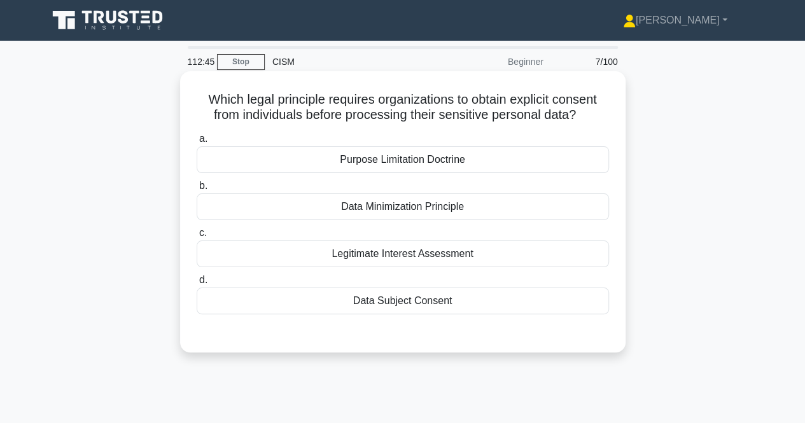
click at [366, 297] on div "Data Subject Consent" at bounding box center [403, 301] width 413 height 27
click at [197, 285] on input "d. Data Subject Consent" at bounding box center [197, 280] width 0 height 8
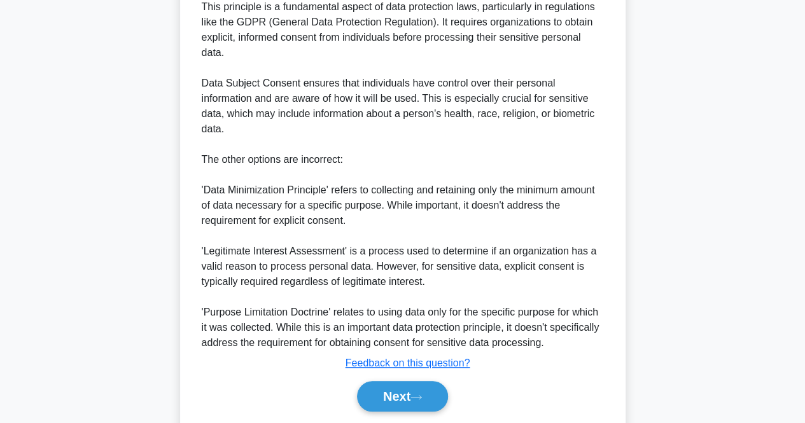
scroll to position [399, 0]
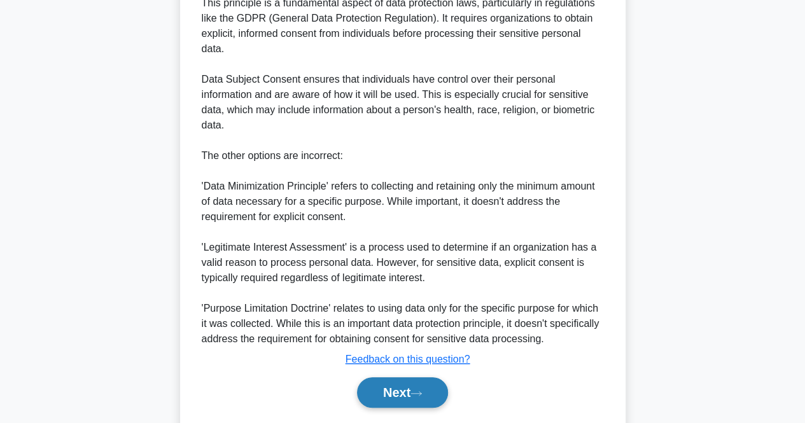
click at [399, 392] on button "Next" at bounding box center [402, 393] width 91 height 31
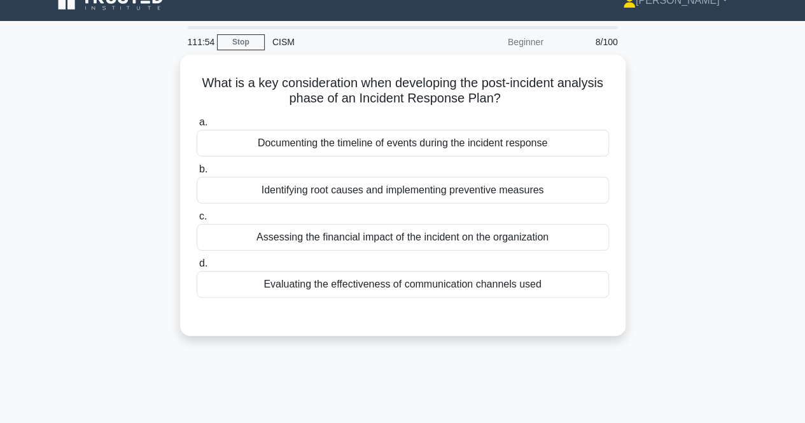
scroll to position [0, 0]
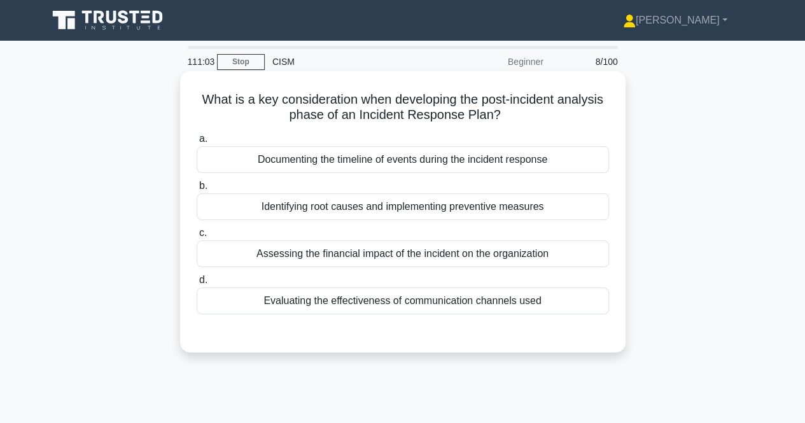
click at [490, 215] on div "Identifying root causes and implementing preventive measures" at bounding box center [403, 207] width 413 height 27
click at [197, 190] on input "b. Identifying root causes and implementing preventive measures" at bounding box center [197, 186] width 0 height 8
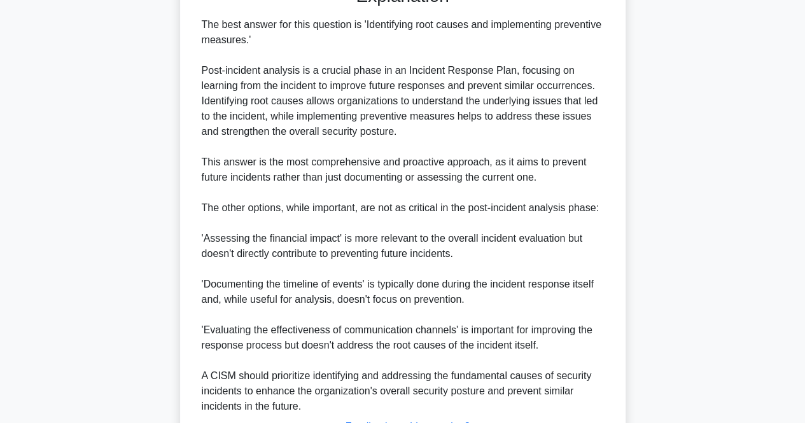
scroll to position [451, 0]
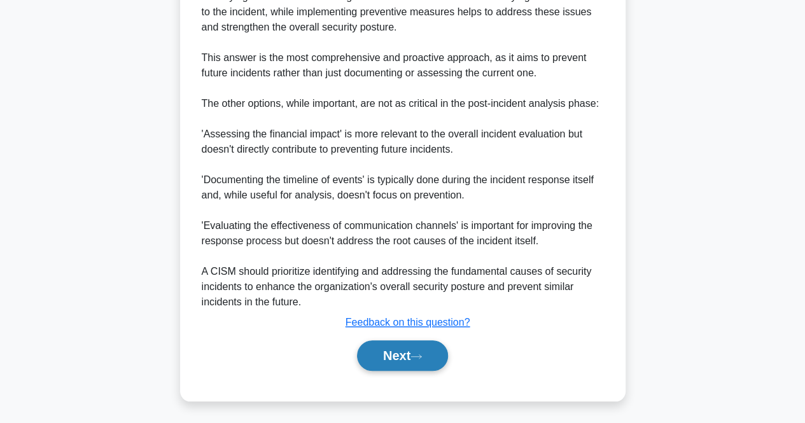
drag, startPoint x: 388, startPoint y: 355, endPoint x: 402, endPoint y: 351, distance: 15.1
click at [388, 354] on button "Next" at bounding box center [402, 356] width 91 height 31
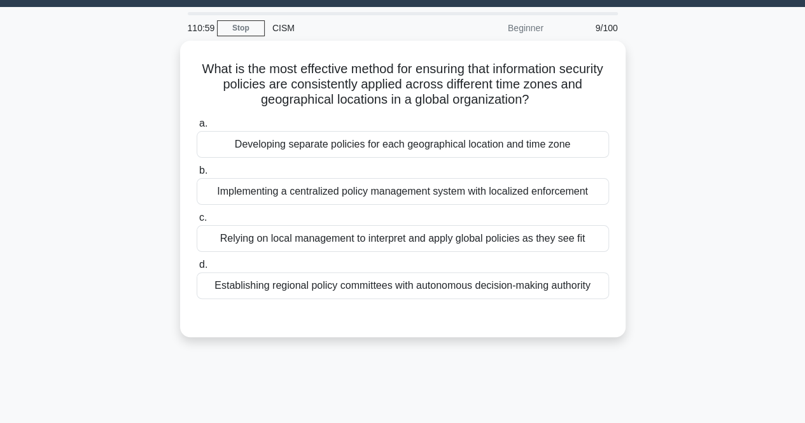
scroll to position [6, 0]
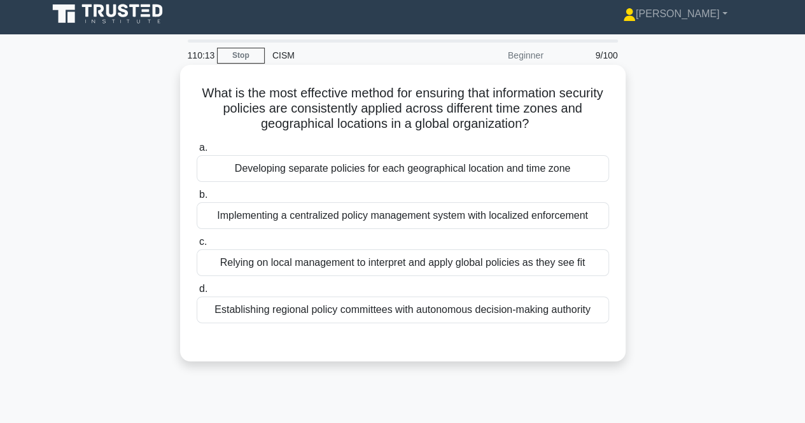
click at [429, 224] on div "Implementing a centralized policy management system with localized enforcement" at bounding box center [403, 215] width 413 height 27
click at [197, 199] on input "b. Implementing a centralized policy management system with localized enforceme…" at bounding box center [197, 195] width 0 height 8
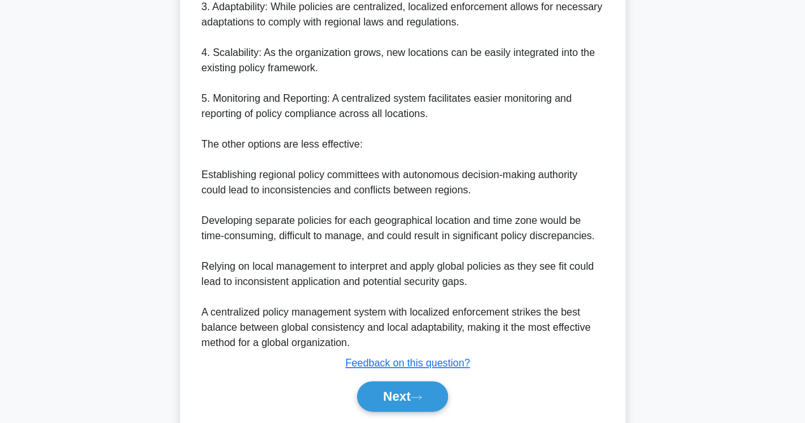
scroll to position [568, 0]
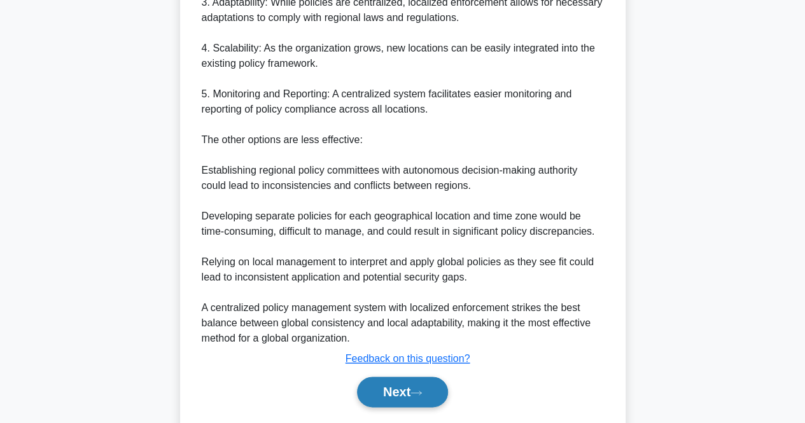
click at [395, 393] on button "Next" at bounding box center [402, 392] width 91 height 31
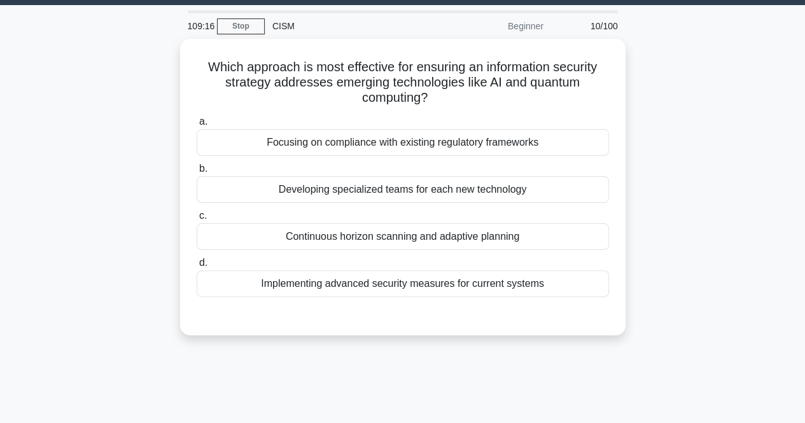
scroll to position [0, 0]
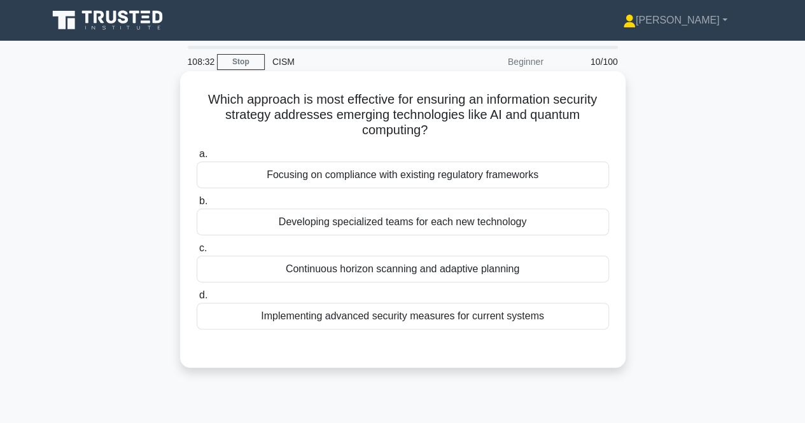
click at [449, 268] on div "Continuous horizon scanning and adaptive planning" at bounding box center [403, 269] width 413 height 27
click at [197, 253] on input "c. Continuous horizon scanning and adaptive planning" at bounding box center [197, 248] width 0 height 8
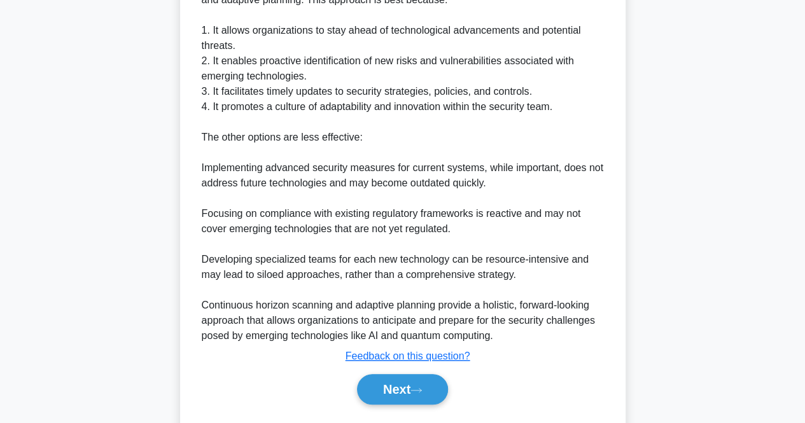
scroll to position [423, 0]
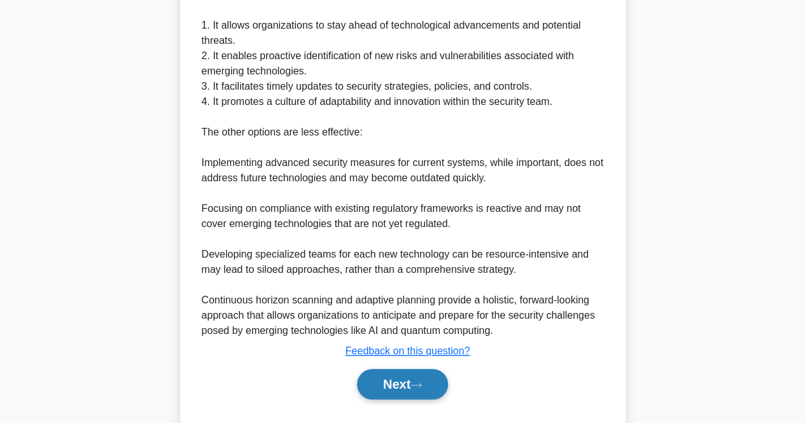
click at [411, 390] on button "Next" at bounding box center [402, 384] width 91 height 31
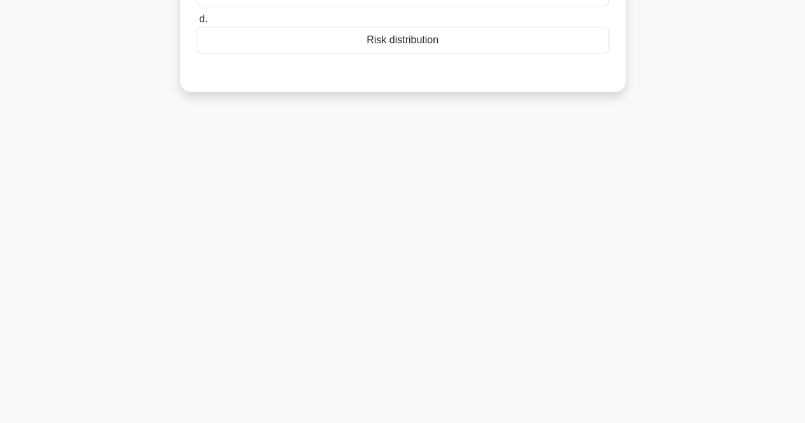
scroll to position [0, 0]
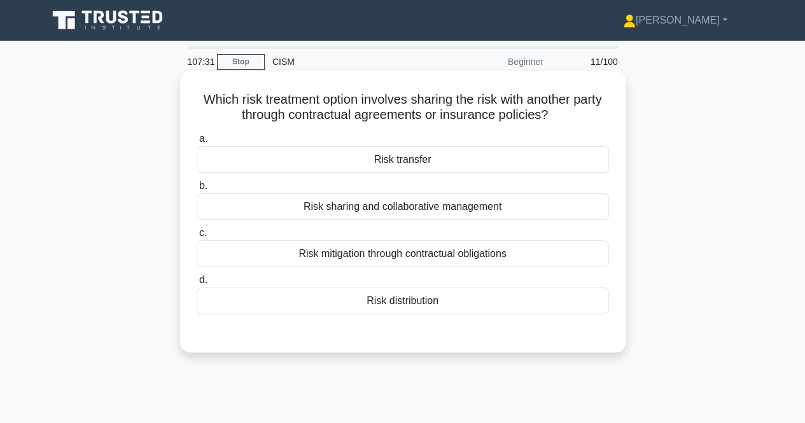
click at [560, 167] on div "Risk transfer" at bounding box center [403, 159] width 413 height 27
click at [197, 143] on input "a. Risk transfer" at bounding box center [197, 139] width 0 height 8
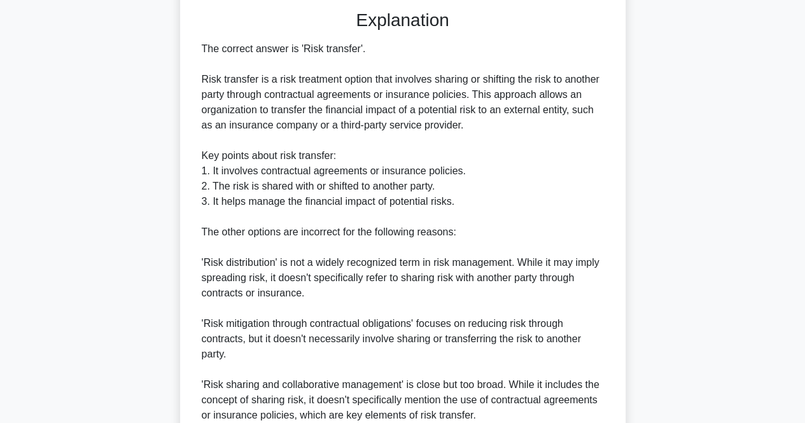
scroll to position [391, 0]
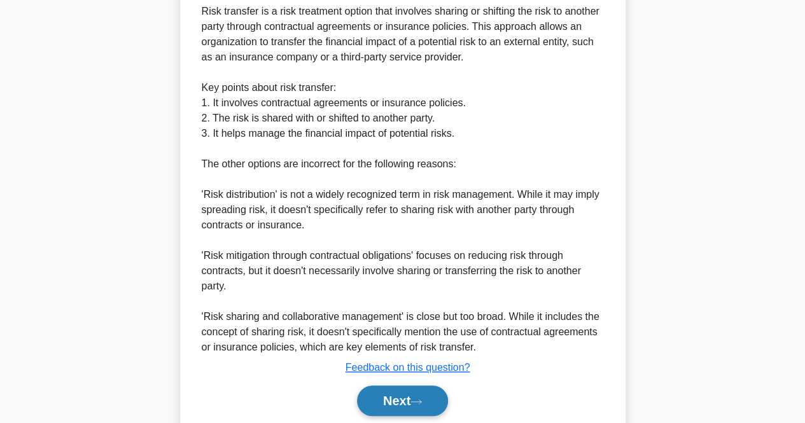
click at [400, 391] on button "Next" at bounding box center [402, 401] width 91 height 31
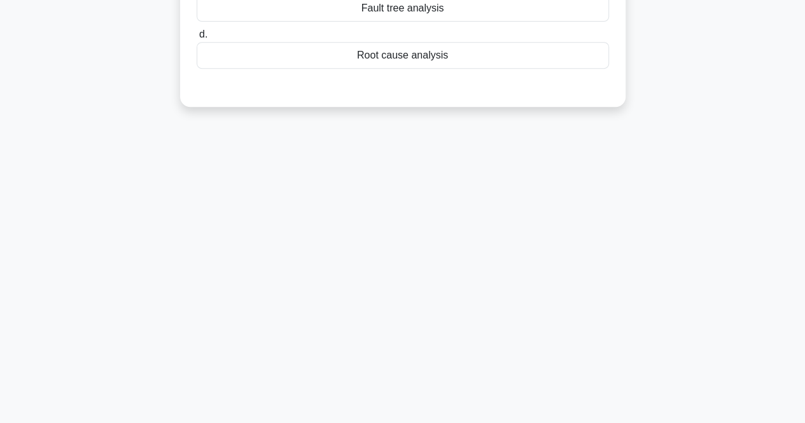
scroll to position [0, 0]
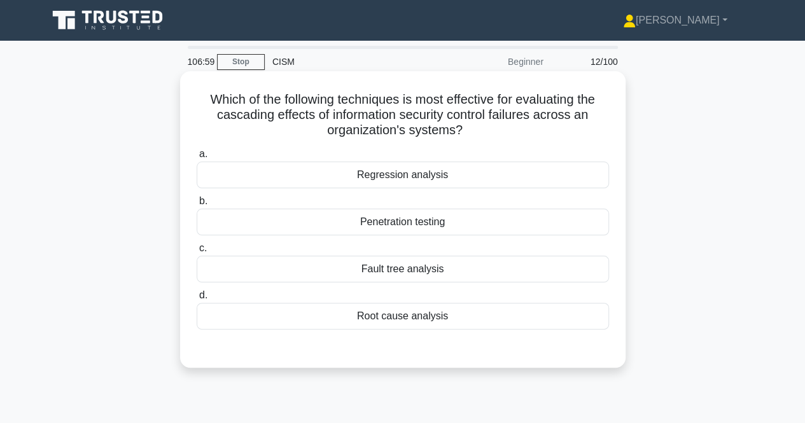
click at [418, 267] on div "Fault tree analysis" at bounding box center [403, 269] width 413 height 27
click at [197, 253] on input "c. Fault tree analysis" at bounding box center [197, 248] width 0 height 8
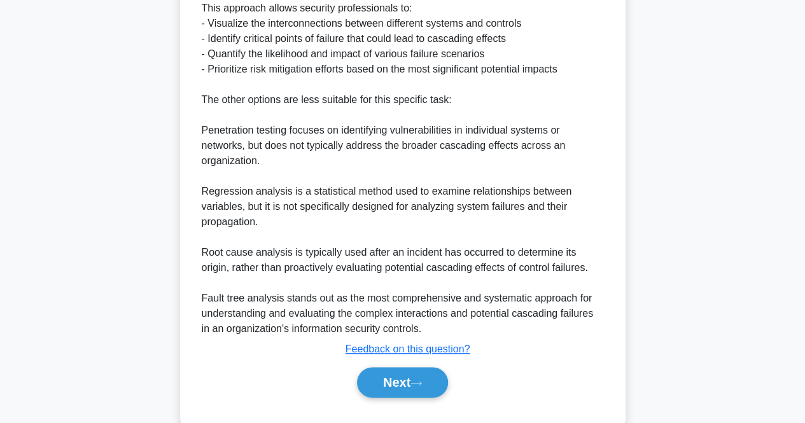
scroll to position [565, 0]
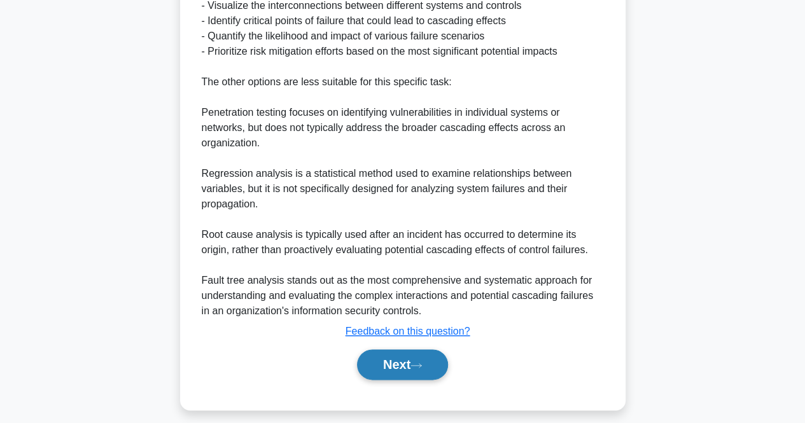
click at [424, 349] on button "Next" at bounding box center [402, 364] width 91 height 31
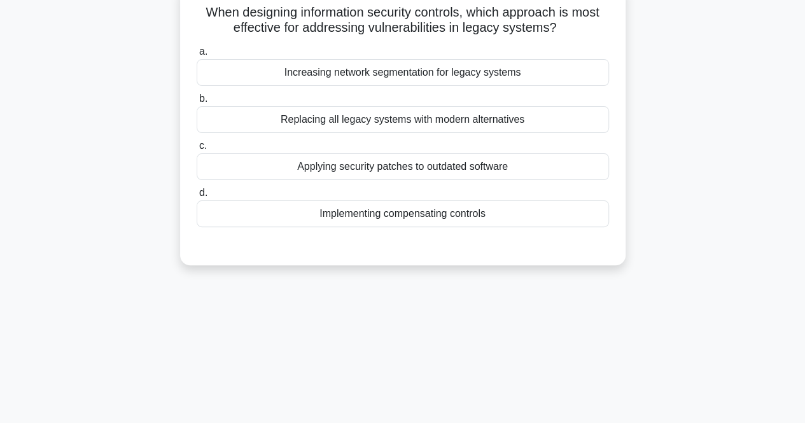
scroll to position [0, 0]
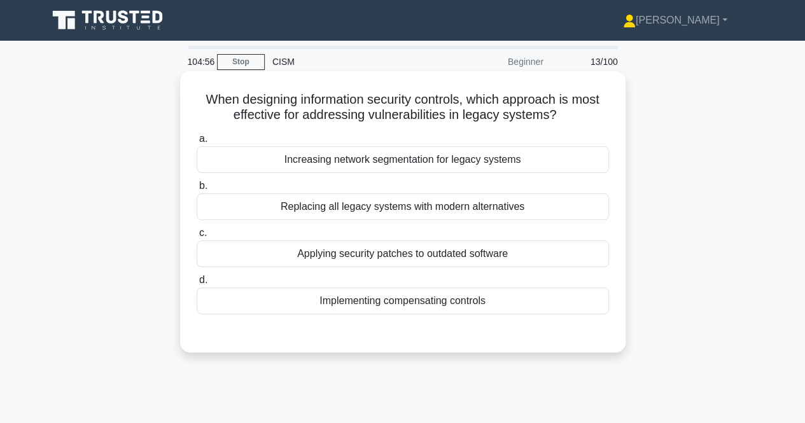
click at [368, 299] on div "Implementing compensating controls" at bounding box center [403, 301] width 413 height 27
click at [197, 285] on input "d. Implementing compensating controls" at bounding box center [197, 280] width 0 height 8
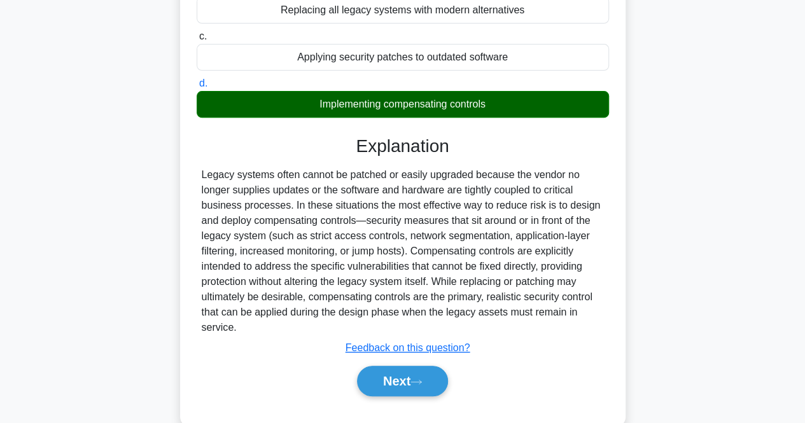
scroll to position [264, 0]
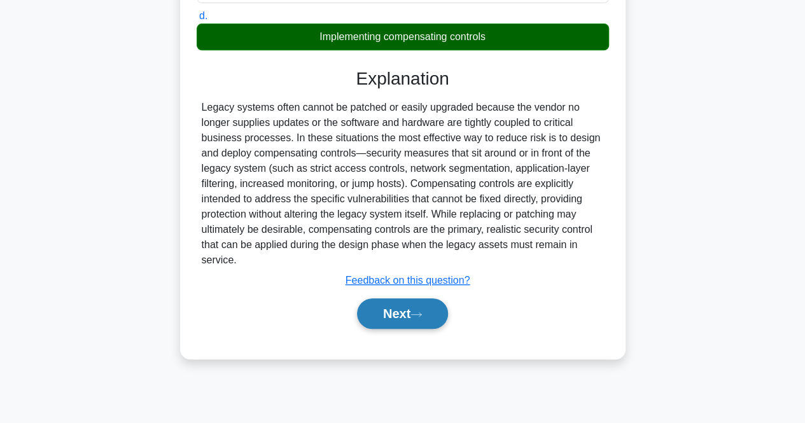
click at [396, 314] on button "Next" at bounding box center [402, 314] width 91 height 31
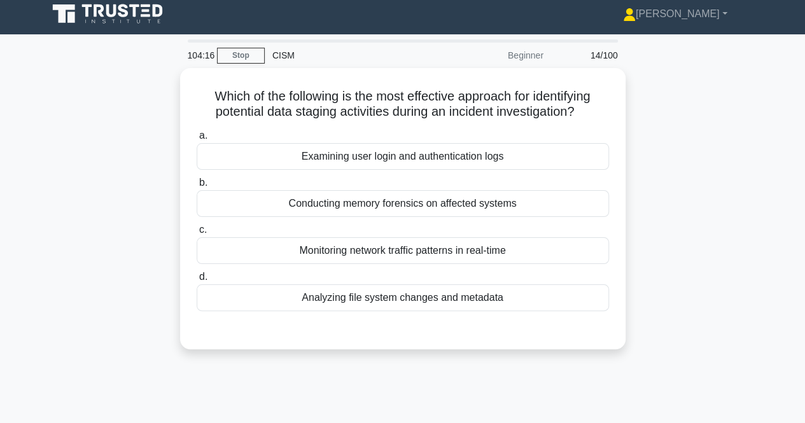
scroll to position [0, 0]
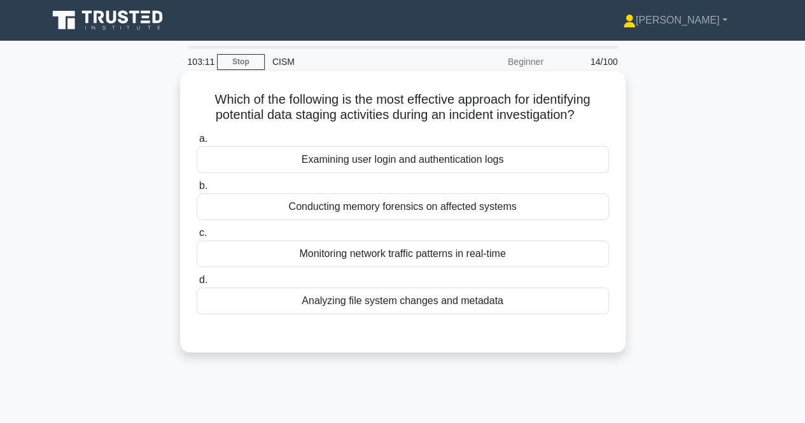
click at [415, 301] on div "Analyzing file system changes and metadata" at bounding box center [403, 301] width 413 height 27
click at [197, 285] on input "d. Analyzing file system changes and metadata" at bounding box center [197, 280] width 0 height 8
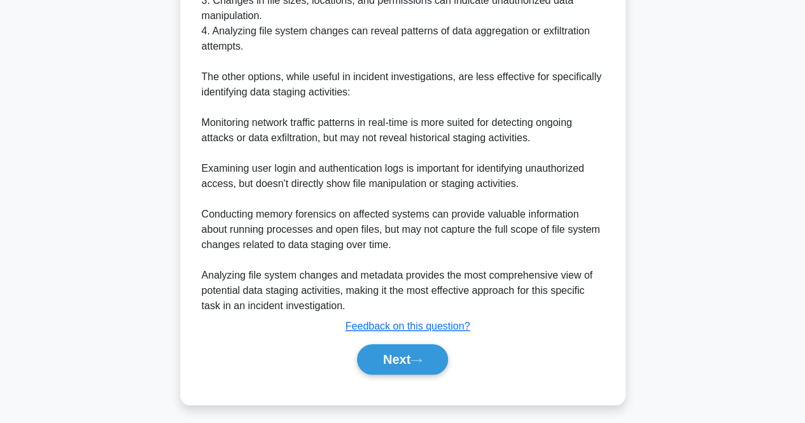
scroll to position [482, 0]
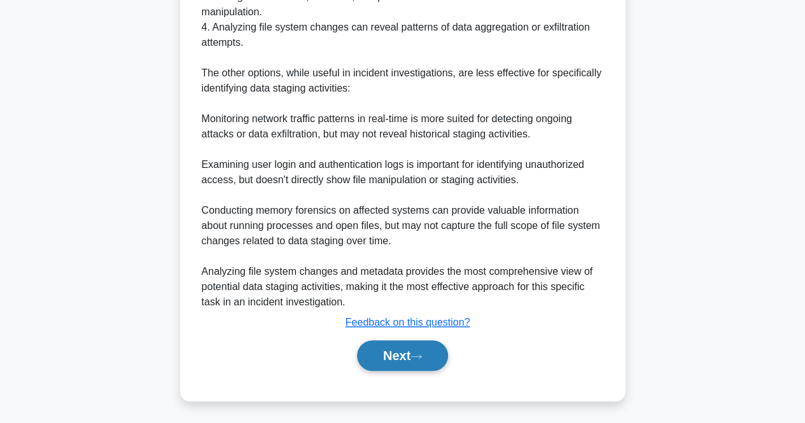
click at [387, 350] on button "Next" at bounding box center [402, 356] width 91 height 31
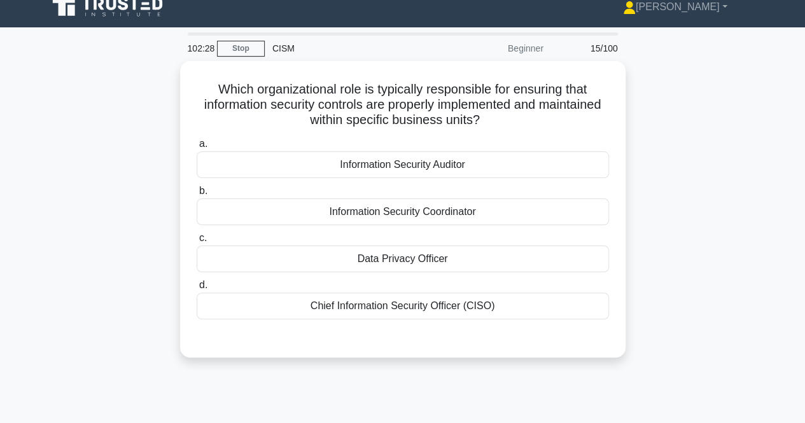
scroll to position [0, 0]
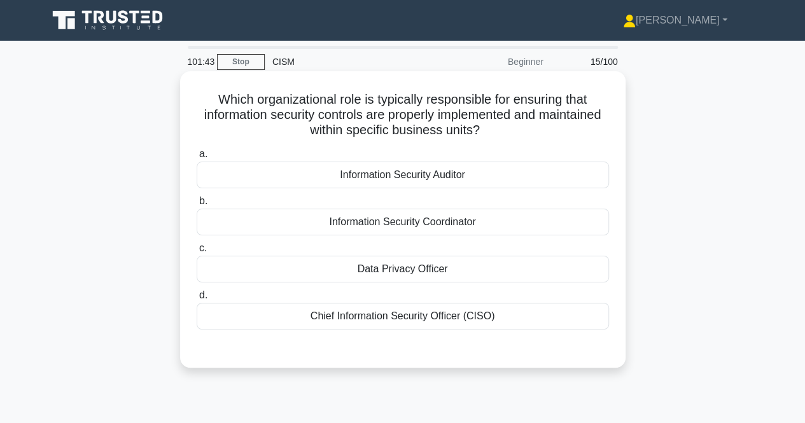
click at [509, 216] on div "Information Security Coordinator" at bounding box center [403, 222] width 413 height 27
click at [197, 206] on input "b. Information Security Coordinator" at bounding box center [197, 201] width 0 height 8
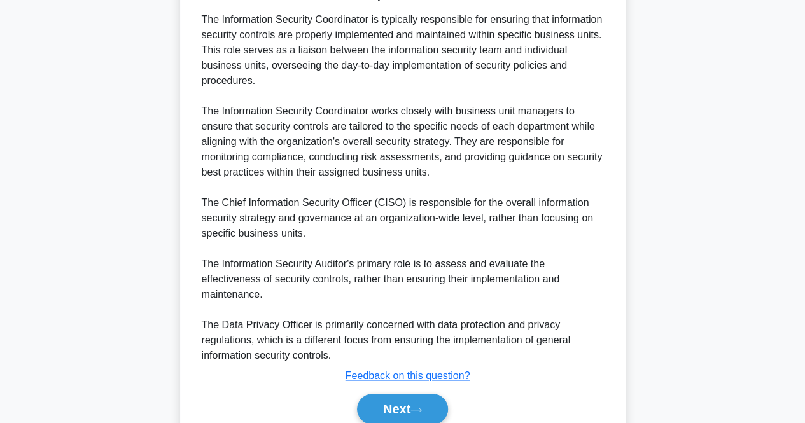
scroll to position [358, 0]
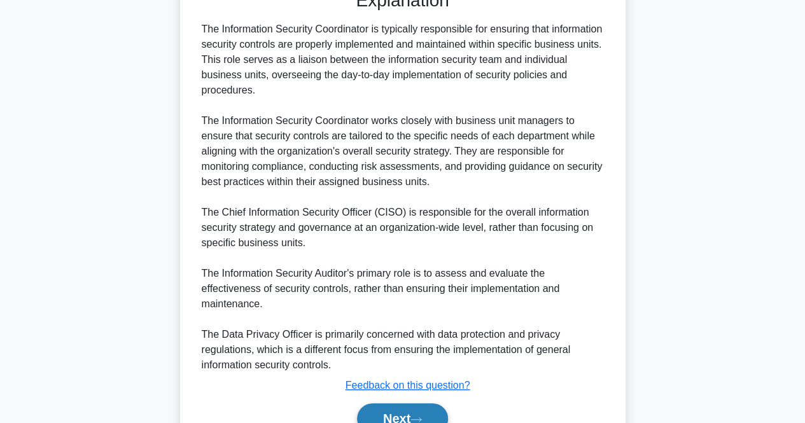
click at [429, 404] on button "Next" at bounding box center [402, 419] width 91 height 31
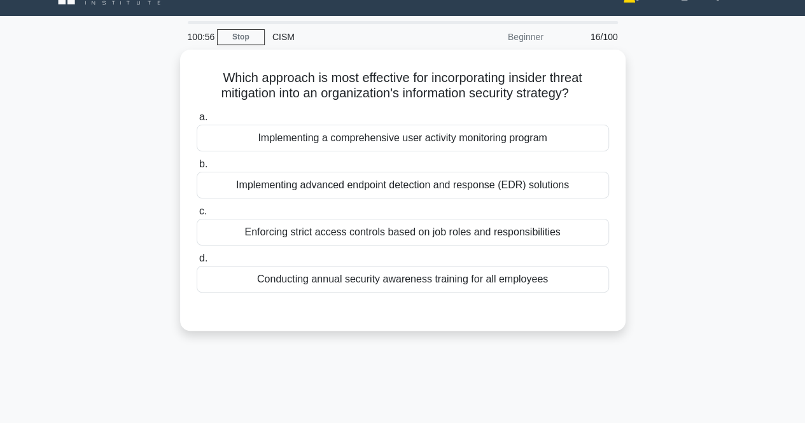
scroll to position [0, 0]
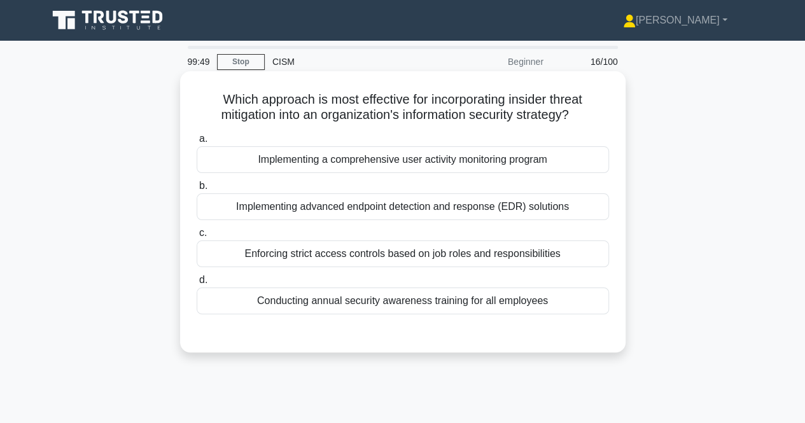
click at [342, 262] on div "Enforcing strict access controls based on job roles and responsibilities" at bounding box center [403, 254] width 413 height 27
click at [197, 237] on input "c. Enforcing strict access controls based on job roles and responsibilities" at bounding box center [197, 233] width 0 height 8
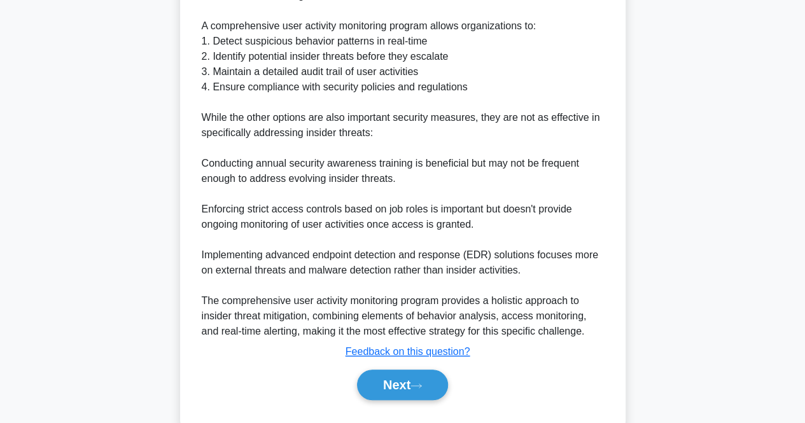
scroll to position [453, 0]
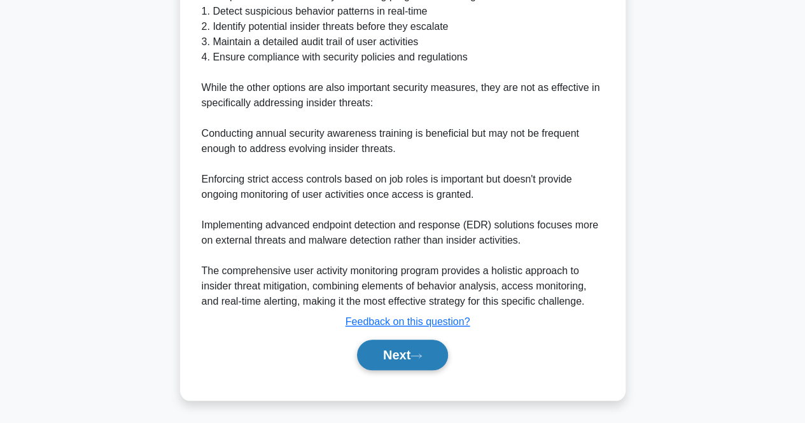
click at [379, 357] on button "Next" at bounding box center [402, 355] width 91 height 31
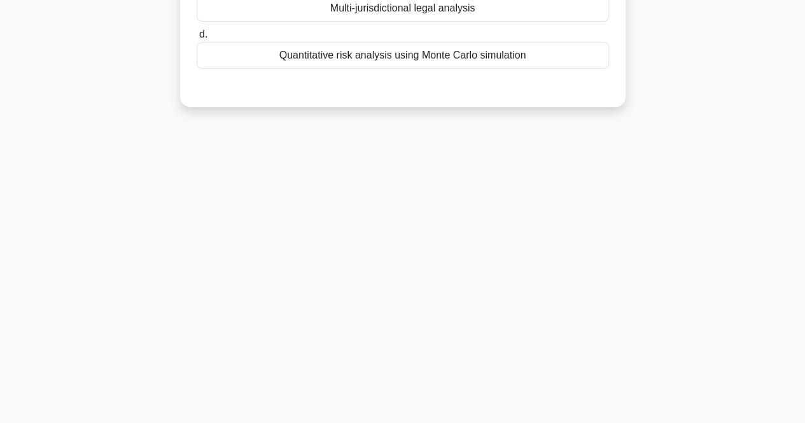
scroll to position [0, 0]
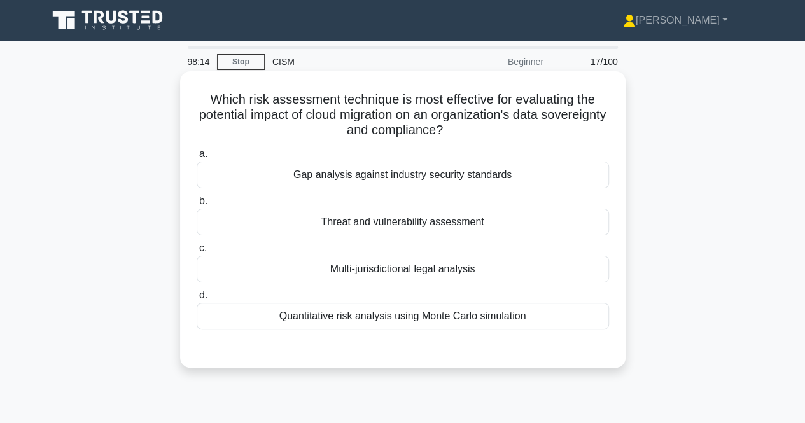
click at [456, 271] on div "Multi-jurisdictional legal analysis" at bounding box center [403, 269] width 413 height 27
click at [197, 253] on input "c. Multi-jurisdictional legal analysis" at bounding box center [197, 248] width 0 height 8
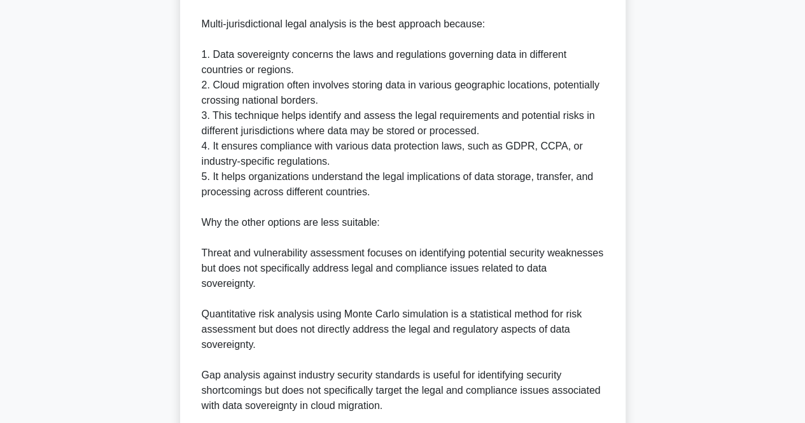
scroll to position [604, 0]
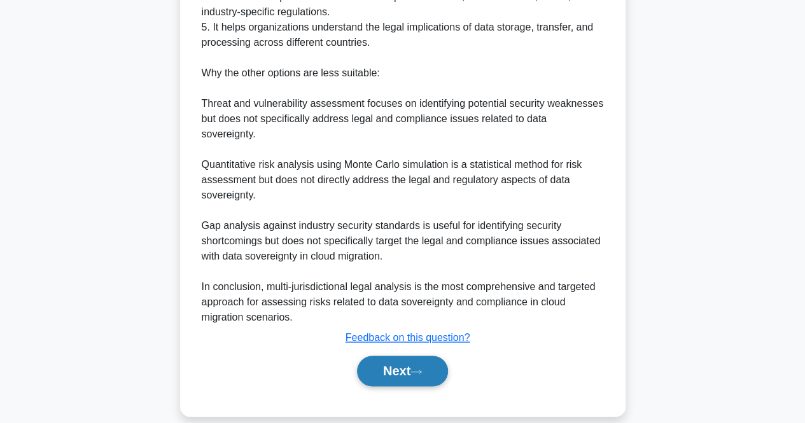
click at [395, 356] on button "Next" at bounding box center [402, 371] width 91 height 31
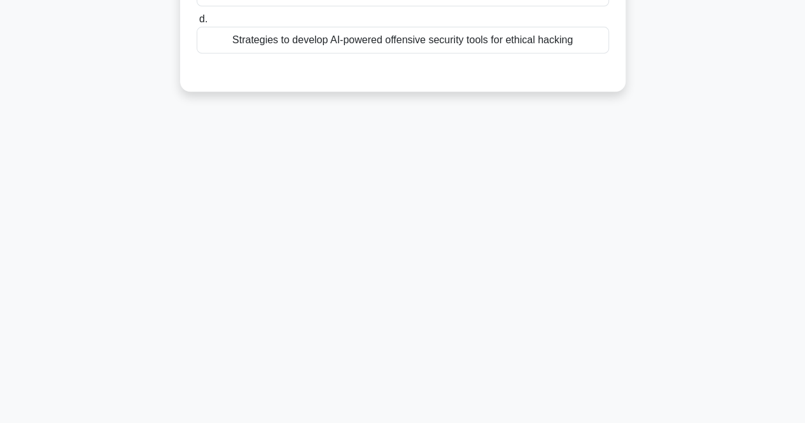
scroll to position [0, 0]
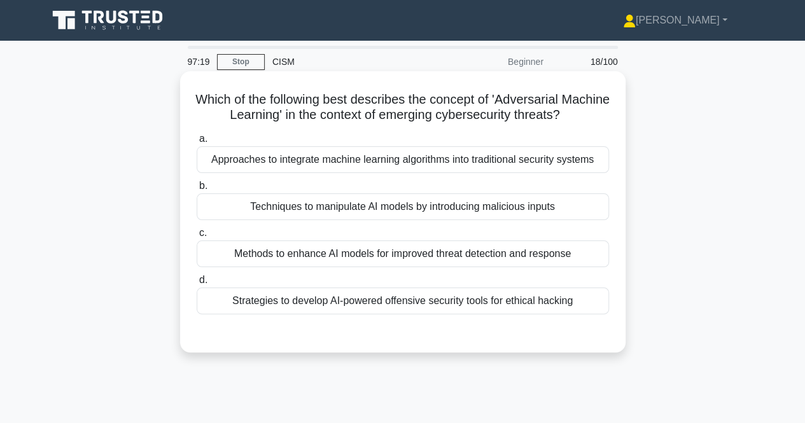
click at [567, 296] on div "Strategies to develop AI-powered offensive security tools for ethical hacking" at bounding box center [403, 301] width 413 height 27
click at [197, 285] on input "d. Strategies to develop AI-powered offensive security tools for ethical hacking" at bounding box center [197, 280] width 0 height 8
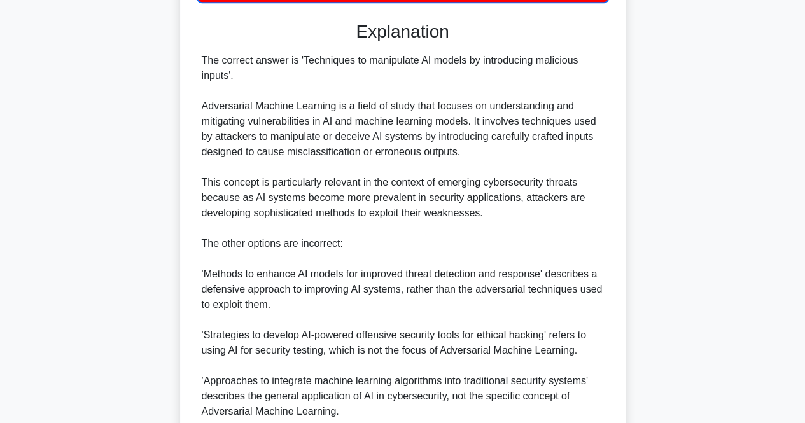
scroll to position [317, 0]
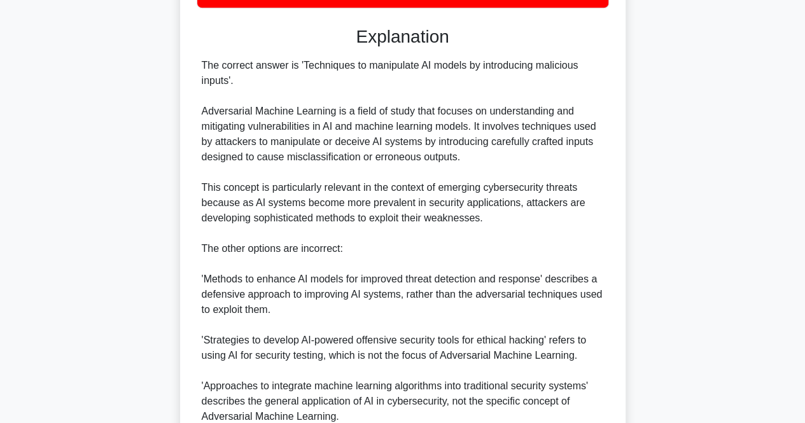
scroll to position [423, 0]
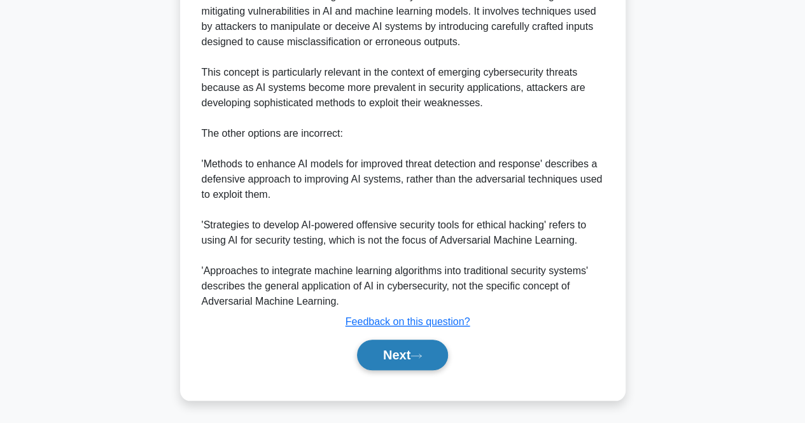
click at [428, 358] on button "Next" at bounding box center [402, 355] width 91 height 31
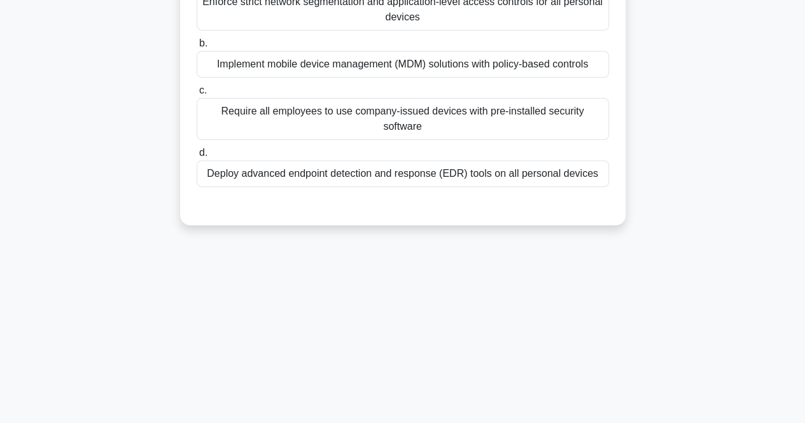
scroll to position [0, 0]
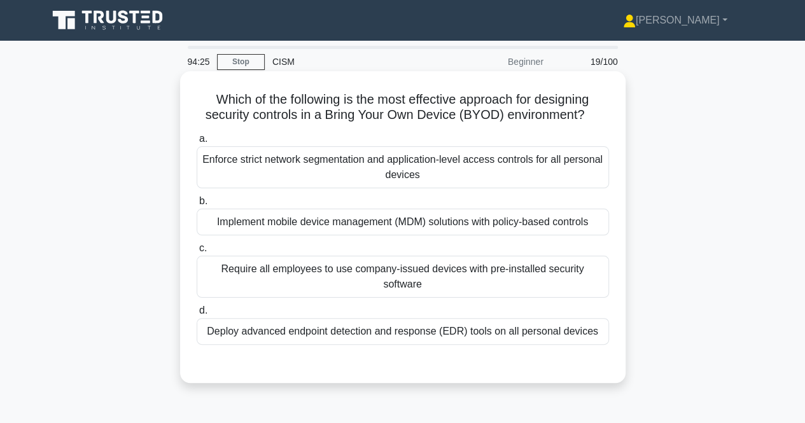
click at [386, 230] on div "Implement mobile device management (MDM) solutions with policy-based controls" at bounding box center [403, 222] width 413 height 27
click at [197, 206] on input "b. Implement mobile device management (MDM) solutions with policy-based controls" at bounding box center [197, 201] width 0 height 8
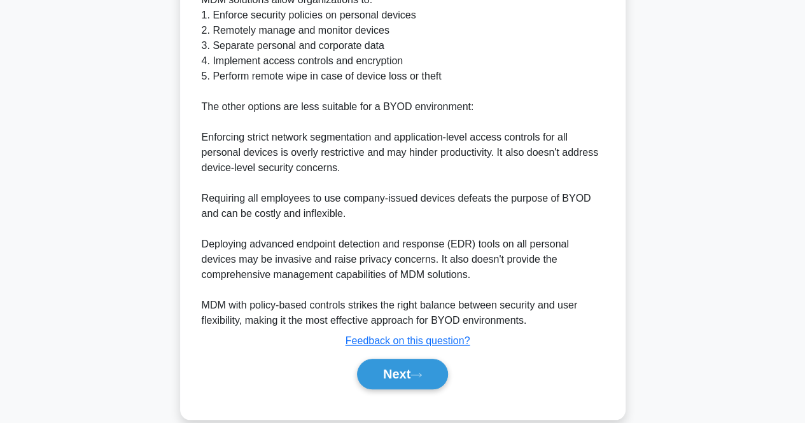
scroll to position [481, 0]
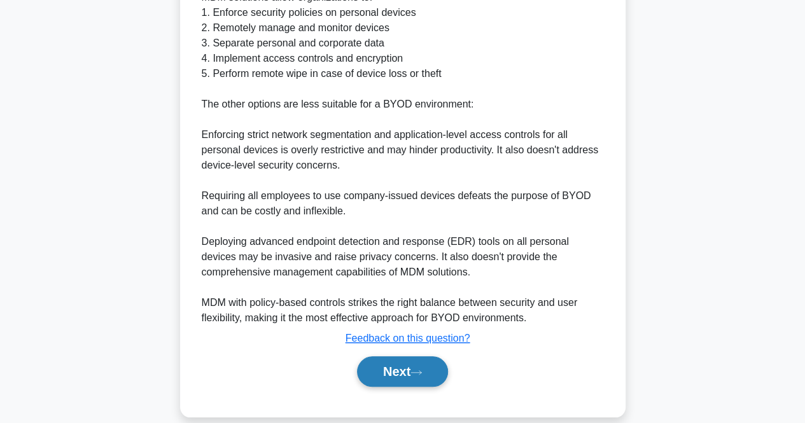
click at [404, 357] on button "Next" at bounding box center [402, 372] width 91 height 31
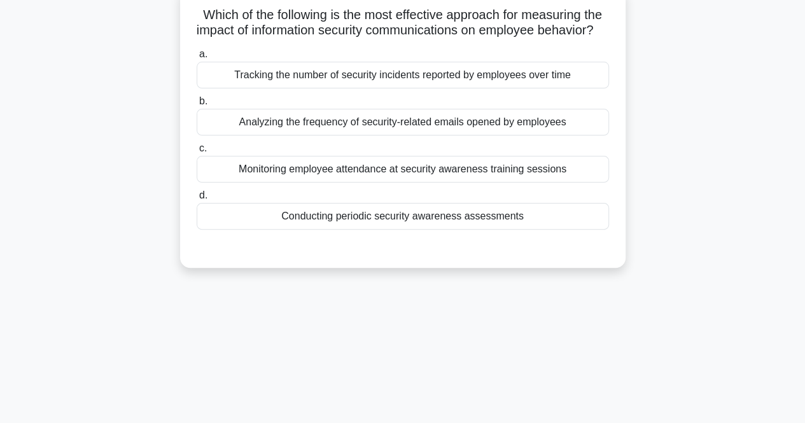
scroll to position [65, 0]
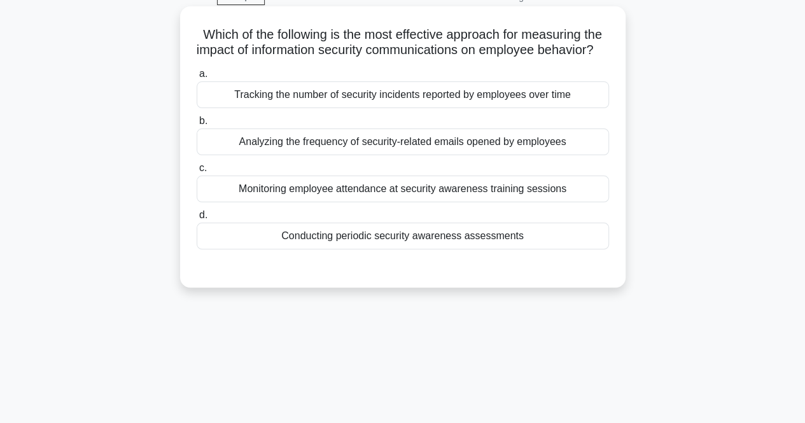
click at [522, 108] on div "Tracking the number of security incidents reported by employees over time" at bounding box center [403, 94] width 413 height 27
click at [197, 78] on input "a. Tracking the number of security incidents reported by employees over time" at bounding box center [197, 74] width 0 height 8
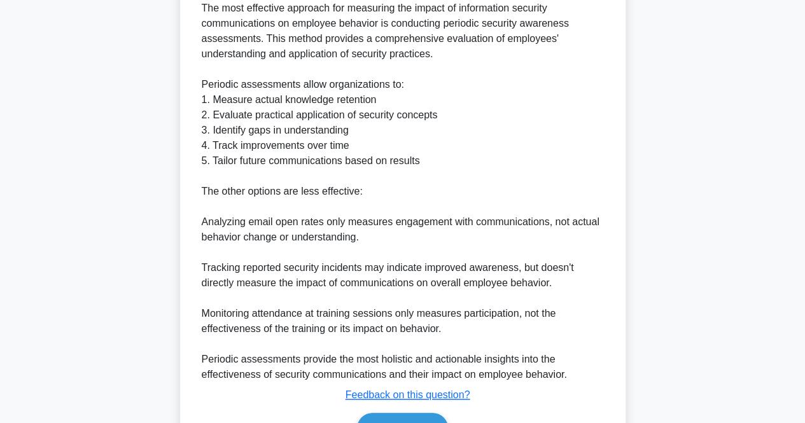
scroll to position [453, 0]
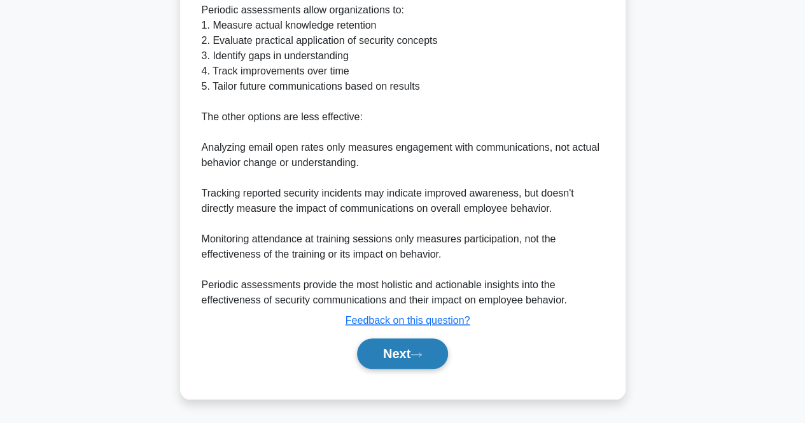
click at [369, 353] on button "Next" at bounding box center [402, 354] width 91 height 31
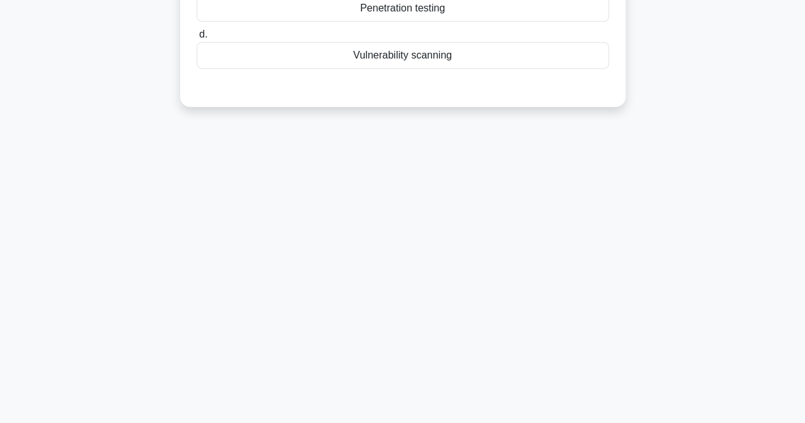
scroll to position [0, 0]
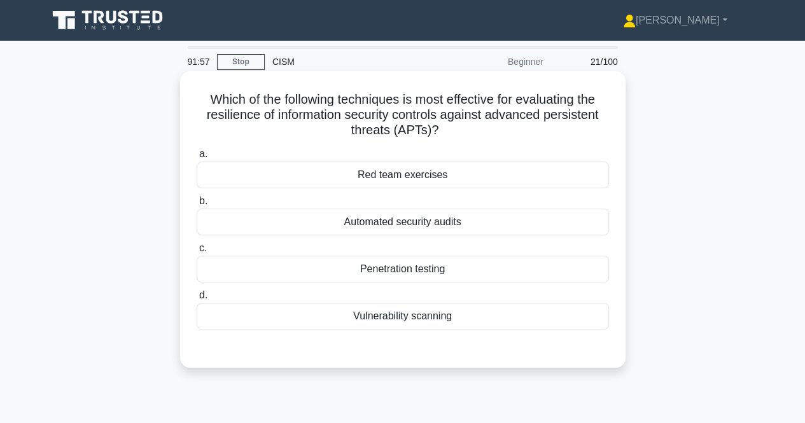
click at [430, 178] on div "Red team exercises" at bounding box center [403, 175] width 413 height 27
click at [197, 159] on input "a. Red team exercises" at bounding box center [197, 154] width 0 height 8
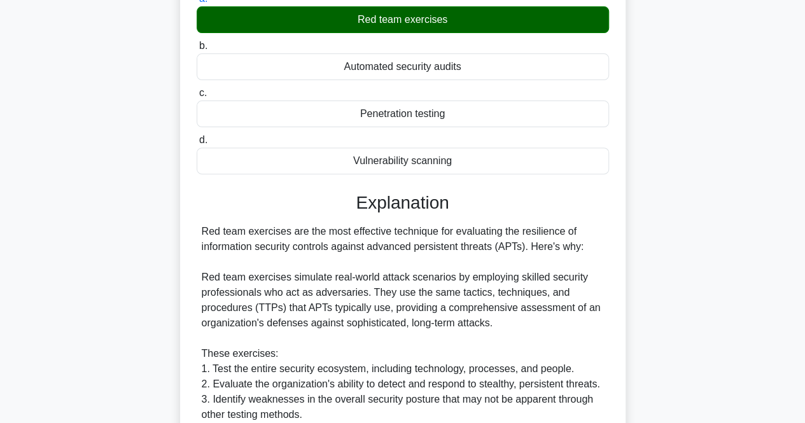
scroll to position [528, 0]
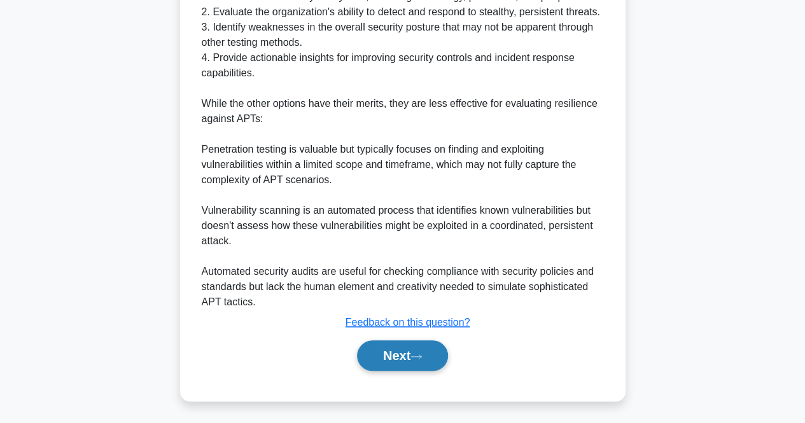
click at [371, 360] on button "Next" at bounding box center [402, 356] width 91 height 31
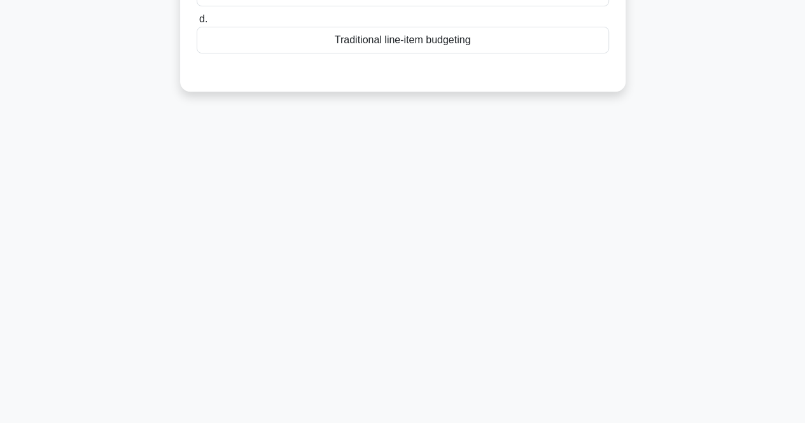
scroll to position [0, 0]
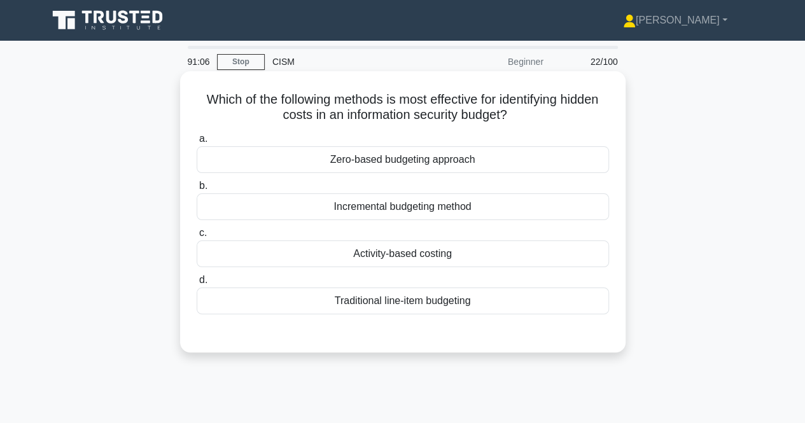
click at [523, 157] on div "Zero-based budgeting approach" at bounding box center [403, 159] width 413 height 27
click at [197, 143] on input "a. Zero-based budgeting approach" at bounding box center [197, 139] width 0 height 8
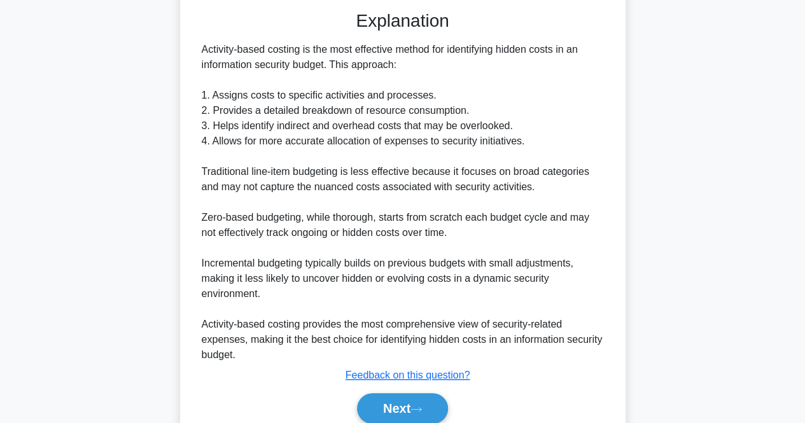
scroll to position [327, 0]
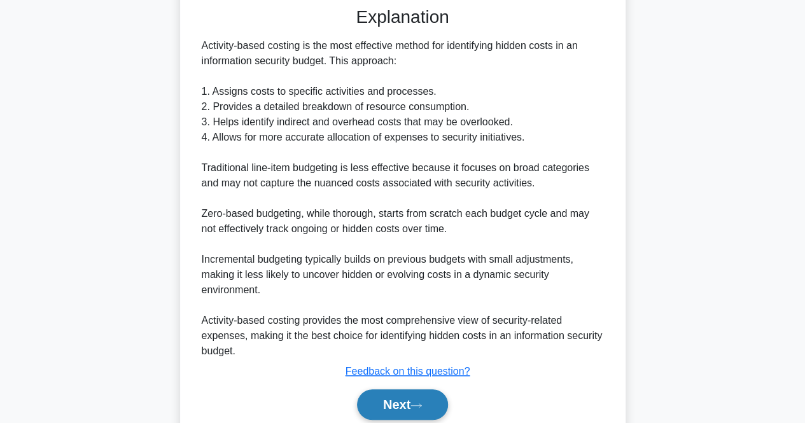
click at [385, 412] on button "Next" at bounding box center [402, 405] width 91 height 31
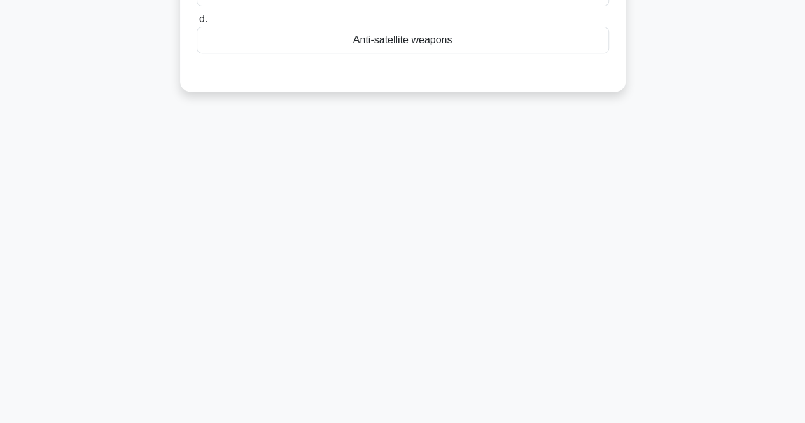
scroll to position [0, 0]
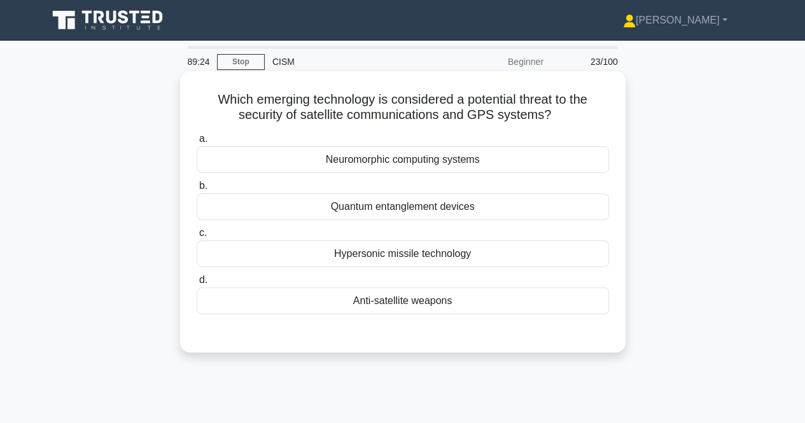
click at [477, 248] on div "Hypersonic missile technology" at bounding box center [403, 254] width 413 height 27
click at [197, 237] on input "c. Hypersonic missile technology" at bounding box center [197, 233] width 0 height 8
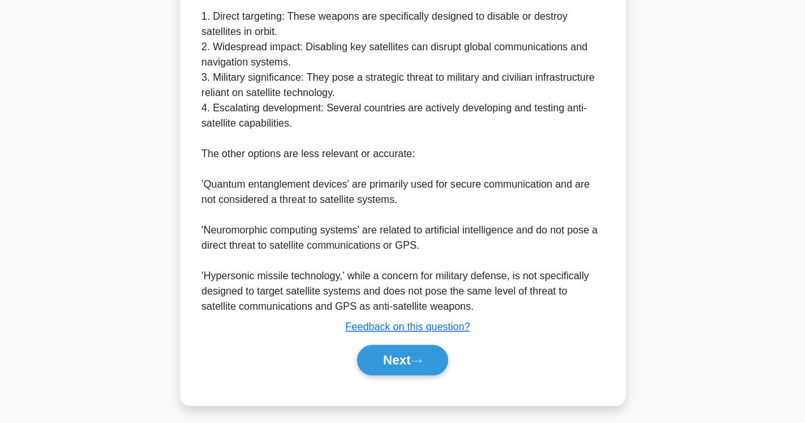
scroll to position [438, 0]
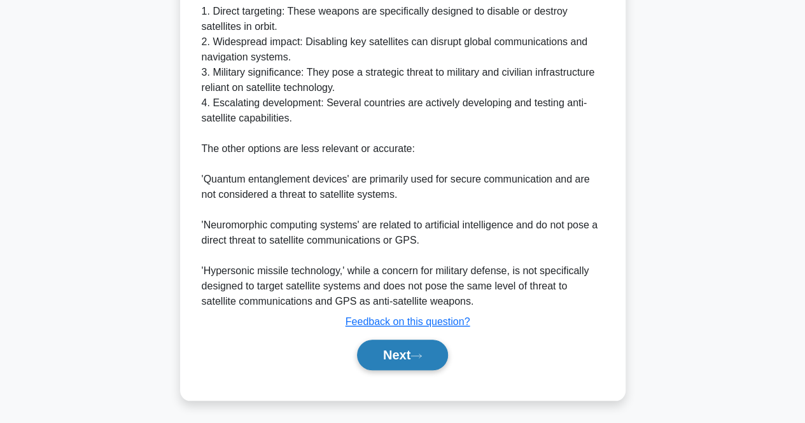
click at [405, 360] on button "Next" at bounding box center [402, 355] width 91 height 31
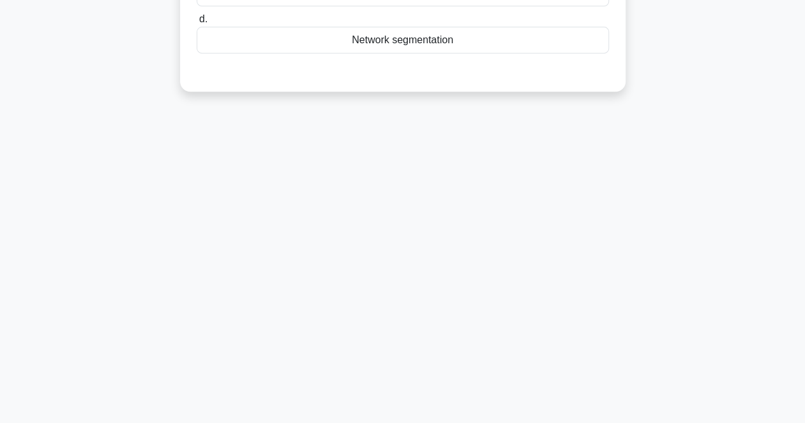
scroll to position [0, 0]
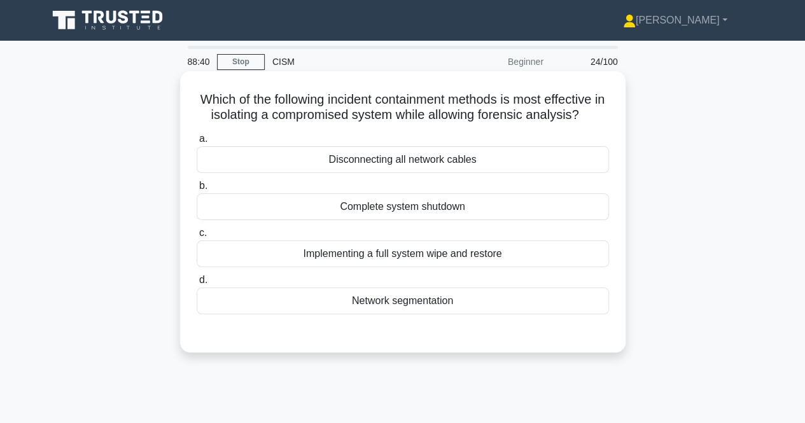
click at [430, 159] on div "Disconnecting all network cables" at bounding box center [403, 159] width 413 height 27
click at [197, 143] on input "a. Disconnecting all network cables" at bounding box center [197, 139] width 0 height 8
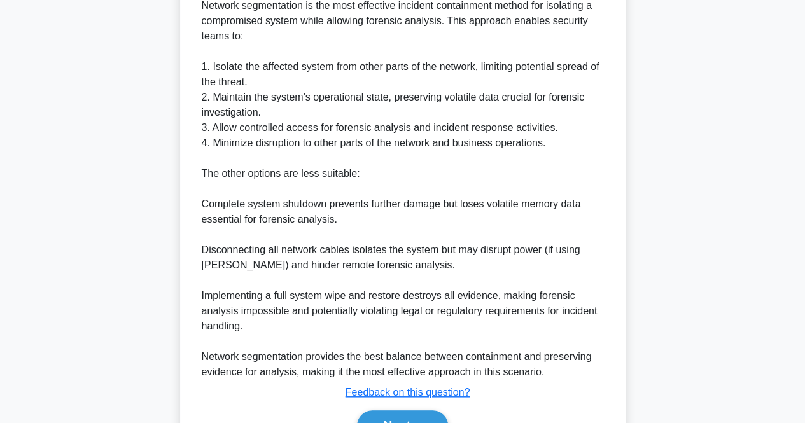
scroll to position [438, 0]
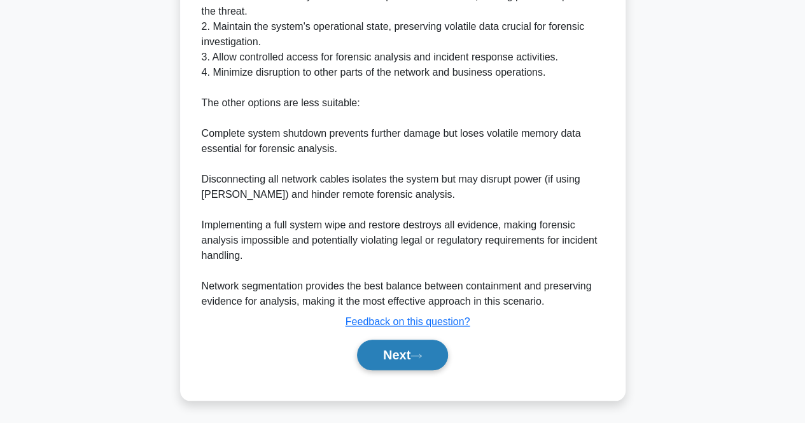
click at [393, 359] on button "Next" at bounding box center [402, 355] width 91 height 31
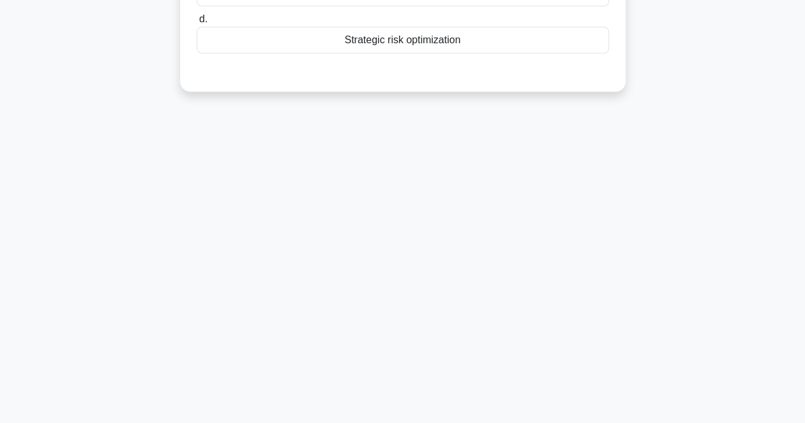
scroll to position [0, 0]
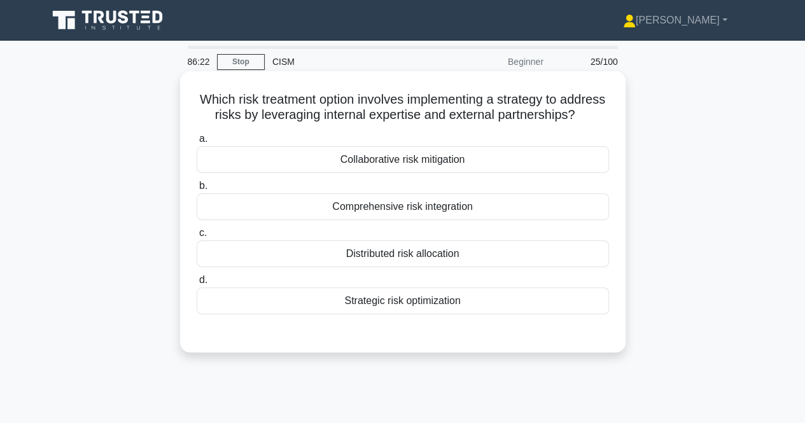
click at [387, 173] on div "Collaborative risk mitigation" at bounding box center [403, 159] width 413 height 27
click at [197, 143] on input "a. Collaborative risk mitigation" at bounding box center [197, 139] width 0 height 8
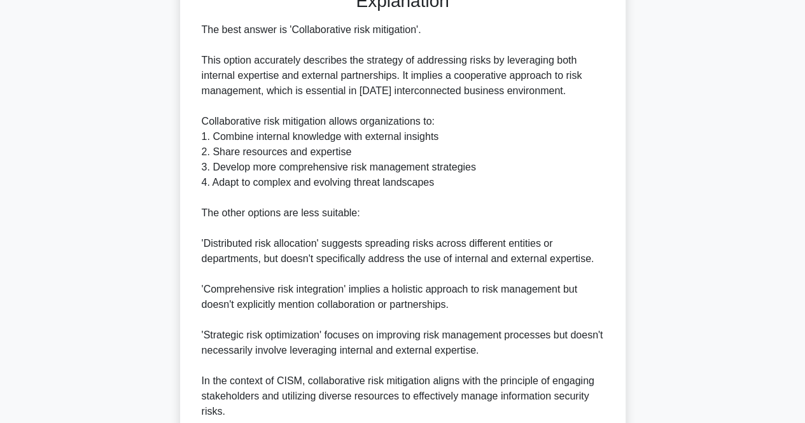
scroll to position [348, 0]
